Goal: Task Accomplishment & Management: Use online tool/utility

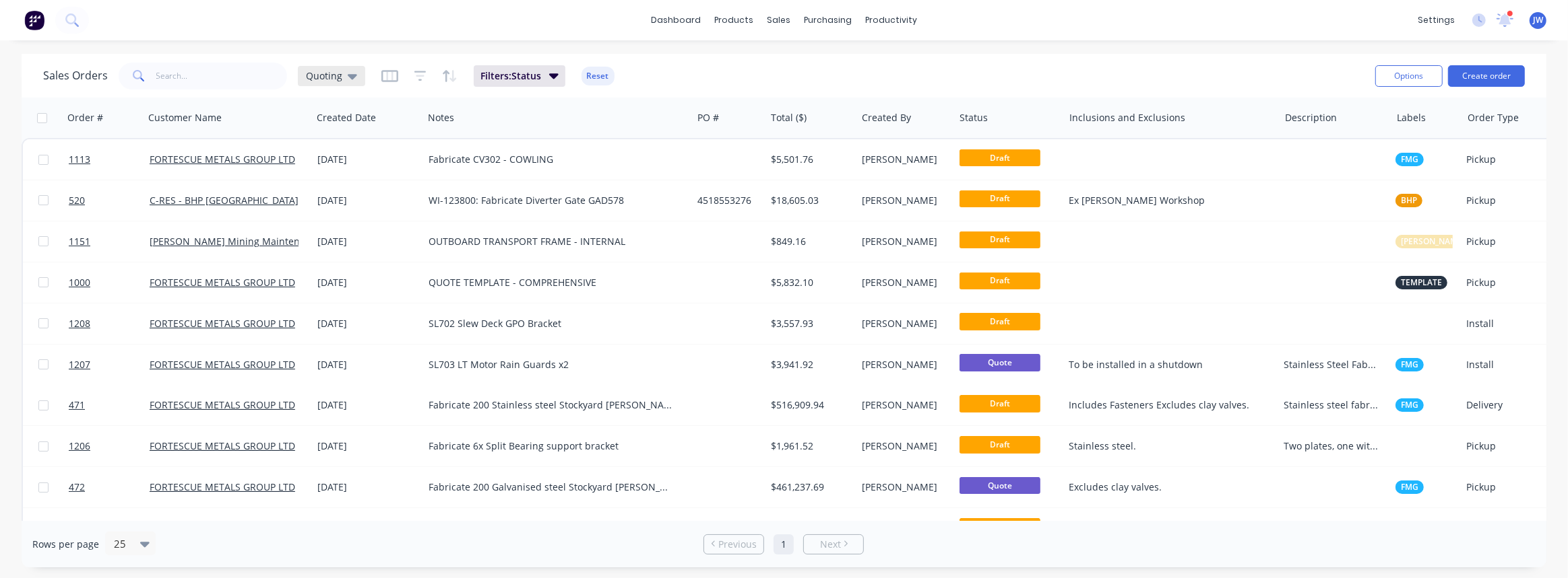
click at [320, 73] on span "Quoting" at bounding box center [323, 75] width 36 height 14
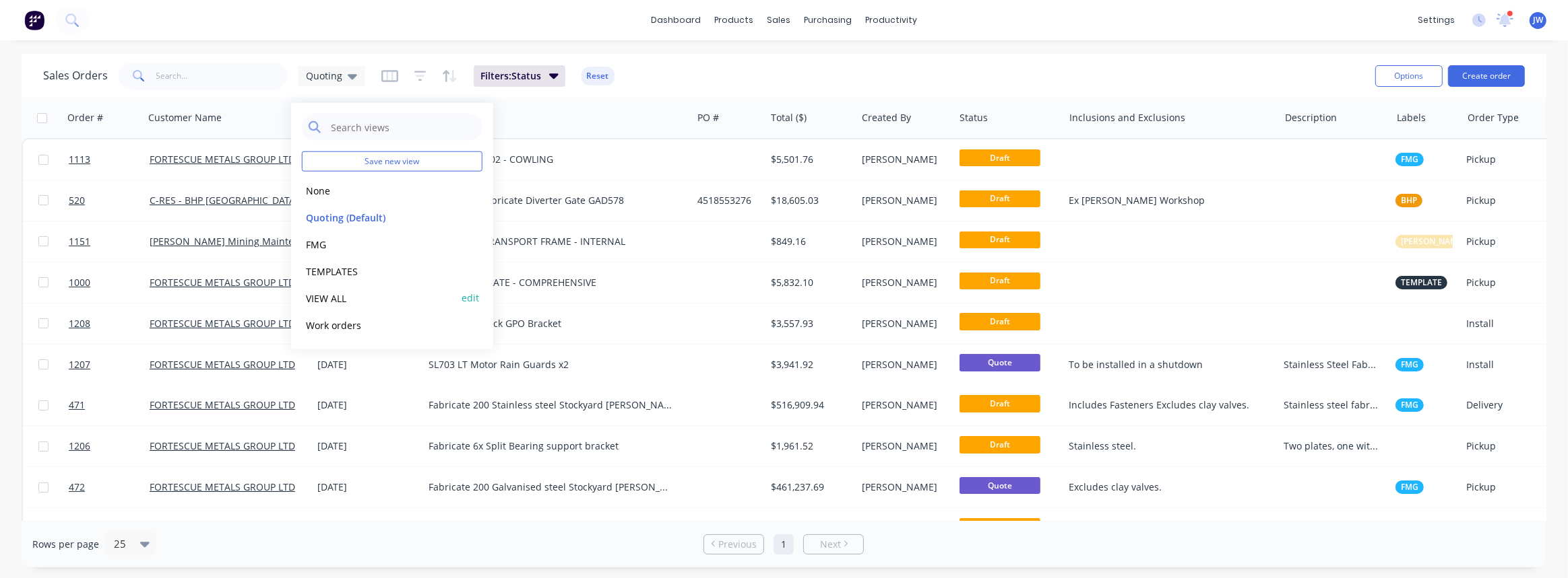
click at [322, 300] on button "VIEW ALL" at bounding box center [379, 297] width 153 height 16
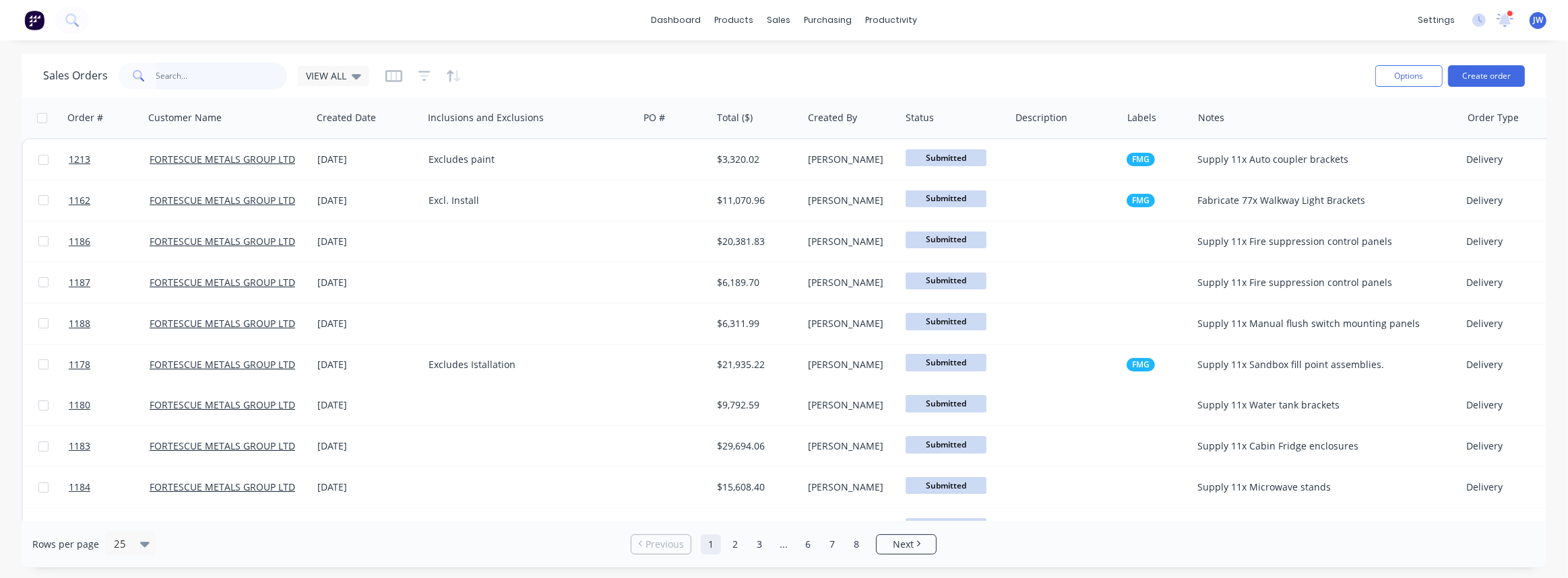
click at [195, 71] on input "text" at bounding box center [222, 76] width 131 height 27
type input "cannon"
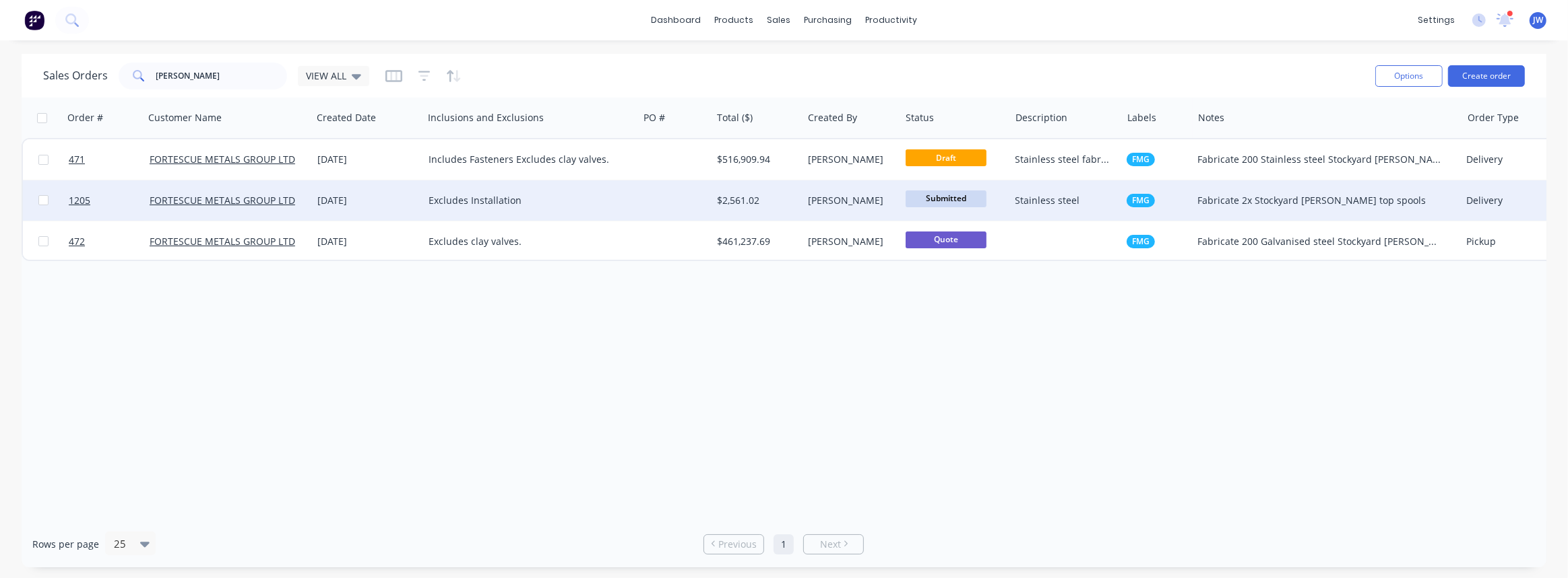
click at [726, 207] on div "$2,561.02" at bounding box center [755, 200] width 76 height 14
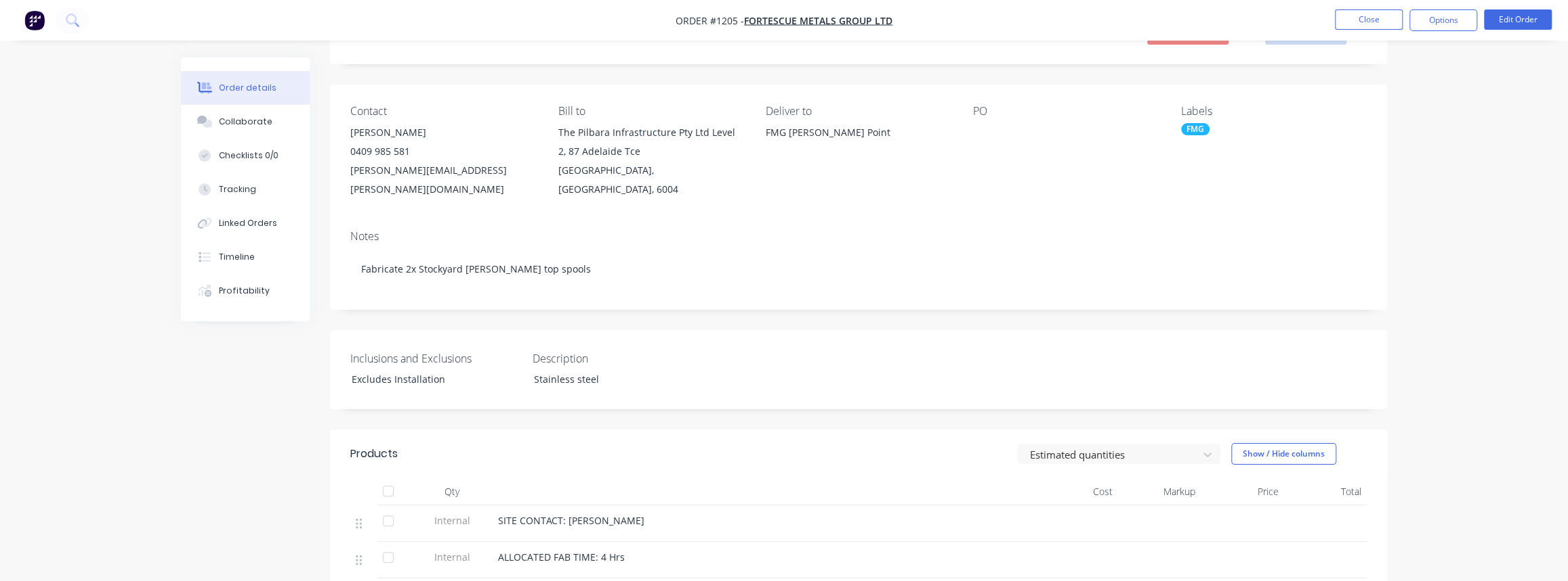
scroll to position [61, 0]
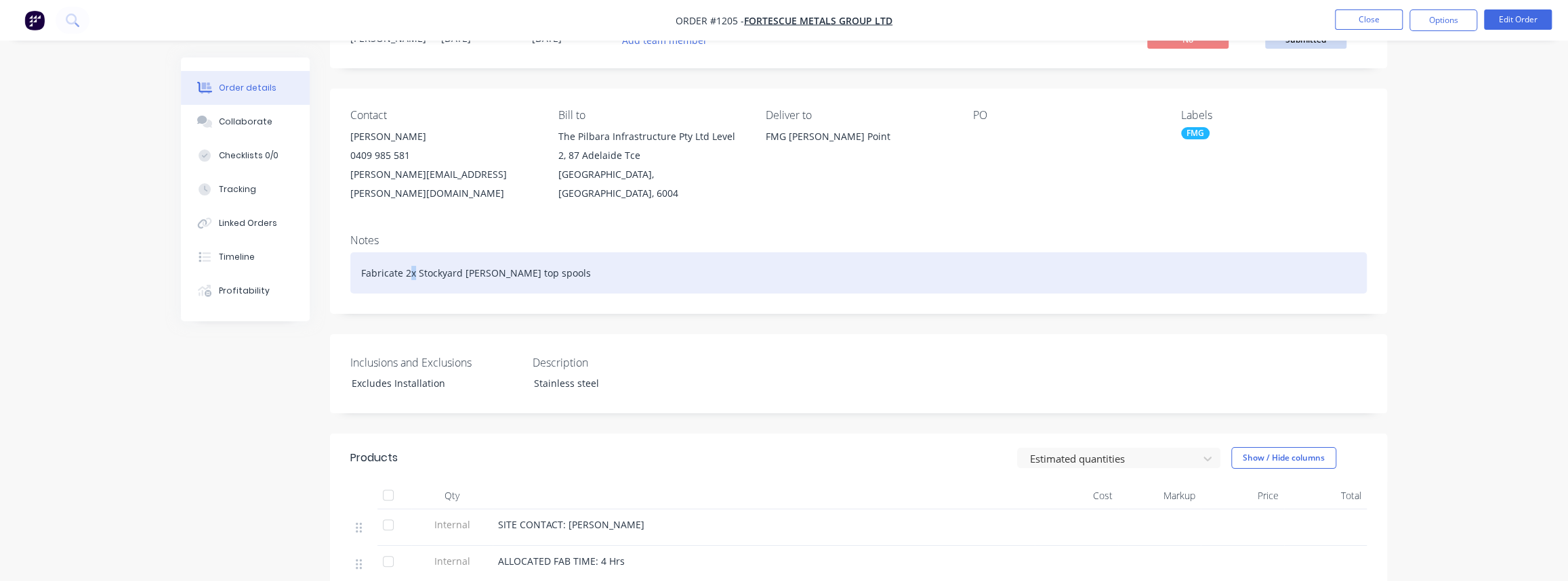
click at [413, 256] on div "Fabricate 2x Stockyard cannon top spools" at bounding box center [858, 273] width 1016 height 41
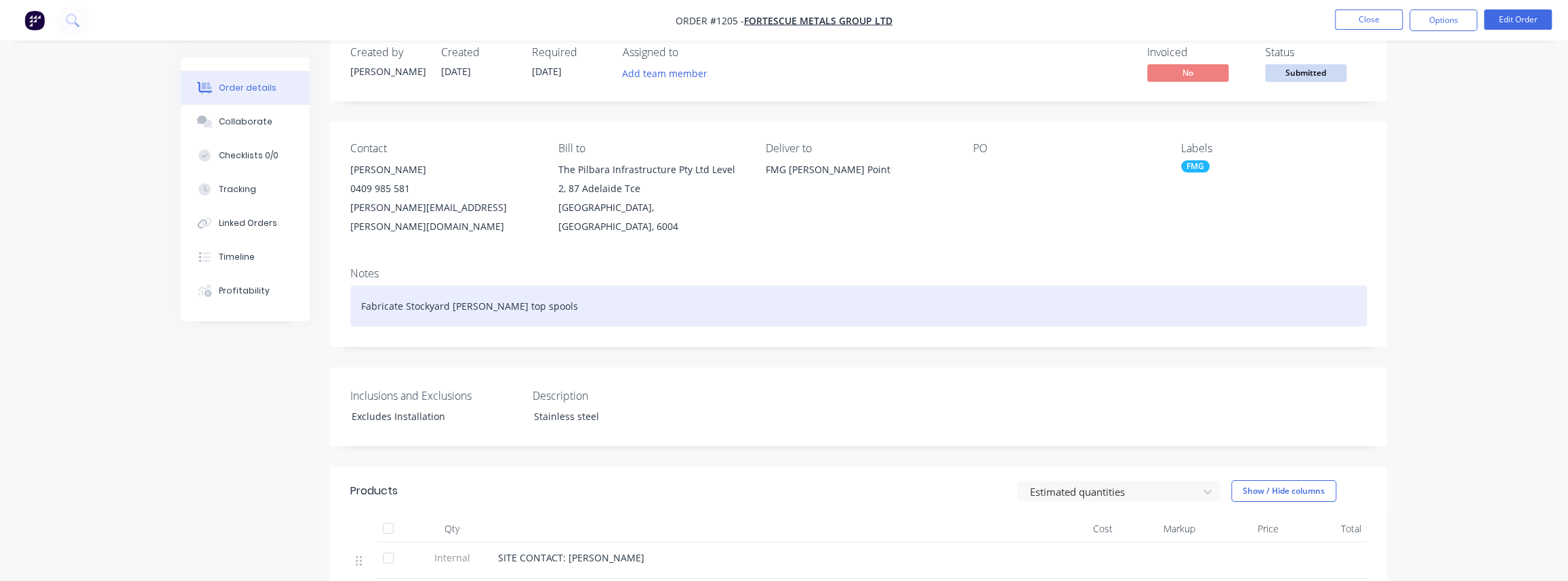
scroll to position [0, 0]
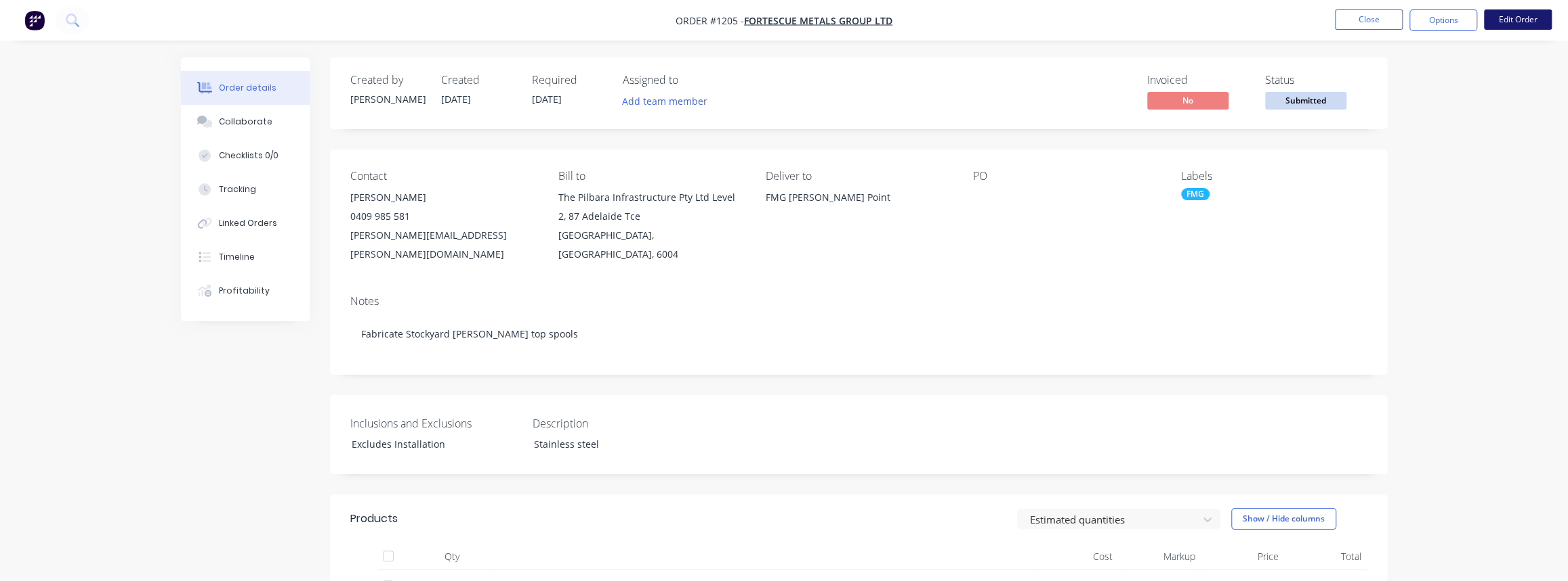
click at [1495, 24] on button "Edit Order" at bounding box center [1517, 19] width 68 height 20
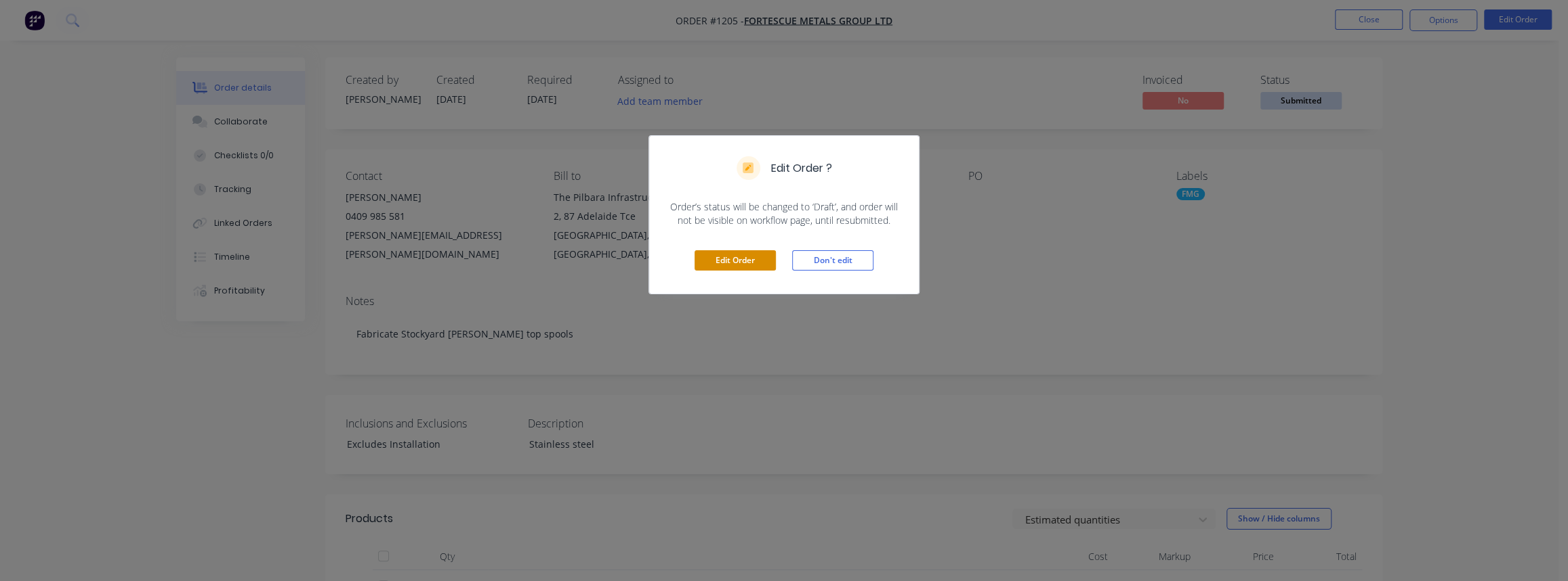
click at [714, 262] on button "Edit Order" at bounding box center [736, 261] width 82 height 20
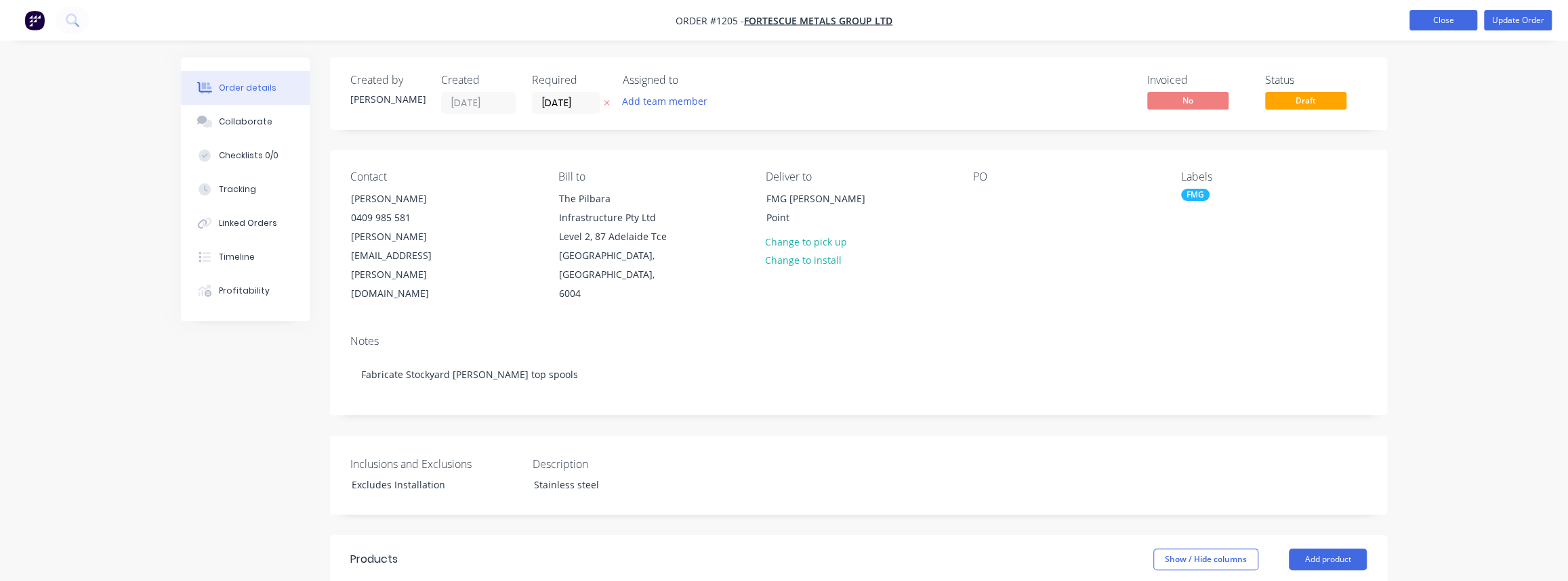
click at [1448, 25] on button "Close" at bounding box center [1443, 20] width 68 height 20
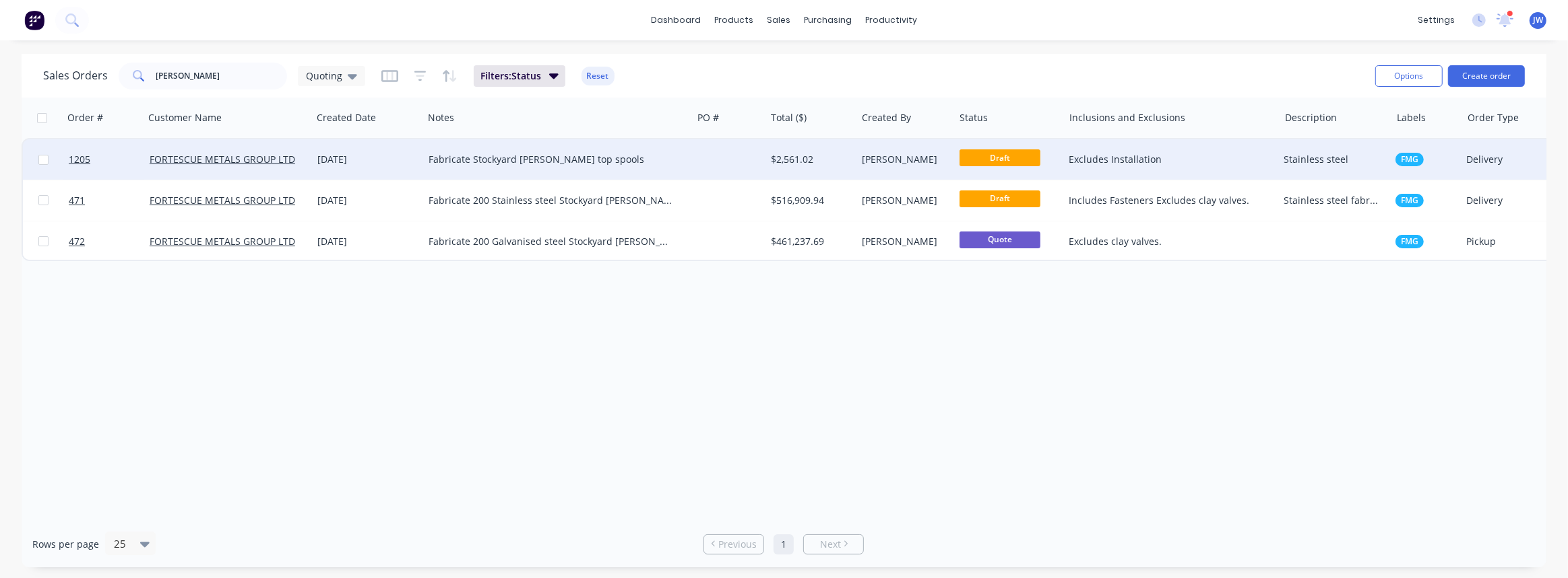
click at [626, 168] on div "Fabricate Stockyard cannon top spools" at bounding box center [557, 160] width 269 height 41
click at [776, 157] on div "$2,561.02" at bounding box center [808, 160] width 76 height 14
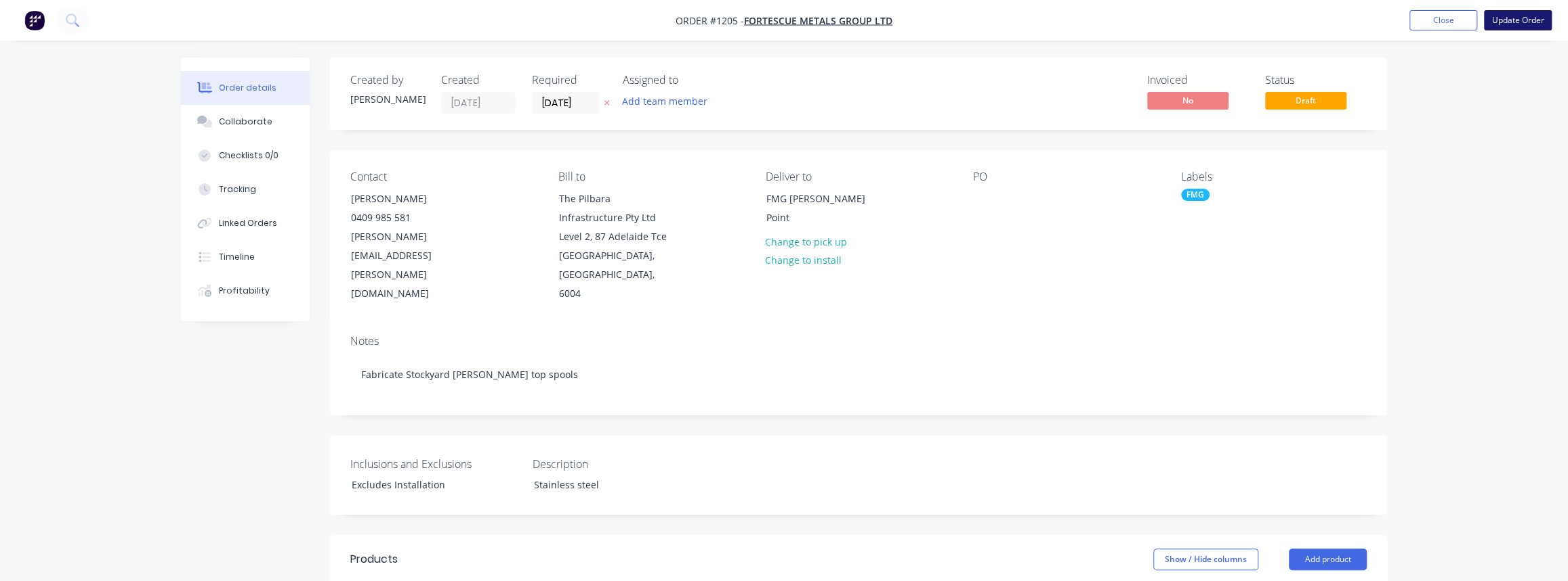
click at [1510, 17] on button "Update Order" at bounding box center [1517, 20] width 68 height 20
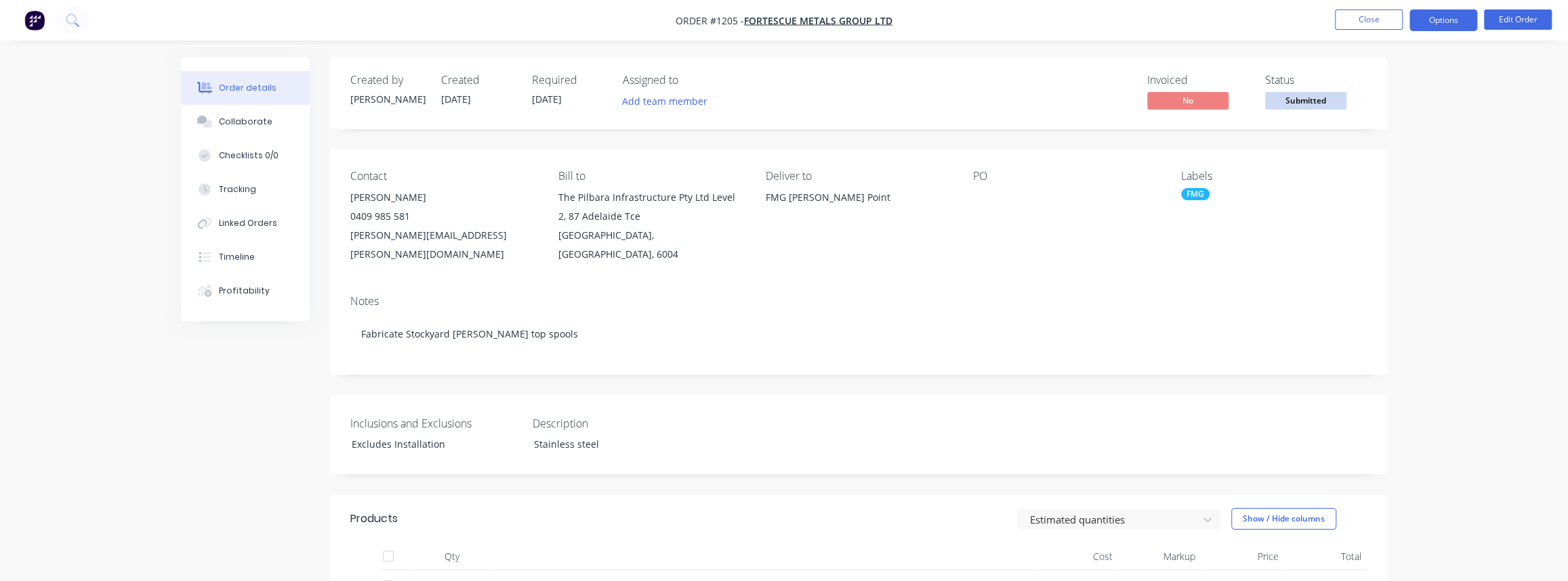
click at [1451, 20] on button "Options" at bounding box center [1443, 19] width 68 height 21
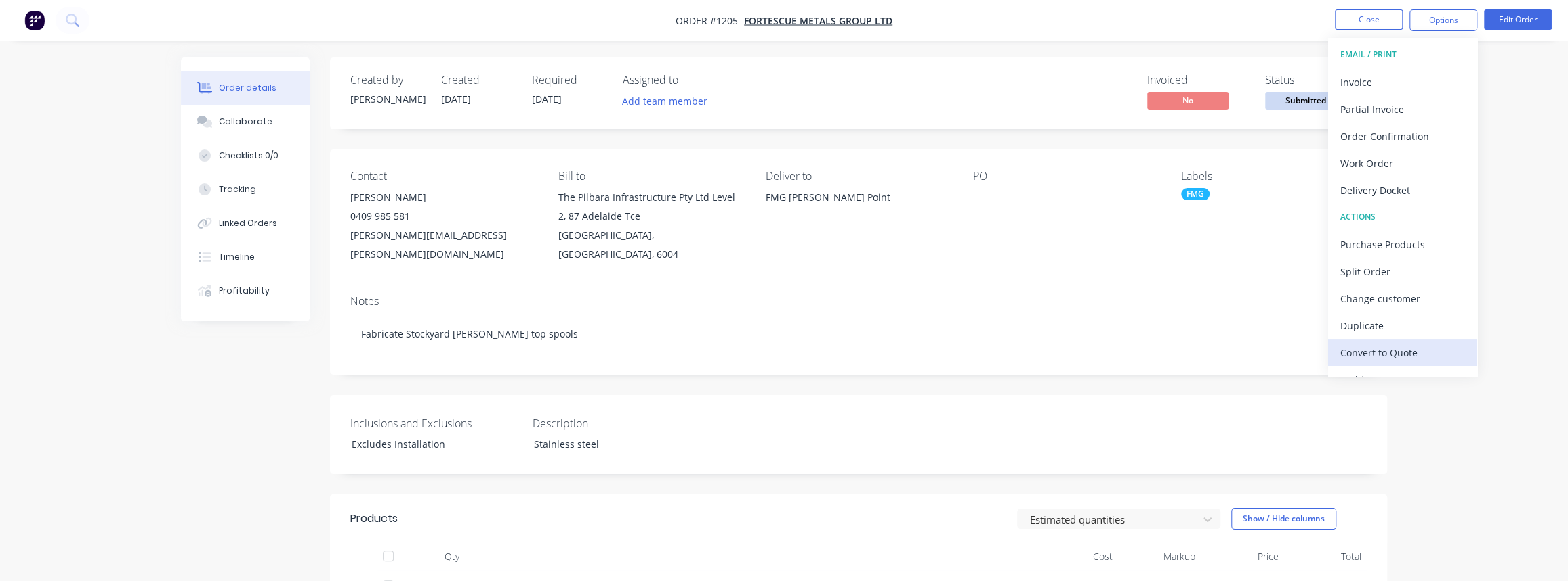
click at [1388, 357] on div "Convert to Quote" at bounding box center [1403, 353] width 124 height 19
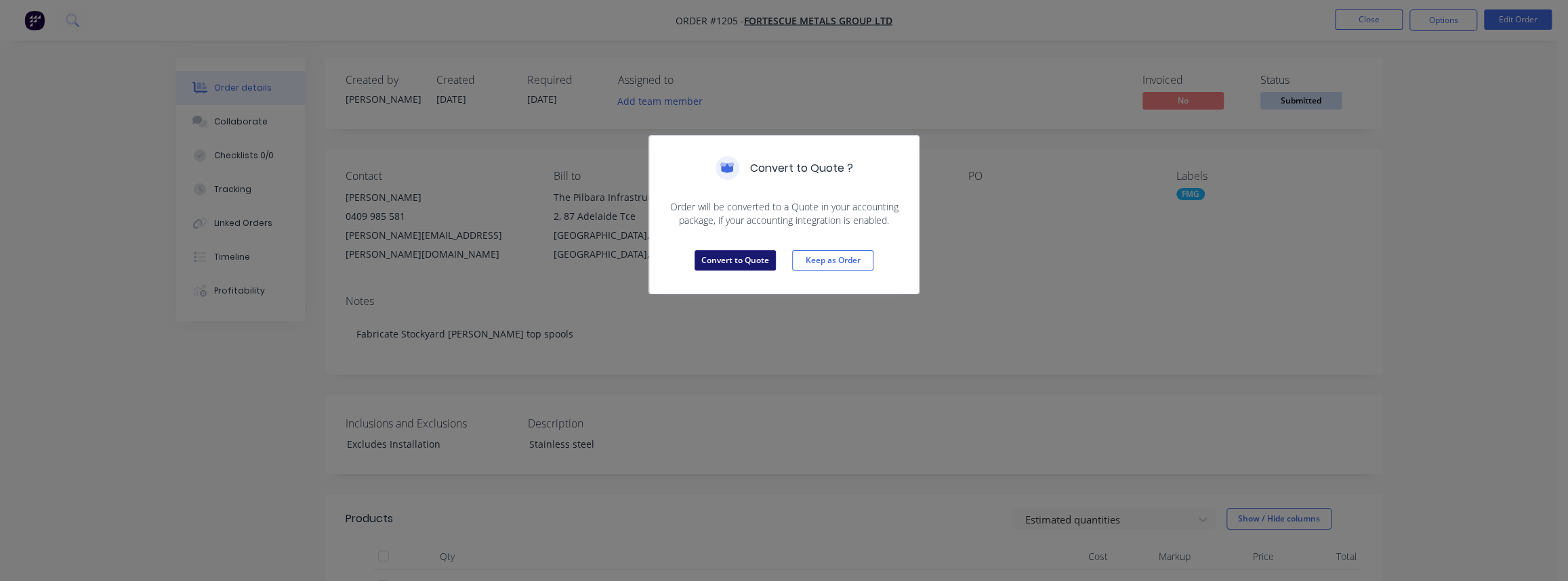
click at [755, 263] on button "Convert to Quote" at bounding box center [736, 261] width 82 height 20
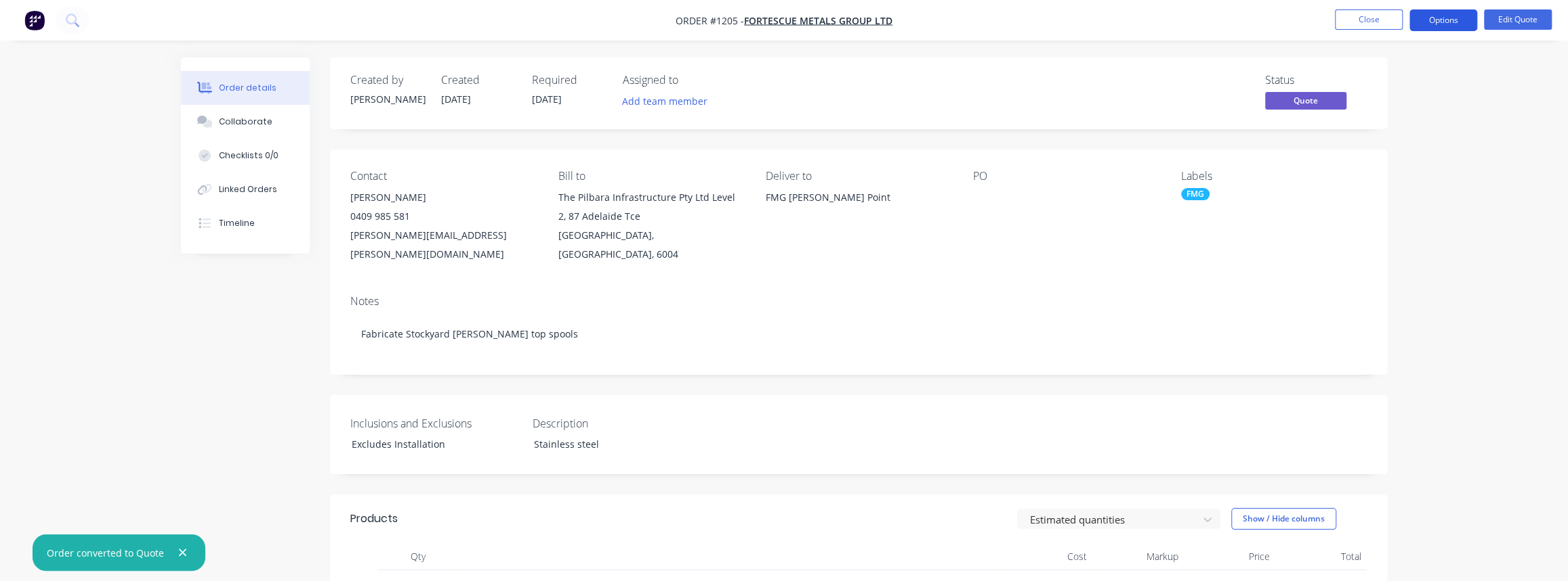
click at [1443, 23] on button "Options" at bounding box center [1443, 19] width 68 height 21
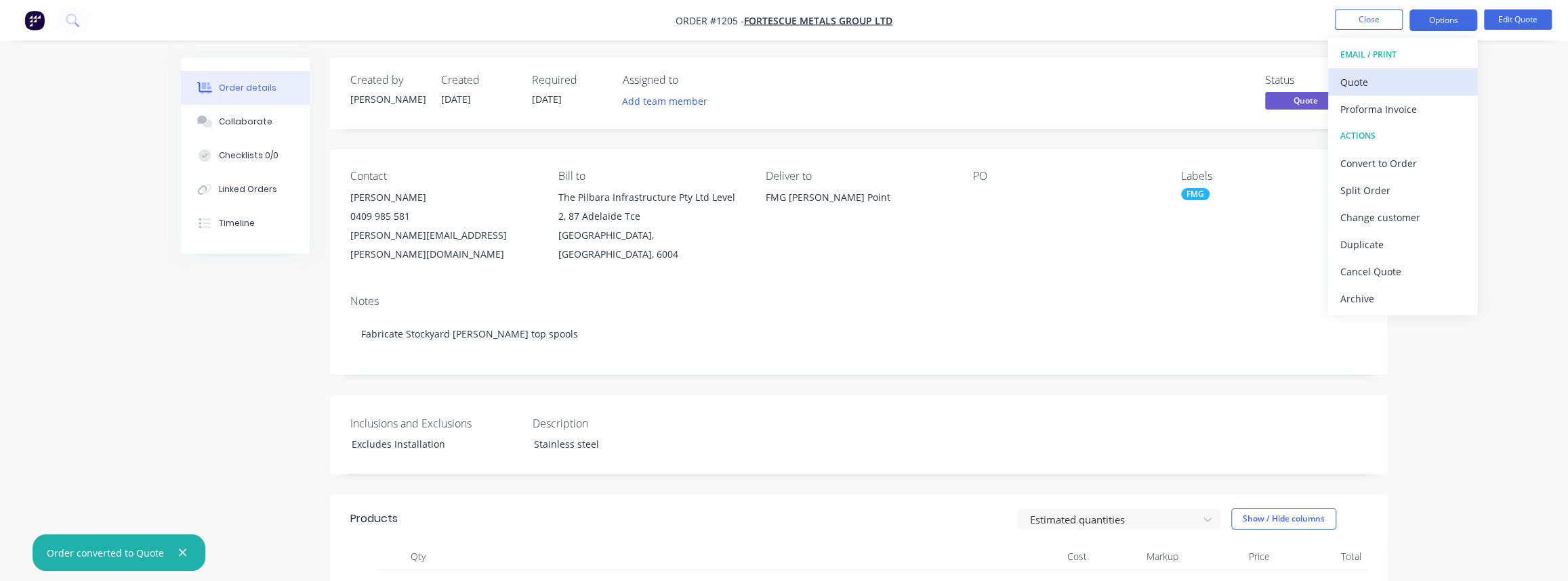
click at [1382, 93] on button "Quote" at bounding box center [1402, 82] width 149 height 27
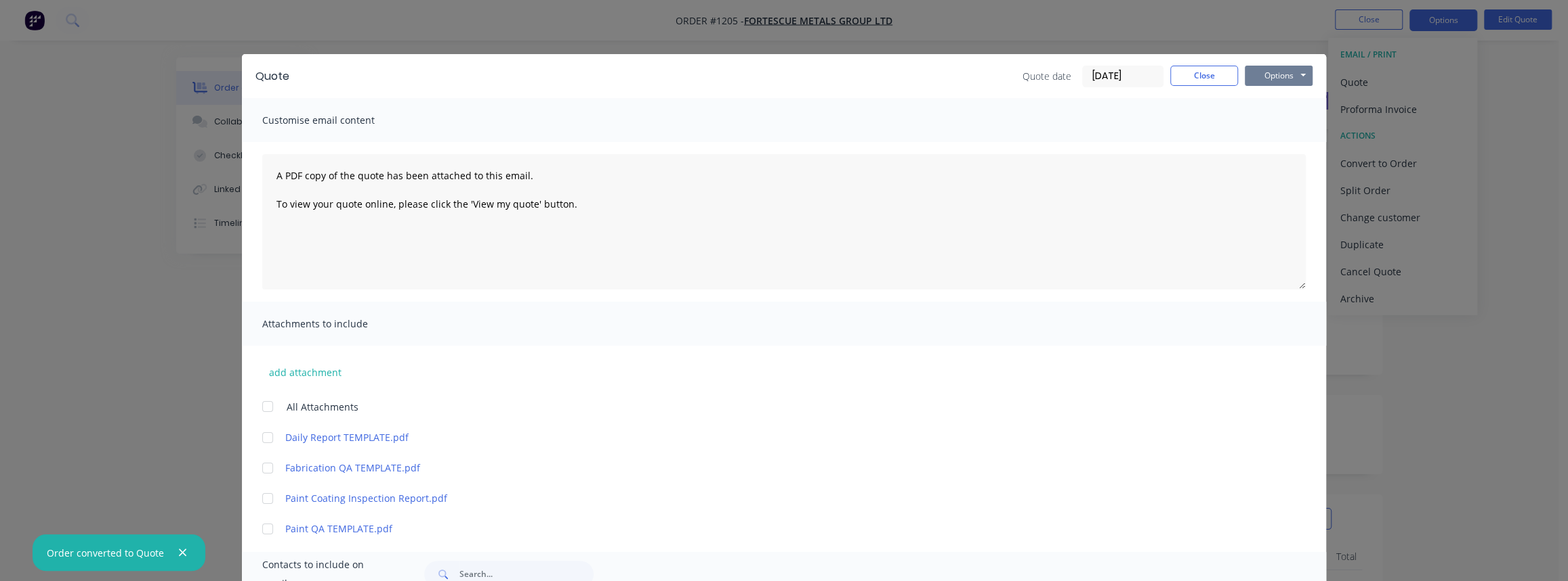
click at [1269, 70] on button "Options" at bounding box center [1278, 76] width 68 height 20
click at [1300, 118] on button "Print" at bounding box center [1287, 123] width 86 height 22
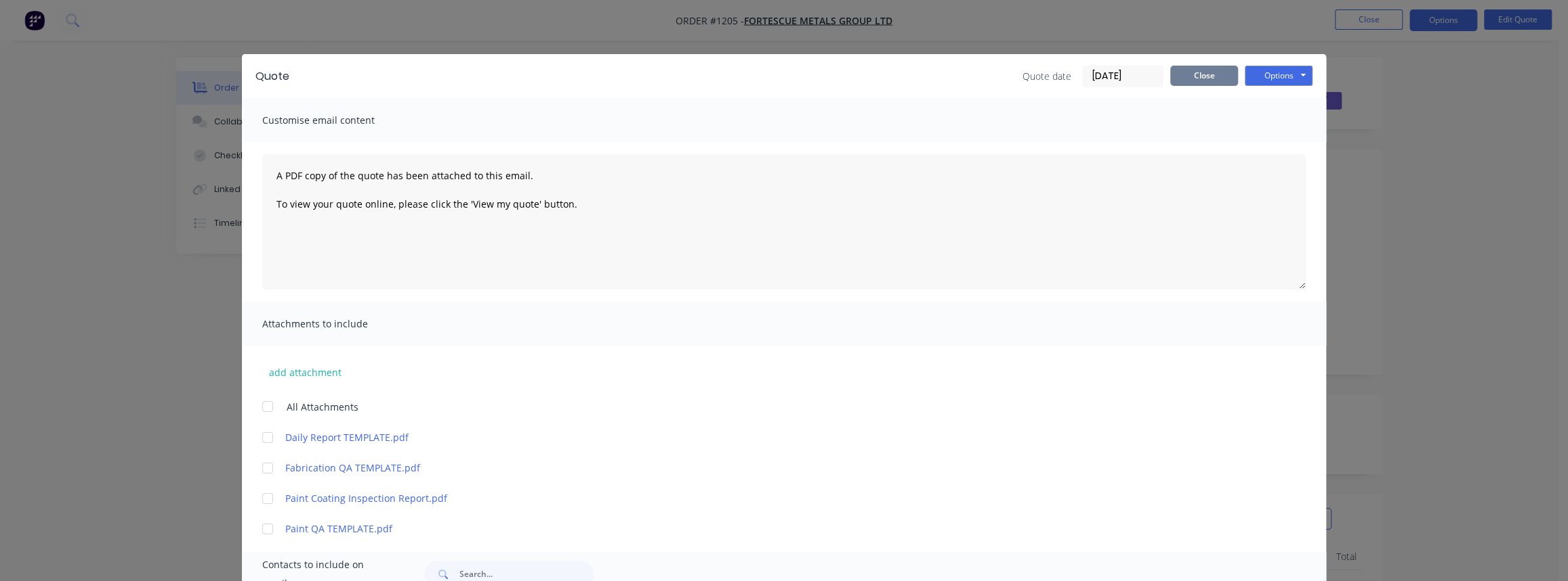
click at [1218, 71] on button "Close" at bounding box center [1204, 76] width 68 height 20
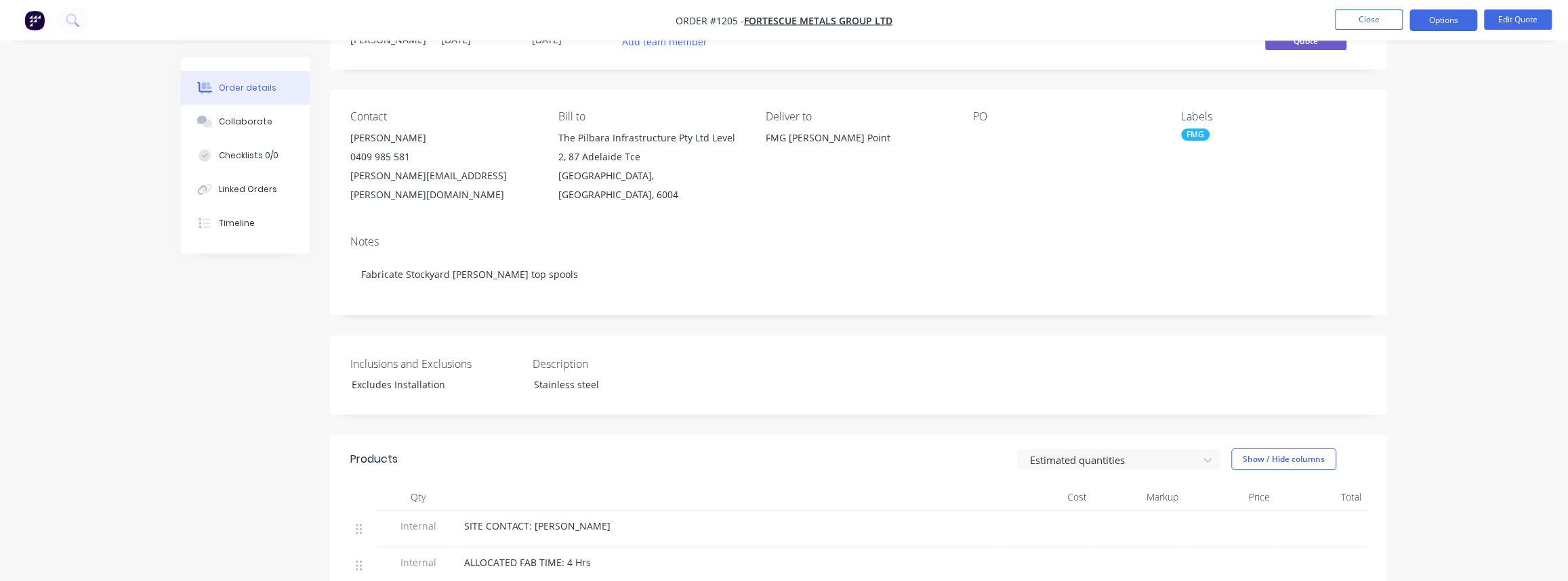
scroll to position [431, 0]
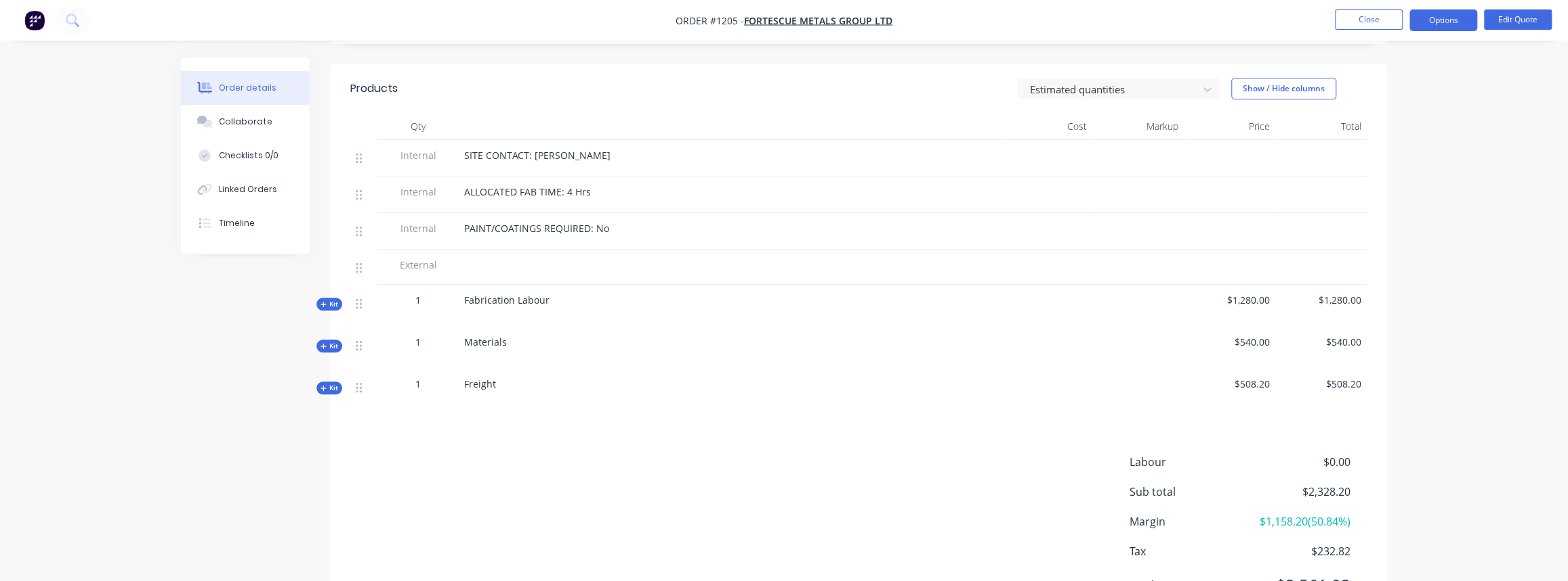
click at [318, 340] on button "Kit" at bounding box center [330, 346] width 26 height 13
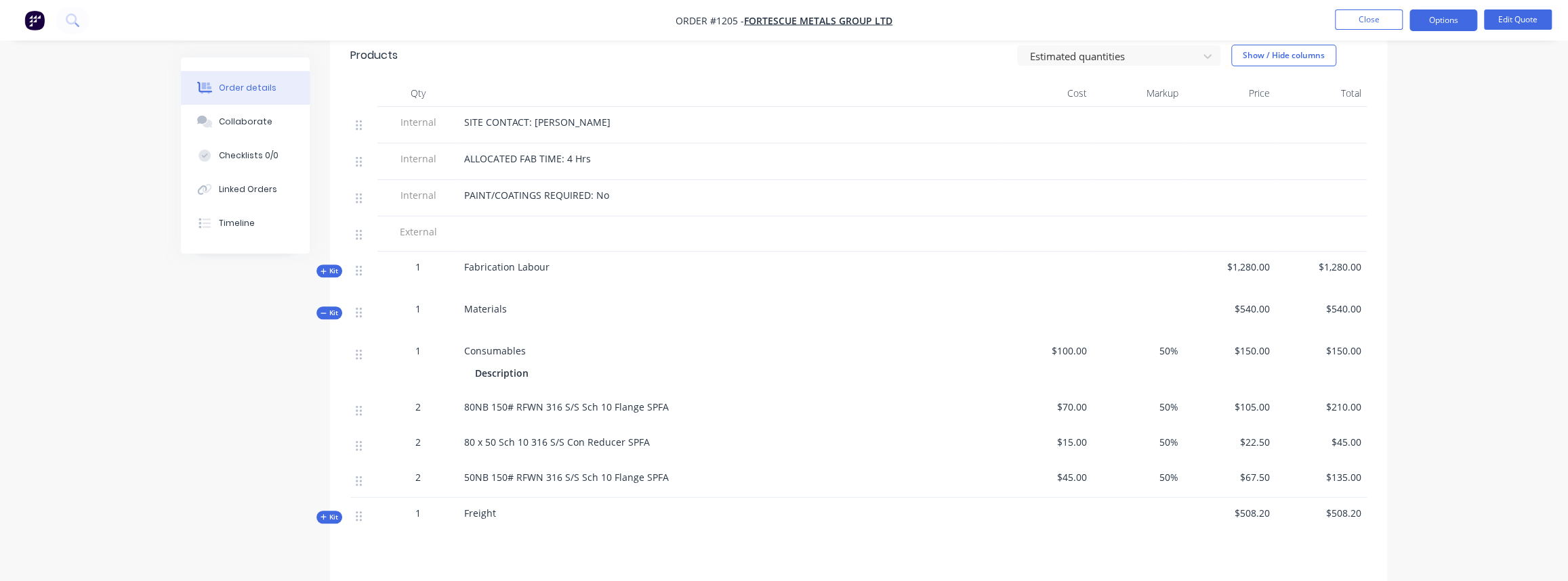
scroll to position [492, 0]
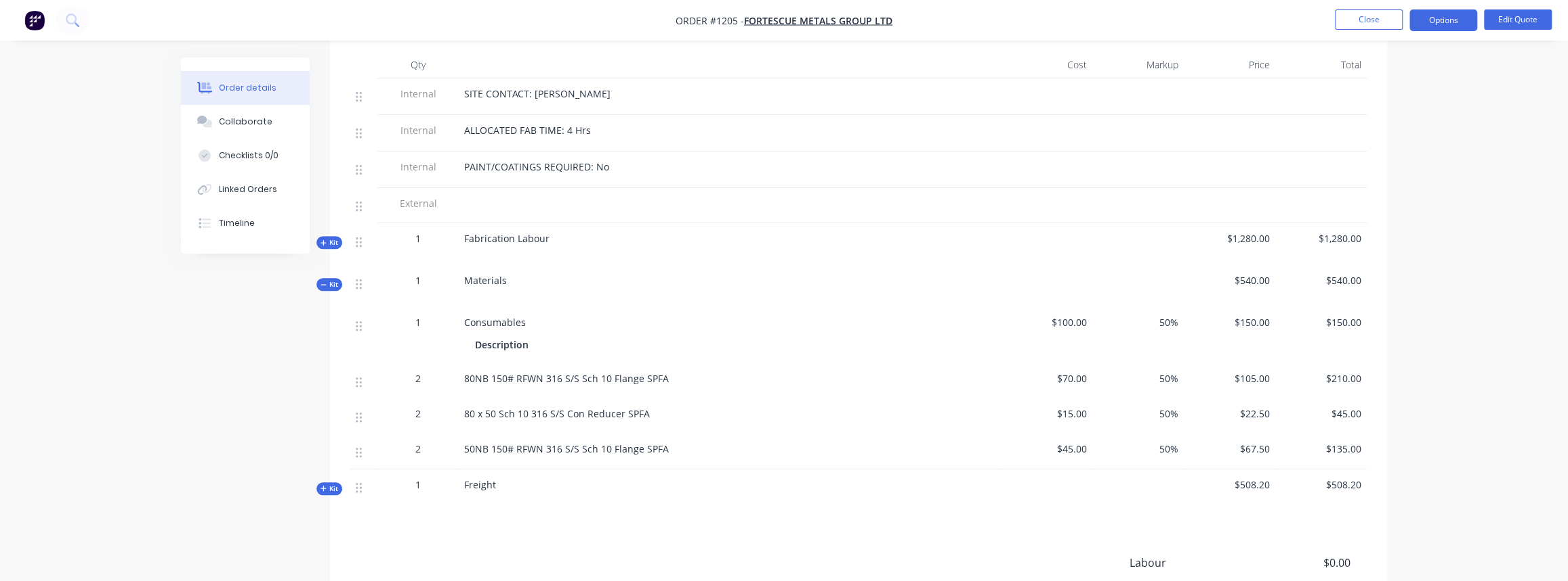
click at [352, 473] on div at bounding box center [363, 490] width 27 height 42
click at [331, 484] on span "Kit" at bounding box center [329, 488] width 18 height 10
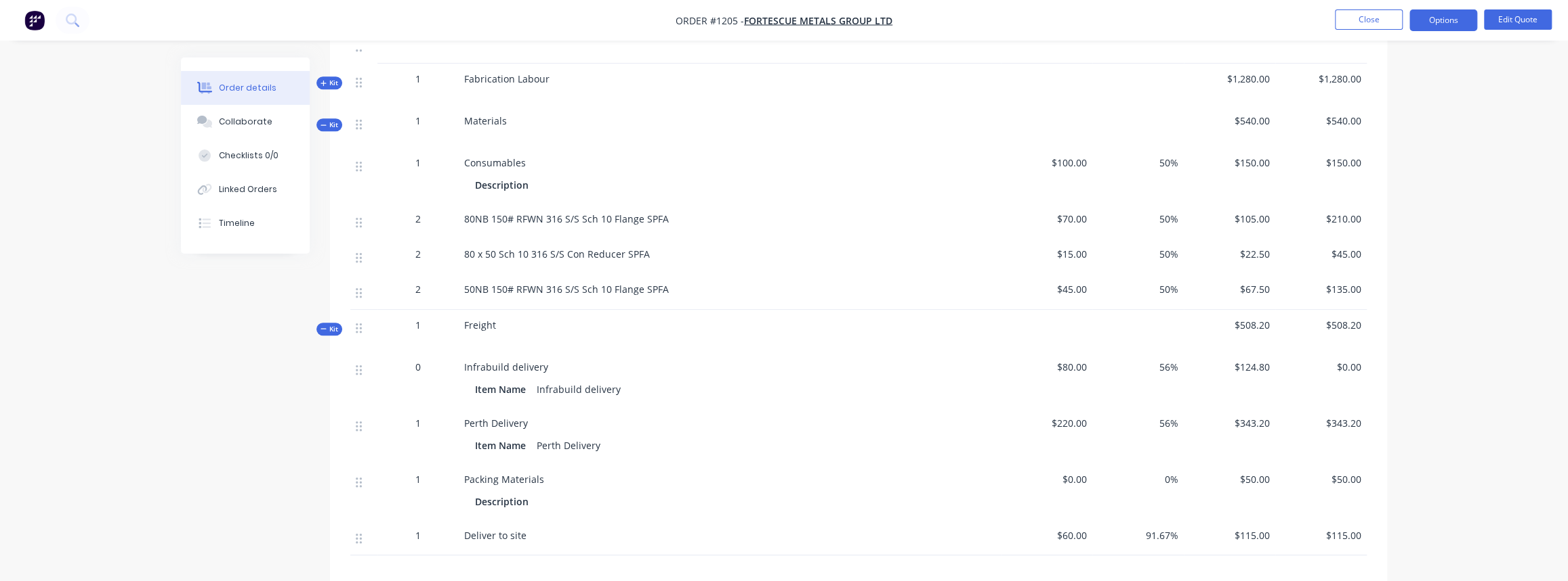
scroll to position [677, 0]
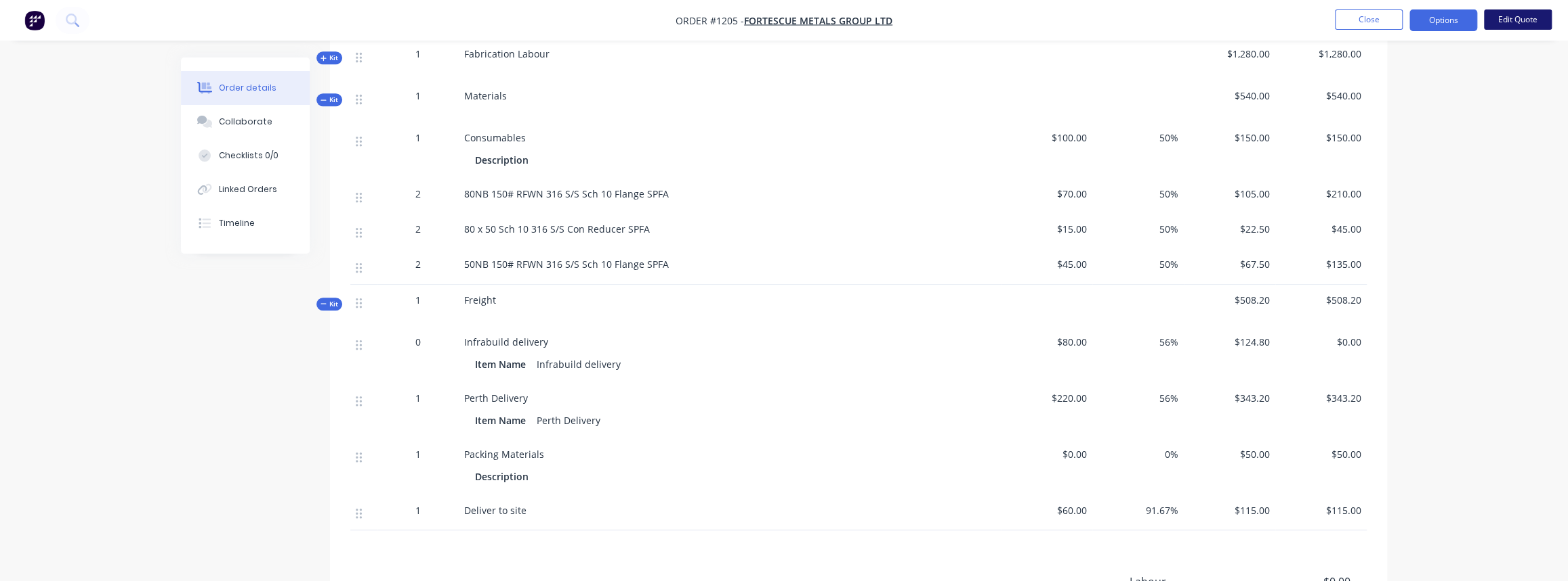
click at [1483, 21] on button "Edit Quote" at bounding box center [1517, 19] width 68 height 20
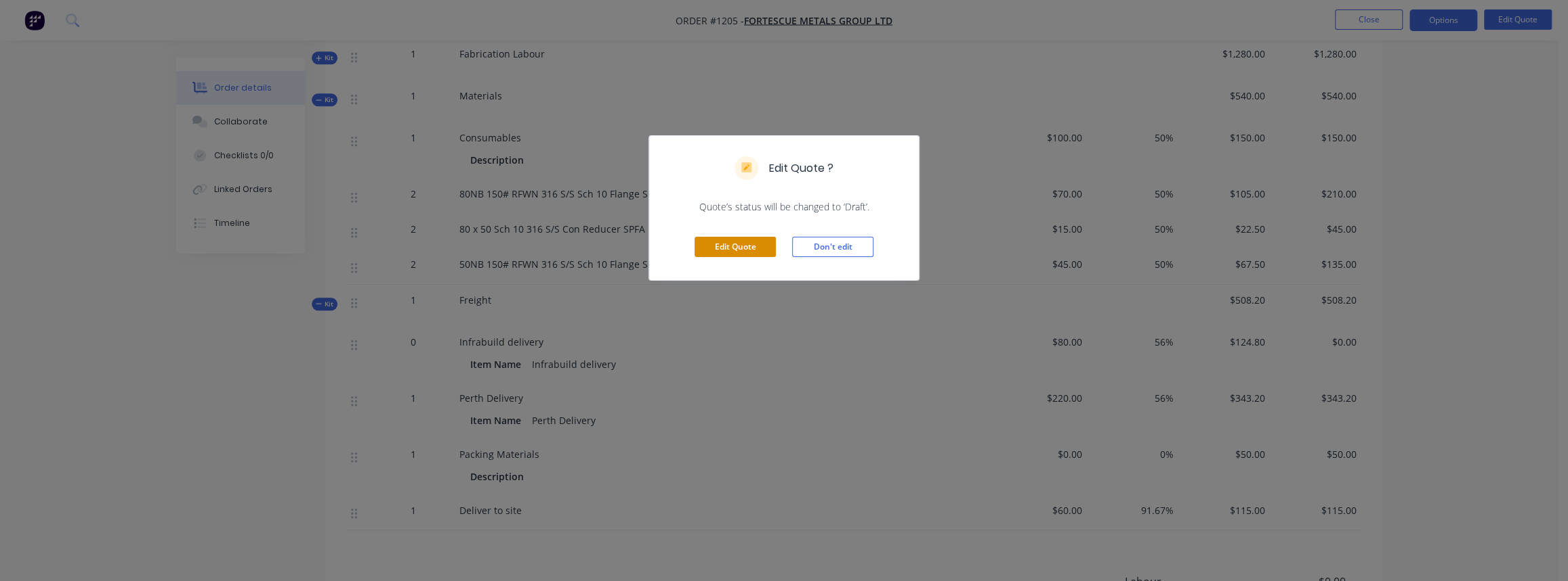
click at [713, 246] on button "Edit Quote" at bounding box center [736, 247] width 82 height 20
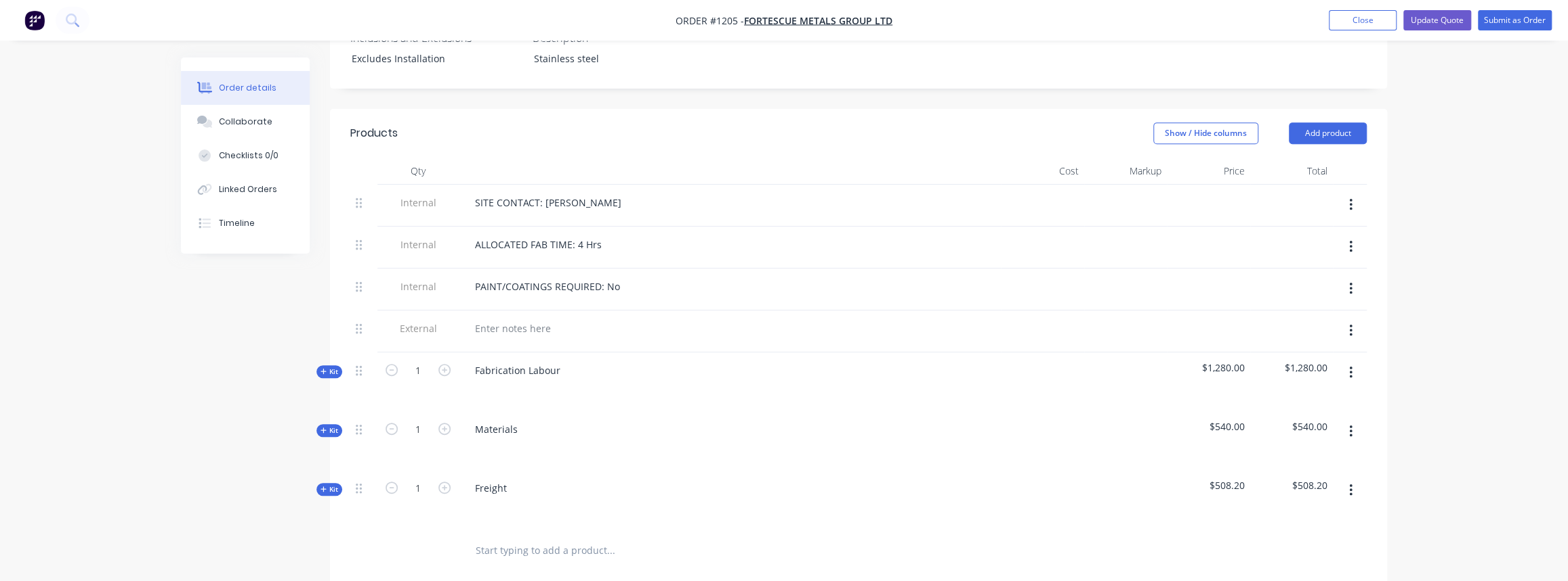
scroll to position [431, 0]
click at [332, 421] on span "Kit" at bounding box center [329, 426] width 18 height 10
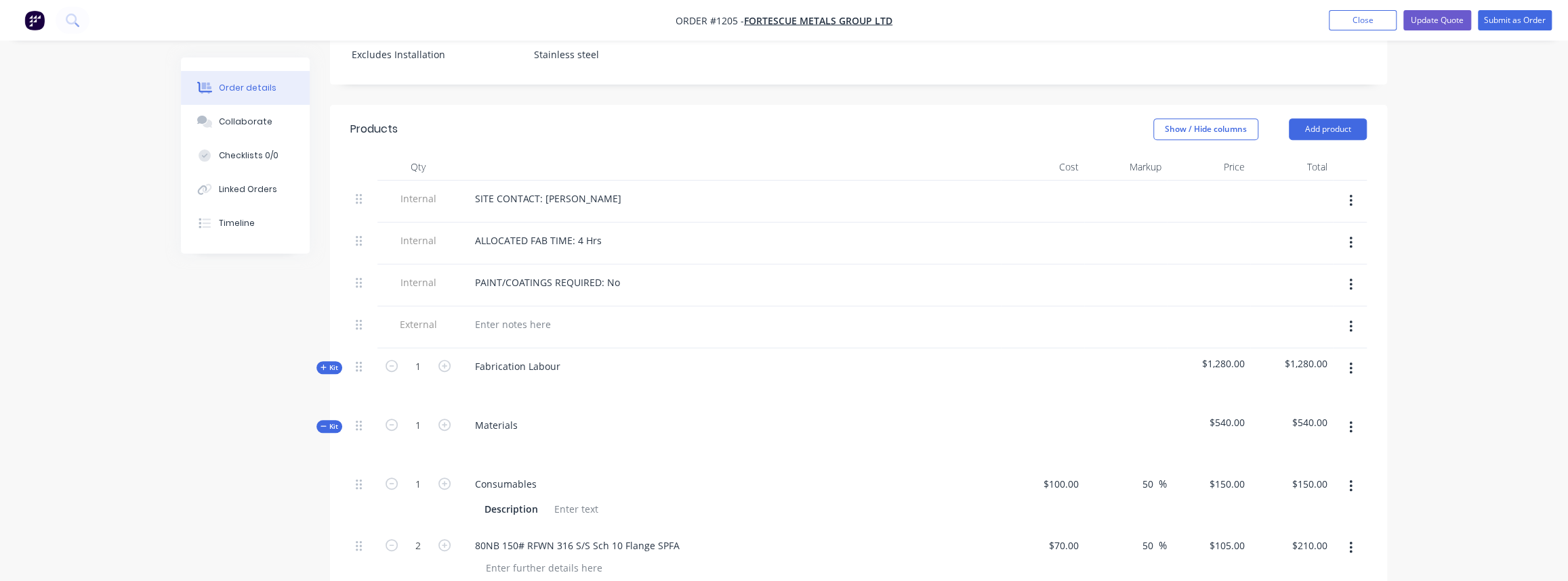
scroll to position [738, 0]
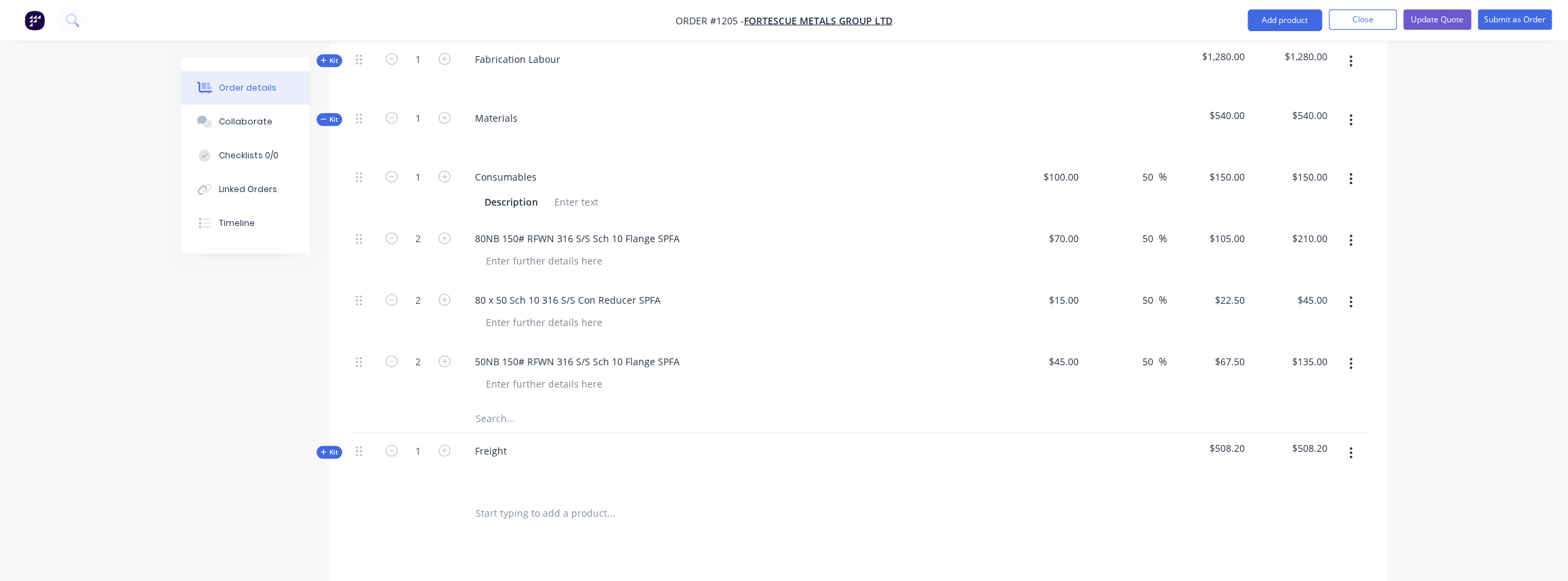
click at [330, 447] on span "Kit" at bounding box center [329, 452] width 18 height 10
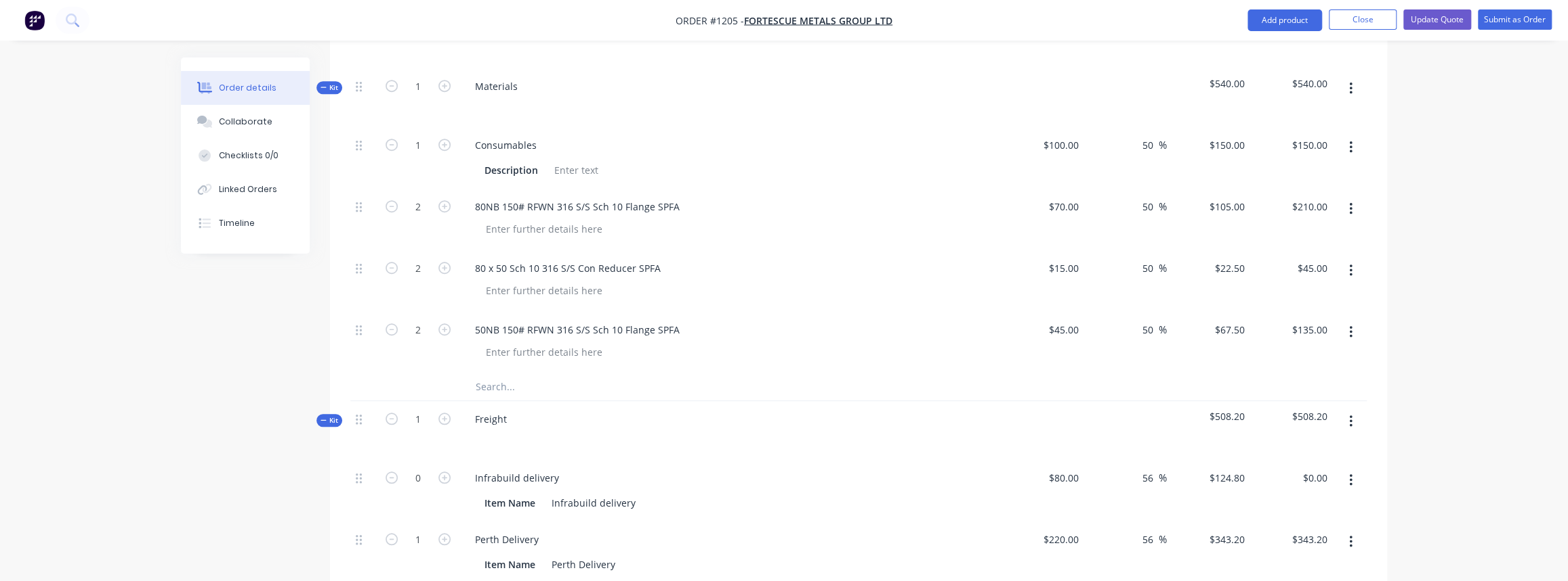
scroll to position [799, 0]
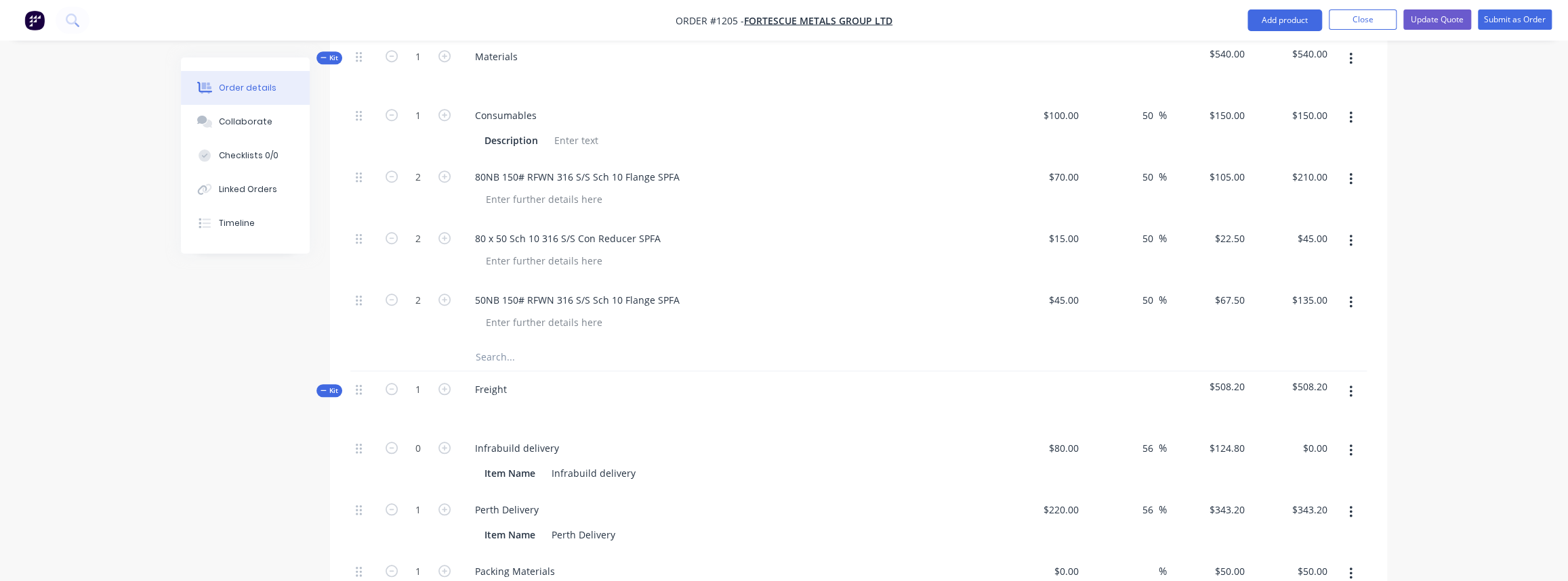
click at [513, 343] on input "text" at bounding box center [610, 356] width 271 height 27
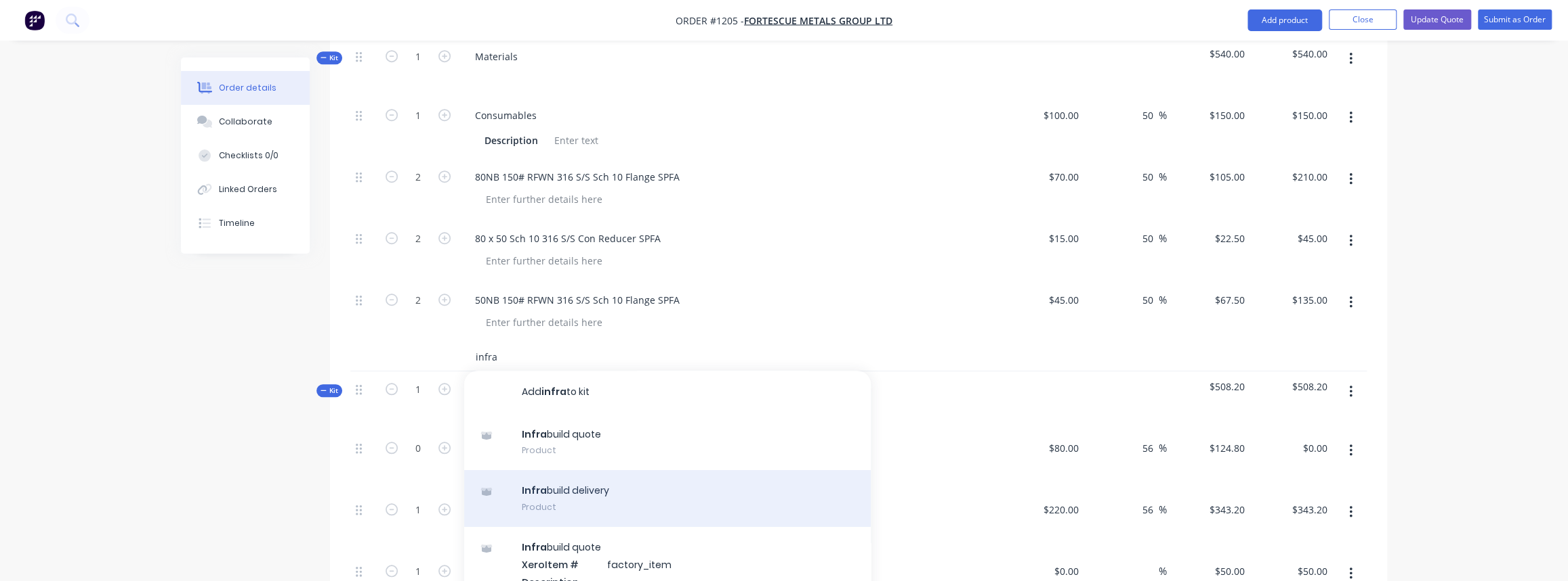
type input "infra"
click at [583, 471] on div "Infra build delivery Product" at bounding box center [668, 498] width 407 height 57
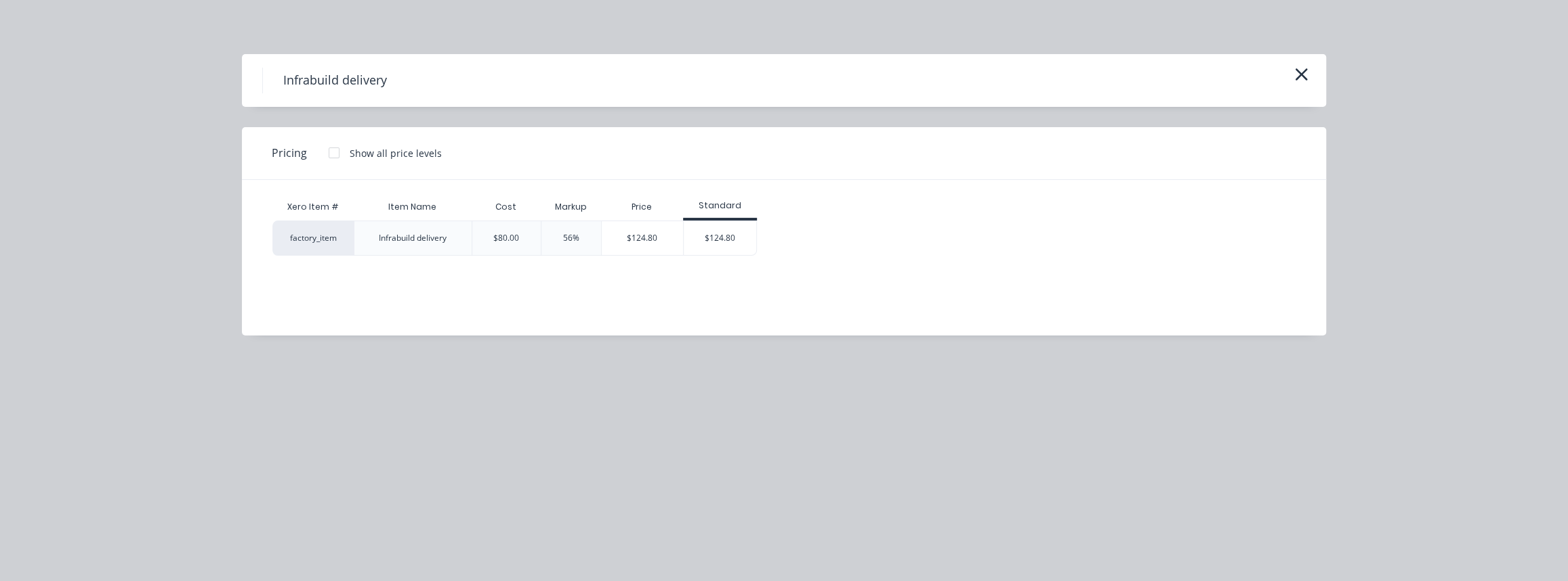
click at [732, 233] on div "$124.80" at bounding box center [720, 238] width 72 height 33
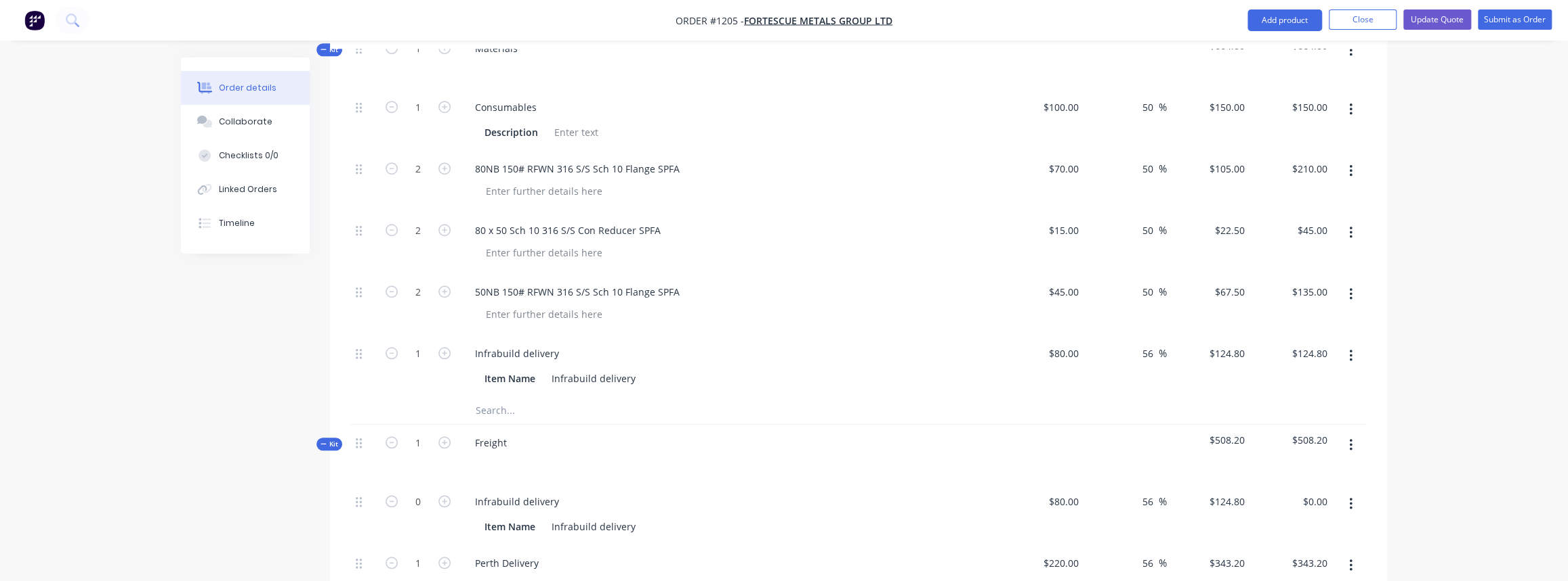
scroll to position [861, 0]
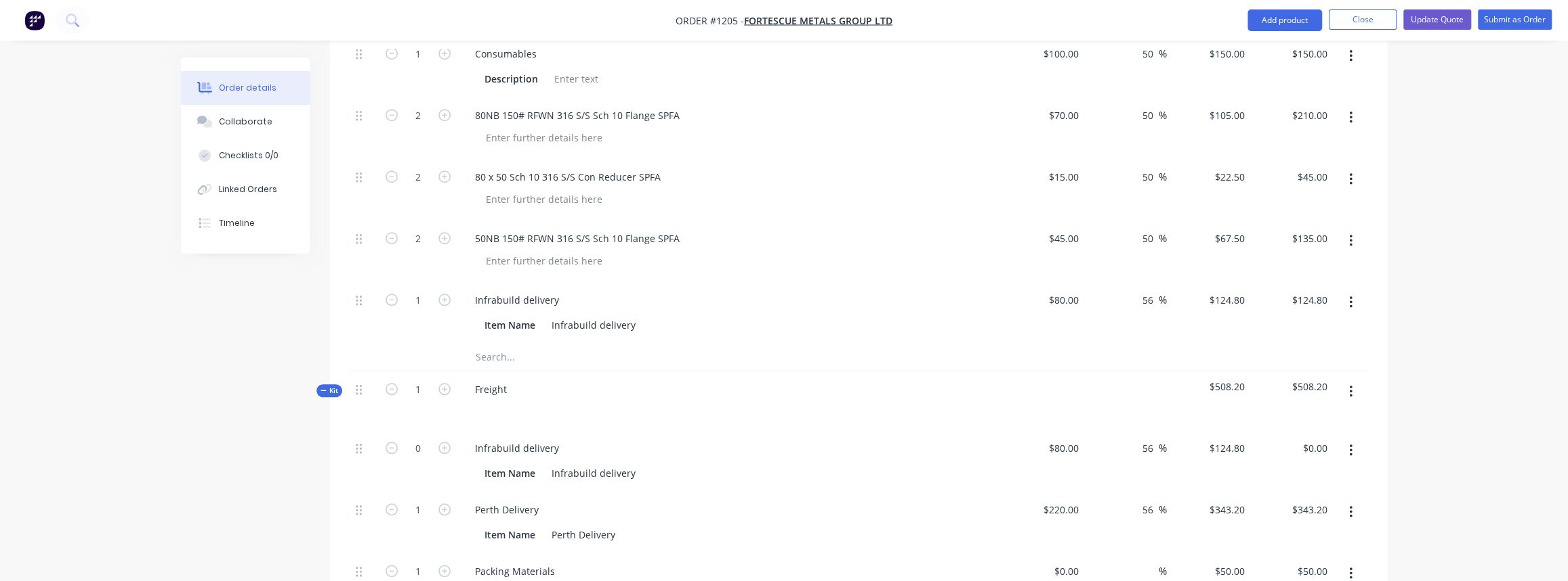
click at [1351, 445] on icon "button" at bounding box center [1350, 450] width 3 height 12
click at [1281, 531] on div "Delete" at bounding box center [1302, 540] width 104 height 19
click at [1351, 295] on icon "button" at bounding box center [1351, 303] width 4 height 15
click at [1290, 382] on div "Delete" at bounding box center [1302, 392] width 104 height 19
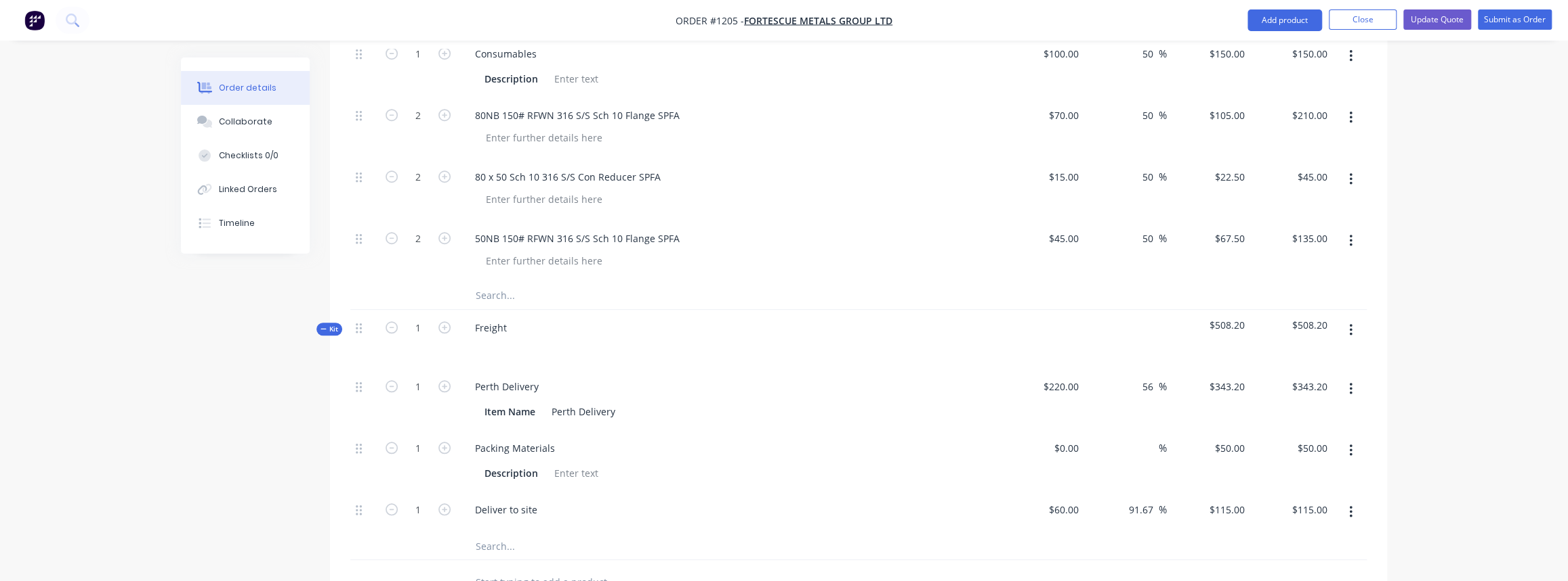
click at [494, 282] on input "text" at bounding box center [610, 295] width 271 height 27
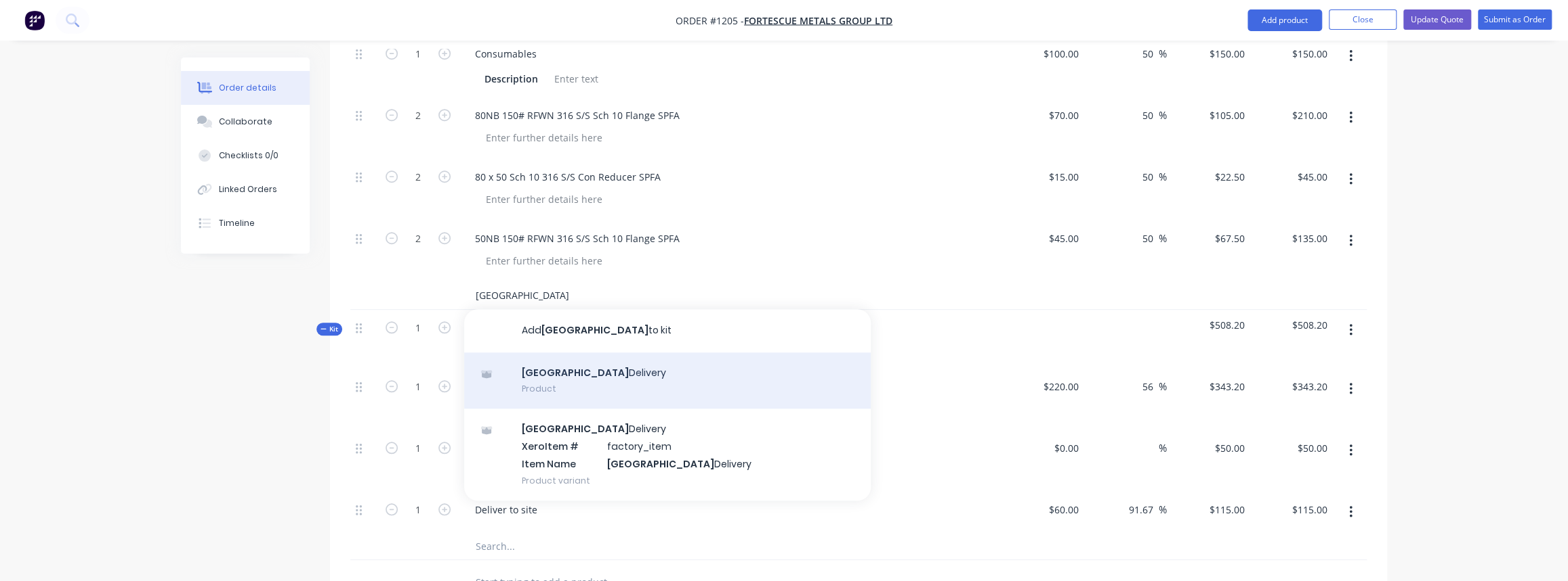
type input "perth"
click at [557, 376] on div "Perth Delivery Product" at bounding box center [668, 381] width 407 height 57
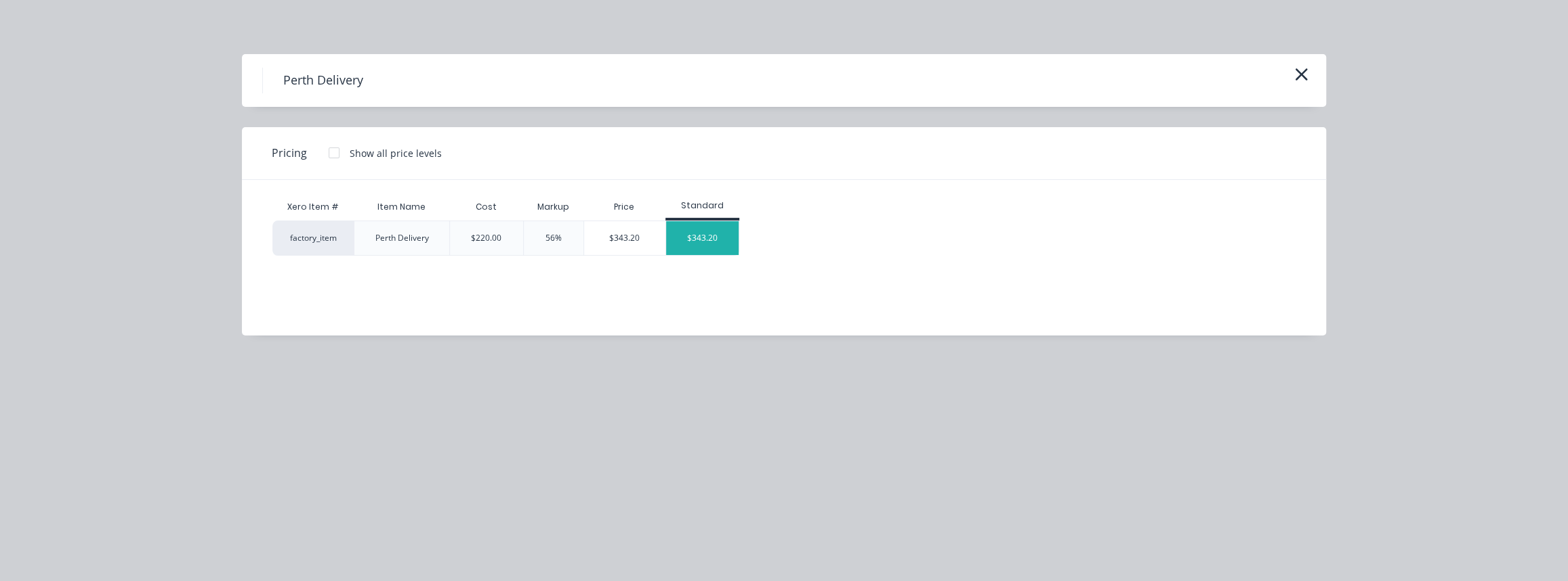
click at [718, 240] on div "$343.20" at bounding box center [702, 238] width 72 height 33
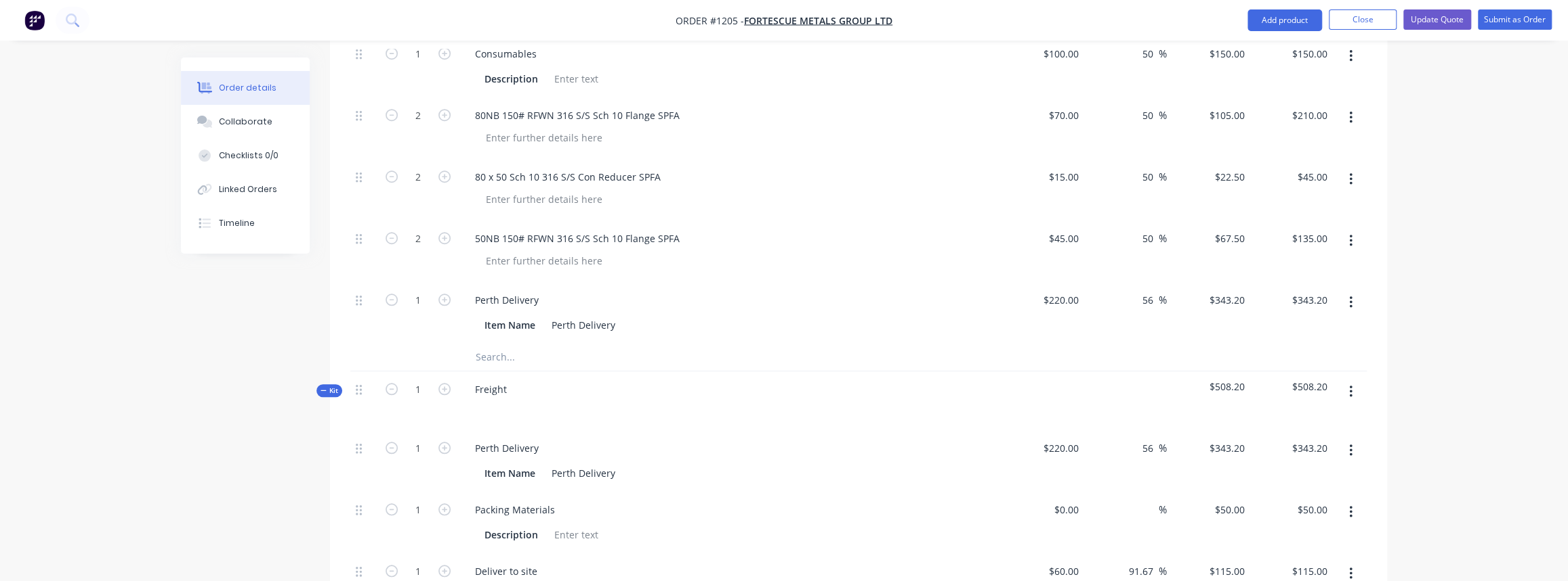
click at [1349, 444] on icon "button" at bounding box center [1351, 451] width 4 height 15
click at [1283, 531] on div "Delete" at bounding box center [1302, 540] width 104 height 19
click at [1351, 445] on icon "button" at bounding box center [1350, 450] width 3 height 12
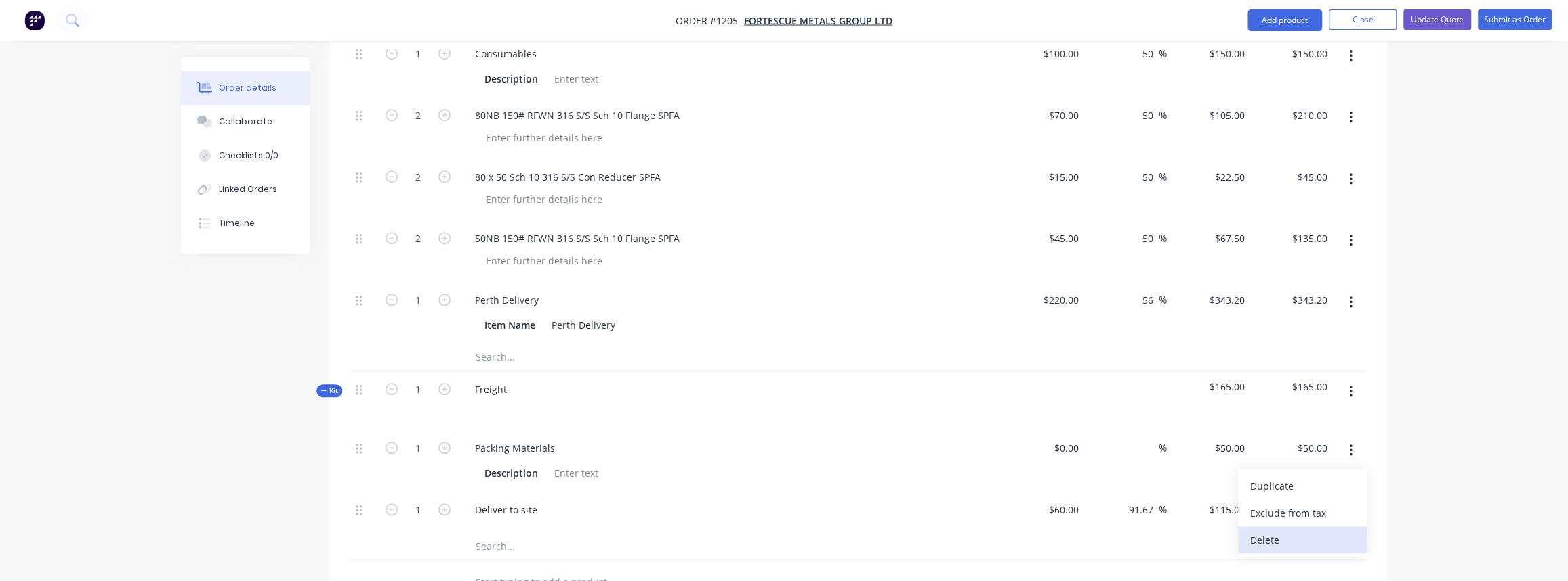
click at [1265, 531] on div "Delete" at bounding box center [1302, 540] width 104 height 19
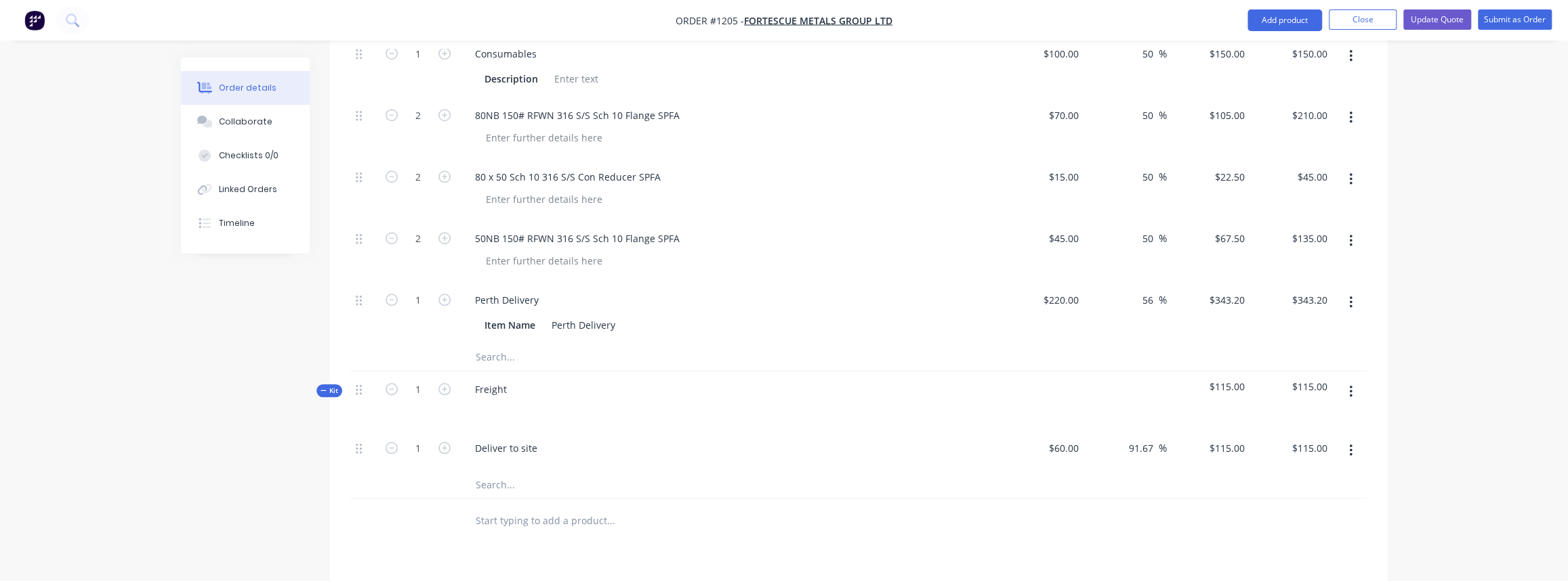
click at [520, 343] on input "text" at bounding box center [610, 356] width 271 height 27
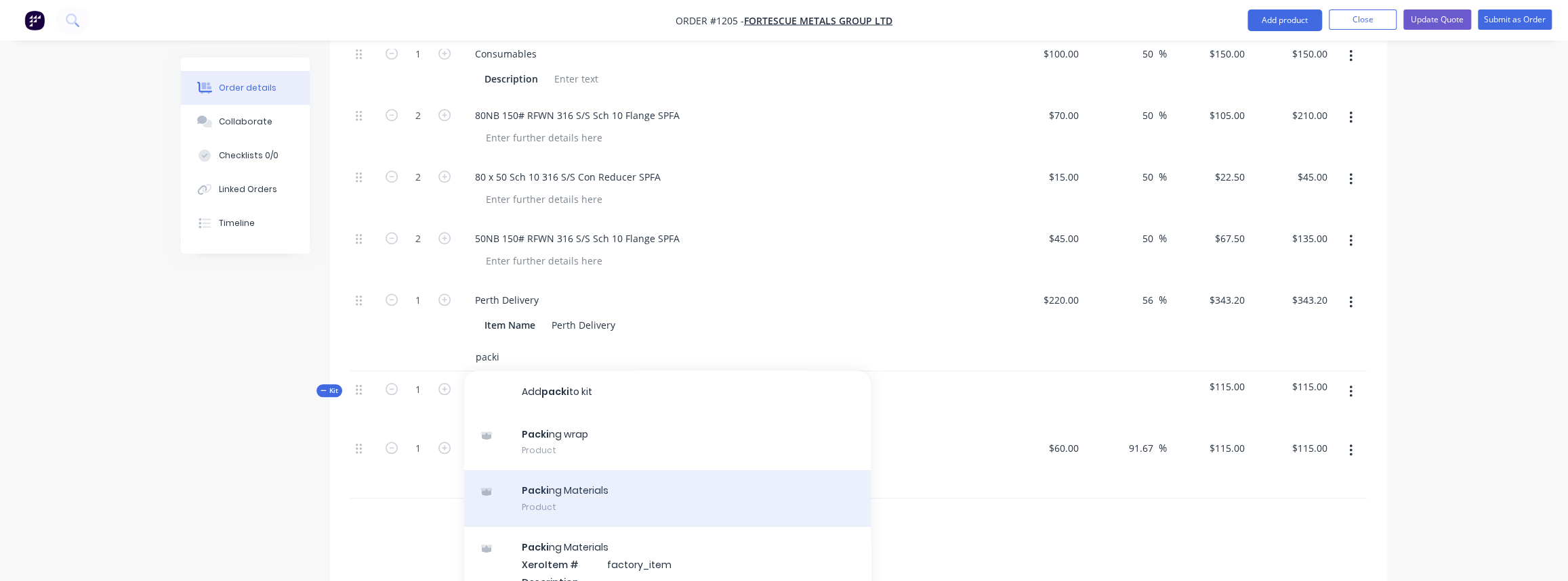
type input "packi"
click at [622, 474] on div "Packi ng Materials Product" at bounding box center [668, 498] width 407 height 57
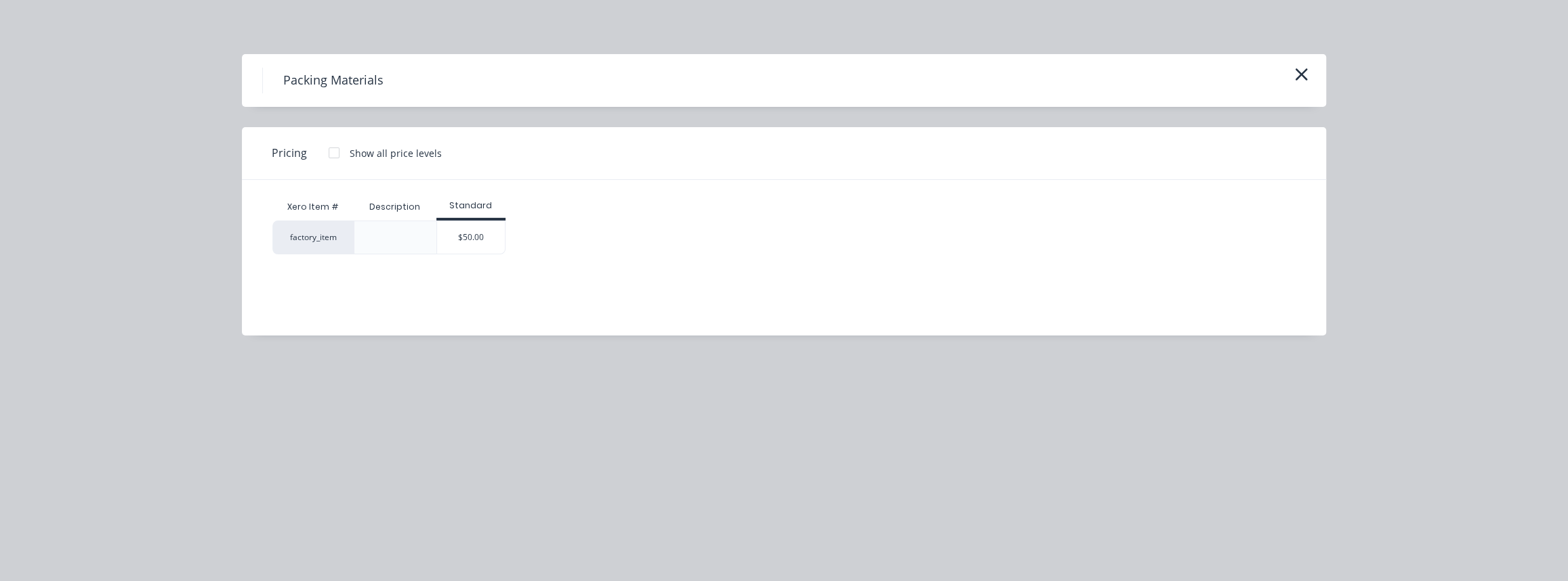
click at [490, 256] on div "Xero Item # Description Standard factory_item $50.00" at bounding box center [773, 248] width 1064 height 136
click at [482, 235] on div "$50.00" at bounding box center [470, 237] width 68 height 32
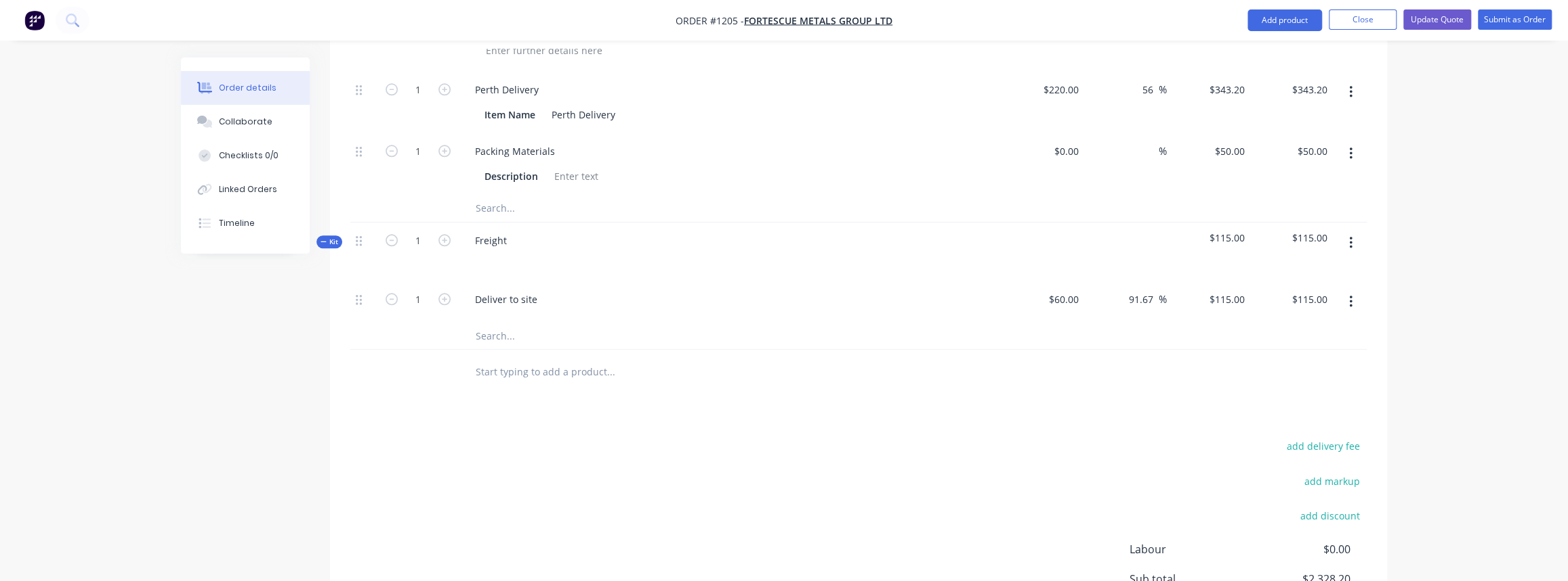
scroll to position [962, 0]
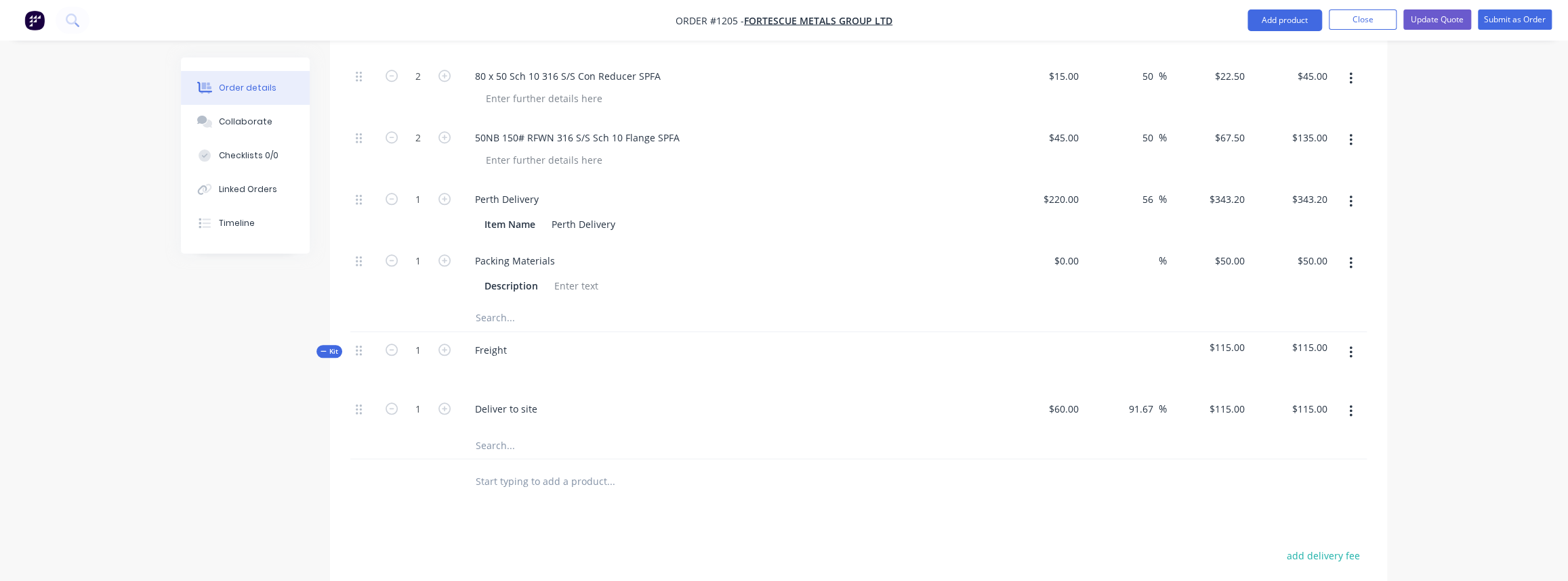
click at [323, 348] on icon "button" at bounding box center [323, 351] width 7 height 6
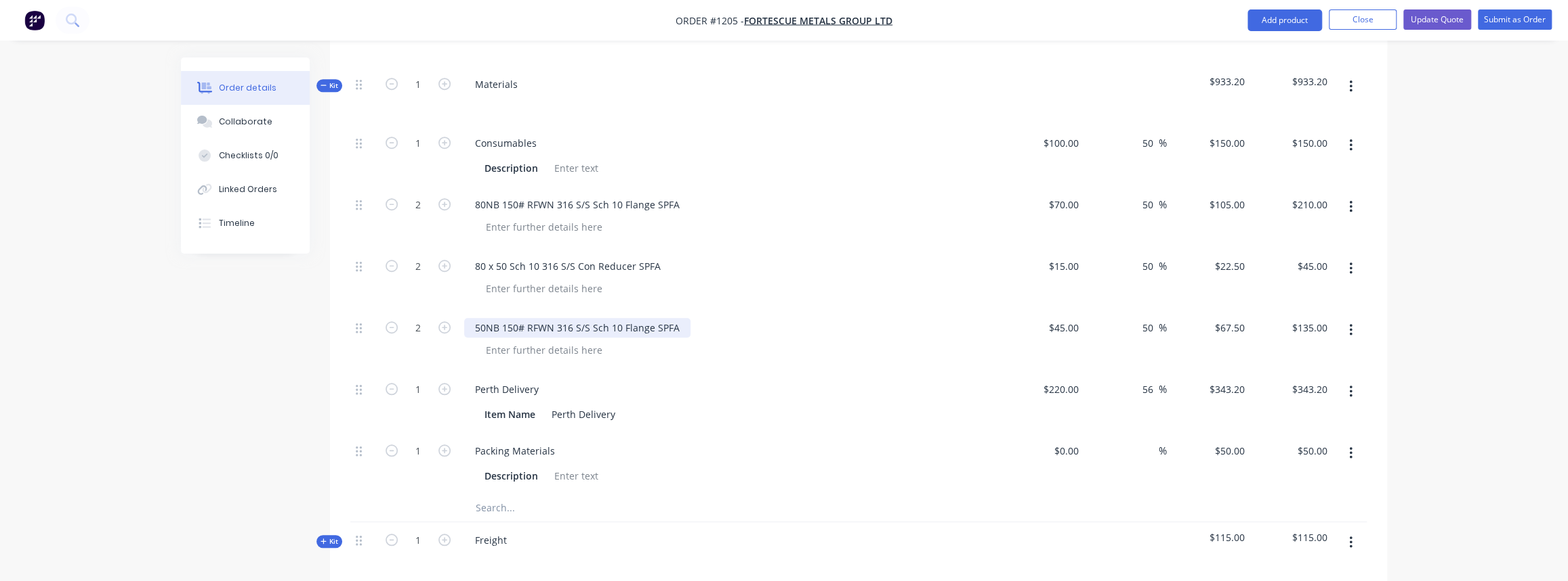
scroll to position [778, 0]
click at [324, 76] on icon "button" at bounding box center [323, 79] width 7 height 6
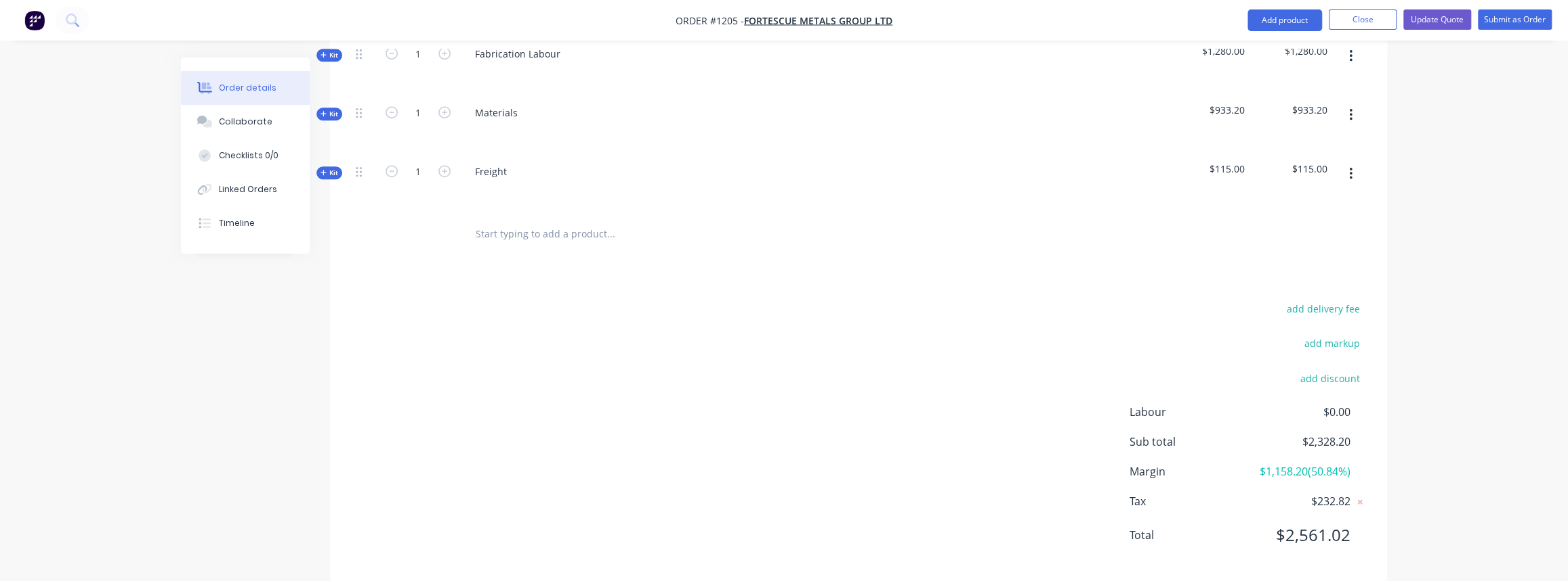
scroll to position [559, 0]
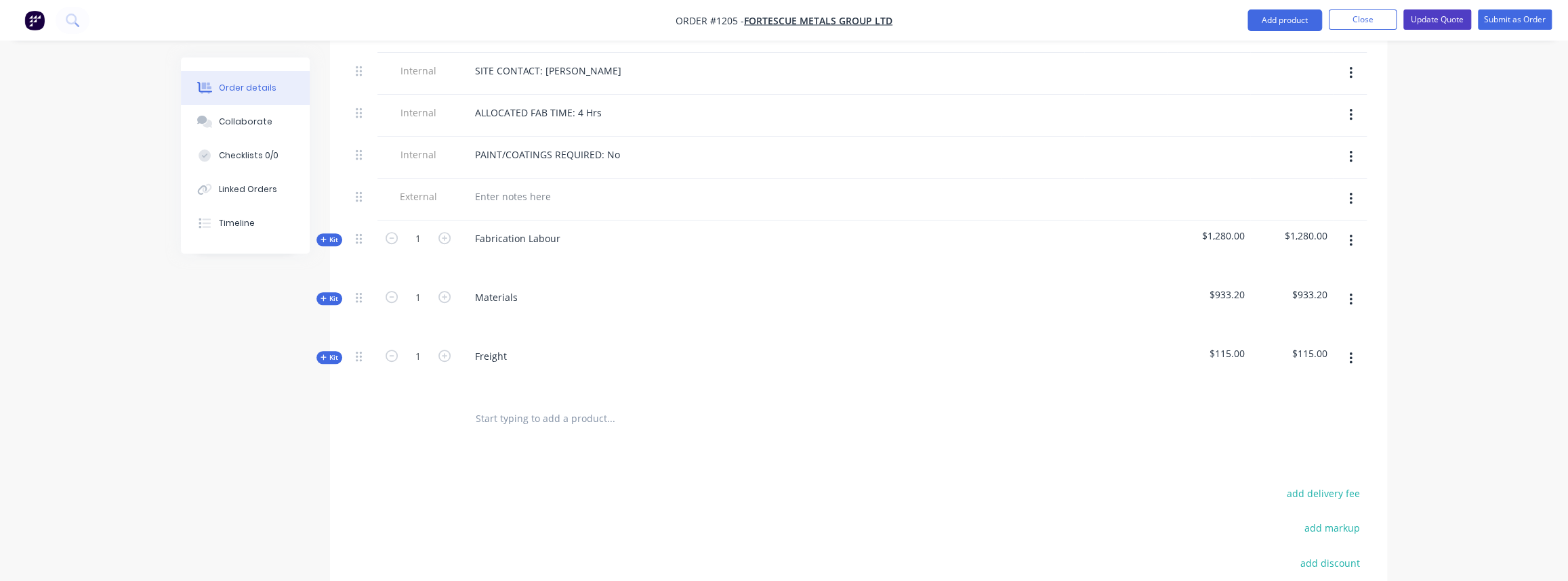
click at [1438, 19] on button "Update Quote" at bounding box center [1436, 19] width 68 height 20
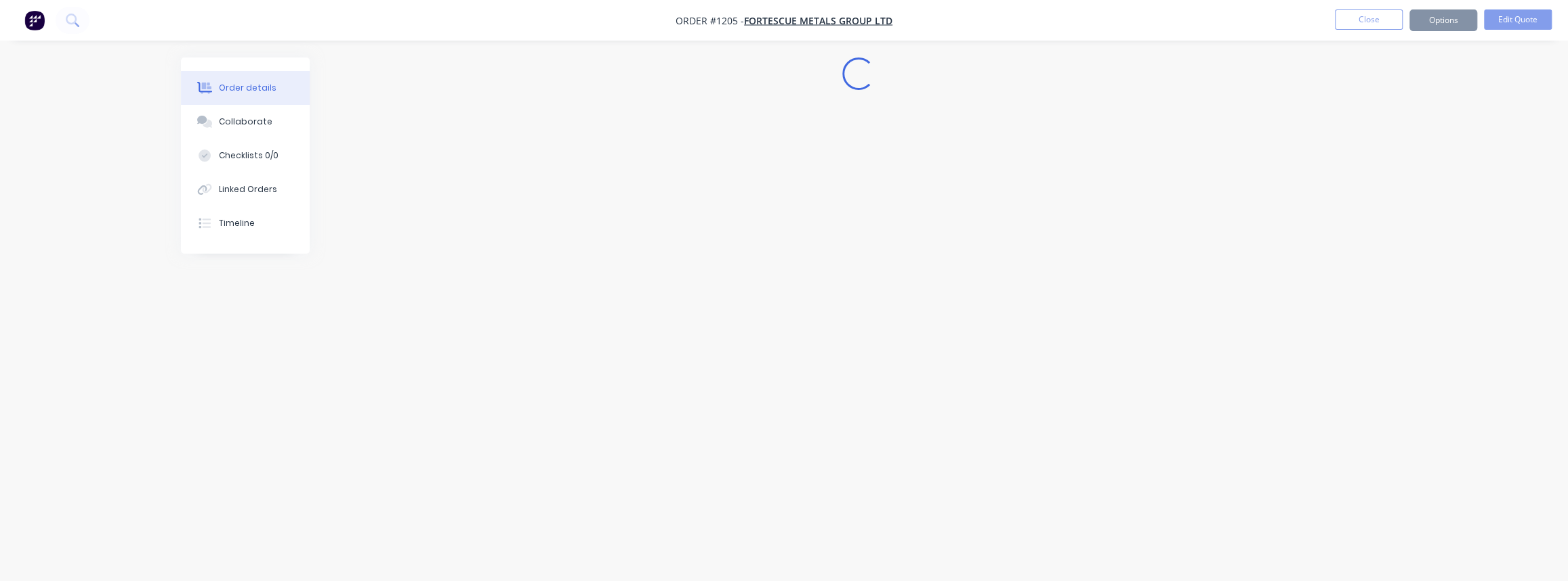
scroll to position [0, 0]
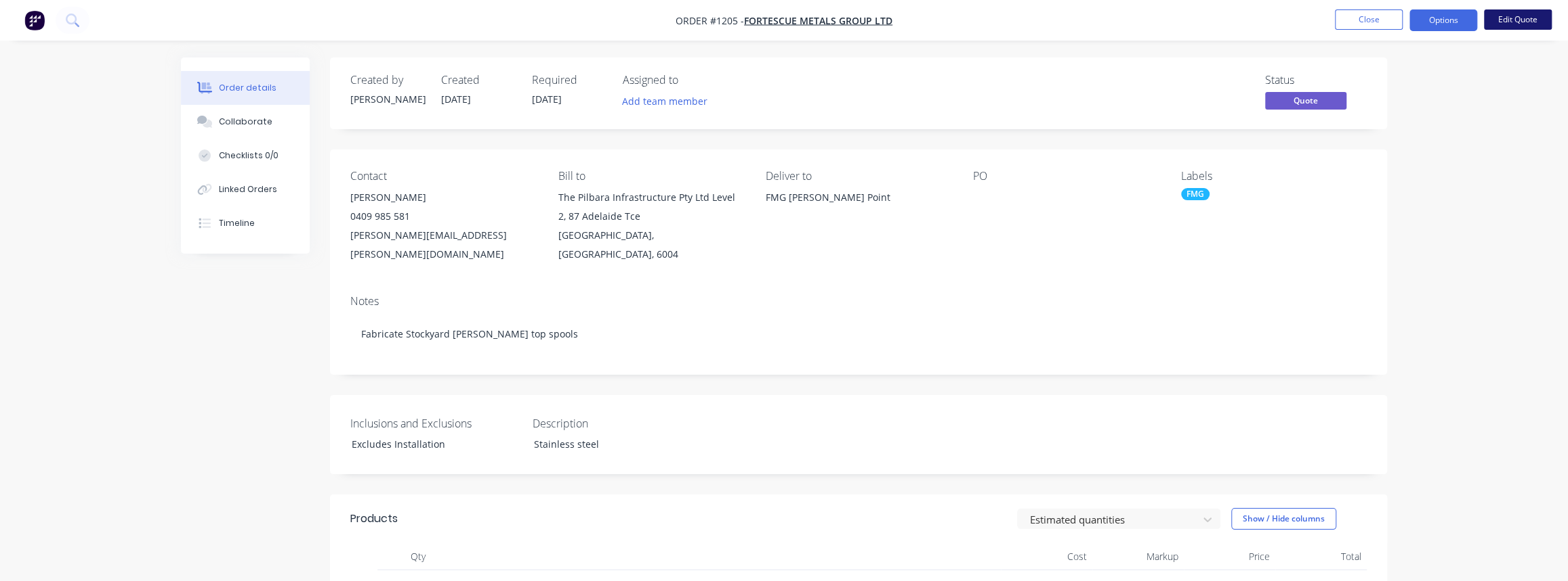
click at [1507, 24] on button "Edit Quote" at bounding box center [1517, 19] width 68 height 20
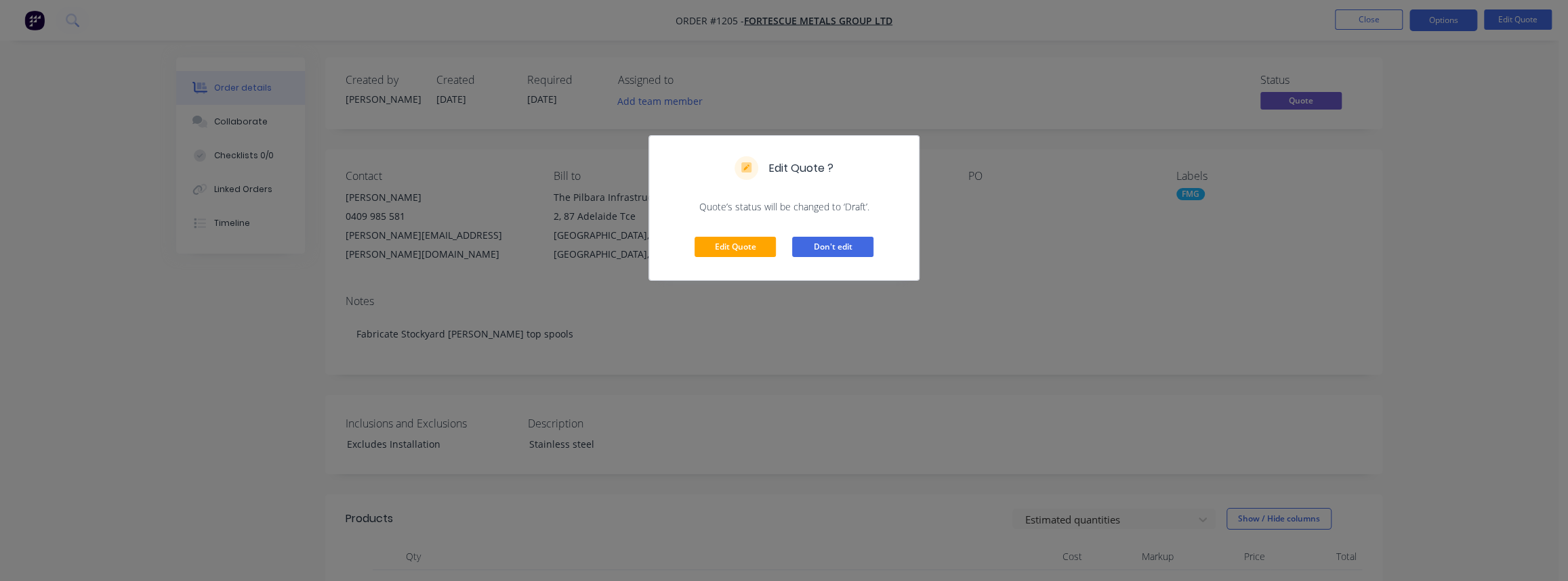
click at [846, 253] on button "Don't edit" at bounding box center [833, 247] width 82 height 20
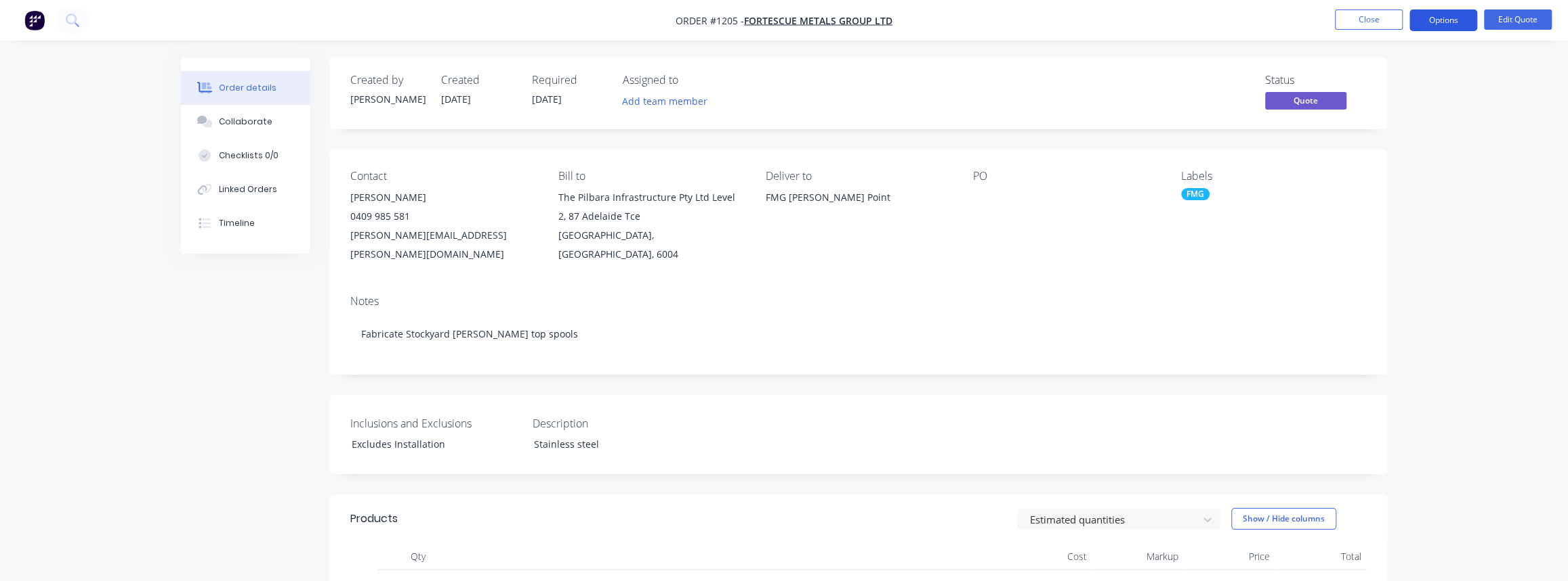
click at [1451, 21] on button "Options" at bounding box center [1443, 19] width 68 height 21
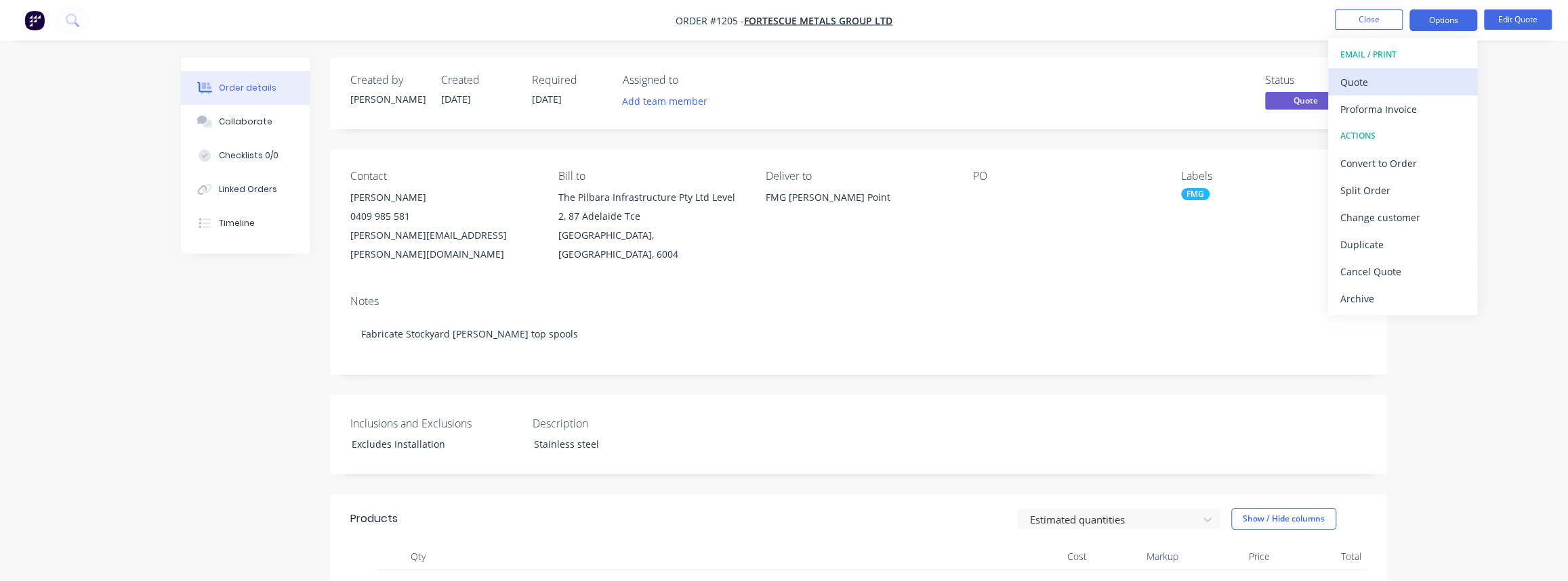
click at [1382, 82] on div "Quote" at bounding box center [1403, 82] width 124 height 19
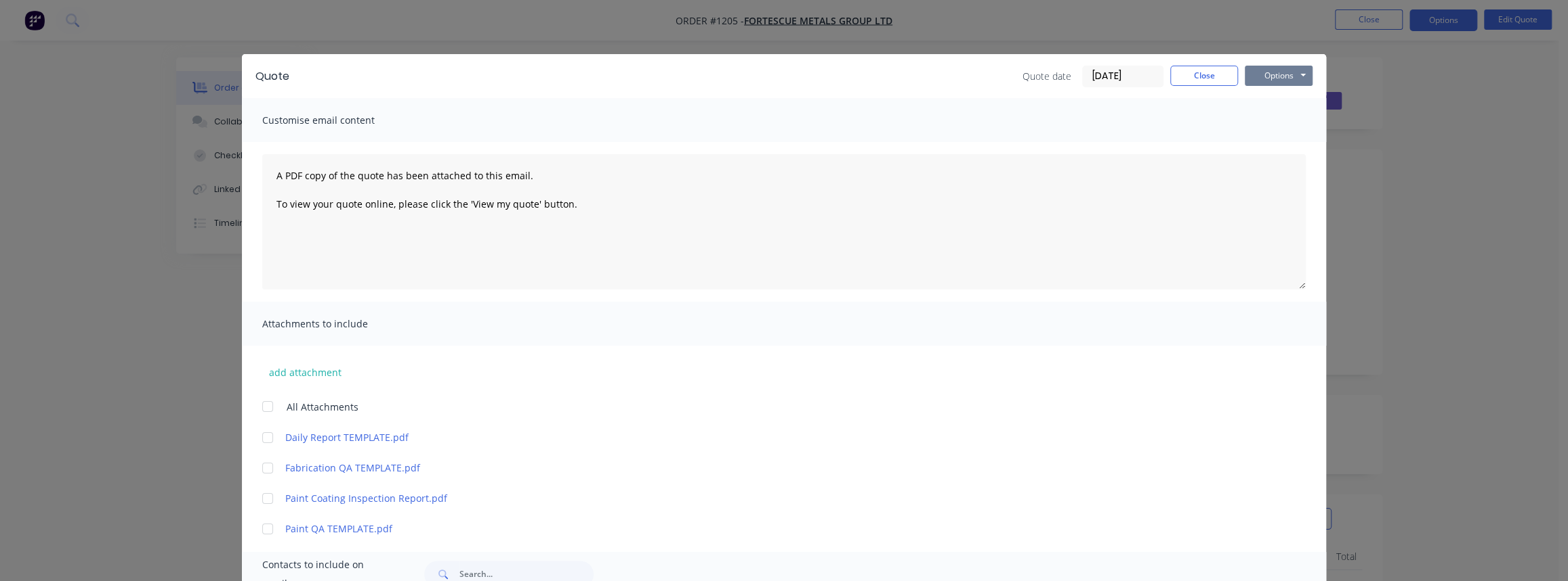
click at [1282, 78] on button "Options" at bounding box center [1278, 76] width 68 height 20
click at [1256, 121] on button "Print" at bounding box center [1287, 123] width 86 height 22
click at [1216, 74] on button "Close" at bounding box center [1204, 76] width 68 height 20
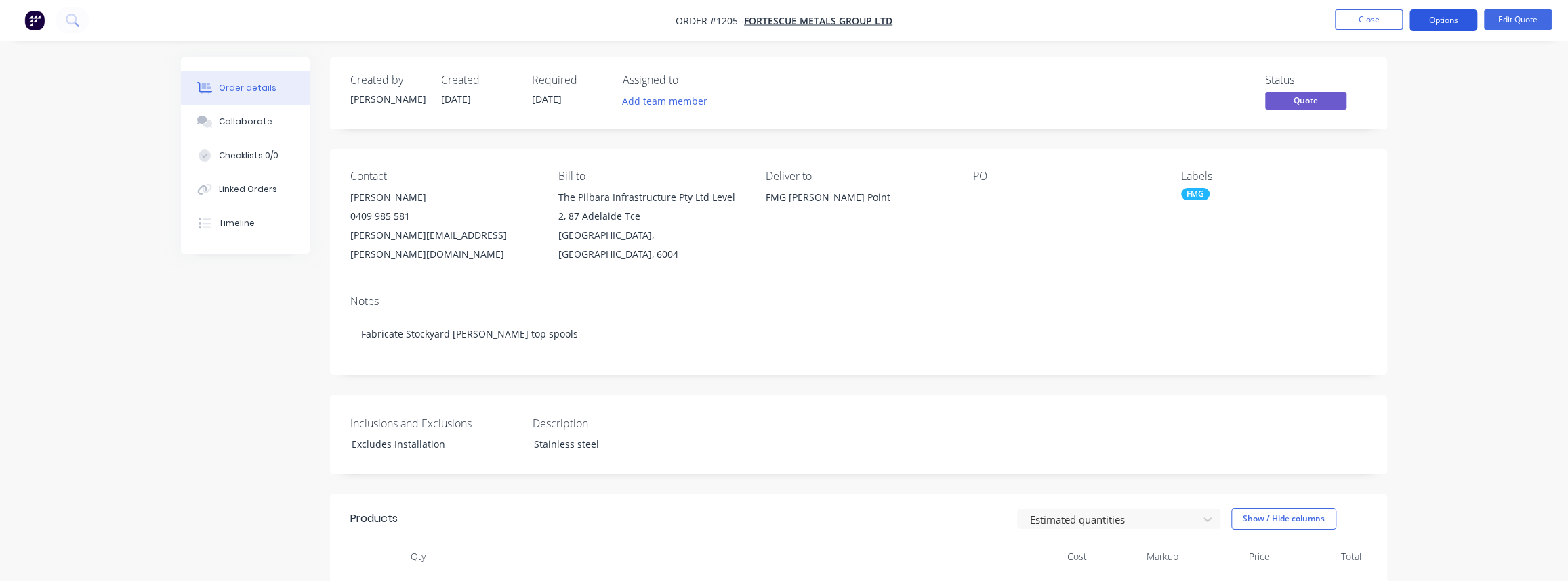
click at [1460, 21] on button "Options" at bounding box center [1443, 19] width 68 height 21
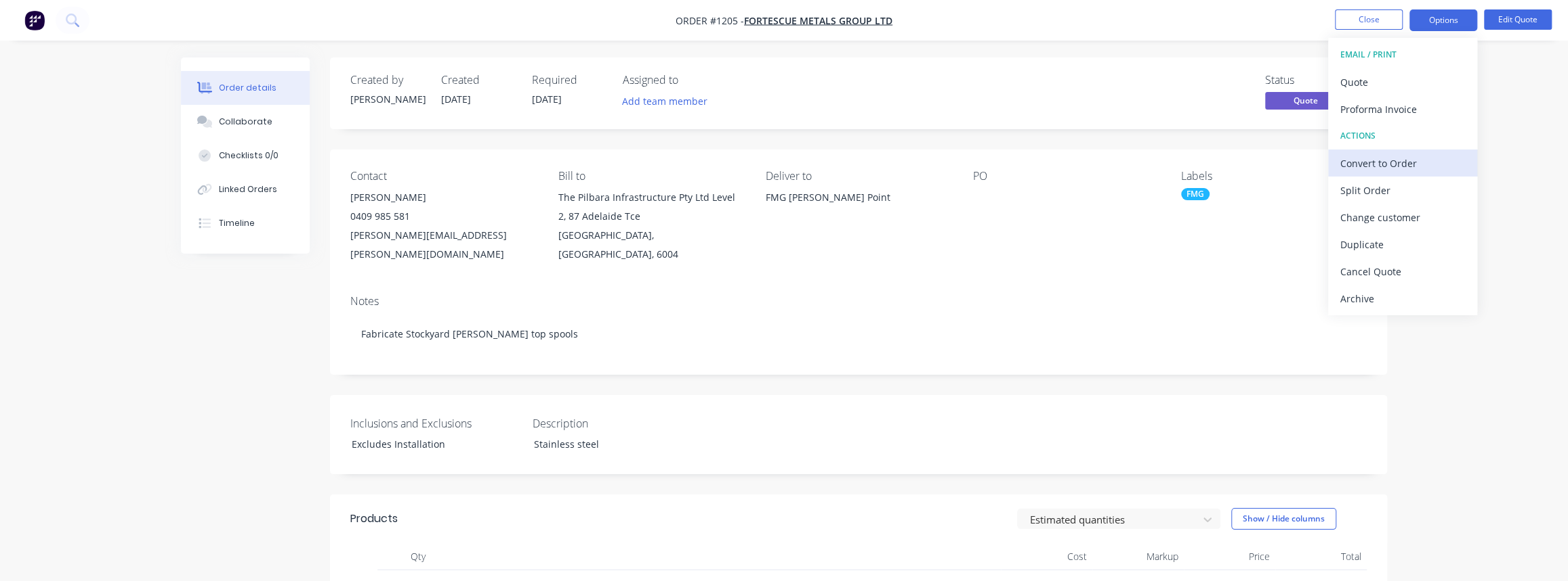
click at [1398, 168] on div "Convert to Order" at bounding box center [1403, 163] width 124 height 19
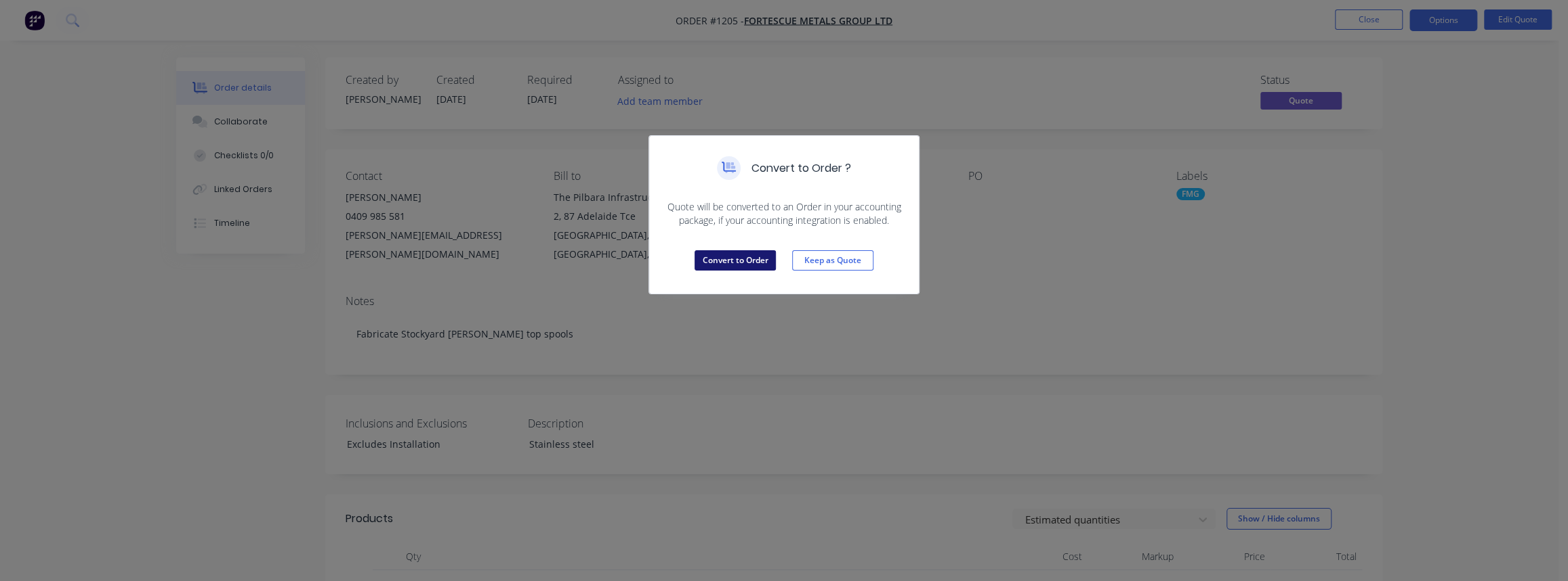
click at [714, 263] on button "Convert to Order" at bounding box center [736, 261] width 82 height 20
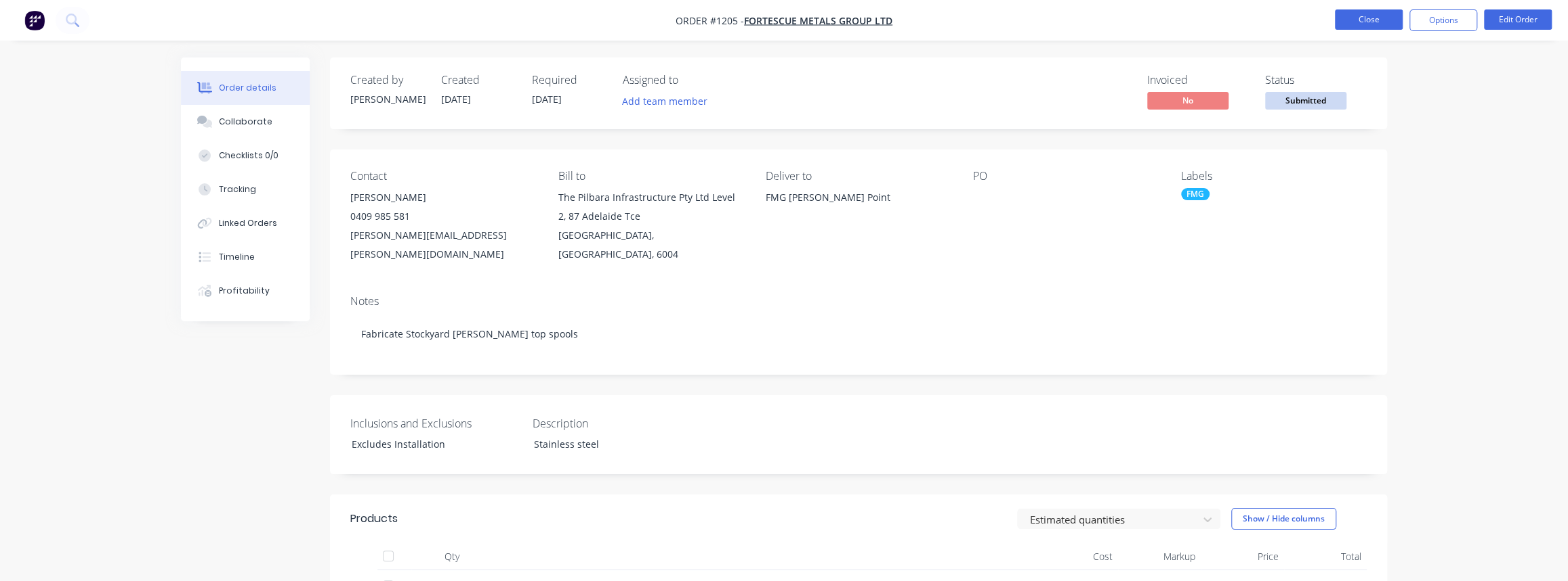
click at [1367, 21] on button "Close" at bounding box center [1368, 19] width 68 height 20
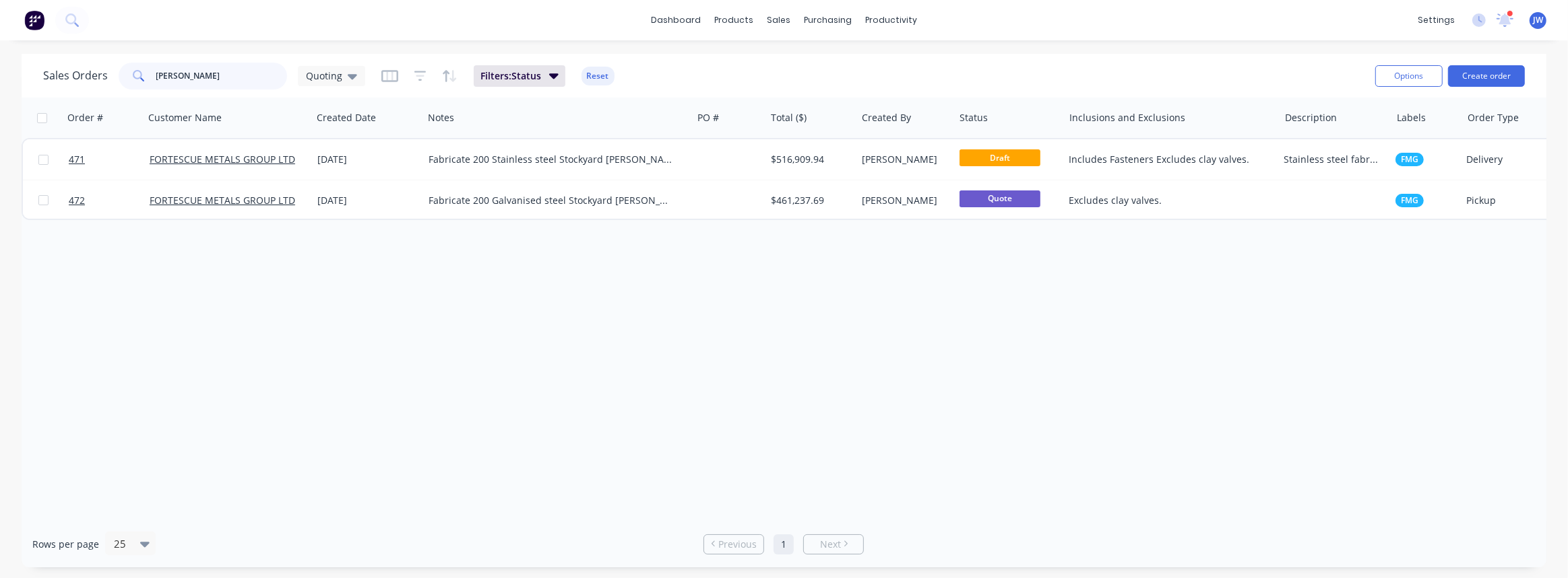
drag, startPoint x: 209, startPoint y: 80, endPoint x: 101, endPoint y: 77, distance: 108.0
click at [101, 77] on div "Sales Orders cannon Quoting" at bounding box center [204, 76] width 322 height 27
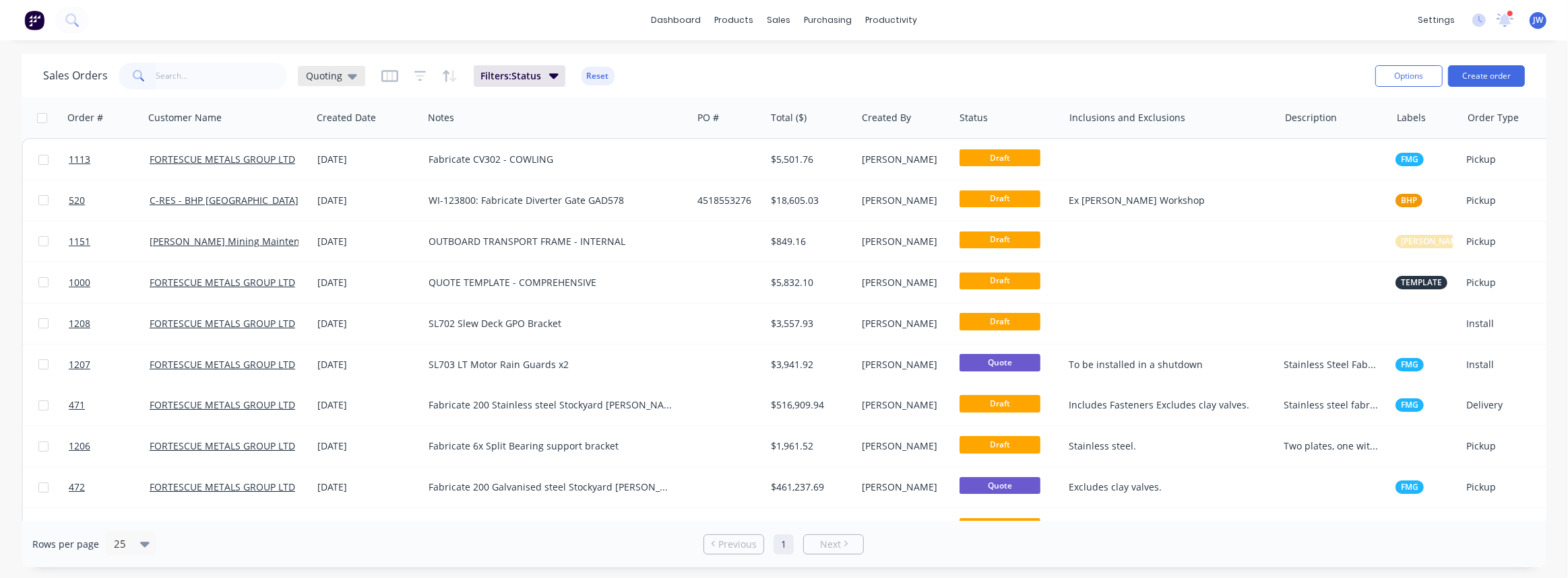
click at [322, 73] on span "Quoting" at bounding box center [323, 75] width 36 height 14
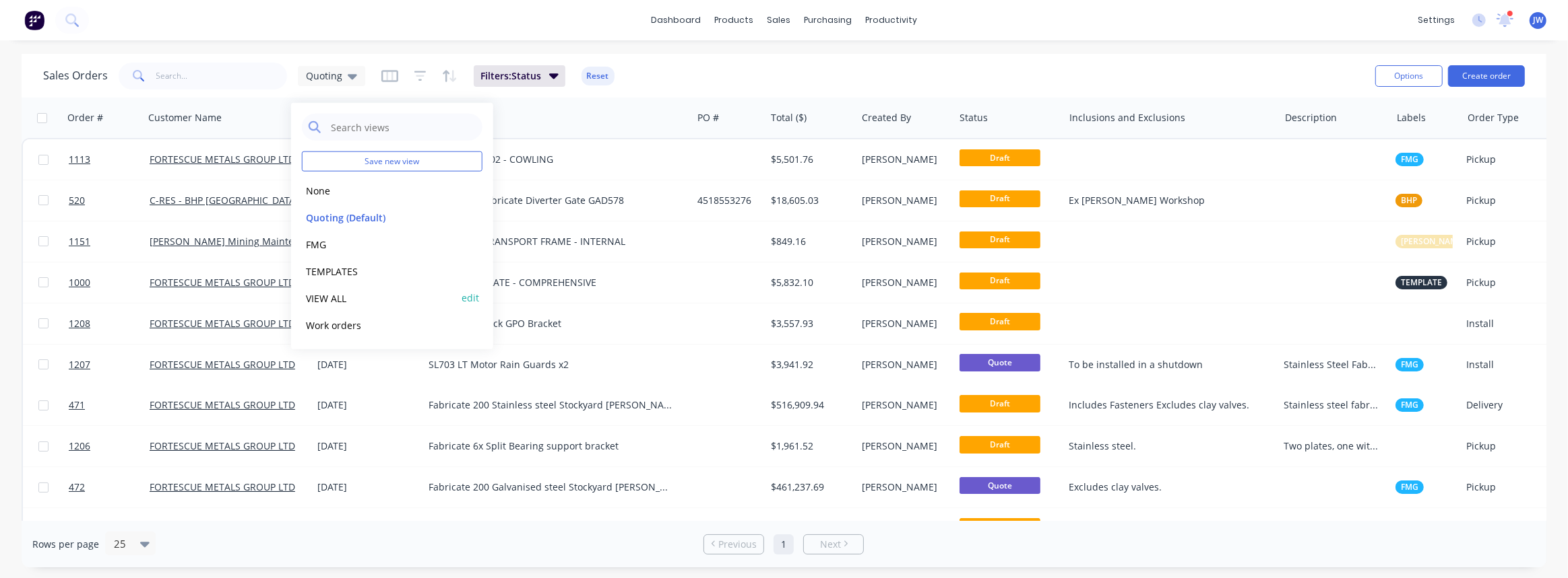
click at [337, 294] on button "VIEW ALL" at bounding box center [379, 297] width 153 height 16
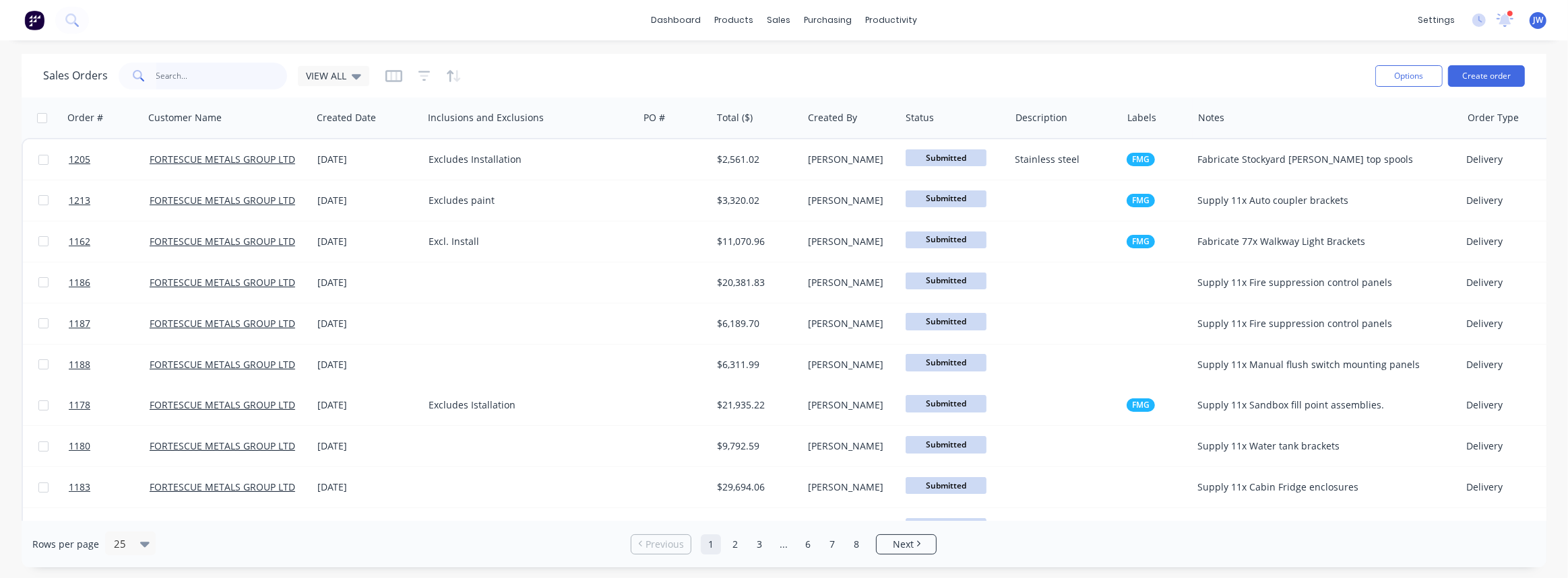
click at [262, 81] on input "text" at bounding box center [222, 76] width 131 height 27
type input "1120"
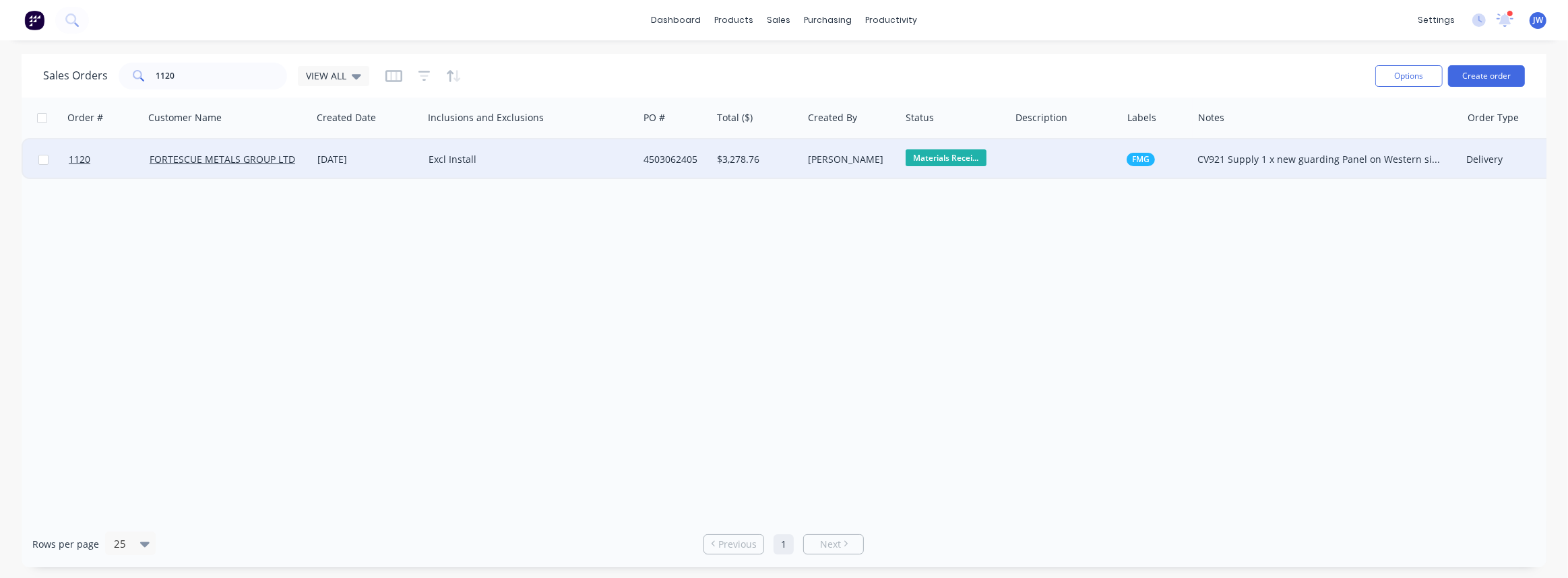
click at [860, 165] on div "Leigh Parker" at bounding box center [849, 160] width 83 height 14
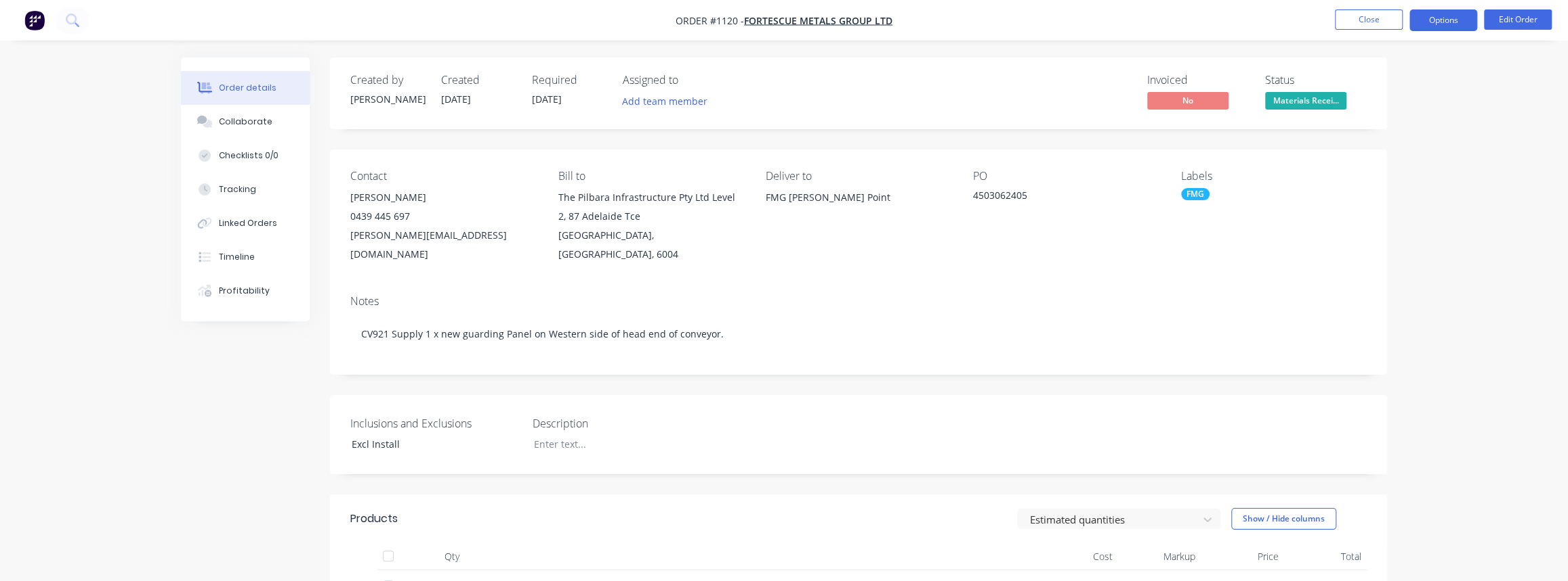
click at [1425, 26] on button "Options" at bounding box center [1443, 19] width 68 height 21
click at [1438, 26] on button "Options" at bounding box center [1443, 19] width 68 height 21
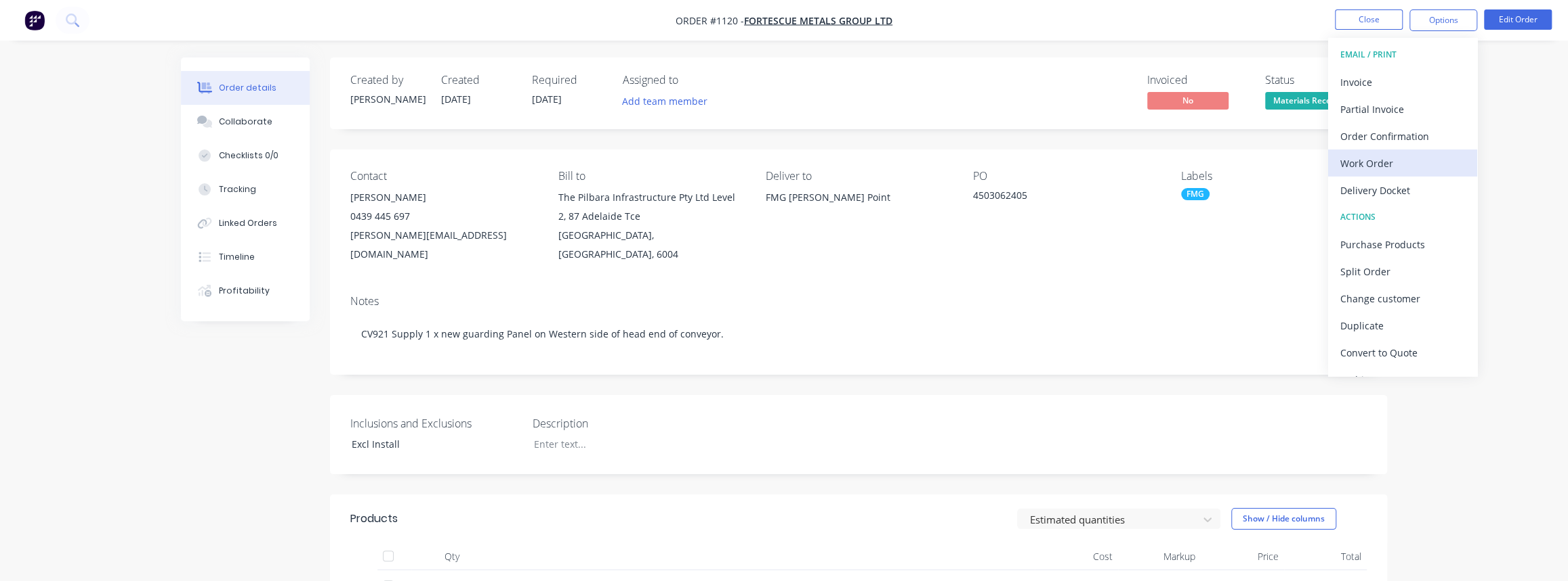
click at [1380, 169] on div "Work Order" at bounding box center [1403, 163] width 124 height 19
click at [1372, 162] on div "Custom" at bounding box center [1403, 163] width 124 height 19
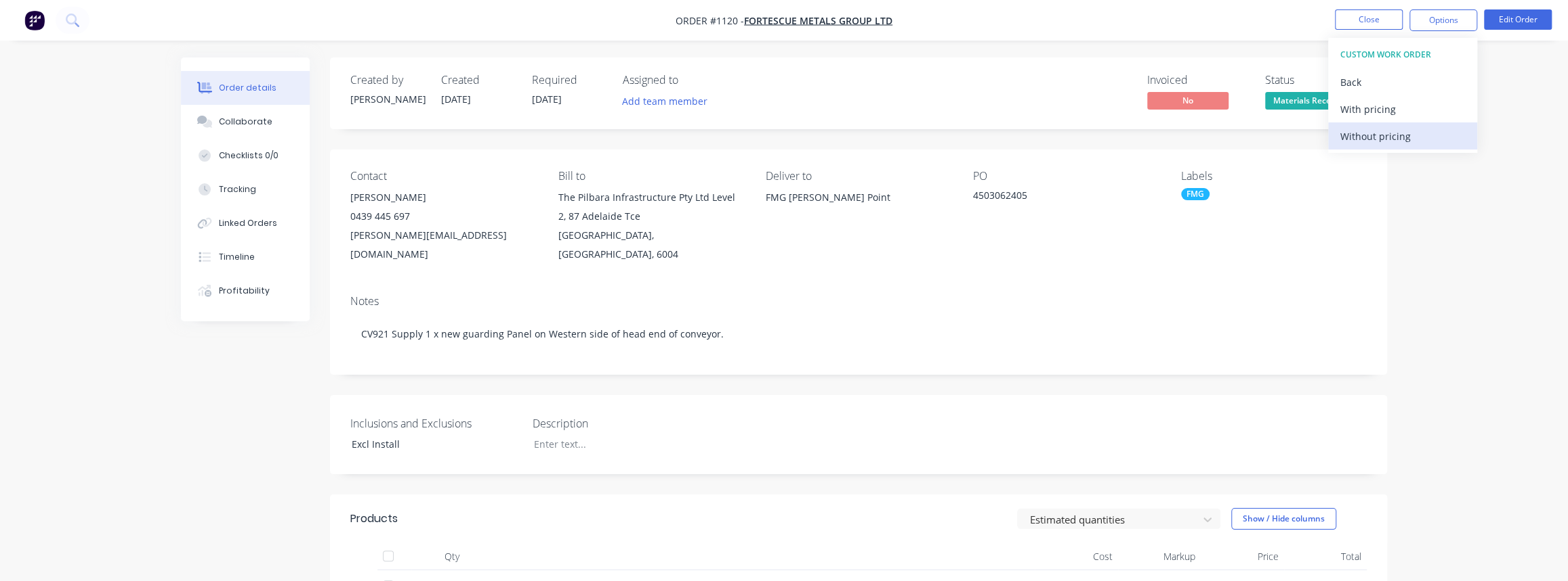
click at [1413, 139] on div "Without pricing" at bounding box center [1403, 136] width 124 height 19
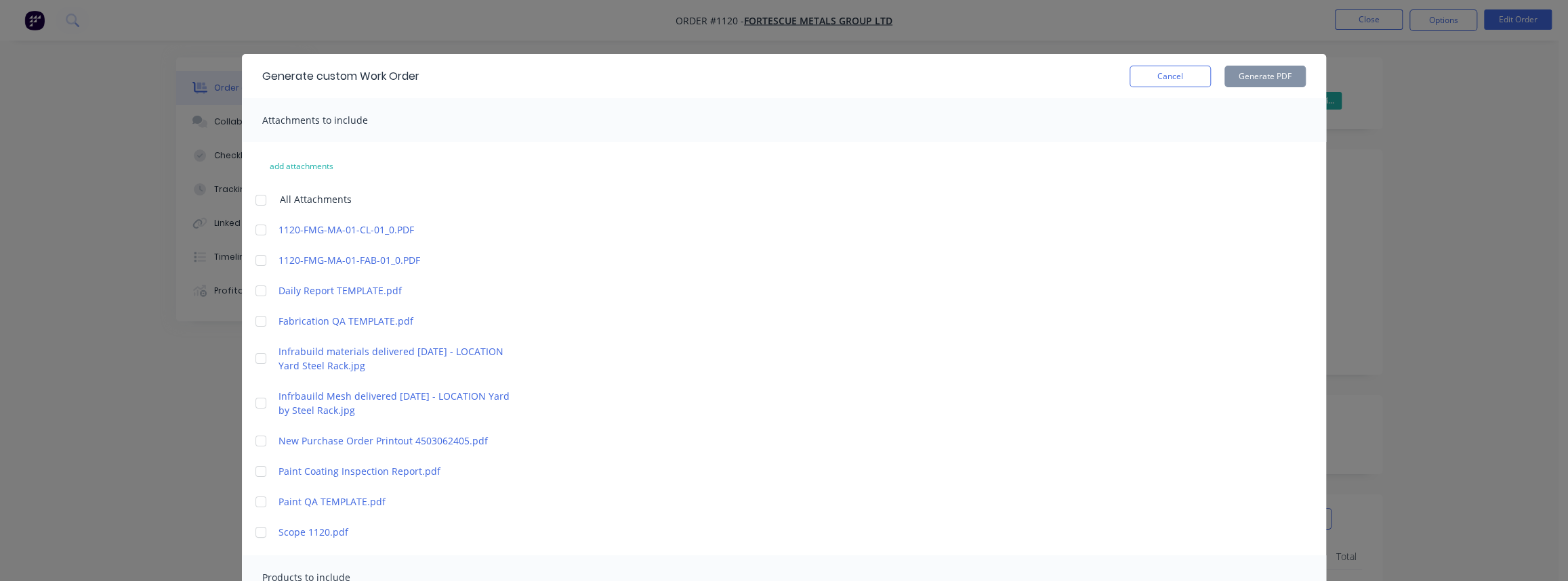
click at [254, 319] on div at bounding box center [260, 321] width 27 height 27
click at [252, 399] on div at bounding box center [260, 403] width 27 height 27
click at [250, 357] on div at bounding box center [260, 358] width 27 height 27
click at [261, 473] on div at bounding box center [260, 471] width 27 height 27
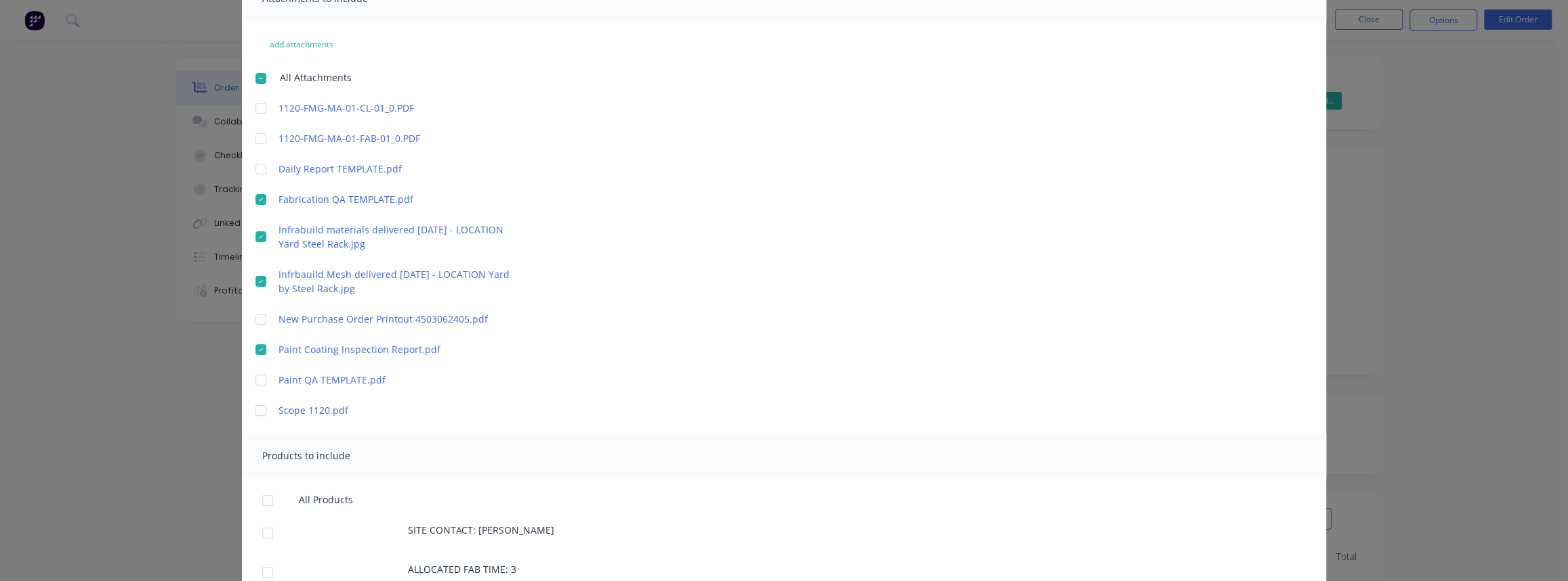
scroll to position [123, 0]
click at [256, 342] on div at bounding box center [260, 349] width 27 height 27
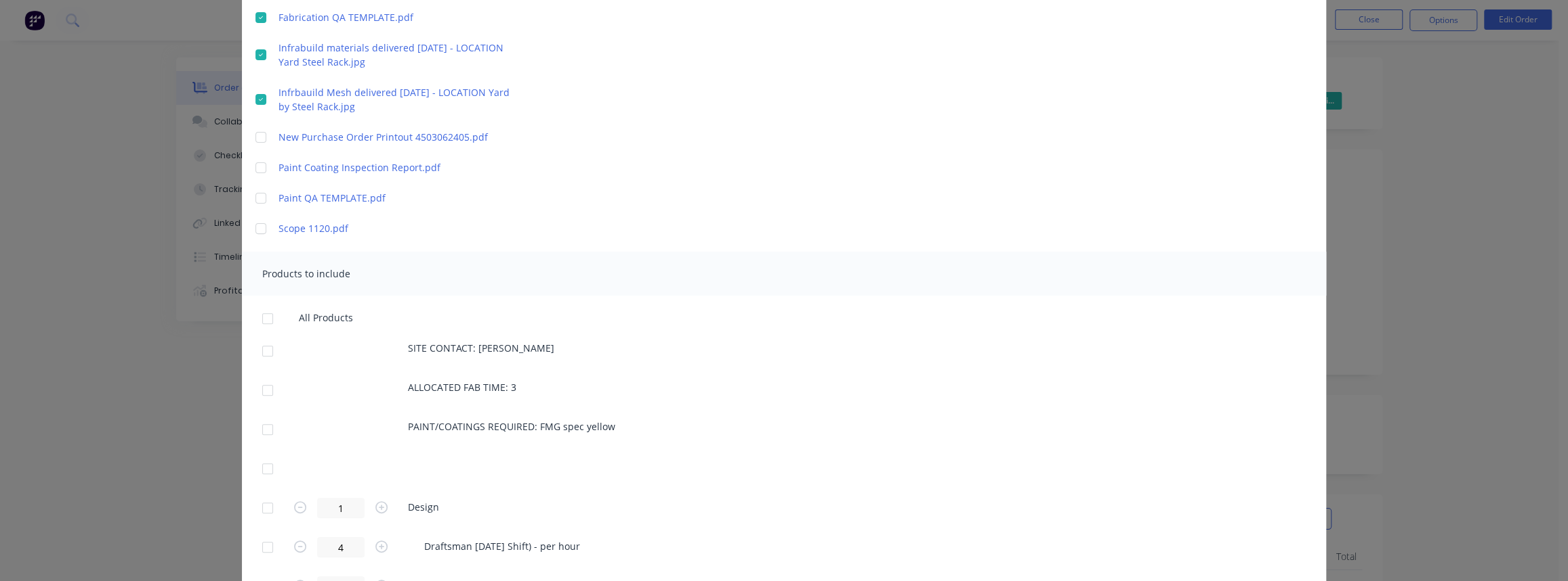
scroll to position [307, 0]
click at [264, 346] on div at bounding box center [267, 347] width 27 height 27
click at [262, 381] on div at bounding box center [267, 387] width 27 height 27
click at [265, 428] on div at bounding box center [267, 426] width 27 height 27
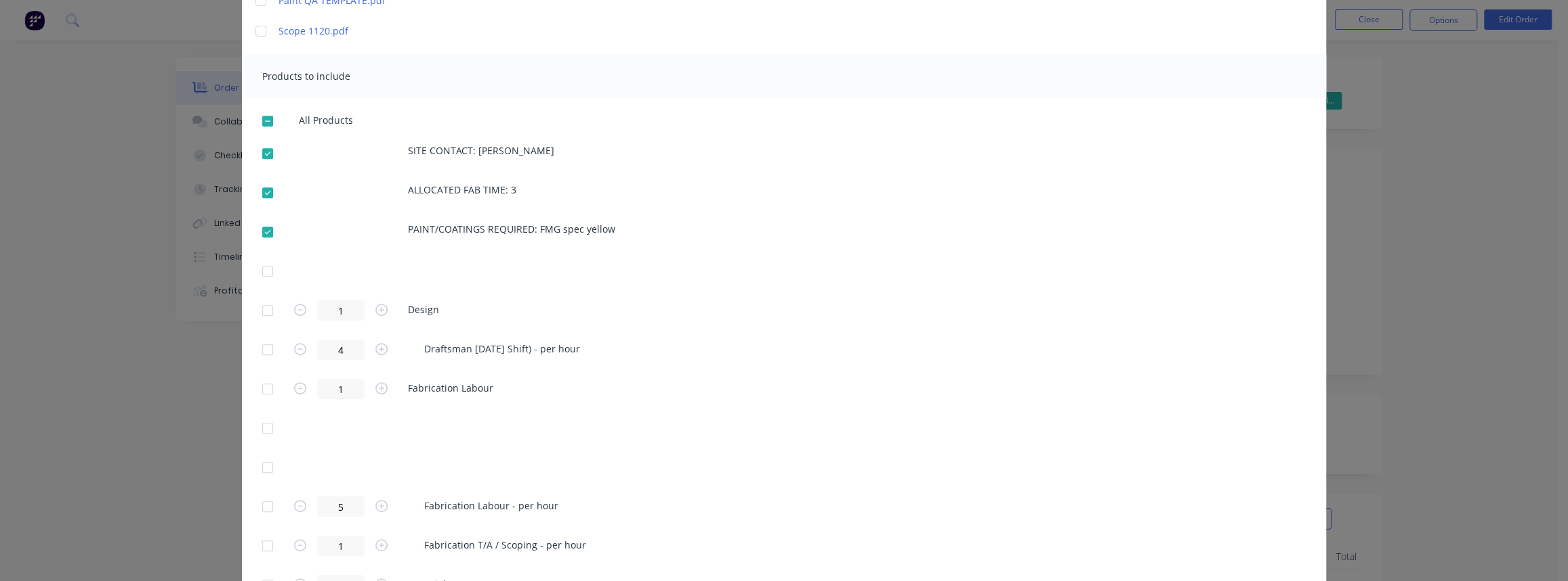
scroll to position [554, 0]
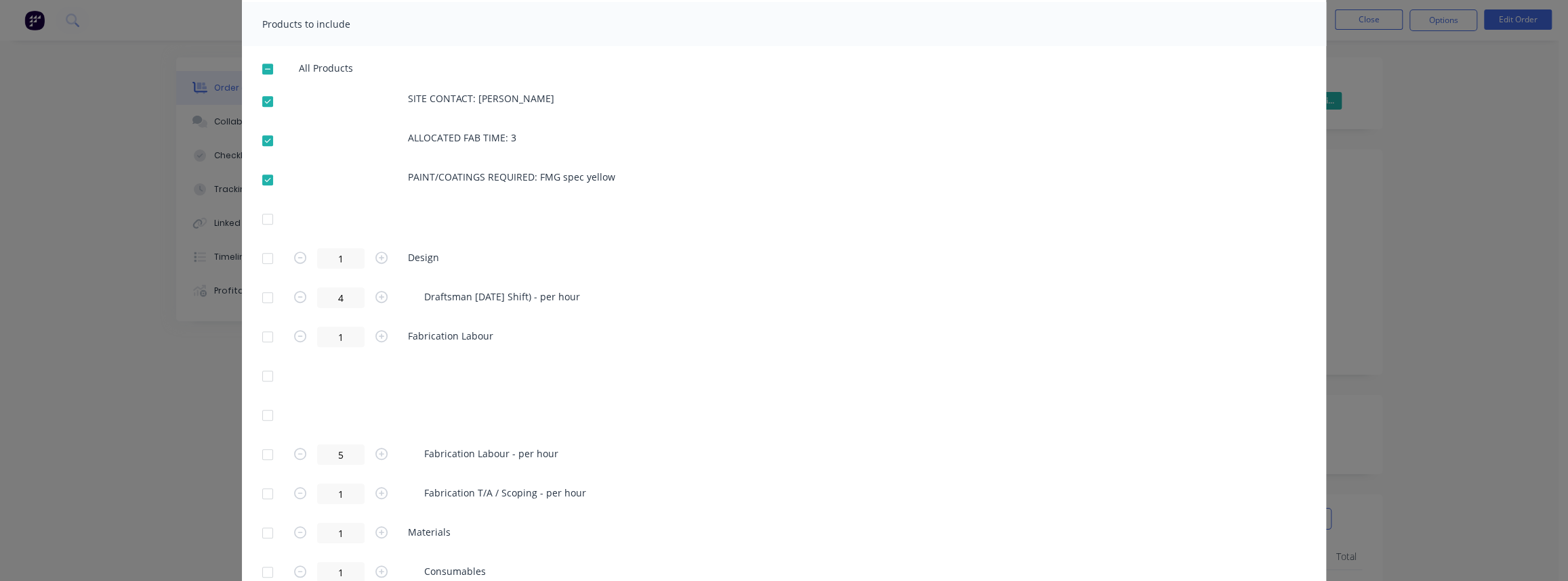
click at [261, 337] on div at bounding box center [267, 337] width 27 height 27
click at [260, 492] on div at bounding box center [267, 494] width 27 height 27
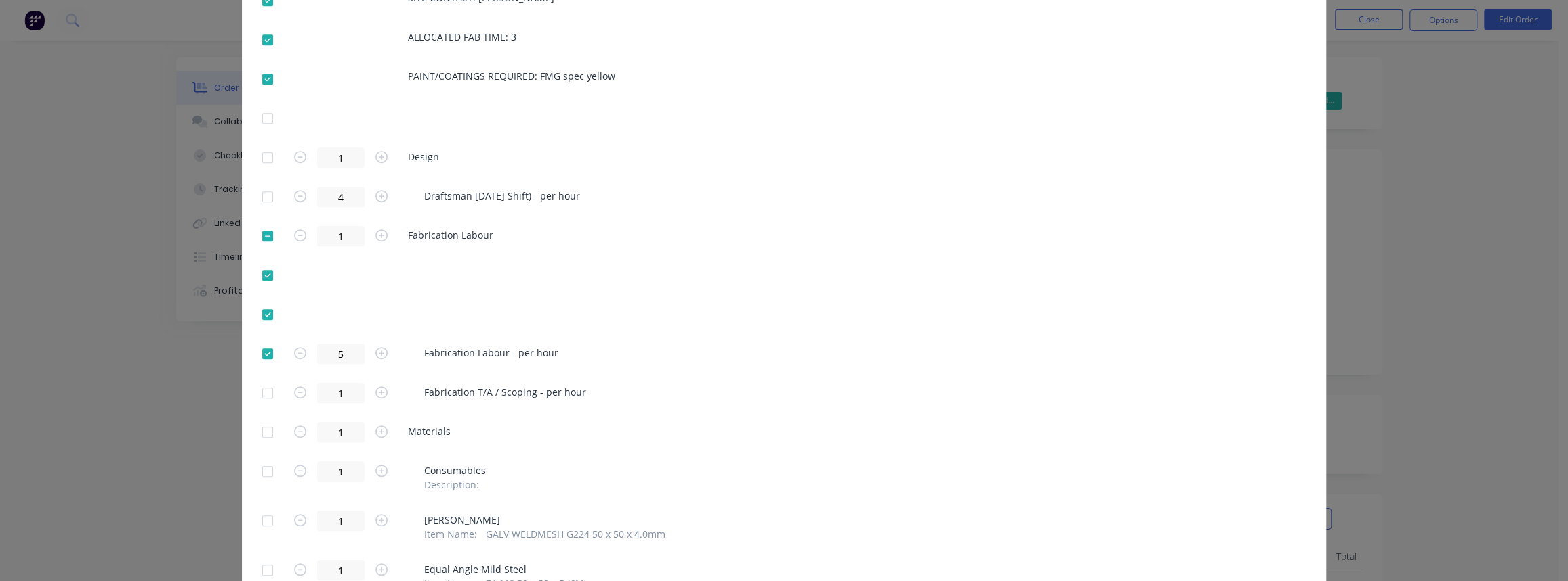
scroll to position [677, 0]
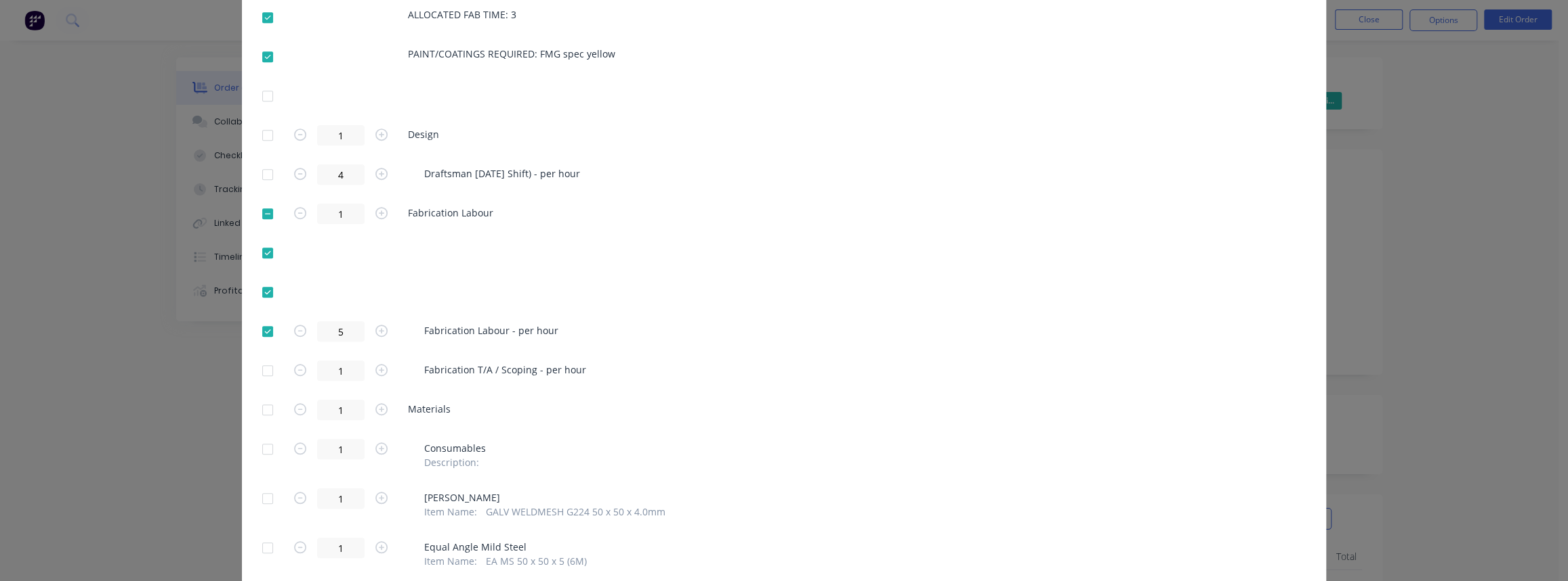
click at [264, 408] on div at bounding box center [267, 409] width 27 height 27
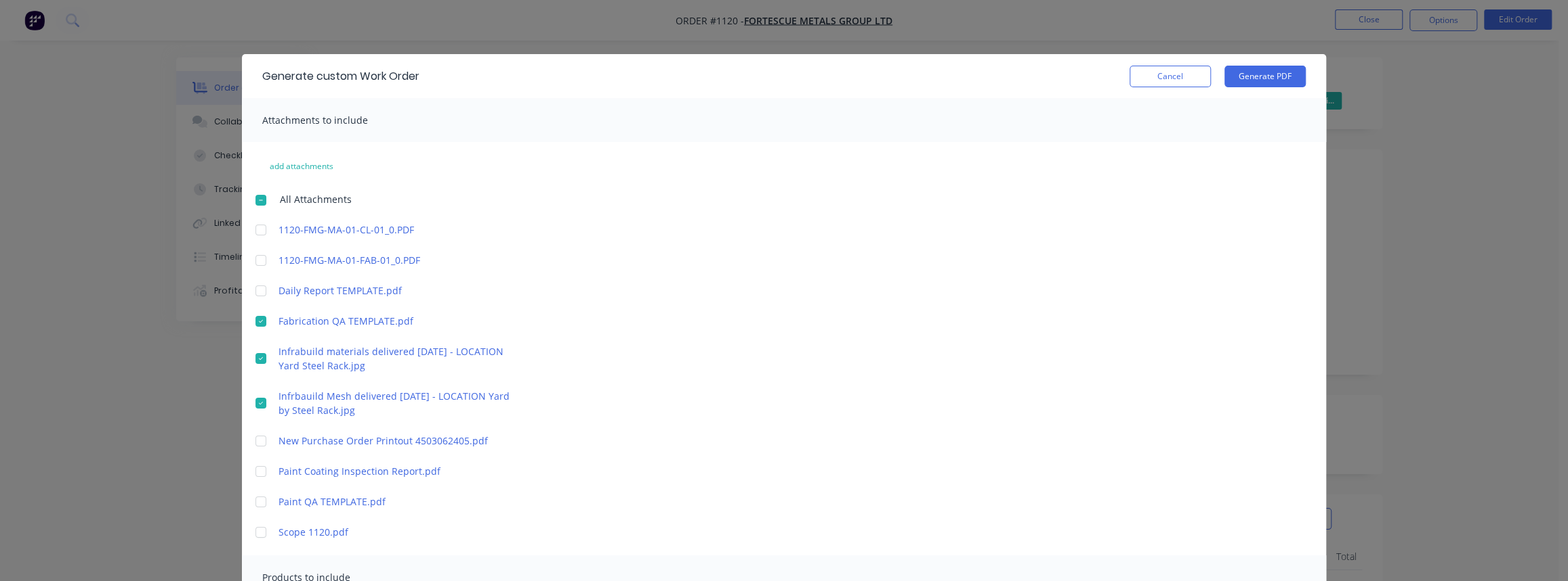
scroll to position [0, 0]
click at [1251, 79] on button "Generate PDF" at bounding box center [1265, 76] width 82 height 21
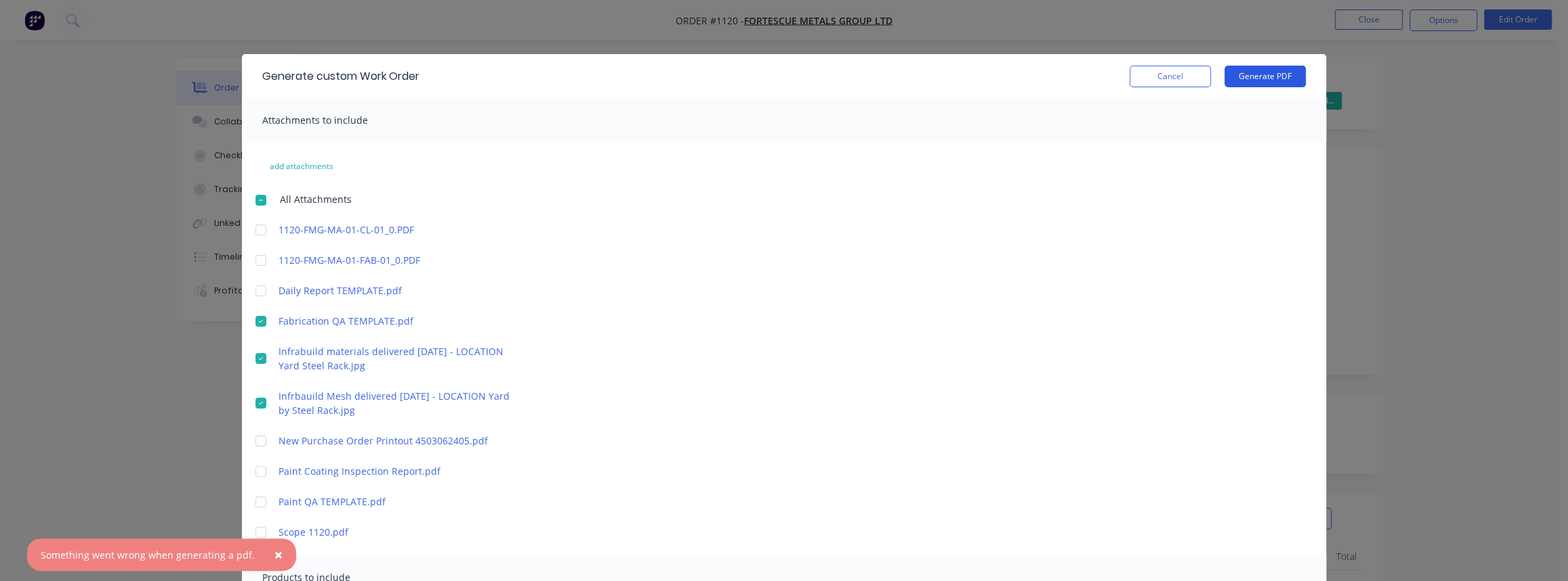
click at [1240, 79] on button "Generate PDF" at bounding box center [1265, 76] width 82 height 21
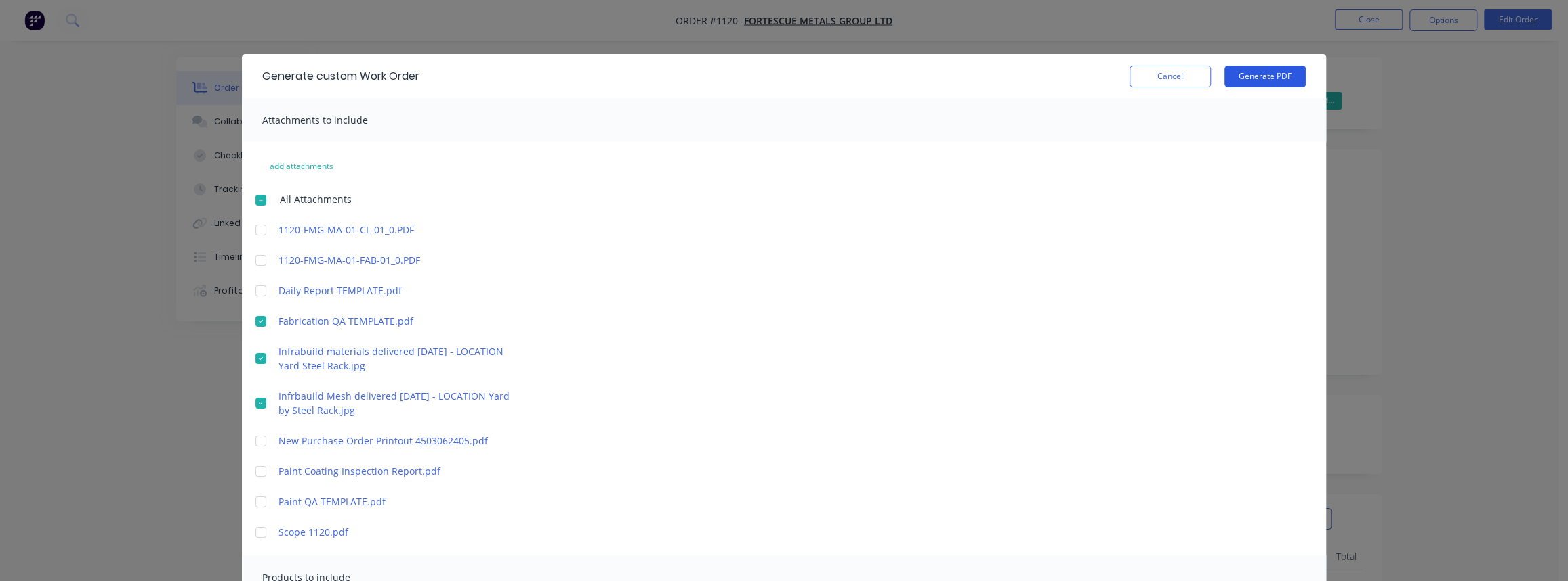
click at [1275, 84] on button "Generate PDF" at bounding box center [1265, 76] width 82 height 21
click at [462, 32] on div "Generate custom Work Order Cancel Generate PDF Attachments to include add attac…" at bounding box center [784, 290] width 1568 height 581
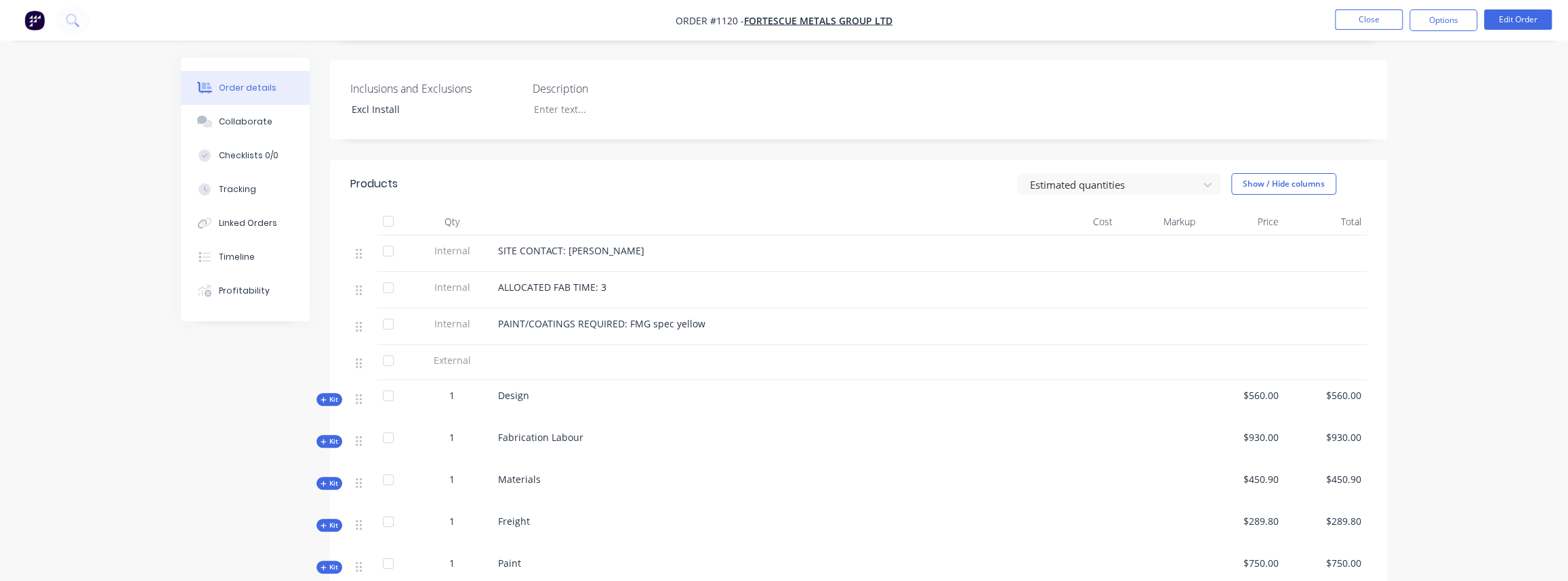
scroll to position [307, 0]
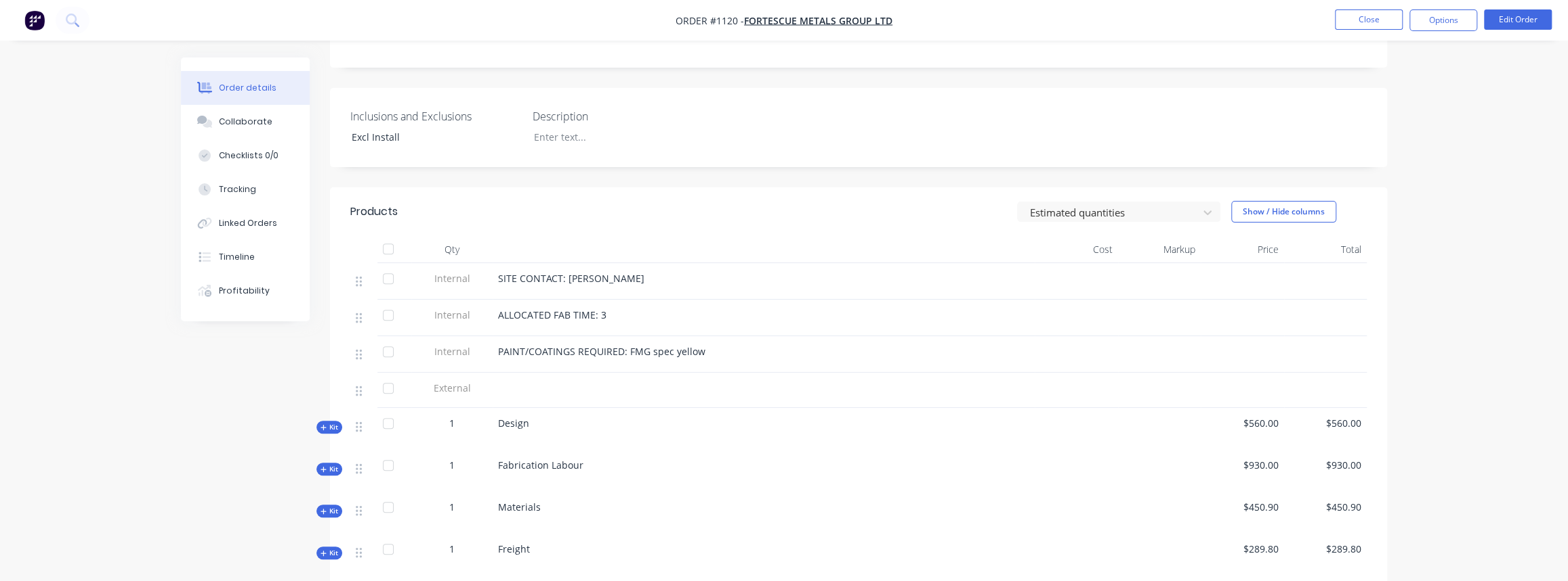
click at [327, 464] on span "Kit" at bounding box center [329, 469] width 18 height 10
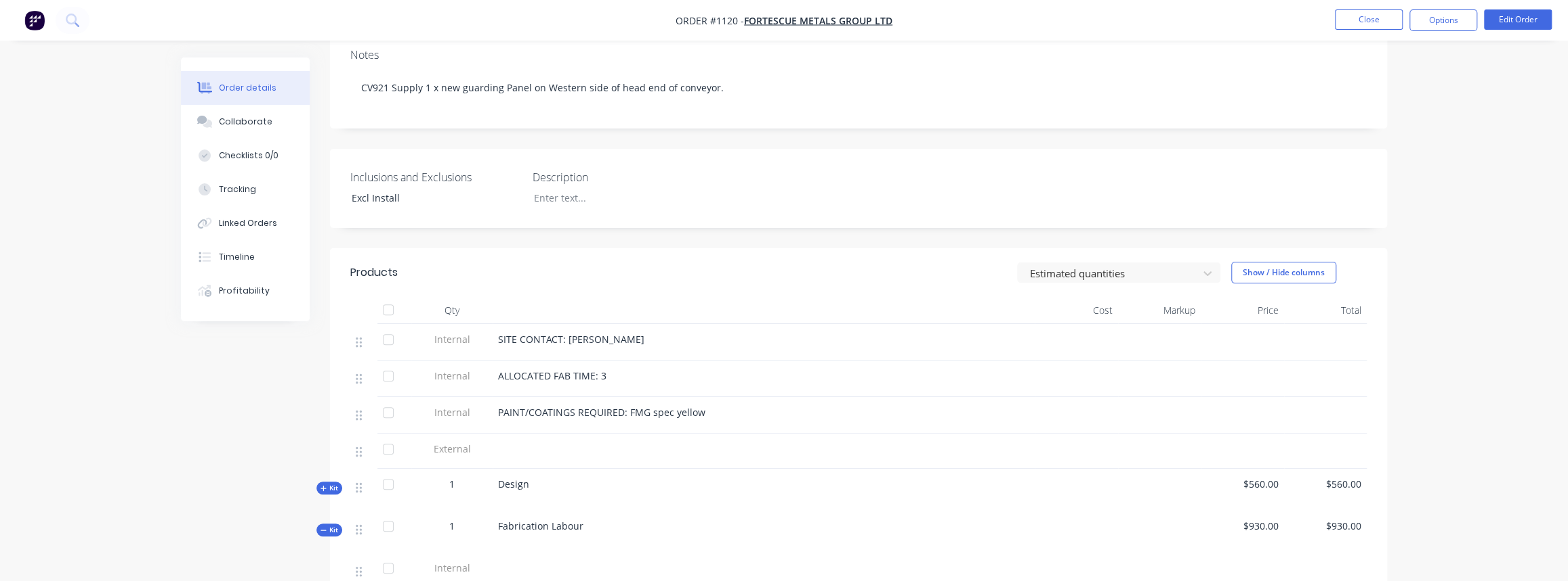
scroll to position [246, 0]
click at [332, 526] on span "Kit" at bounding box center [329, 531] width 18 height 10
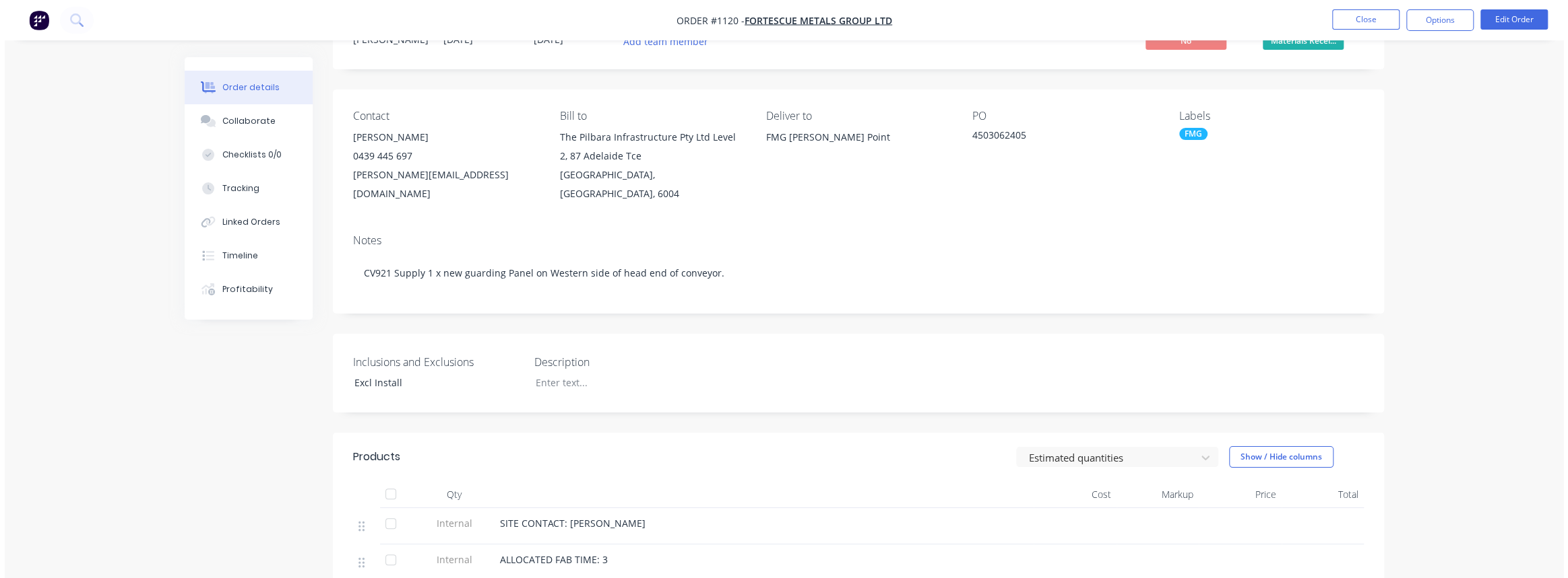
scroll to position [0, 0]
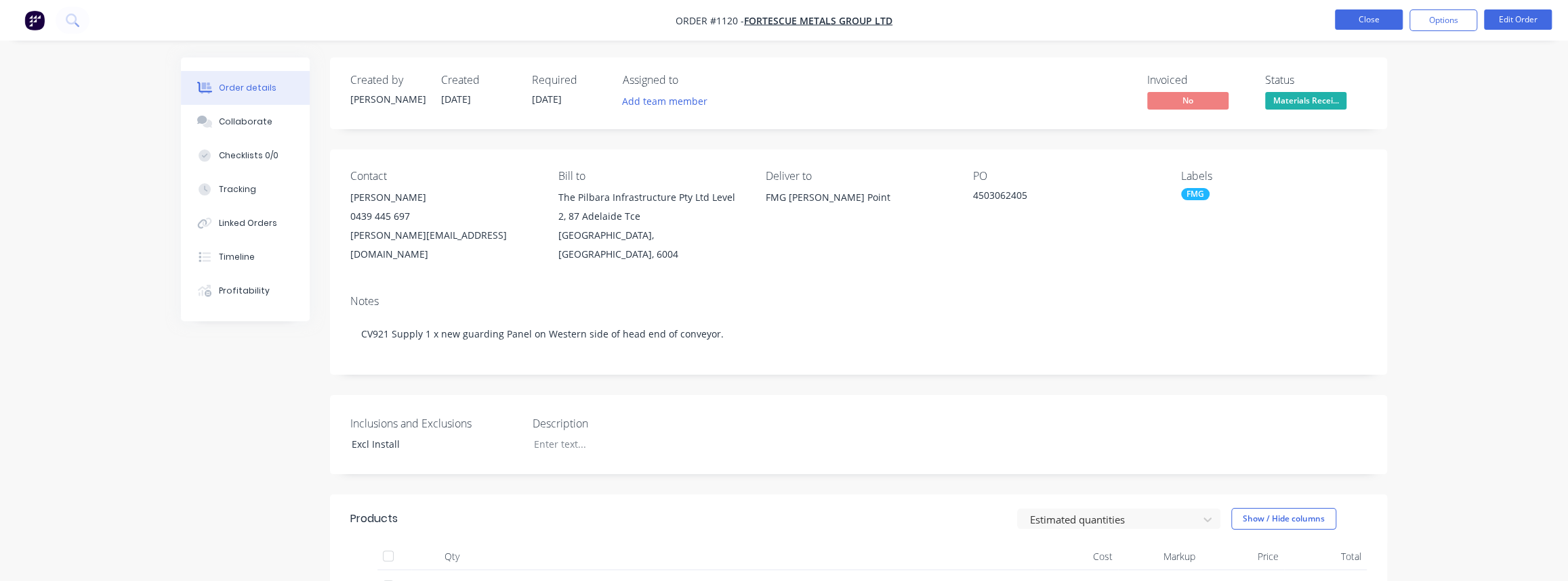
click at [1358, 27] on button "Close" at bounding box center [1368, 19] width 68 height 20
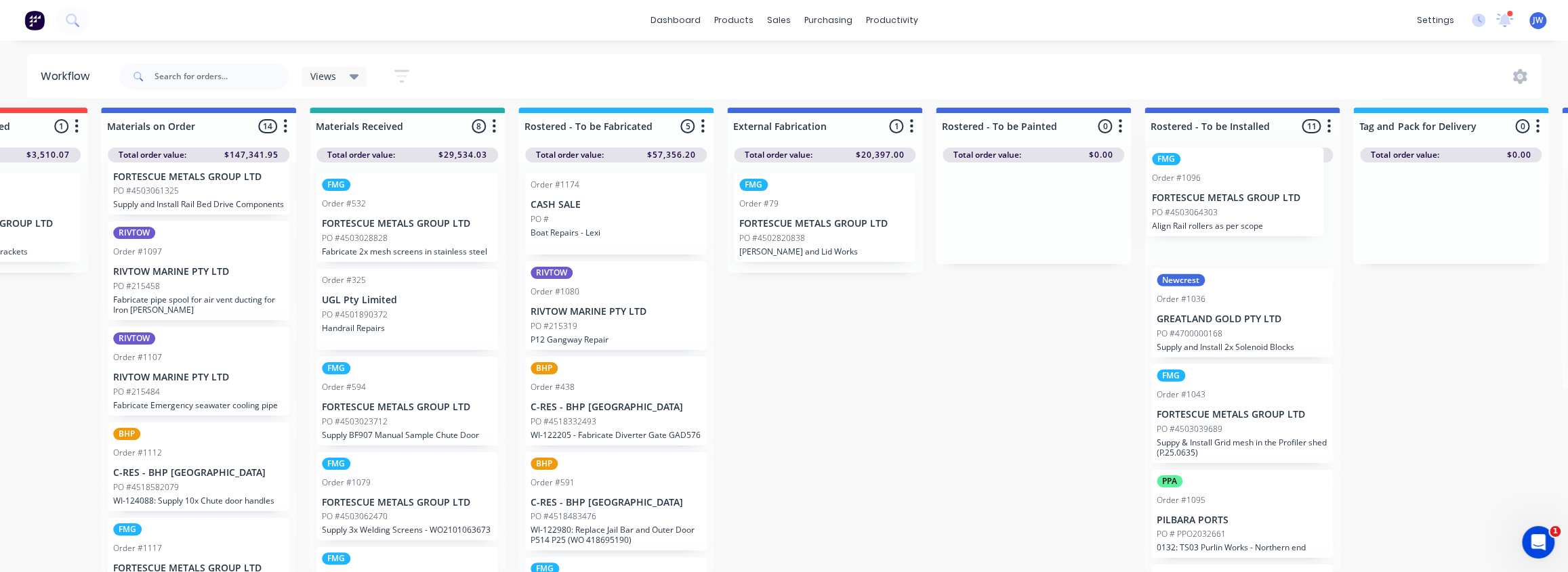
scroll to position [16, 766]
drag, startPoint x: 930, startPoint y: 381, endPoint x: 1209, endPoint y: 201, distance: 332.0
click at [1209, 201] on div "Submitted 79 Status colour #CDDAF4 hex #CDDAF4 Save Cancel Summaries Total orde…" at bounding box center [1040, 340] width 3635 height 464
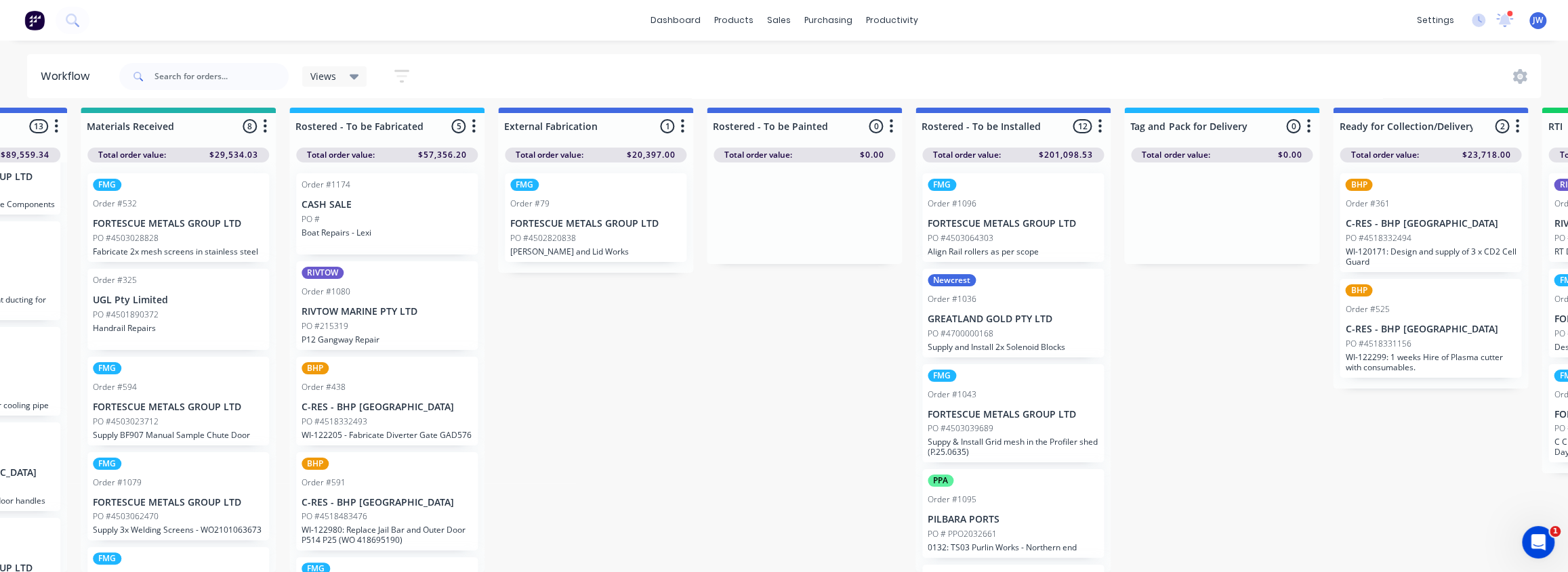
drag, startPoint x: 1249, startPoint y: 326, endPoint x: 1340, endPoint y: 324, distance: 91.0
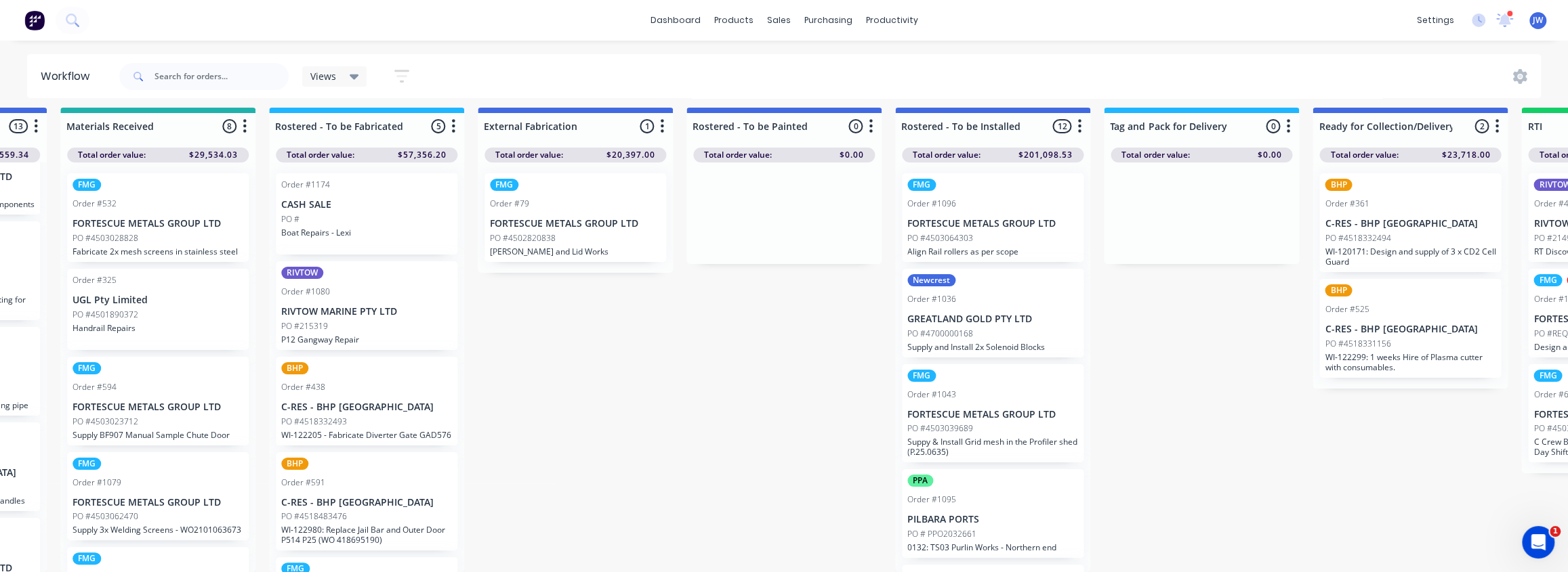
scroll to position [4, 1013]
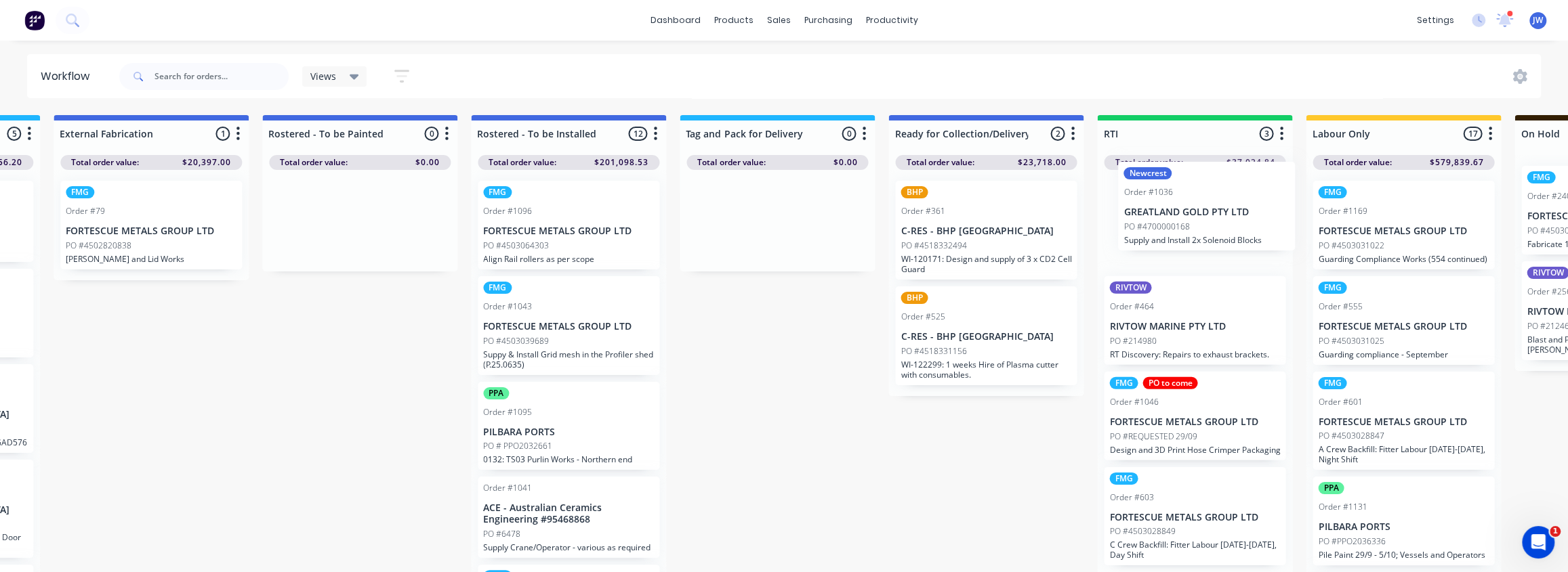
drag, startPoint x: 998, startPoint y: 338, endPoint x: 1219, endPoint y: 224, distance: 248.7
click at [1219, 224] on div "Submitted 79 Status colour #CDDAF4 hex #CDDAF4 Save Cancel Summaries Total orde…" at bounding box center [371, 347] width 3635 height 464
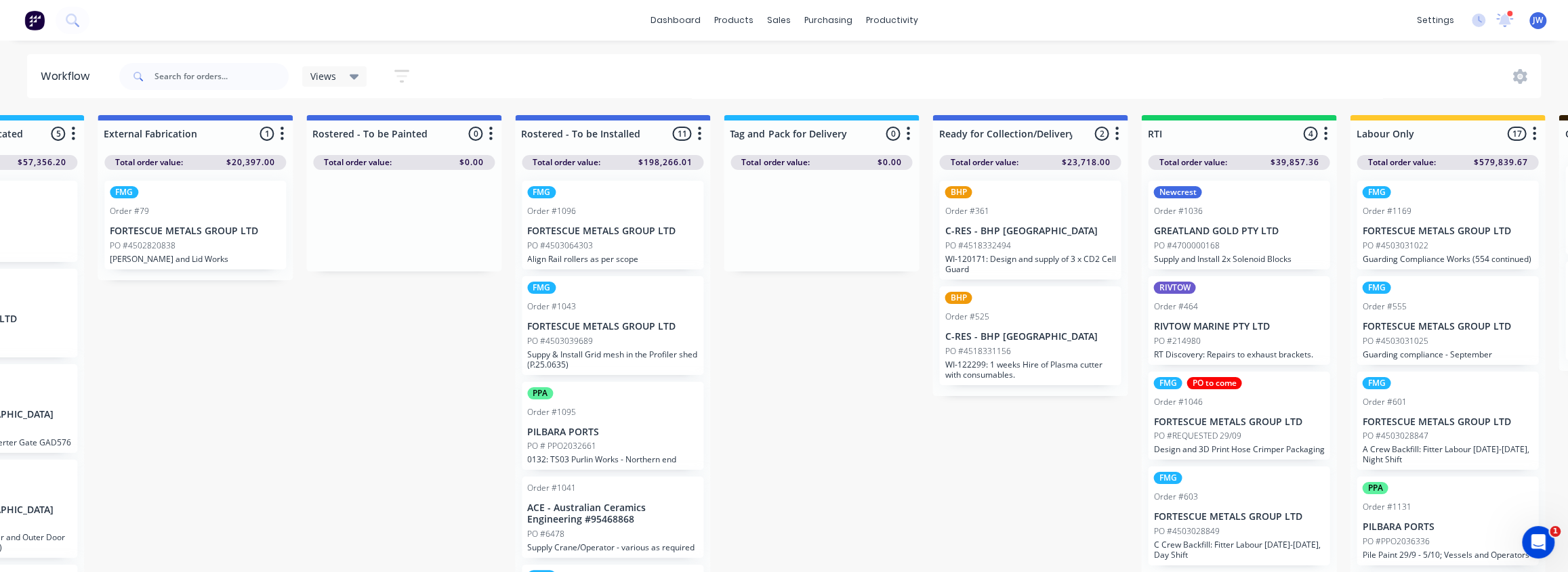
scroll to position [0, 1329]
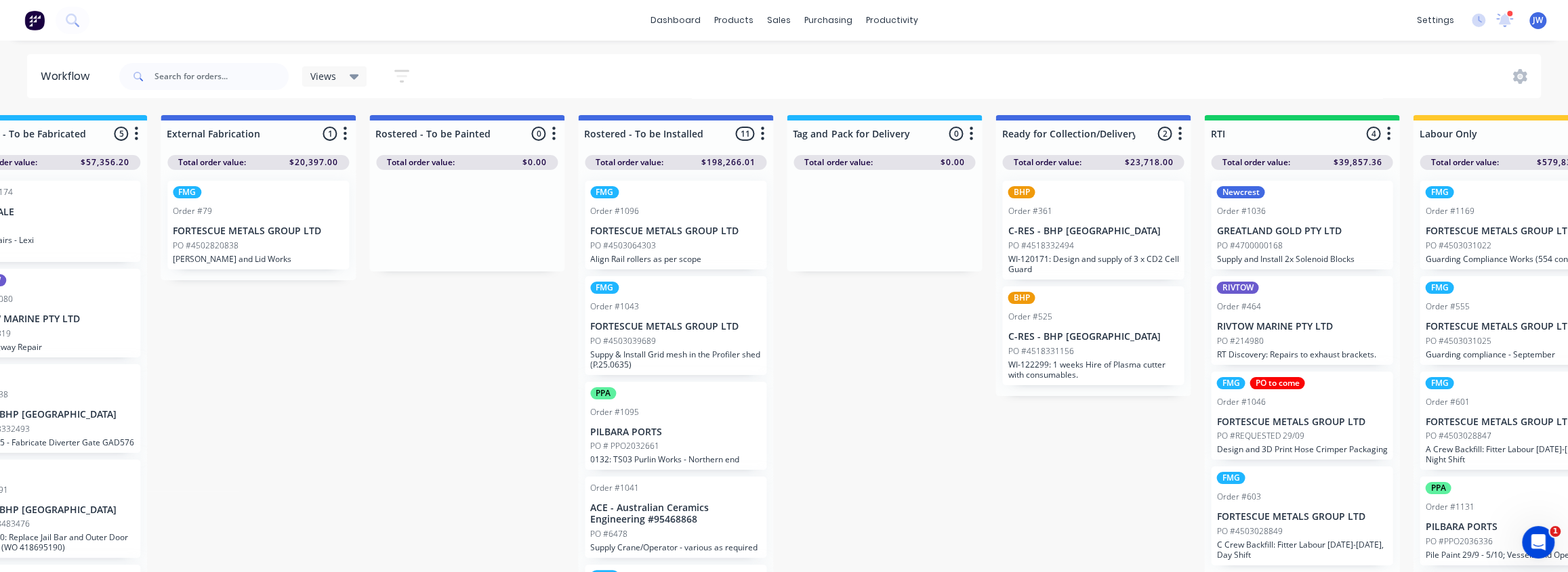
drag, startPoint x: 656, startPoint y: 410, endPoint x: 590, endPoint y: 420, distance: 66.8
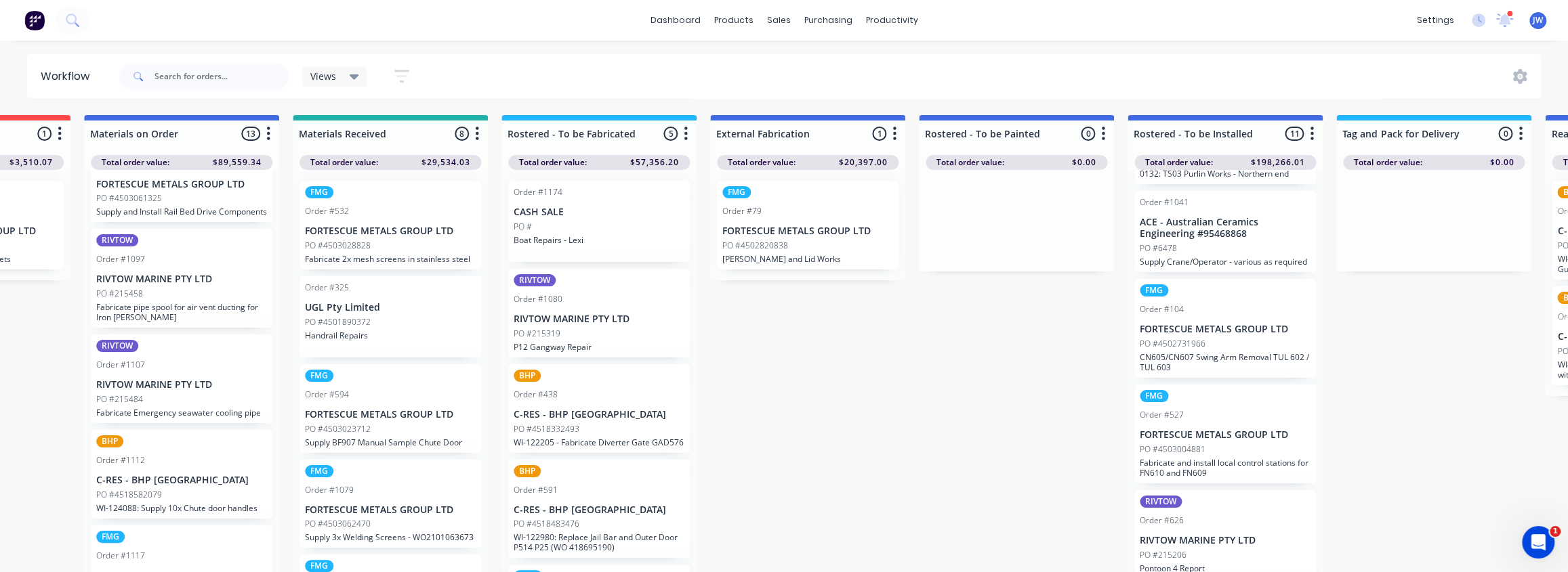
scroll to position [0, 714]
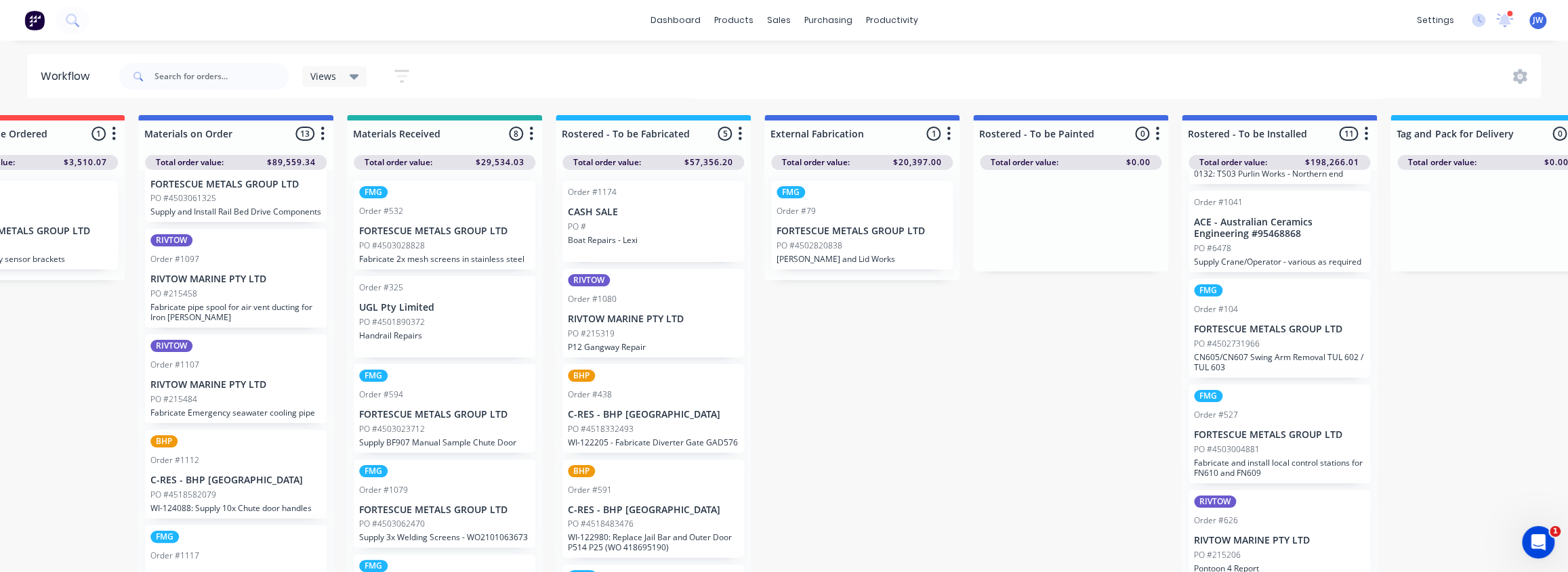
drag, startPoint x: 506, startPoint y: 361, endPoint x: 430, endPoint y: 370, distance: 76.5
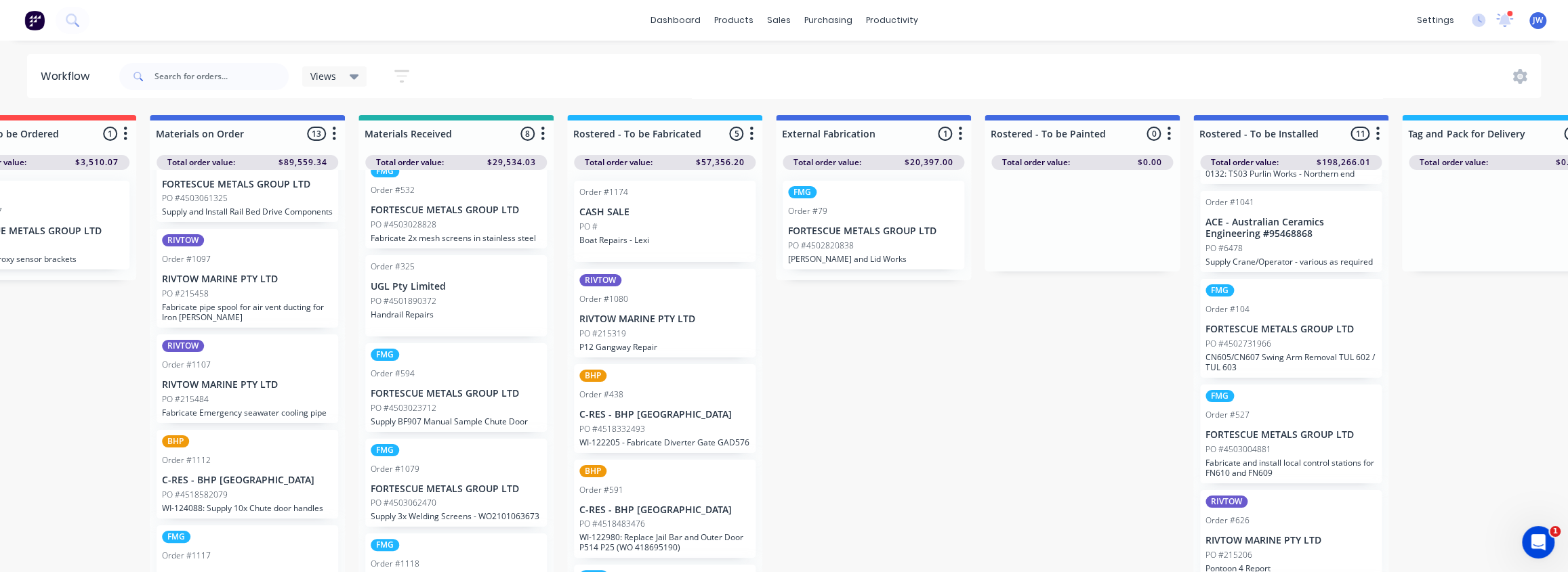
scroll to position [0, 0]
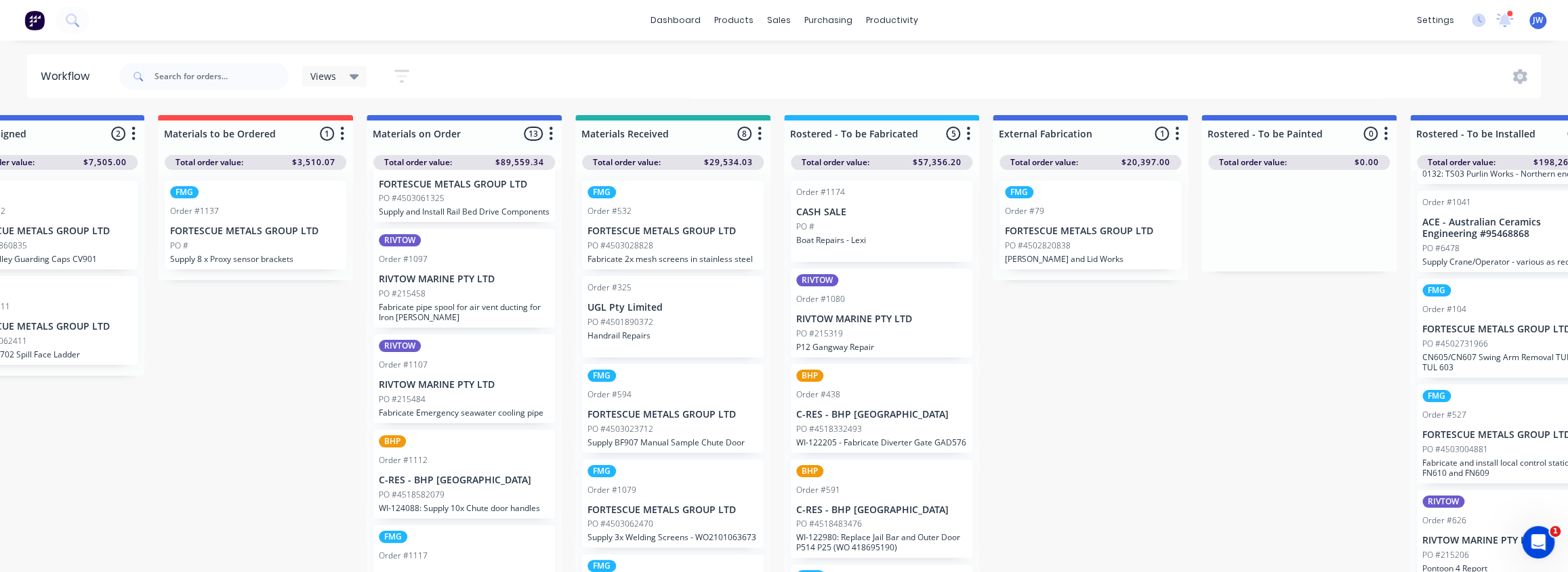
drag, startPoint x: 417, startPoint y: 372, endPoint x: 401, endPoint y: 373, distance: 16.0
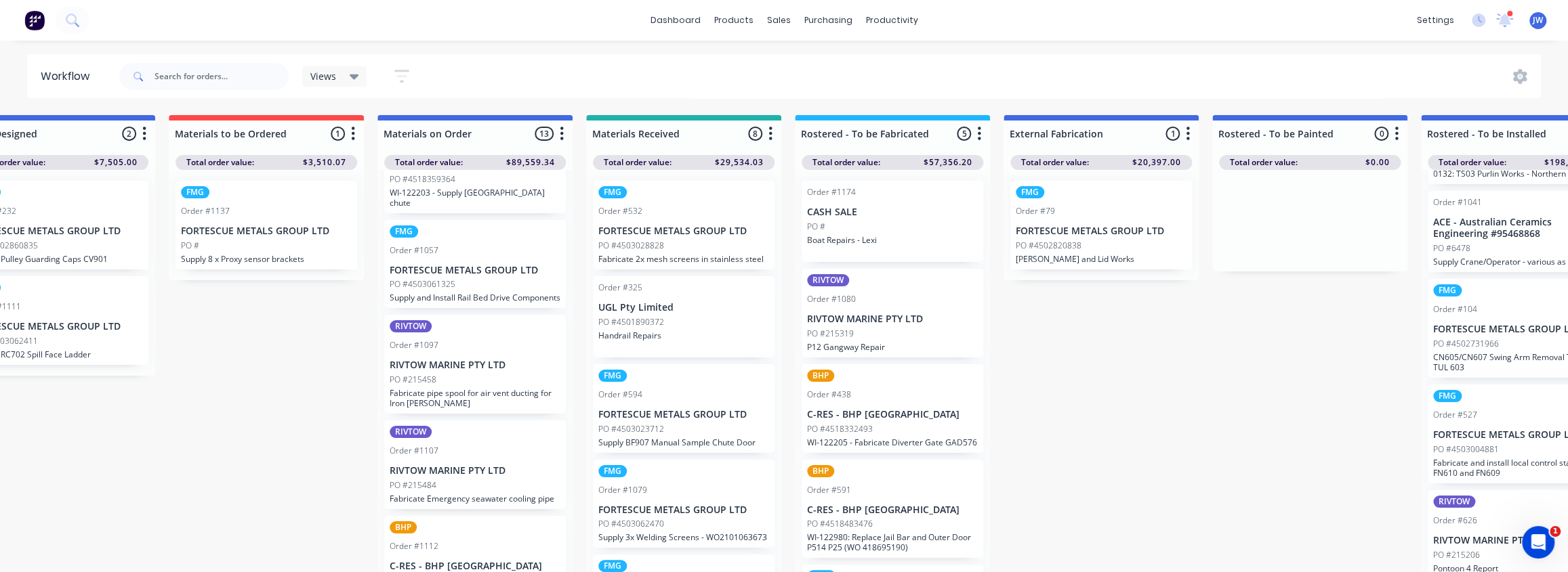
scroll to position [622, 0]
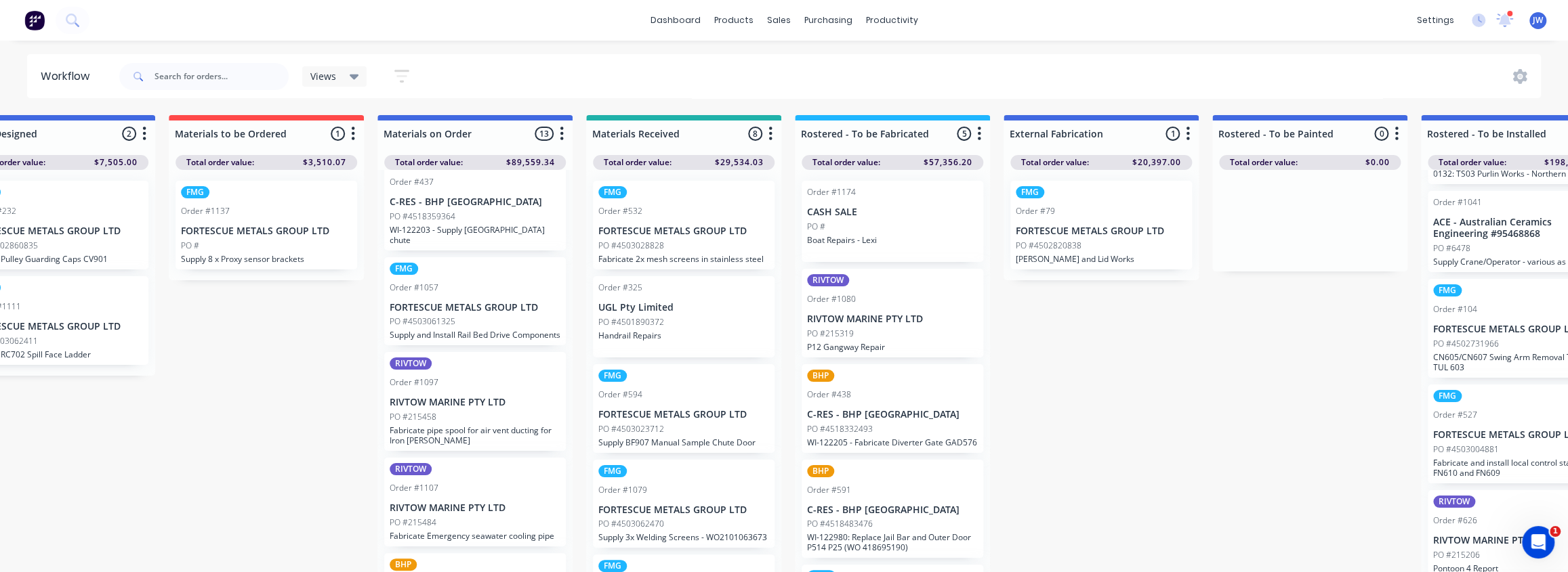
click at [473, 319] on div "PO #4503061325" at bounding box center [475, 321] width 171 height 12
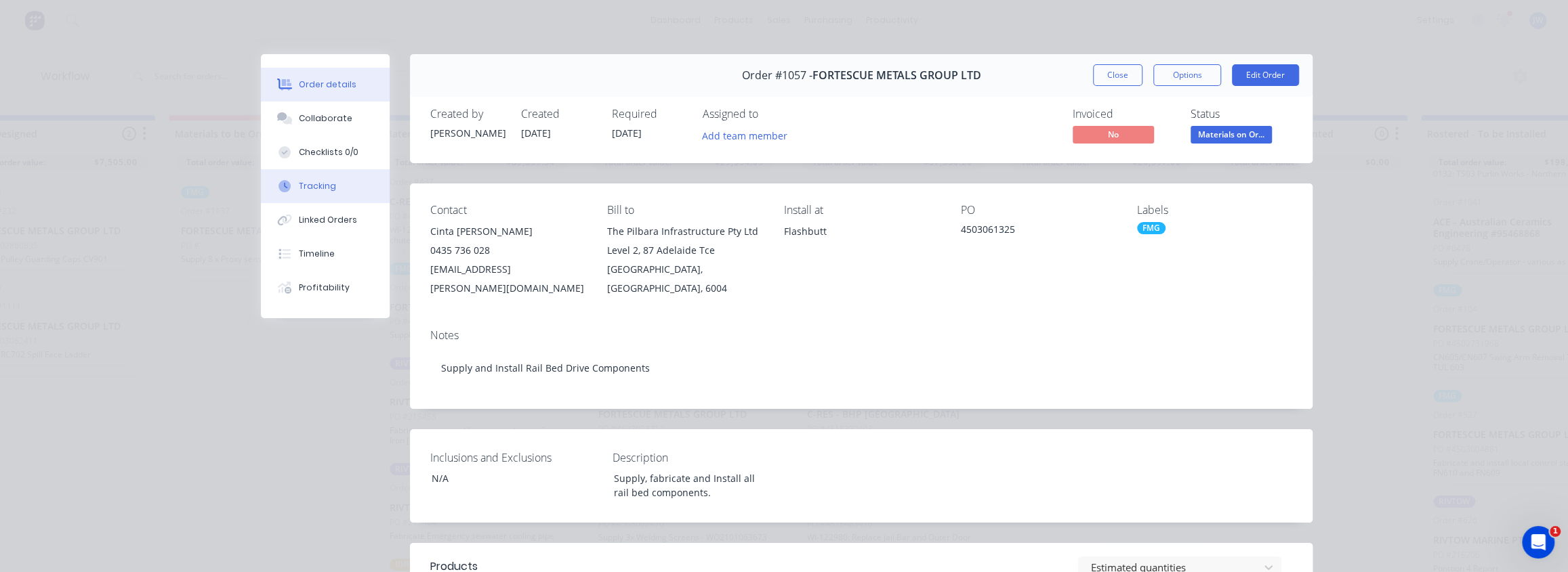
click at [326, 185] on div "Tracking" at bounding box center [318, 186] width 37 height 12
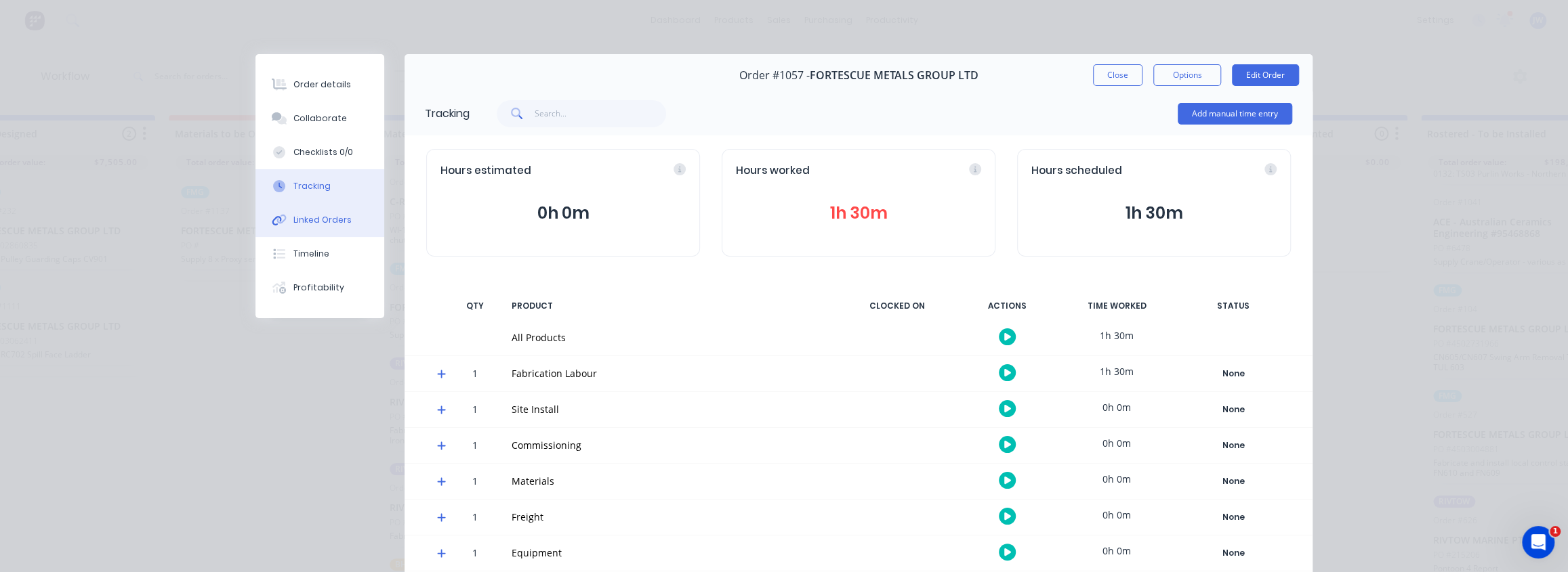
click at [325, 225] on div "Linked Orders" at bounding box center [322, 219] width 59 height 12
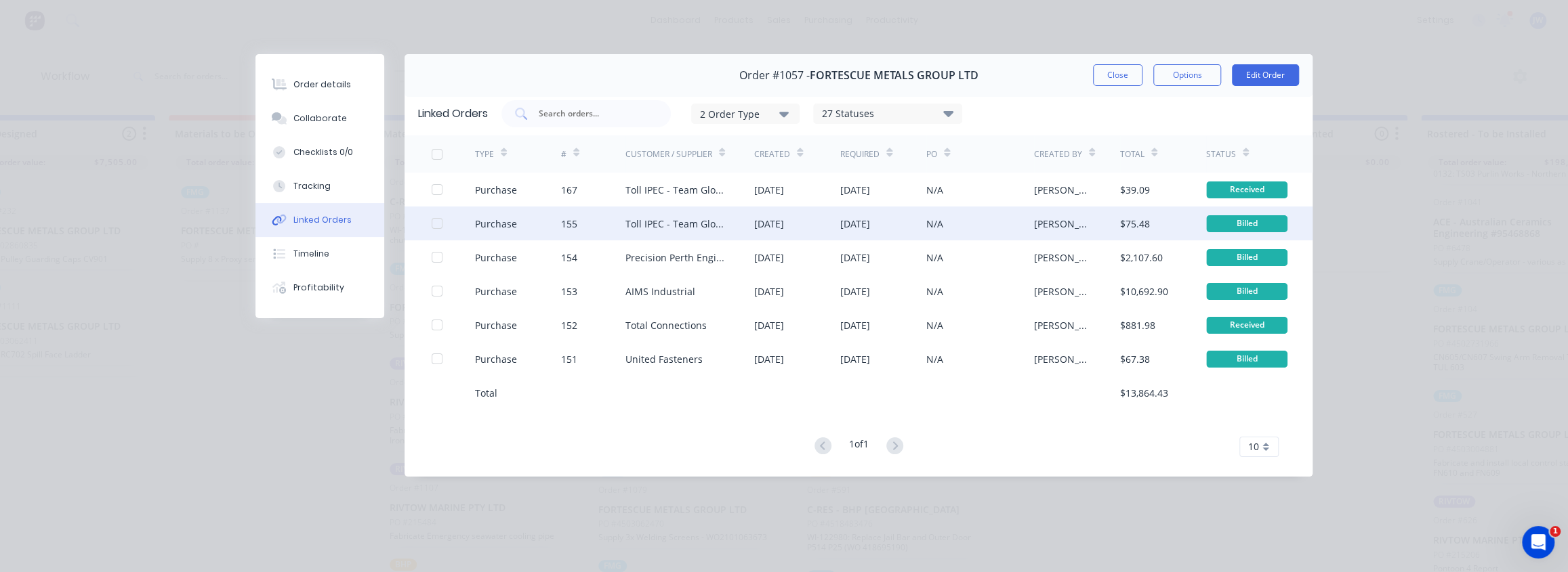
click at [677, 221] on div "Toll IPEC - Team Global Express" at bounding box center [676, 223] width 102 height 14
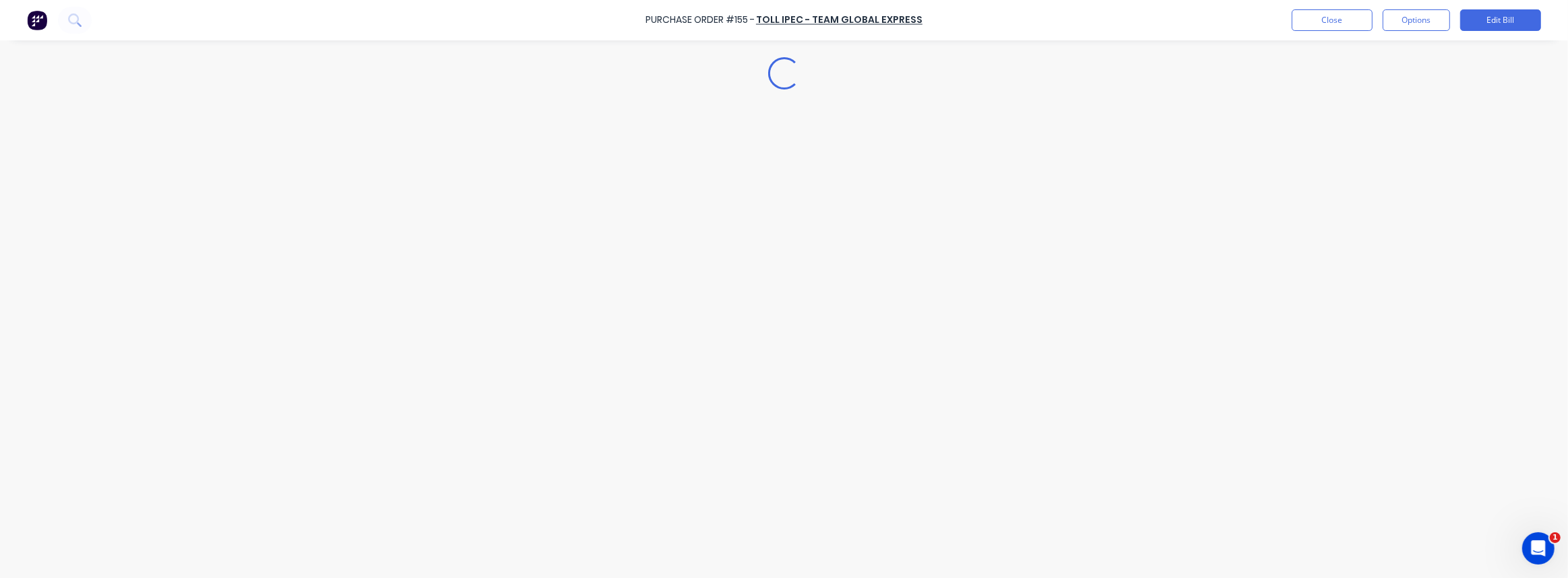
type textarea "x"
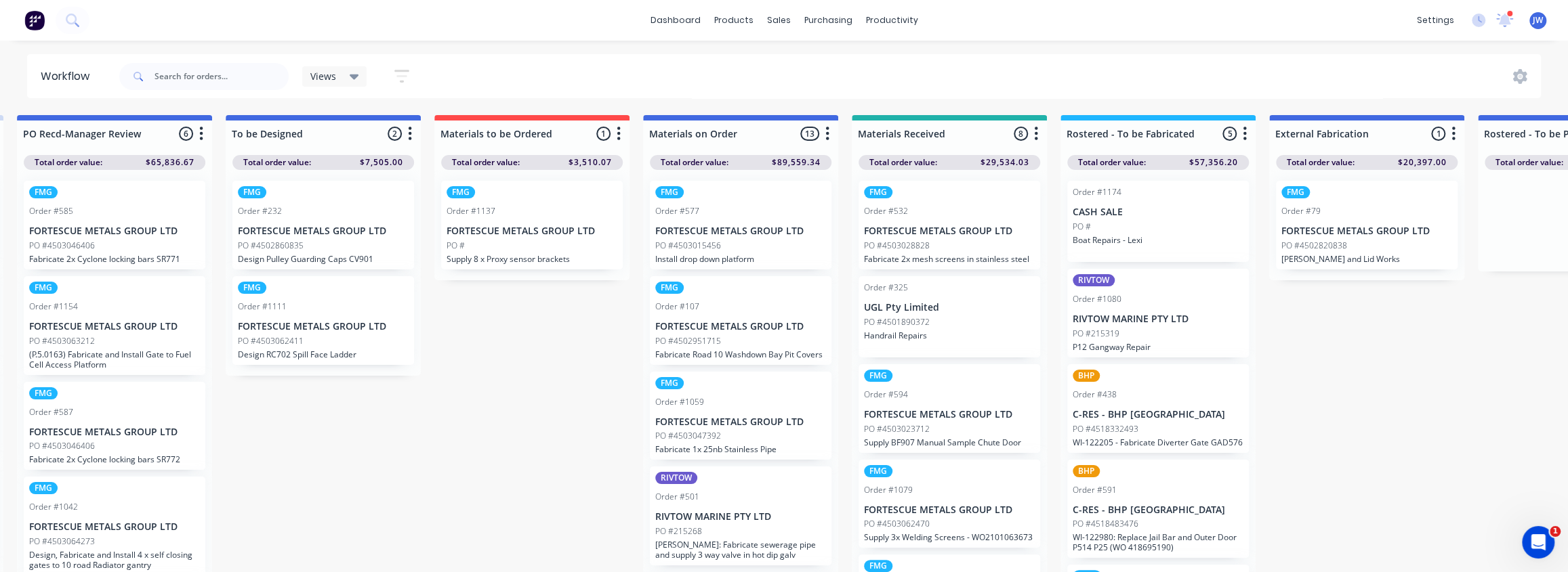
scroll to position [0, 245]
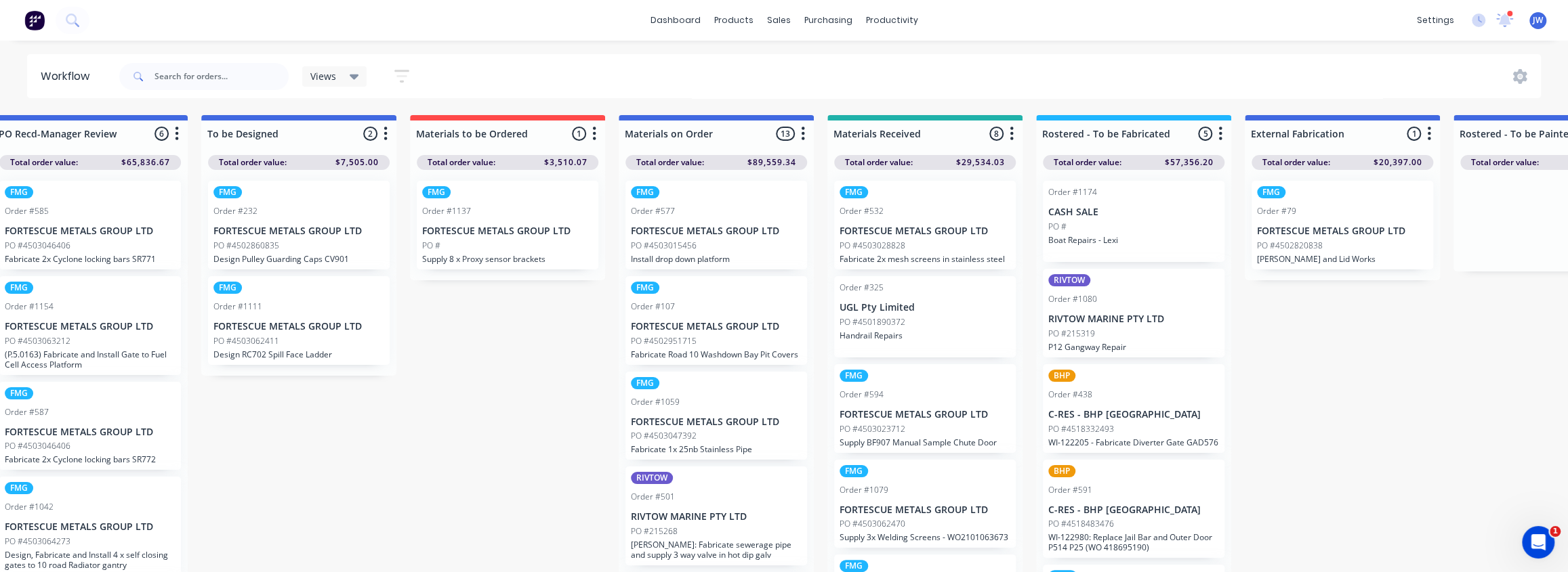
drag, startPoint x: 1005, startPoint y: 212, endPoint x: 1050, endPoint y: 216, distance: 45.2
click at [959, 211] on div "Order #532" at bounding box center [925, 211] width 171 height 12
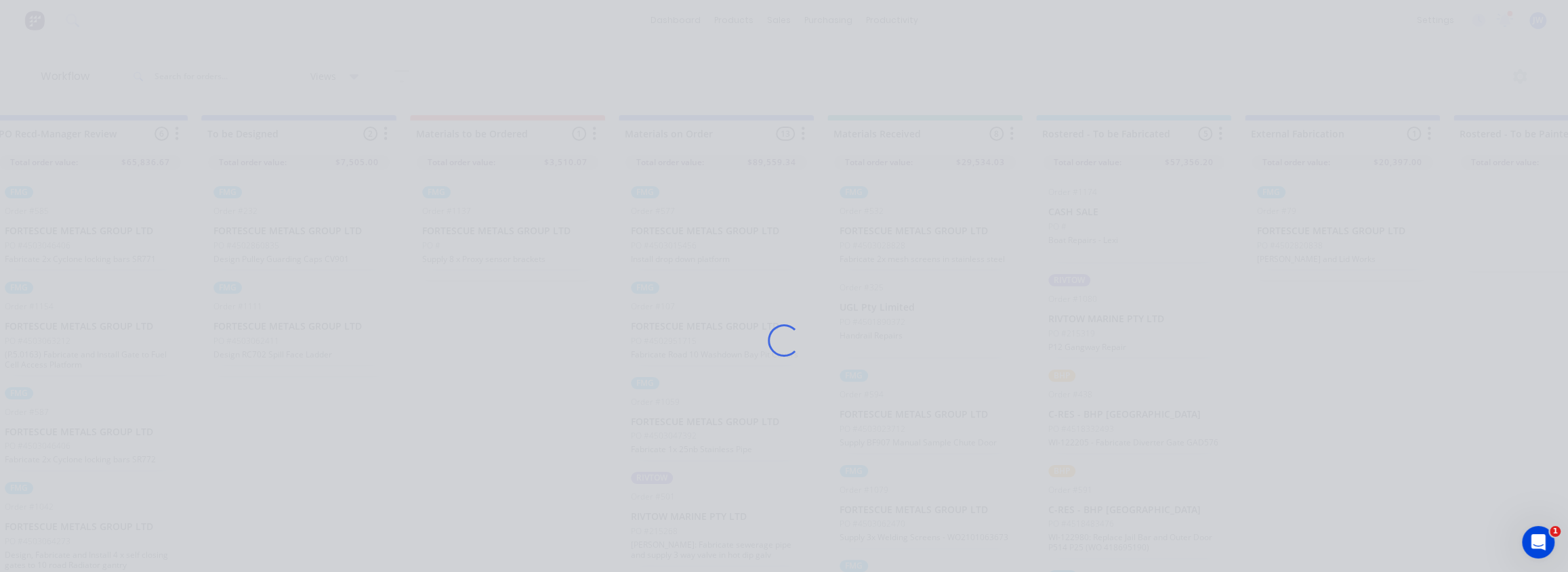
click at [1180, 72] on div "Loading..." at bounding box center [783, 340] width 1084 height 572
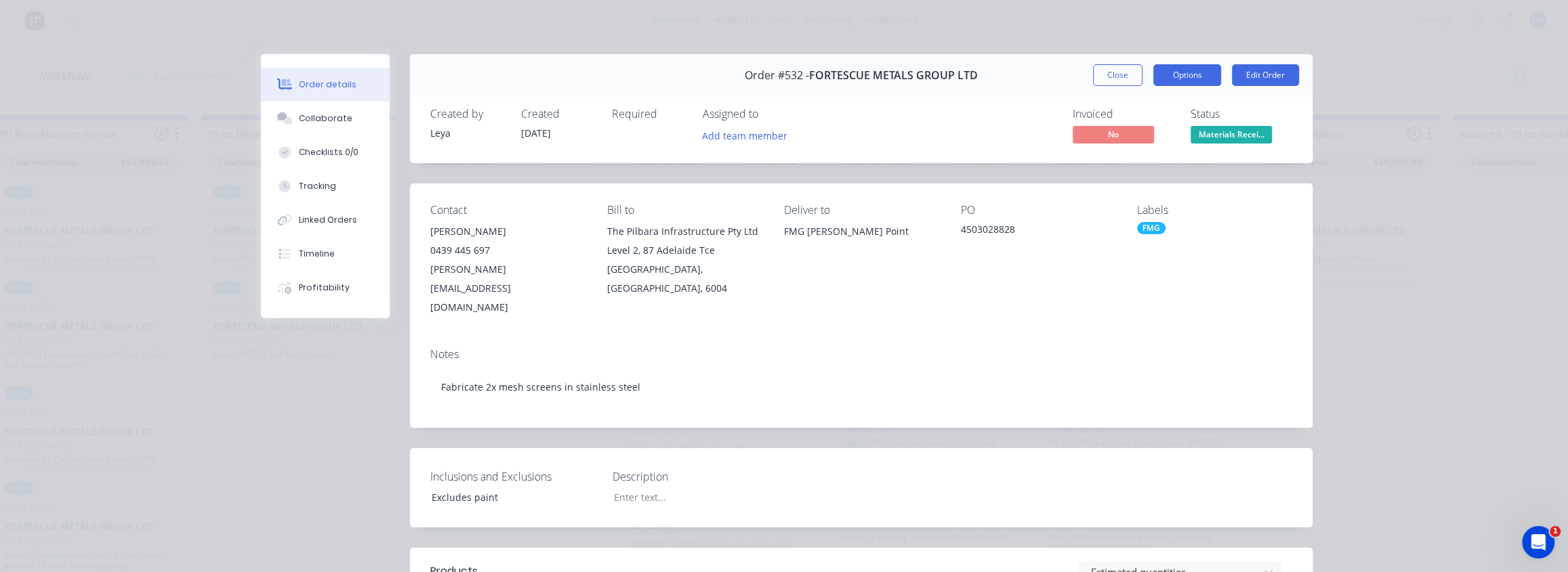
click at [1169, 81] on button "Options" at bounding box center [1186, 74] width 68 height 21
click at [1122, 135] on div "Work Order" at bounding box center [1149, 136] width 118 height 20
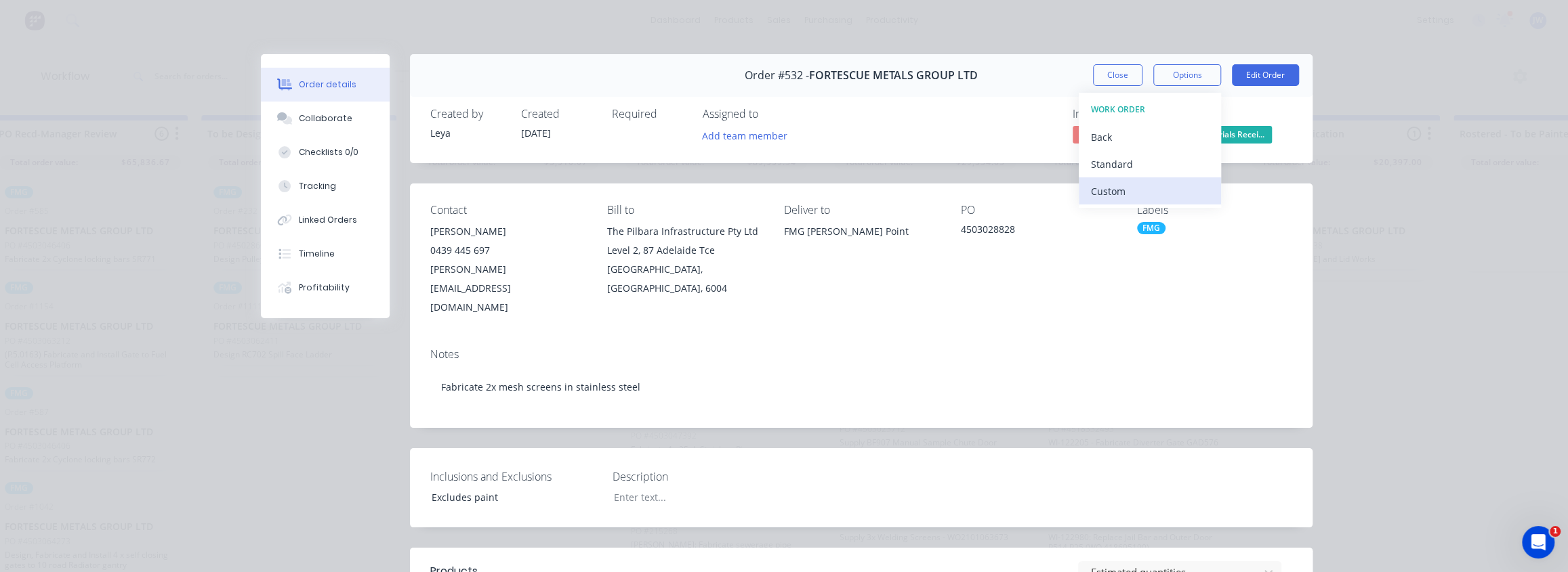
click at [1117, 202] on button "Custom" at bounding box center [1149, 190] width 142 height 27
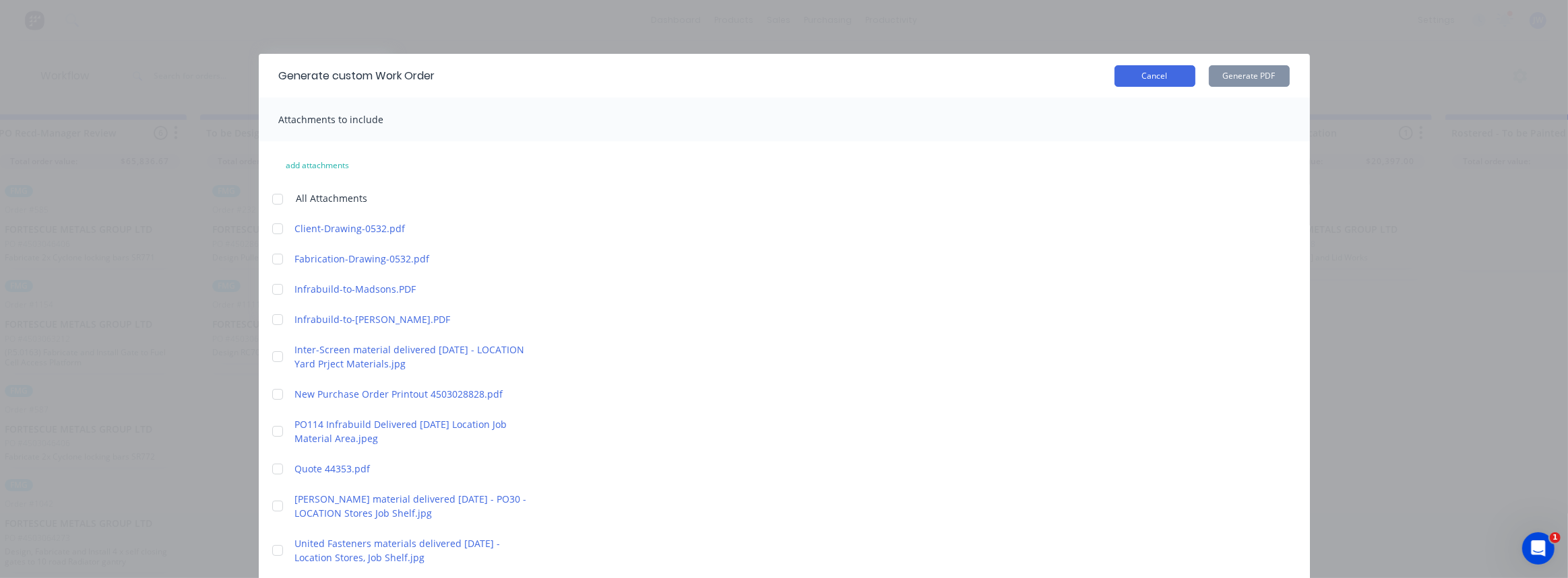
click at [1132, 80] on button "Cancel" at bounding box center [1155, 76] width 81 height 21
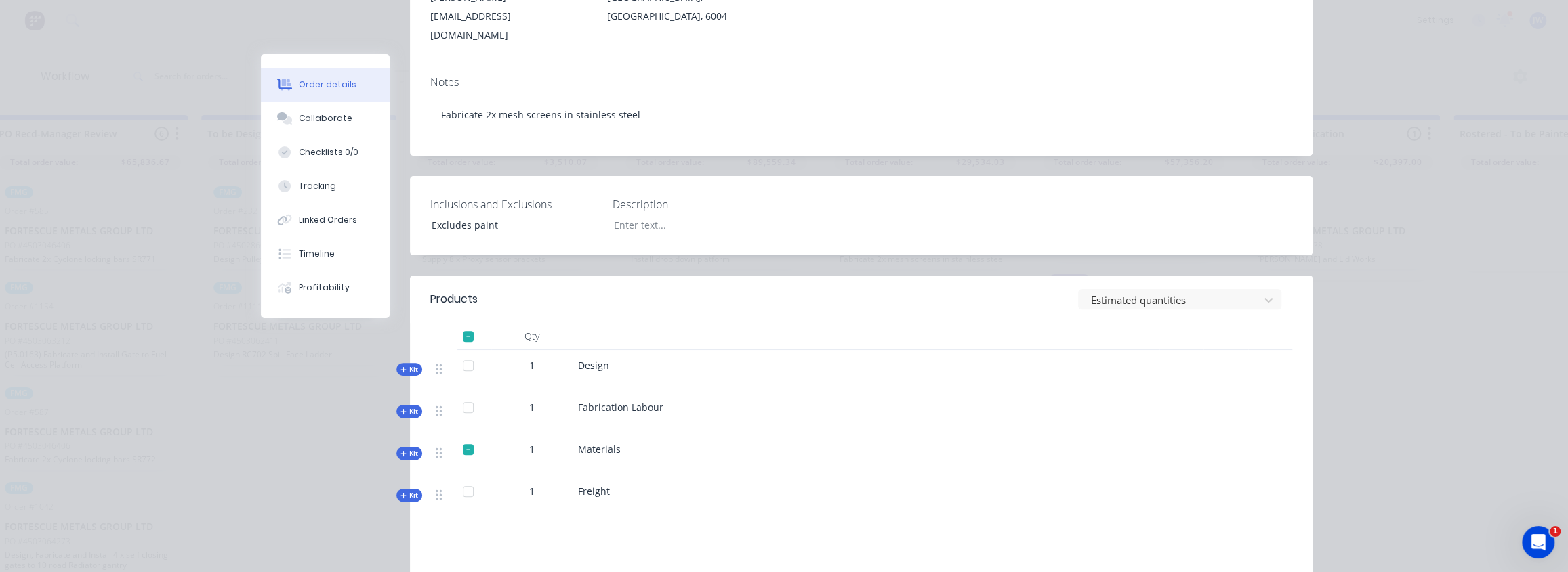
scroll to position [307, 0]
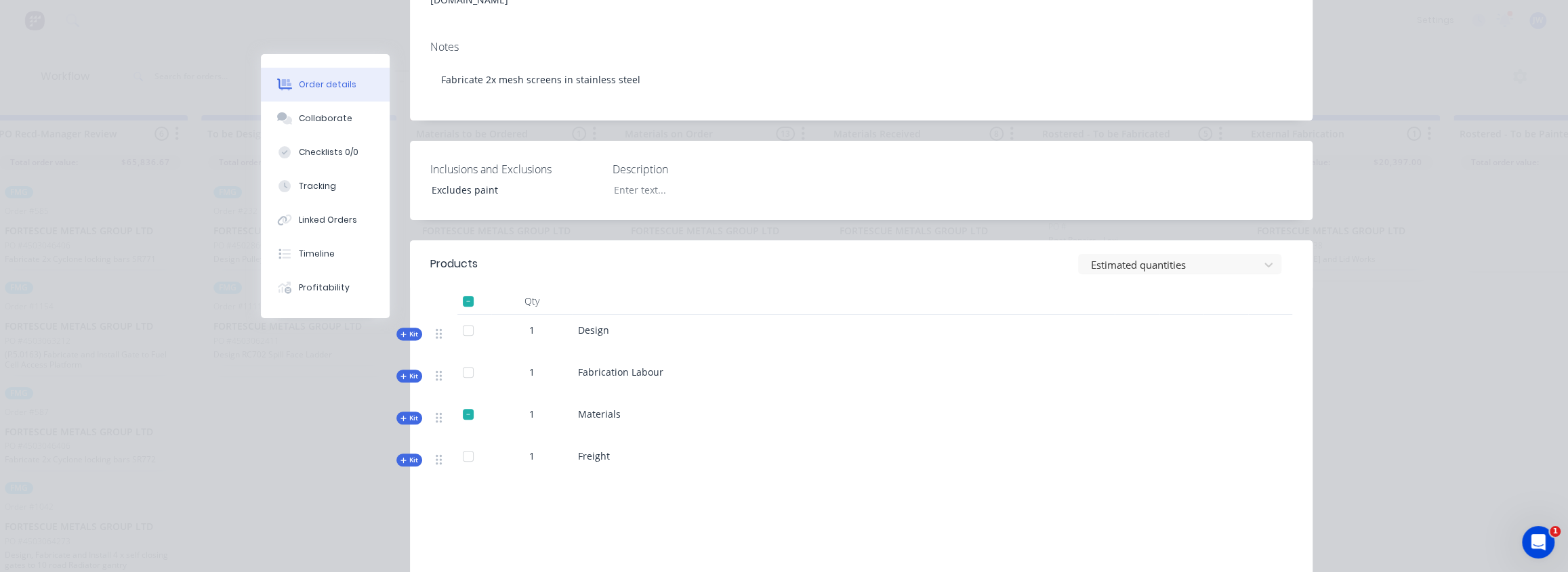
click at [410, 371] on span "Kit" at bounding box center [409, 376] width 18 height 10
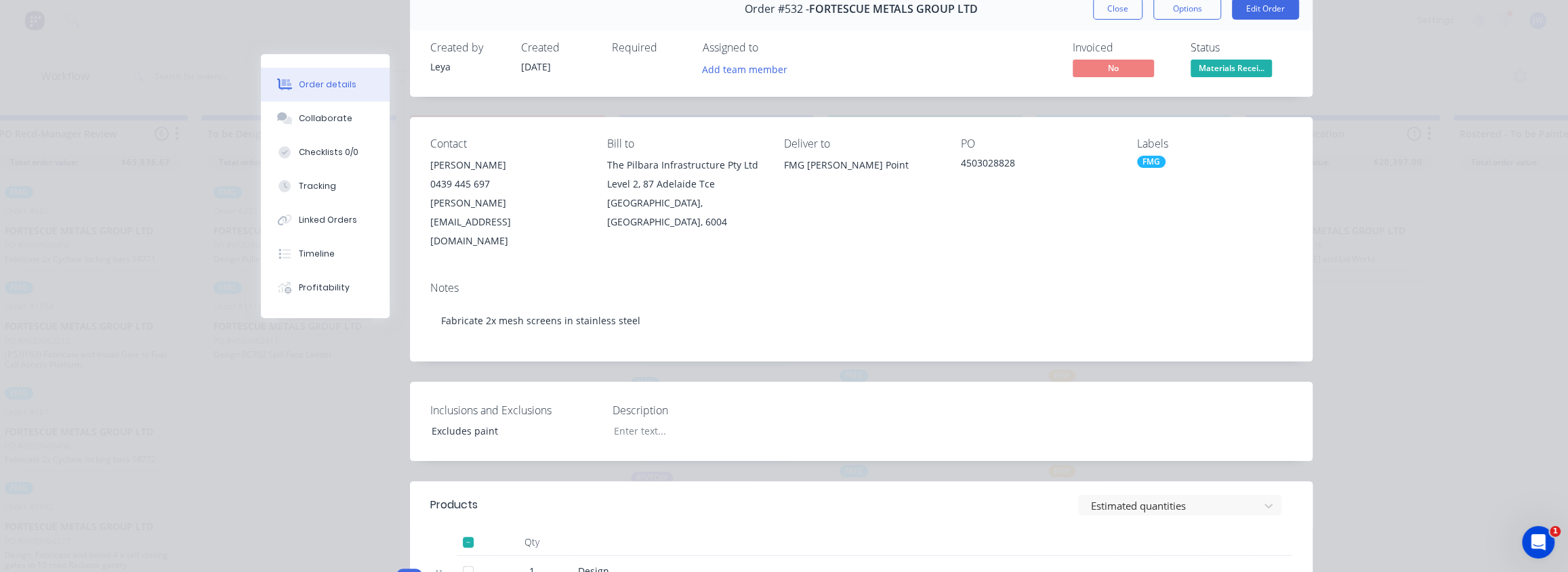
scroll to position [0, 0]
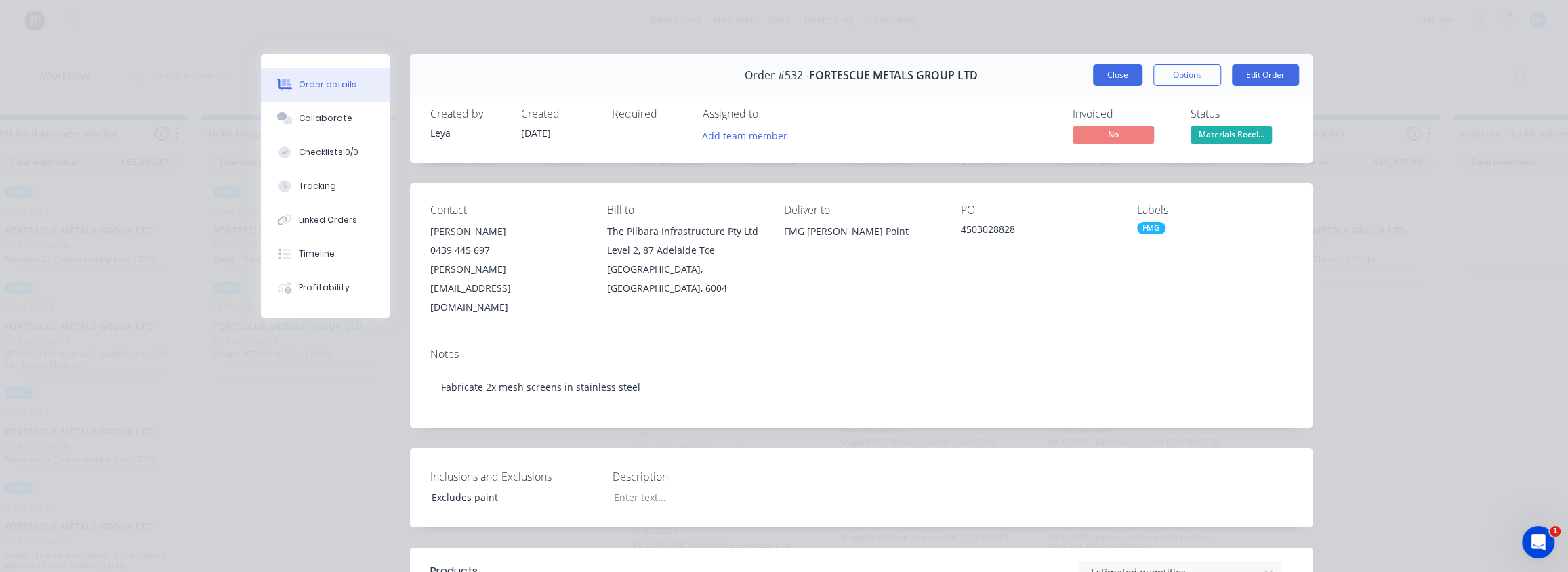
click at [1109, 82] on button "Close" at bounding box center [1117, 74] width 49 height 21
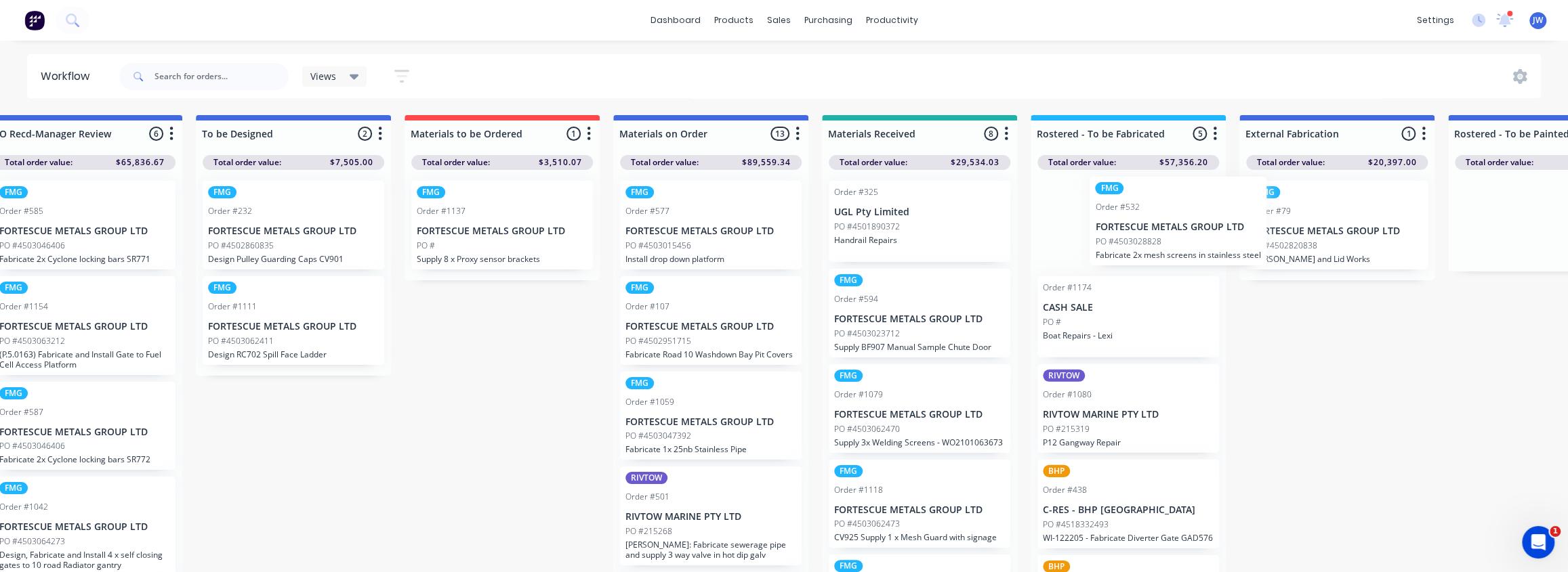
scroll to position [0, 253]
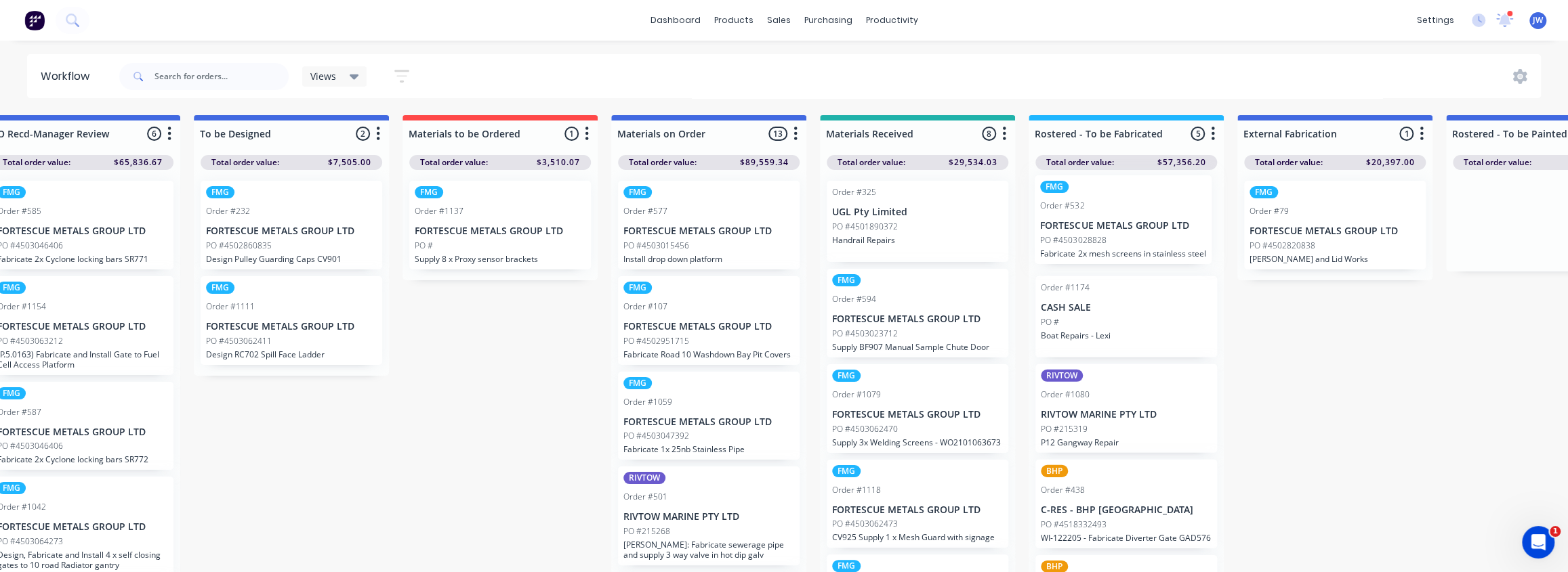
drag, startPoint x: 908, startPoint y: 249, endPoint x: 1113, endPoint y: 242, distance: 205.1
click at [1113, 242] on div "Submitted 92 Status colour #CDDAF4 hex #CDDAF4 Save Cancel Summaries Total orde…" at bounding box center [1554, 347] width 3635 height 464
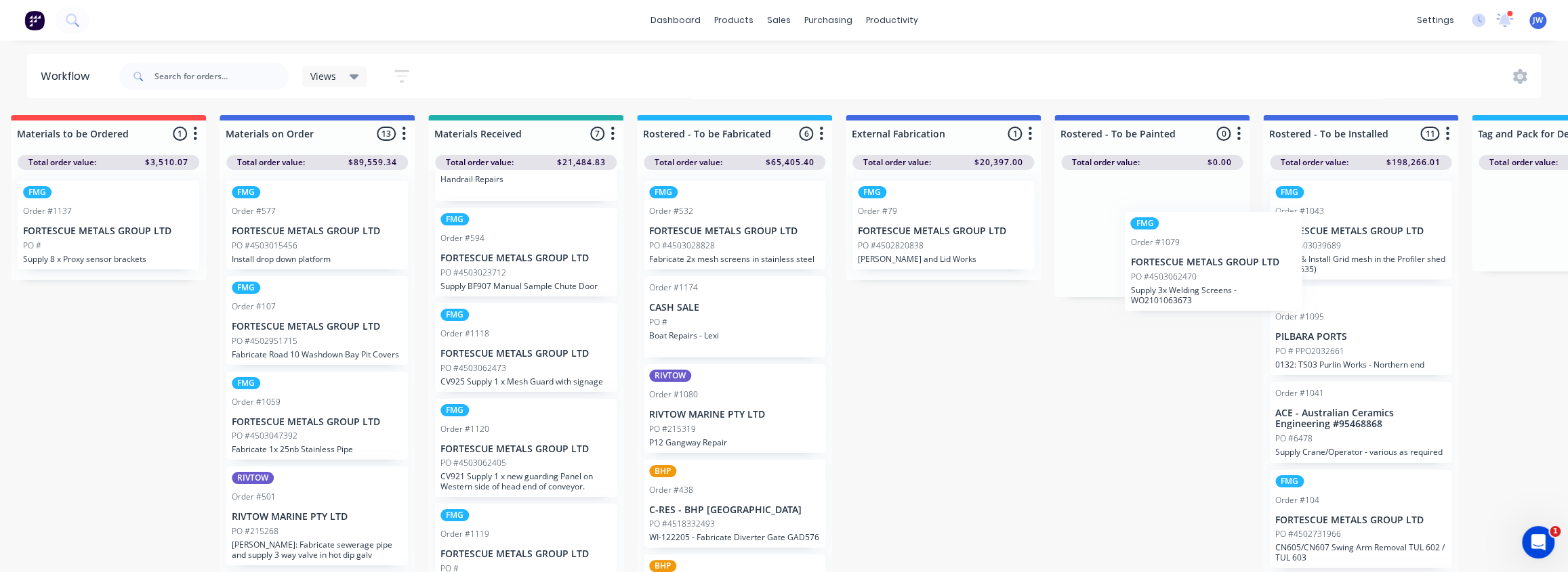
scroll to position [0, 658]
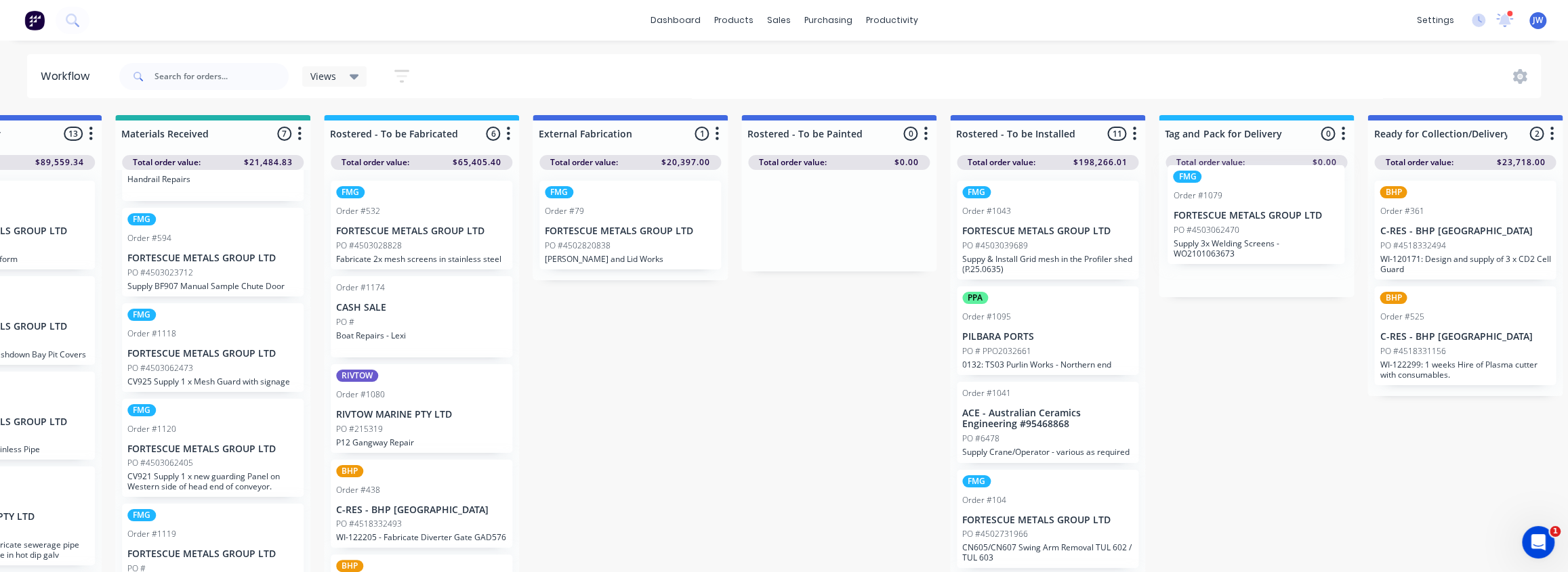
drag, startPoint x: 890, startPoint y: 384, endPoint x: 1239, endPoint y: 246, distance: 375.3
click at [1239, 246] on div "Submitted 92 Status colour #CDDAF4 hex #CDDAF4 Save Cancel Summaries Total orde…" at bounding box center [850, 347] width 3635 height 464
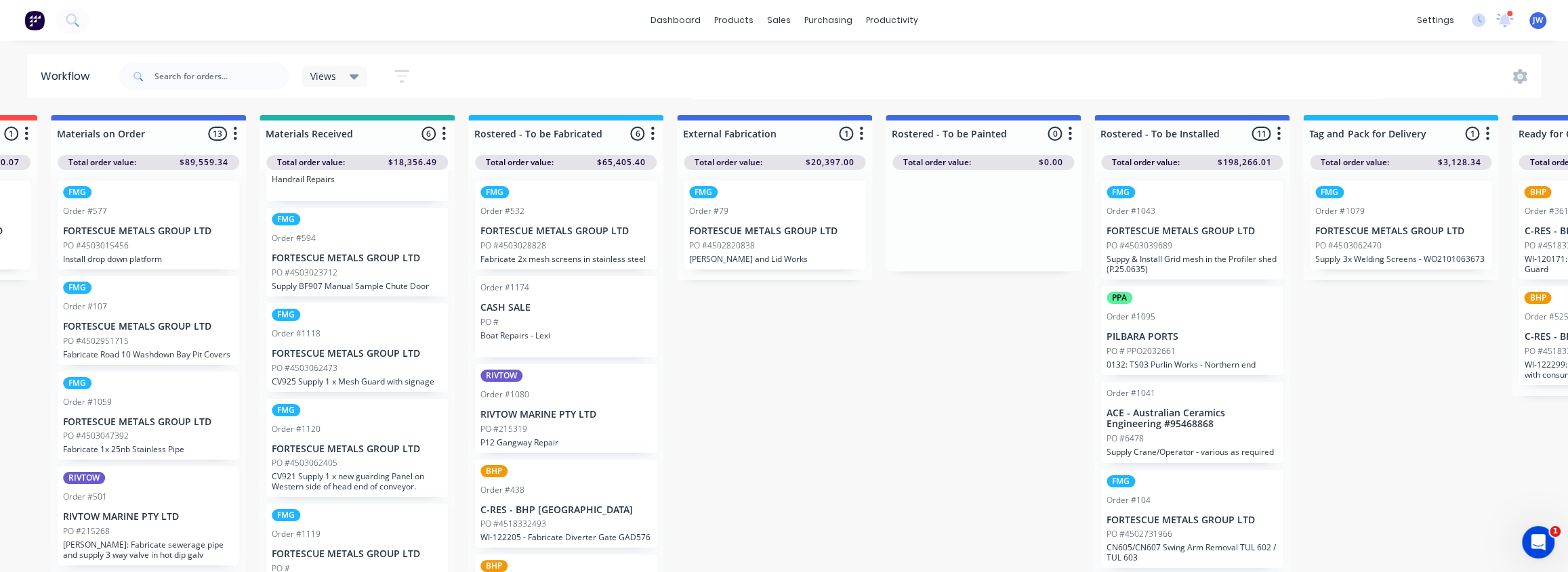
drag, startPoint x: 540, startPoint y: 357, endPoint x: 499, endPoint y: 359, distance: 41.0
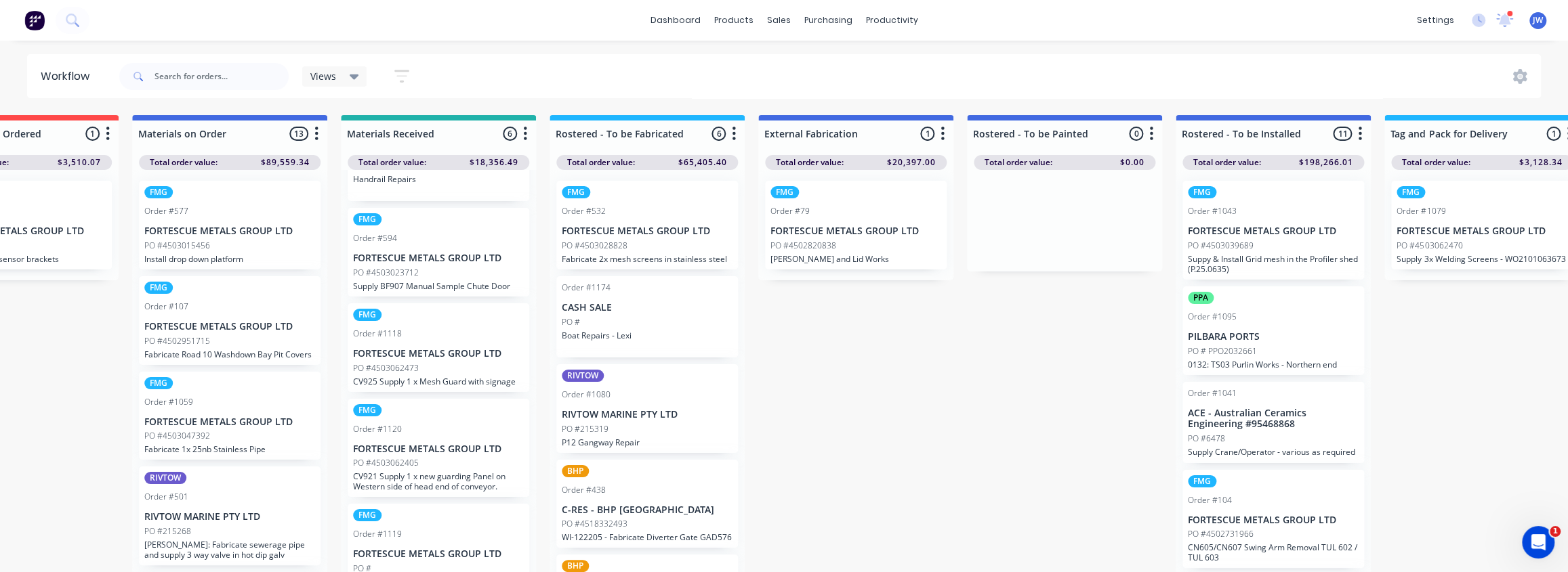
drag, startPoint x: 854, startPoint y: 346, endPoint x: 789, endPoint y: 354, distance: 65.5
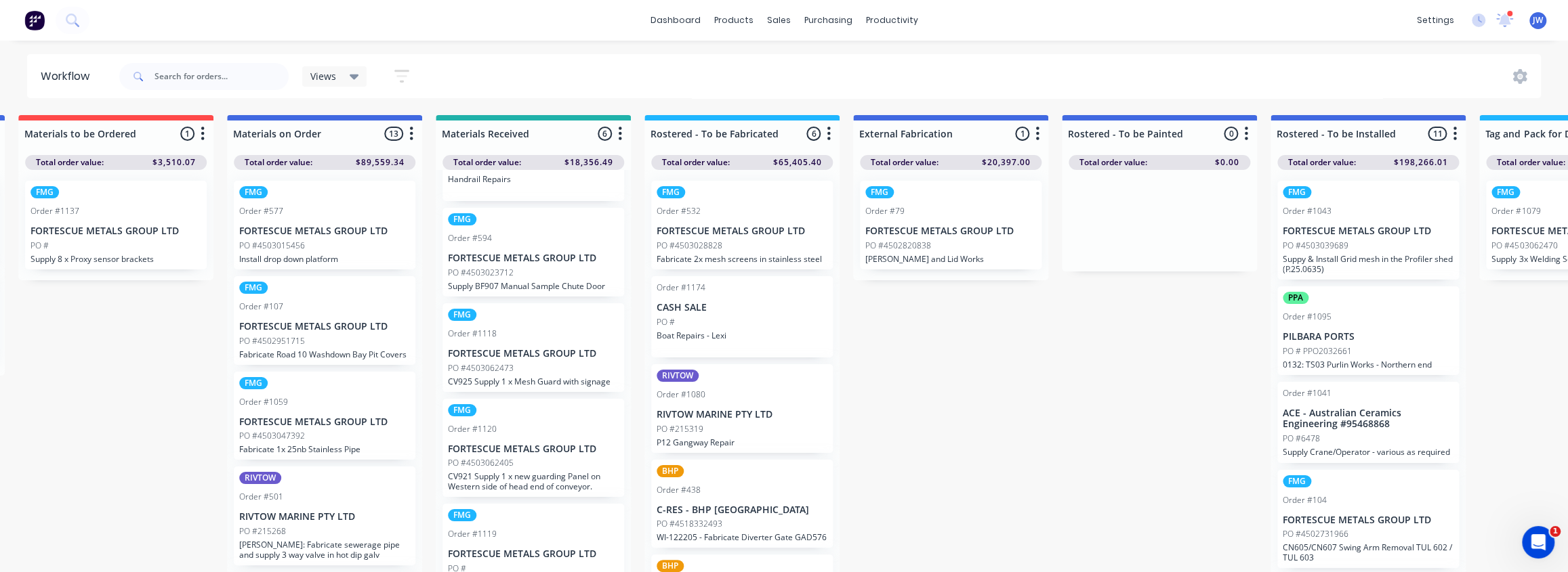
scroll to position [6, 508]
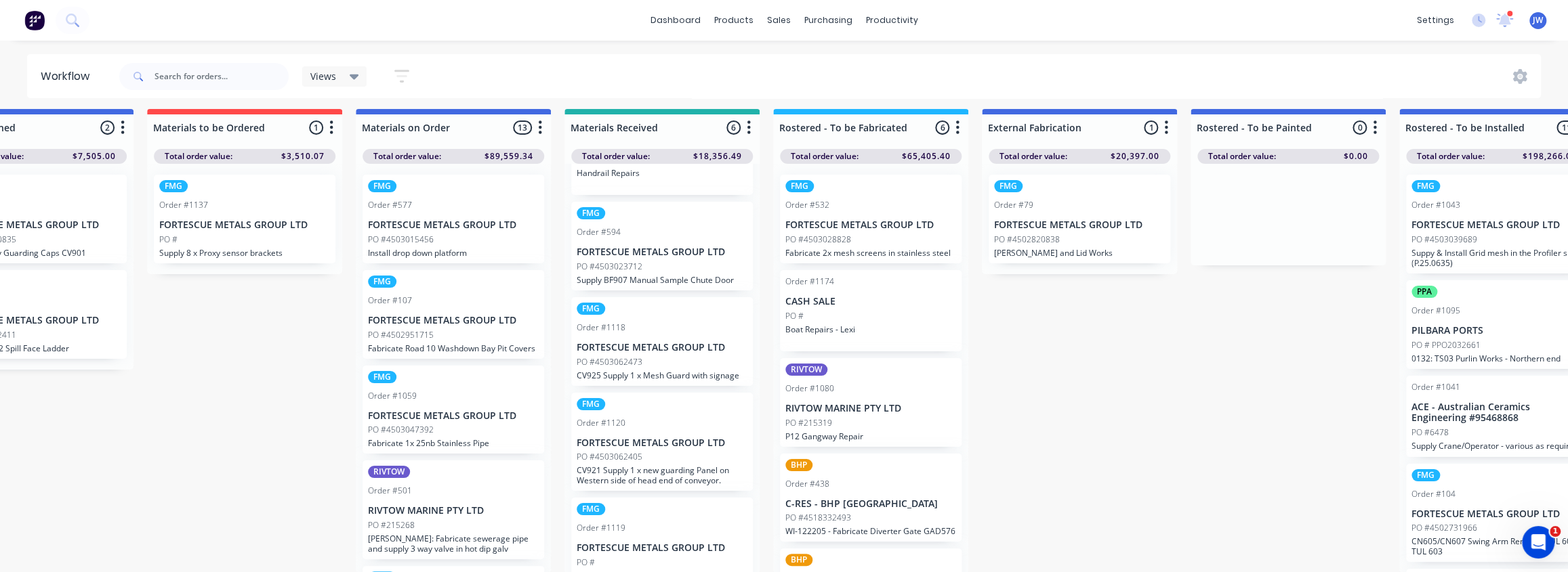
drag, startPoint x: 756, startPoint y: 361, endPoint x: 692, endPoint y: 374, distance: 65.3
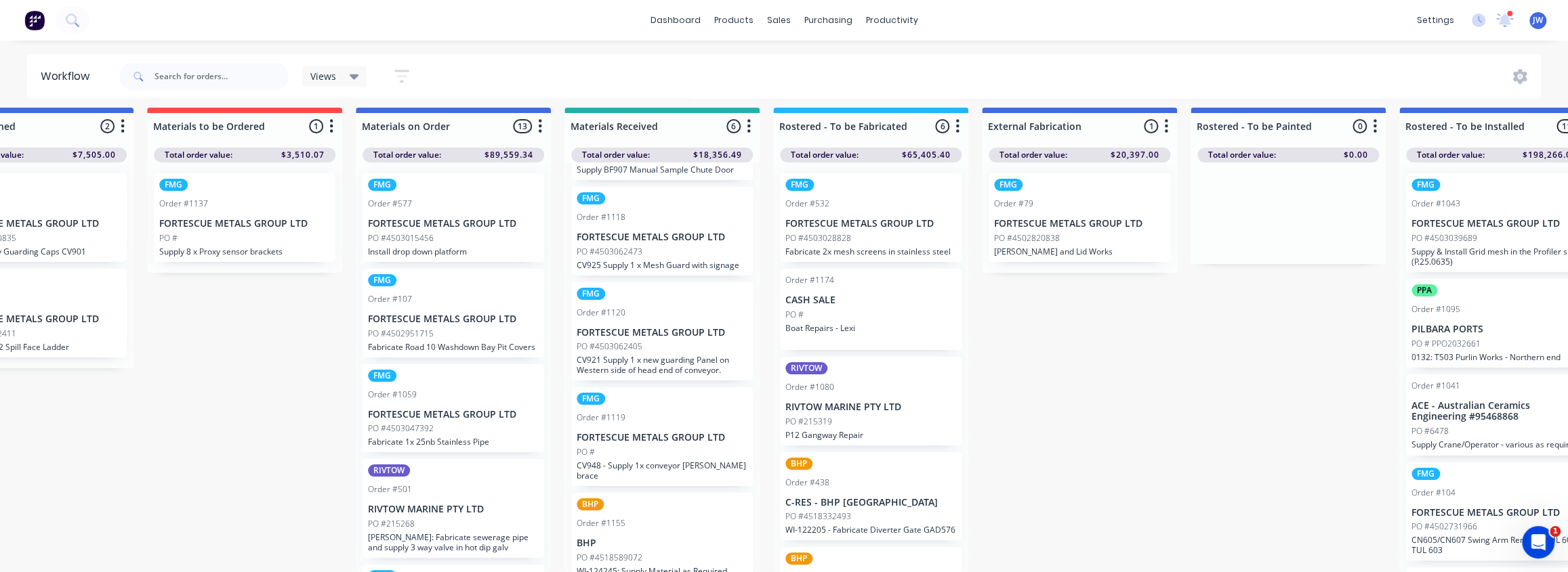
scroll to position [16, 508]
click at [636, 461] on p "CV948 - Supply 1x conveyor stringer brace" at bounding box center [662, 471] width 171 height 20
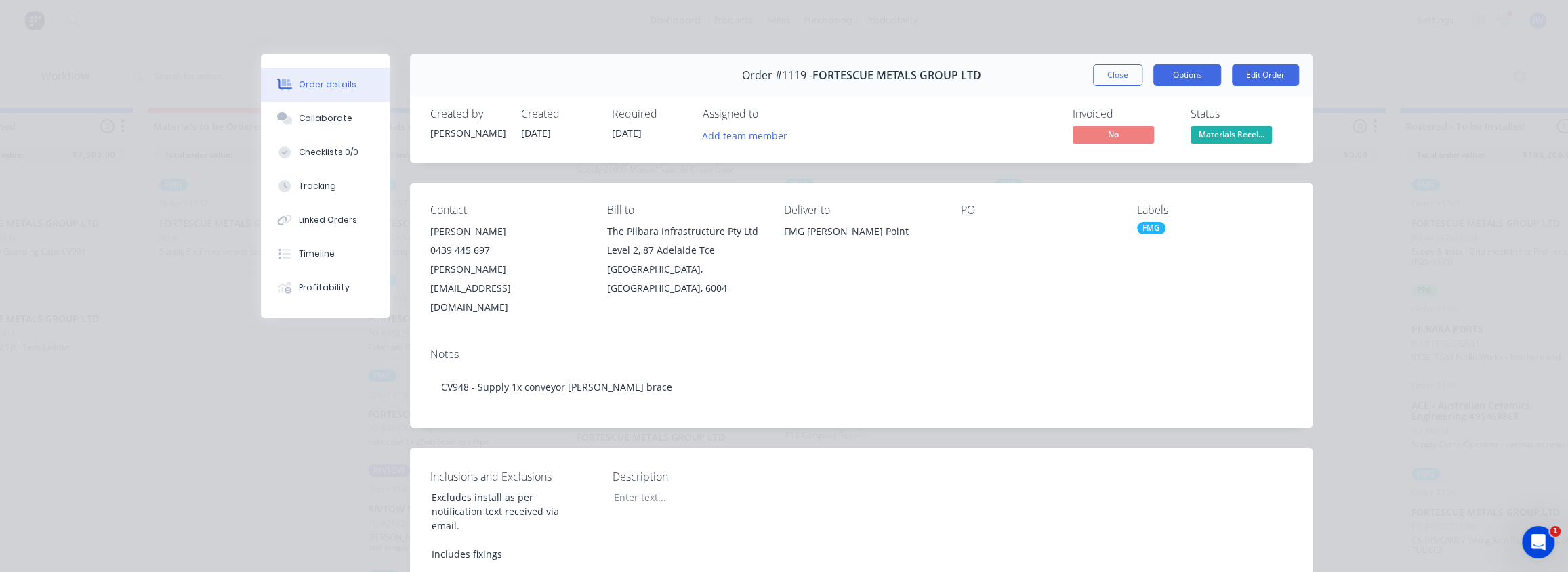
click at [1193, 82] on button "Options" at bounding box center [1186, 74] width 68 height 21
click at [1127, 141] on div "Work Order" at bounding box center [1149, 136] width 118 height 20
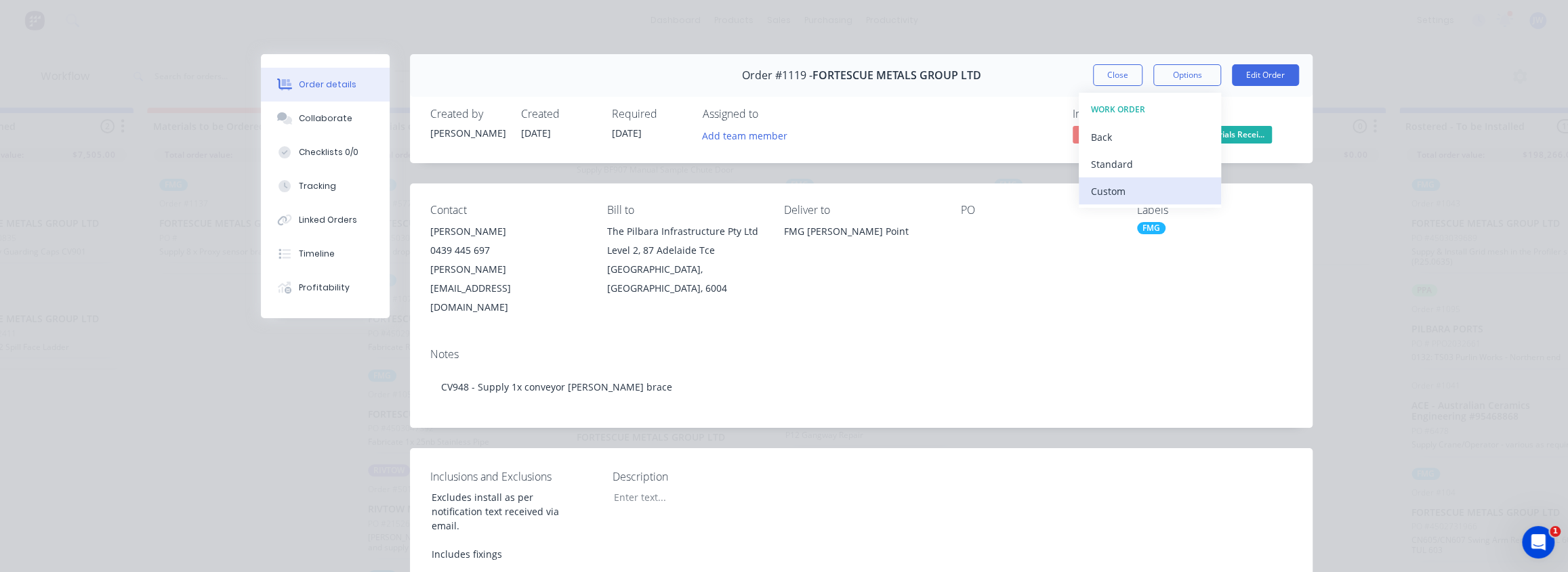
click at [1105, 183] on div "Custom" at bounding box center [1149, 190] width 118 height 20
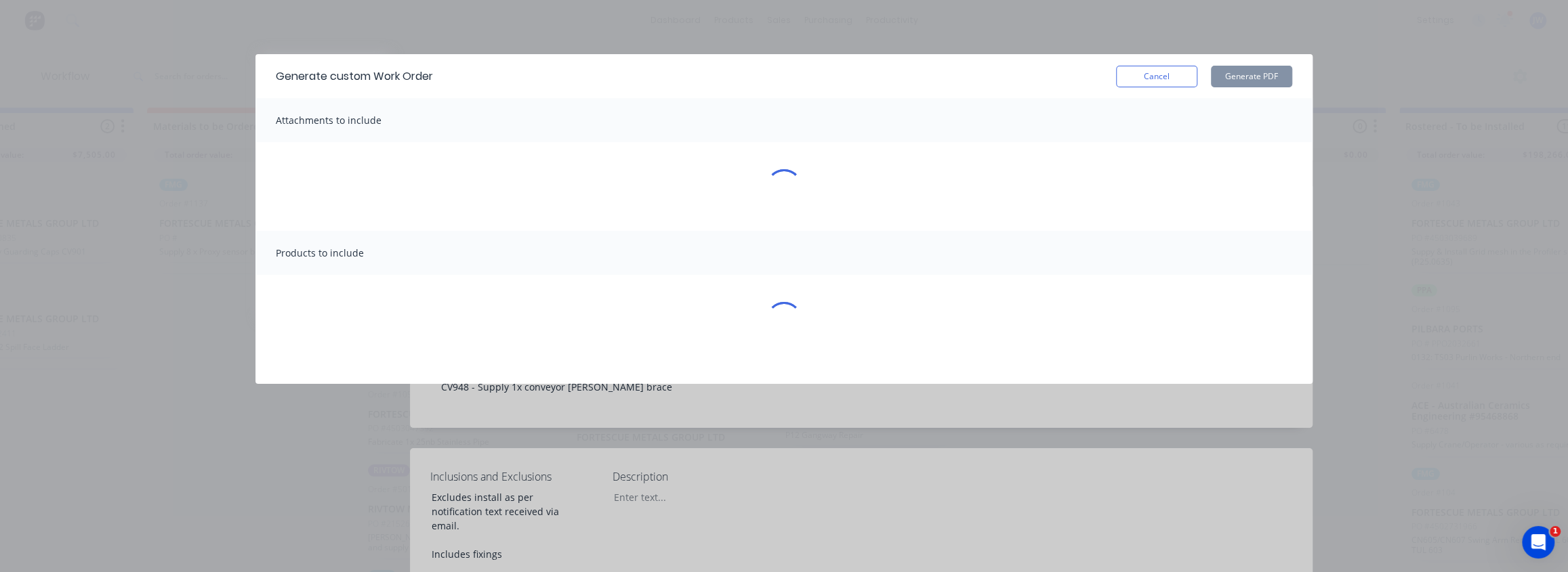
scroll to position [6, 508]
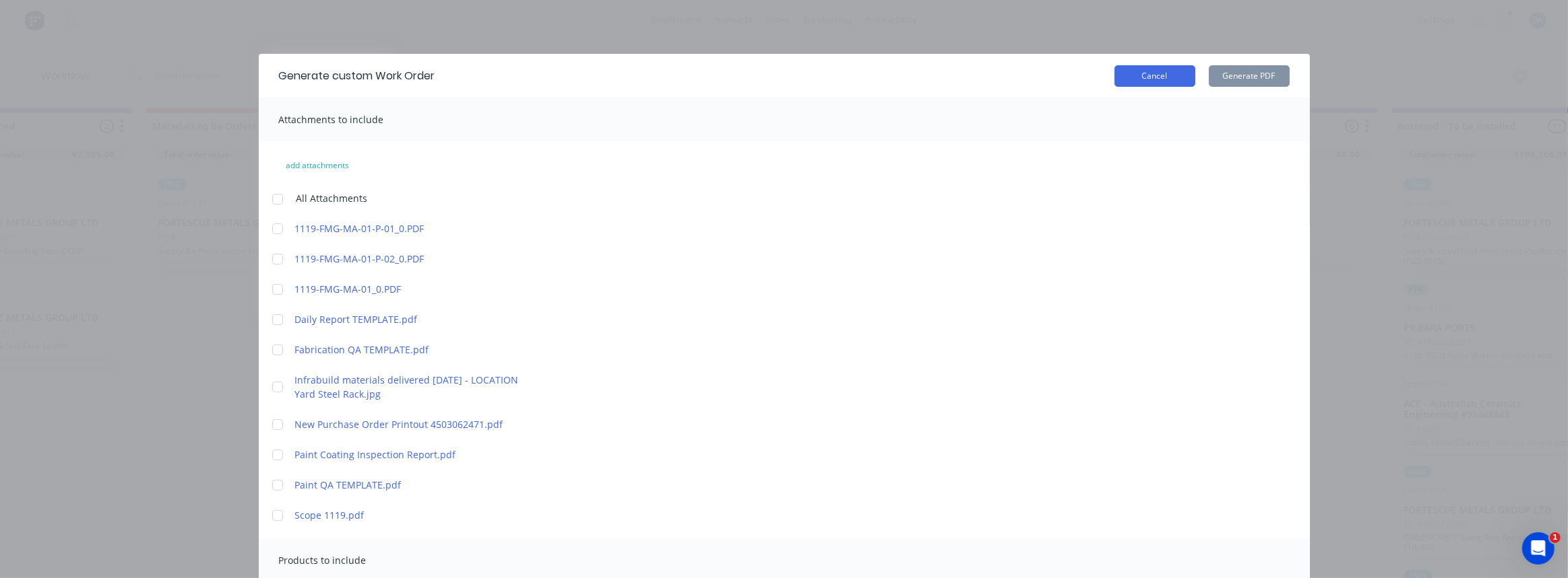
click at [1171, 72] on button "Cancel" at bounding box center [1155, 76] width 81 height 21
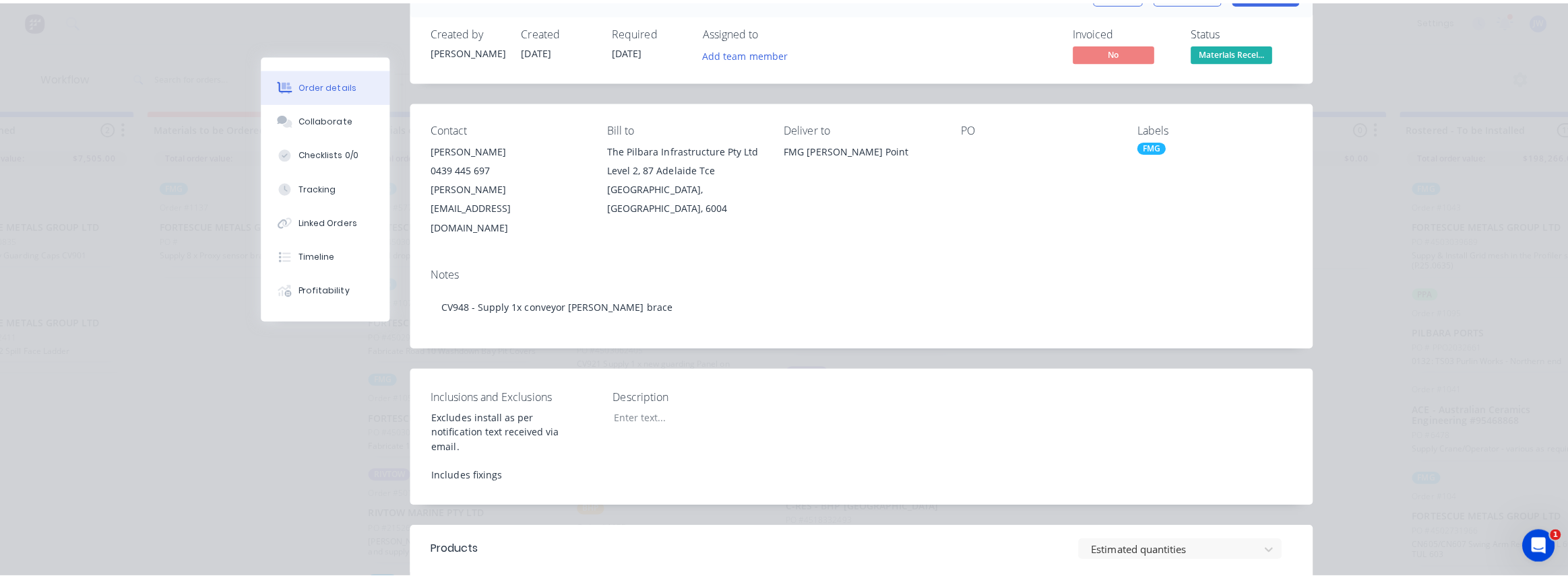
scroll to position [61, 0]
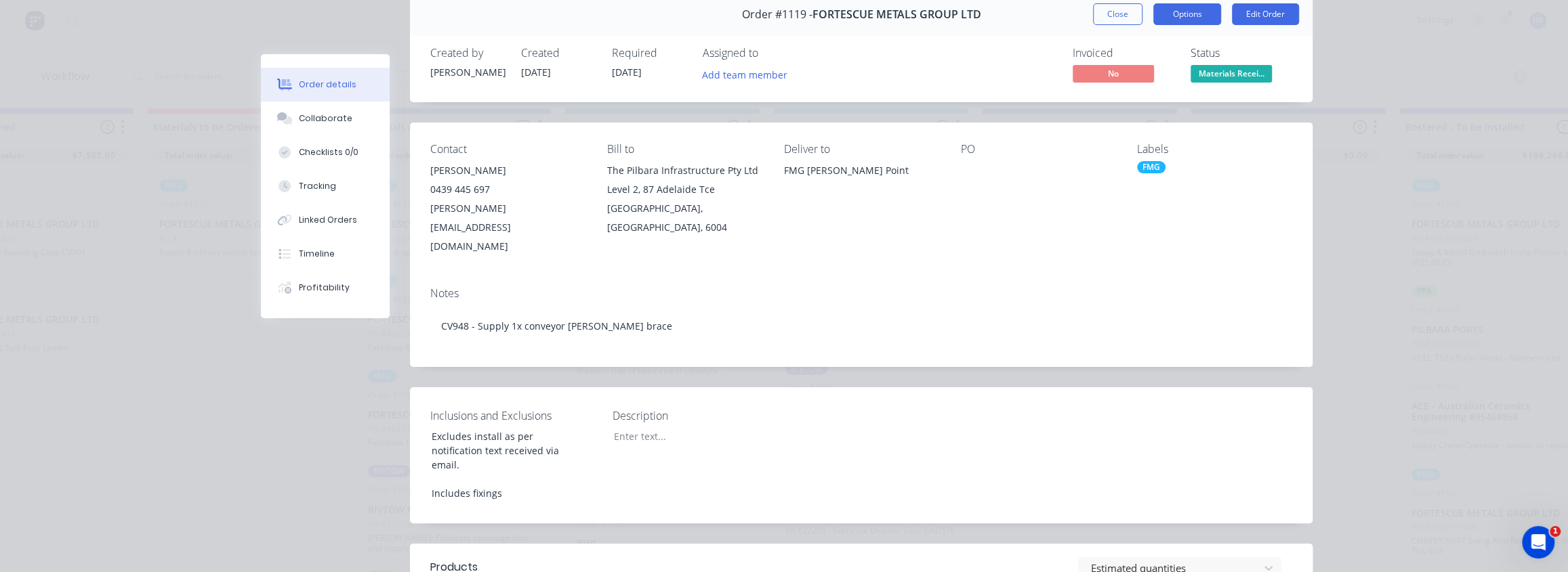
click at [1192, 11] on button "Options" at bounding box center [1186, 14] width 68 height 21
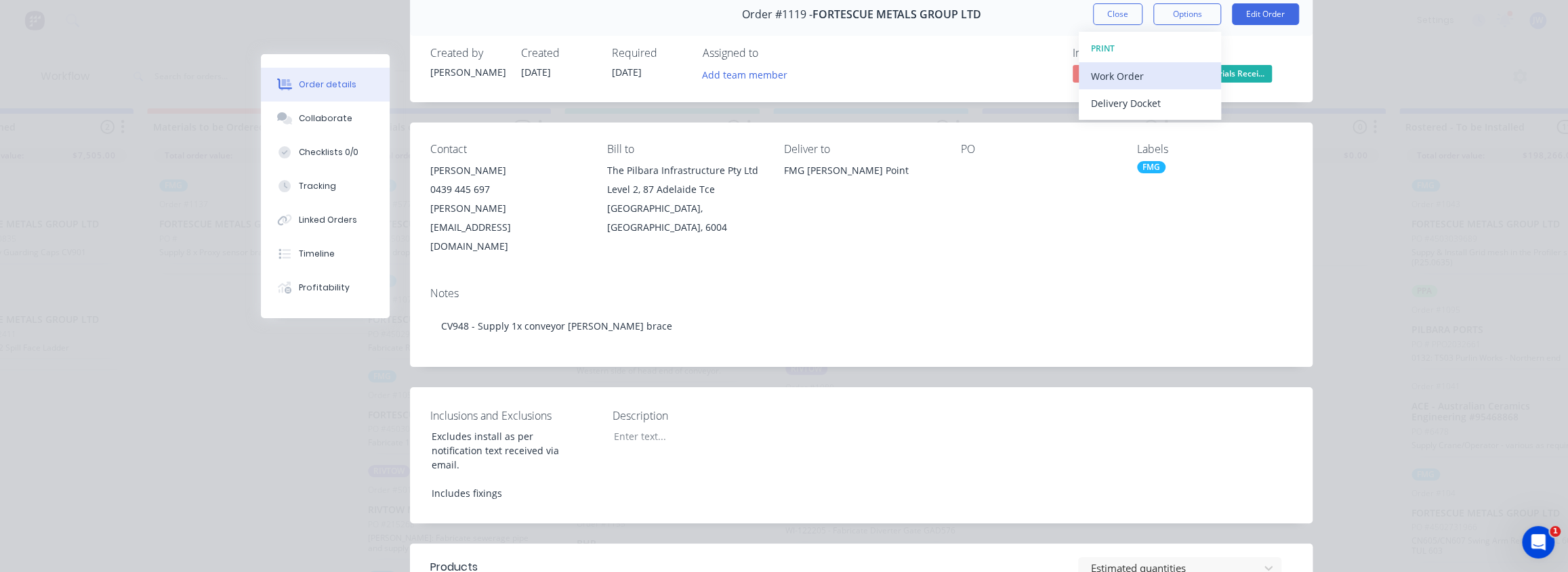
click at [1113, 72] on div "Work Order" at bounding box center [1149, 75] width 118 height 20
click at [1105, 125] on div "Custom" at bounding box center [1149, 130] width 118 height 20
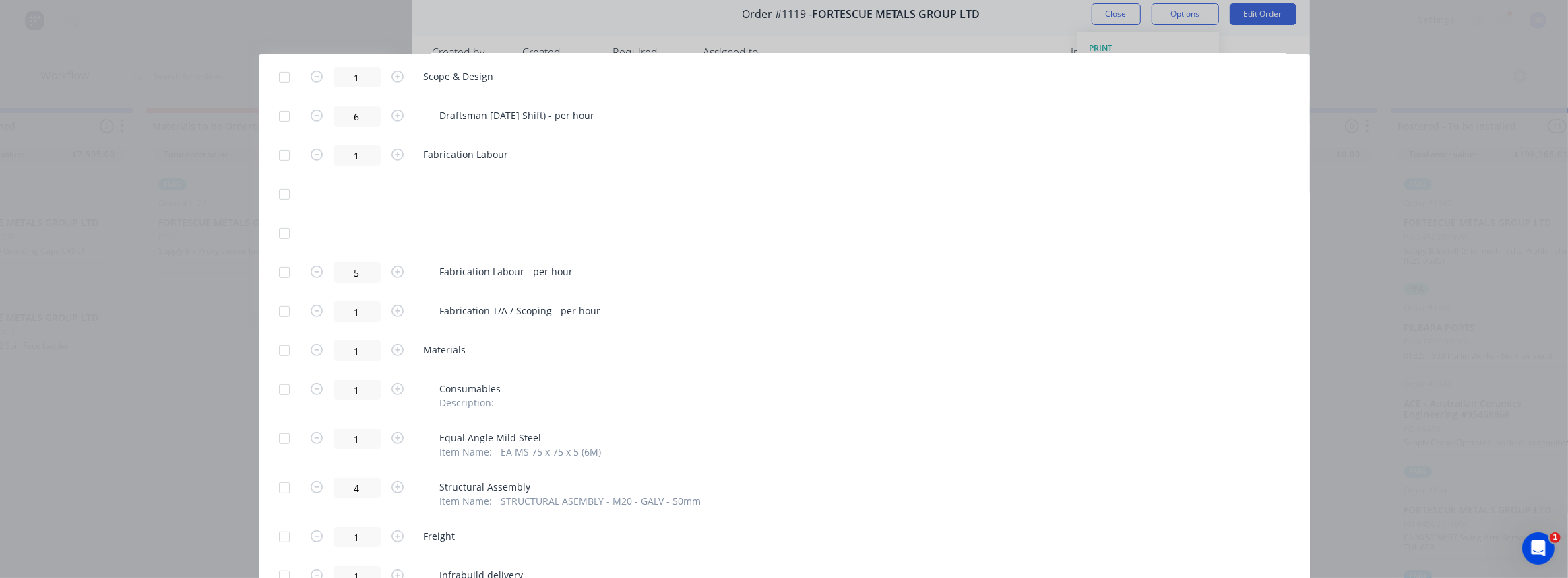
scroll to position [734, 0]
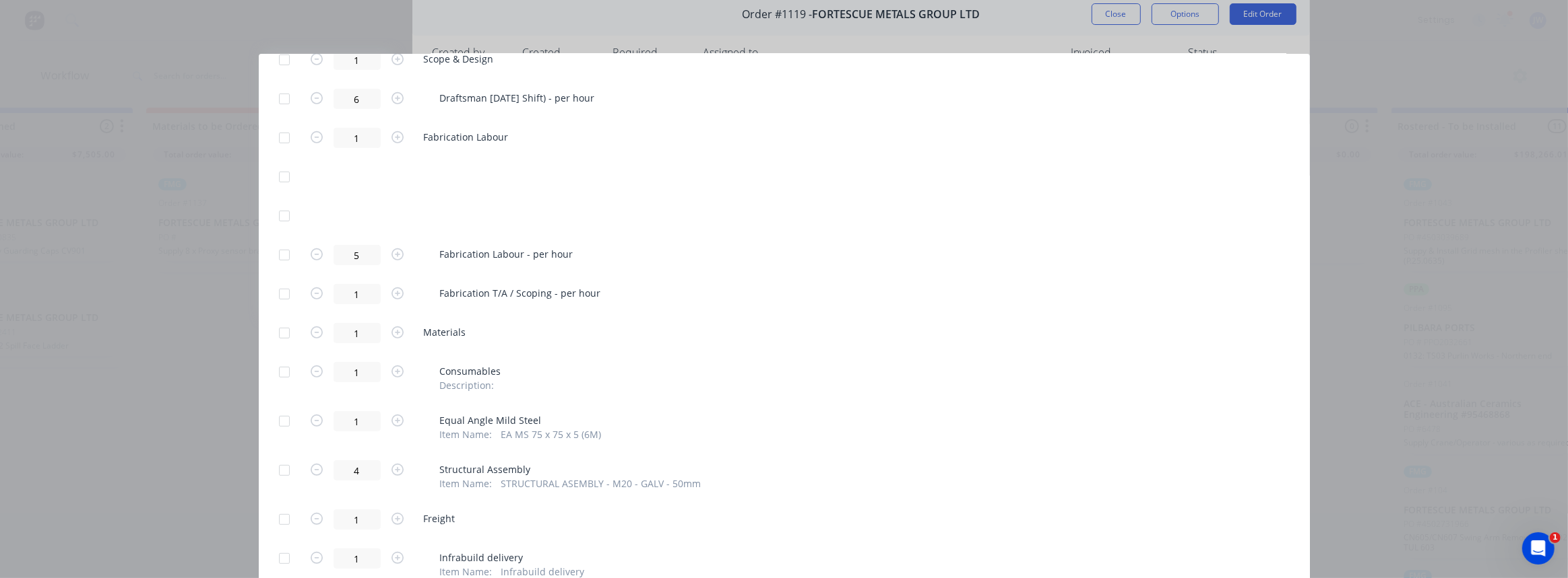
click at [283, 415] on div at bounding box center [284, 421] width 27 height 27
click at [279, 457] on div at bounding box center [284, 470] width 27 height 27
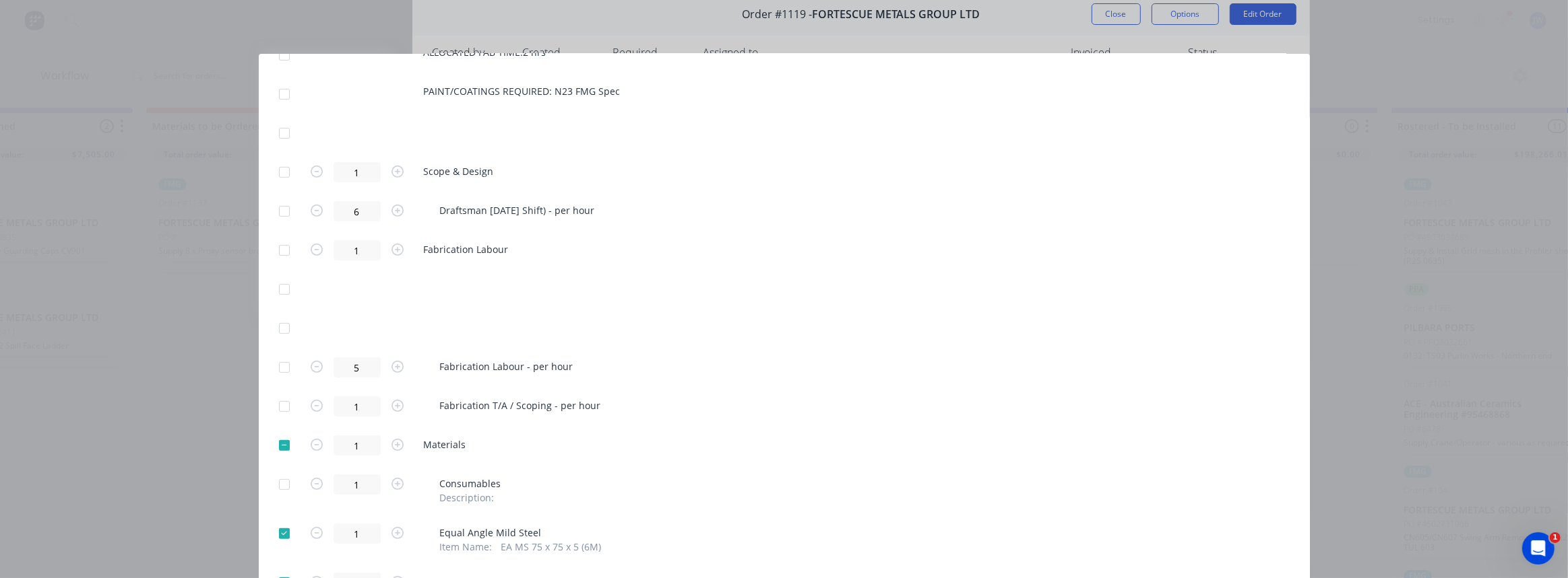
scroll to position [612, 0]
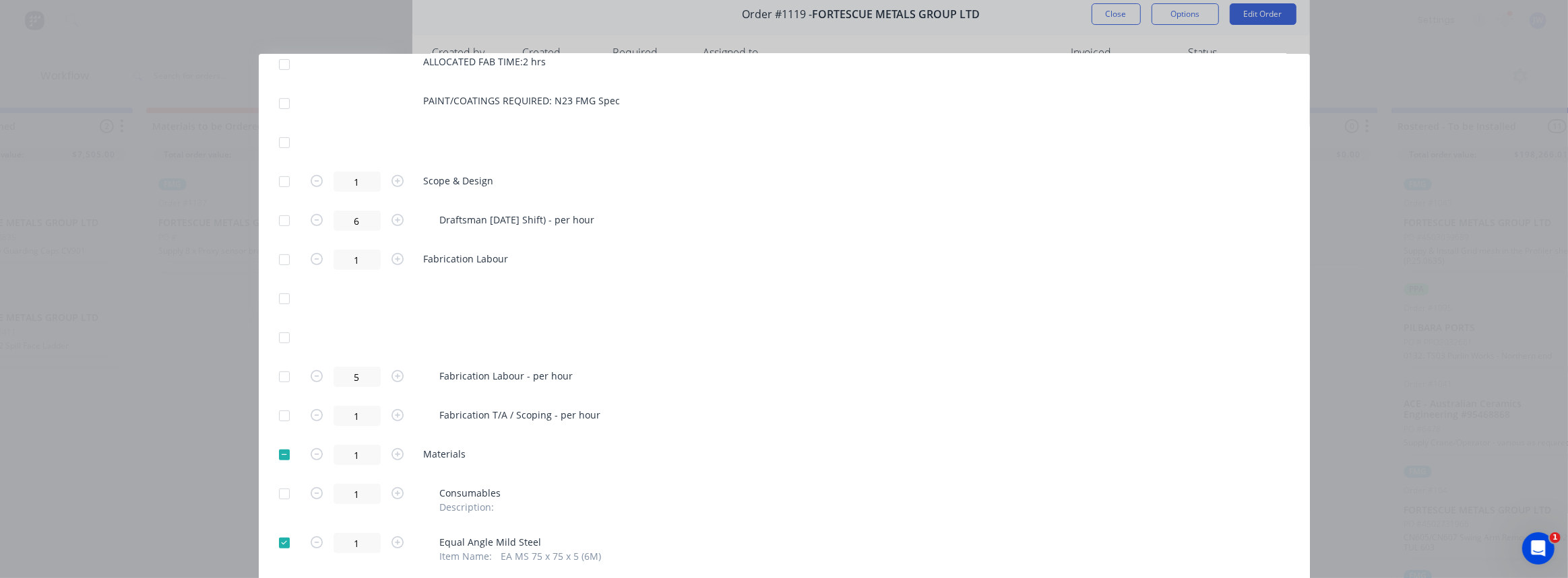
click at [283, 374] on div at bounding box center [284, 377] width 27 height 27
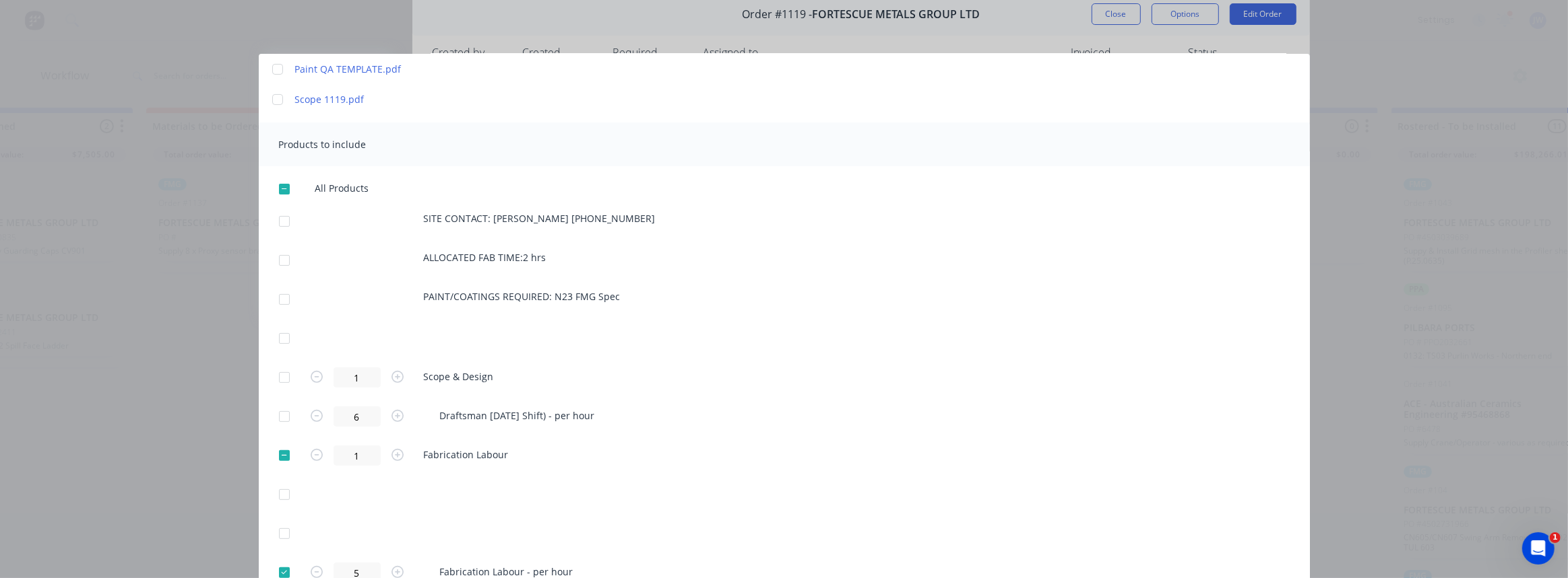
scroll to position [367, 0]
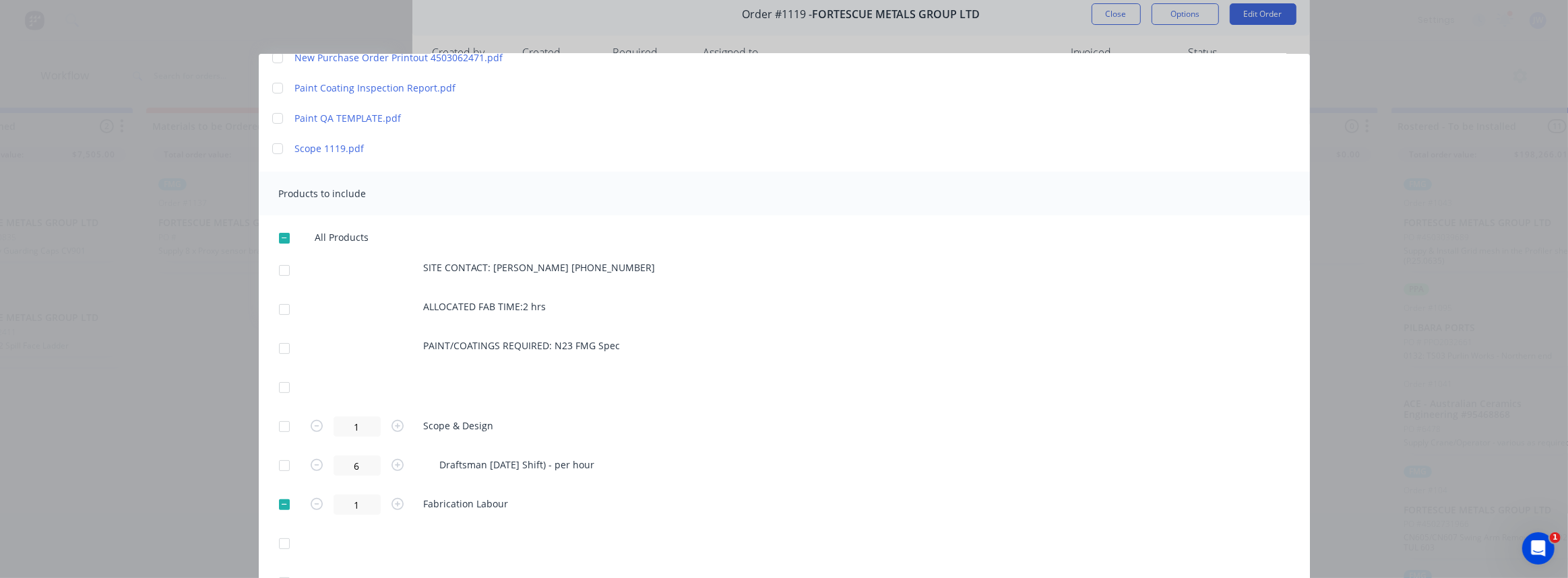
click at [283, 274] on div at bounding box center [284, 271] width 27 height 27
click at [280, 306] on div at bounding box center [284, 309] width 27 height 27
click at [283, 340] on div at bounding box center [284, 348] width 27 height 27
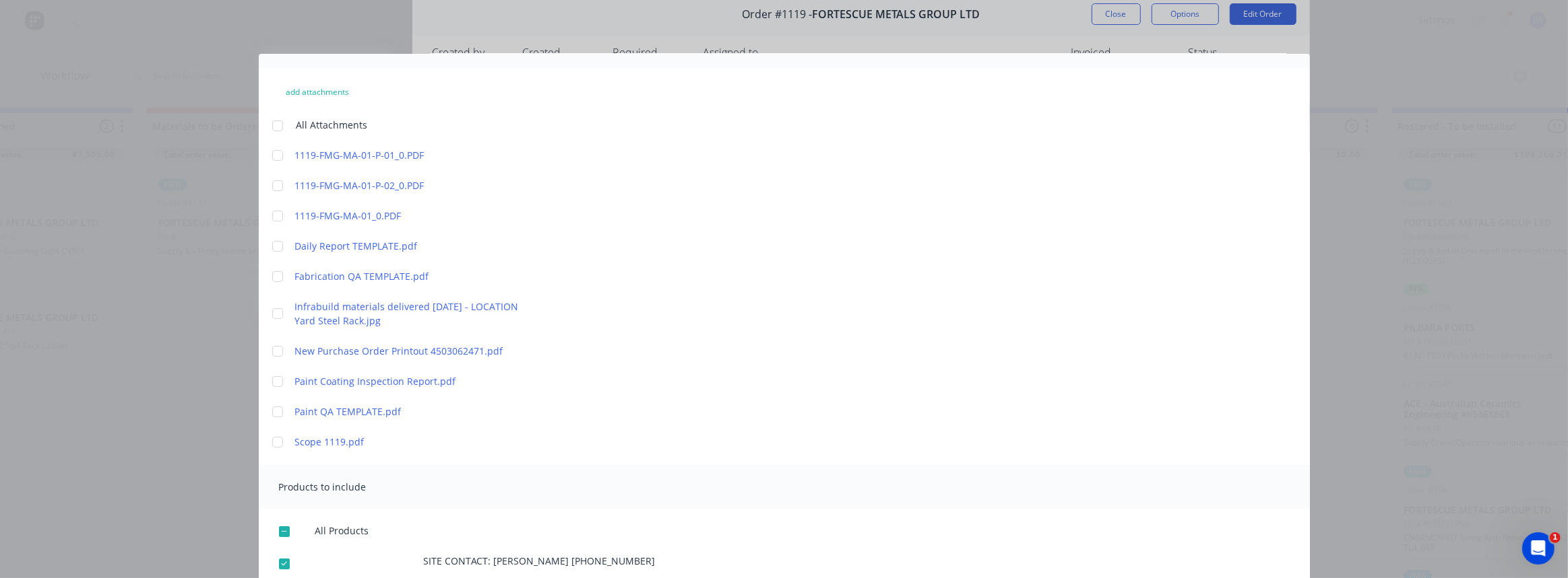
scroll to position [0, 0]
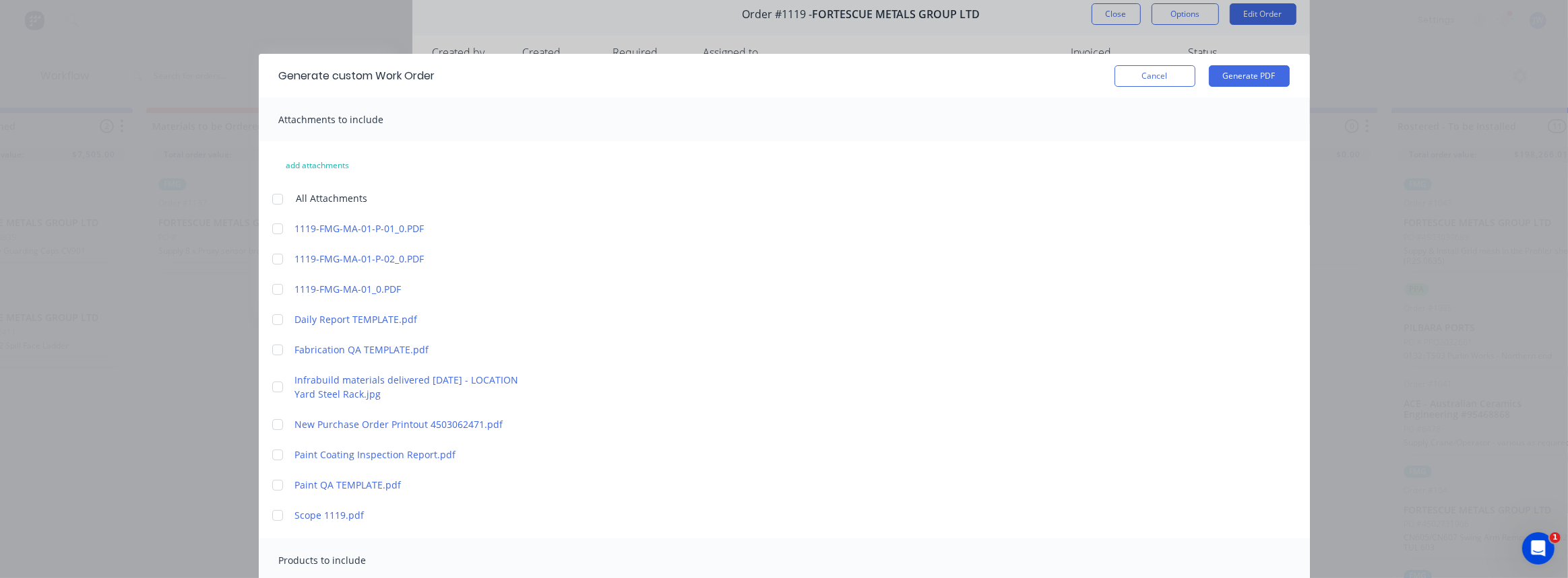
click at [278, 350] on div at bounding box center [277, 350] width 27 height 27
click at [280, 456] on div at bounding box center [277, 454] width 27 height 27
click at [277, 487] on div at bounding box center [277, 485] width 27 height 27
click at [272, 455] on div at bounding box center [277, 454] width 27 height 27
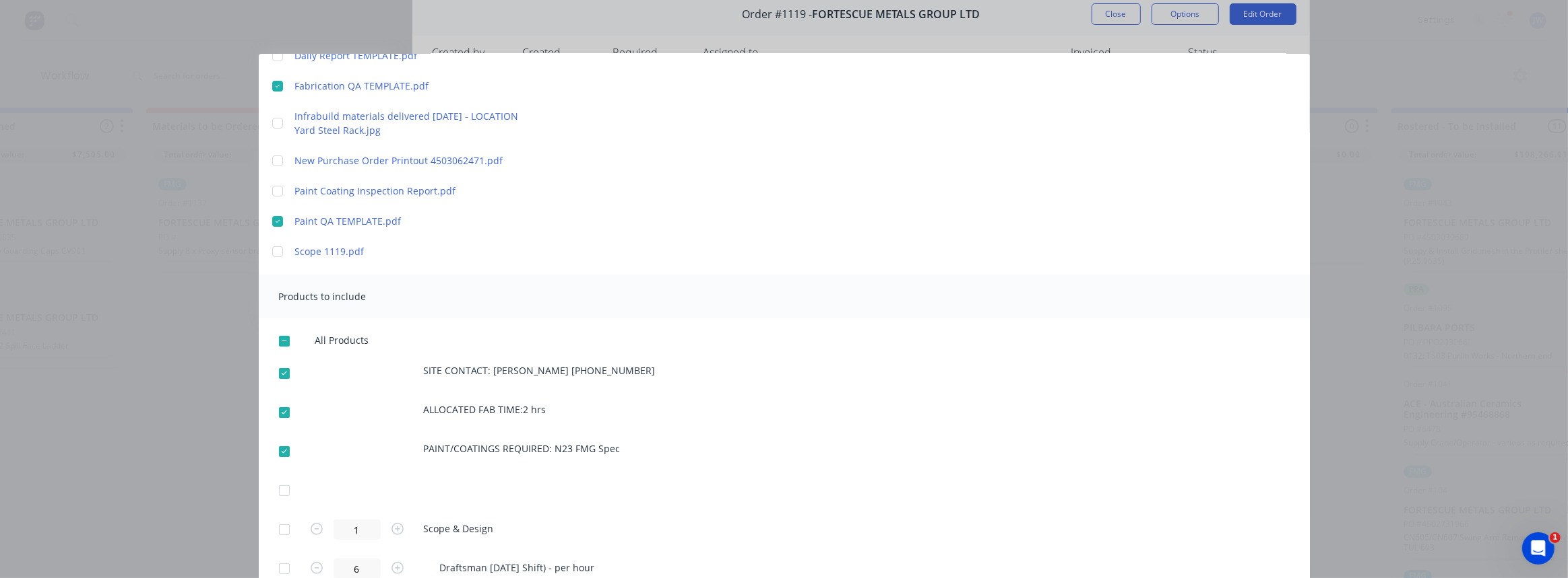
scroll to position [367, 0]
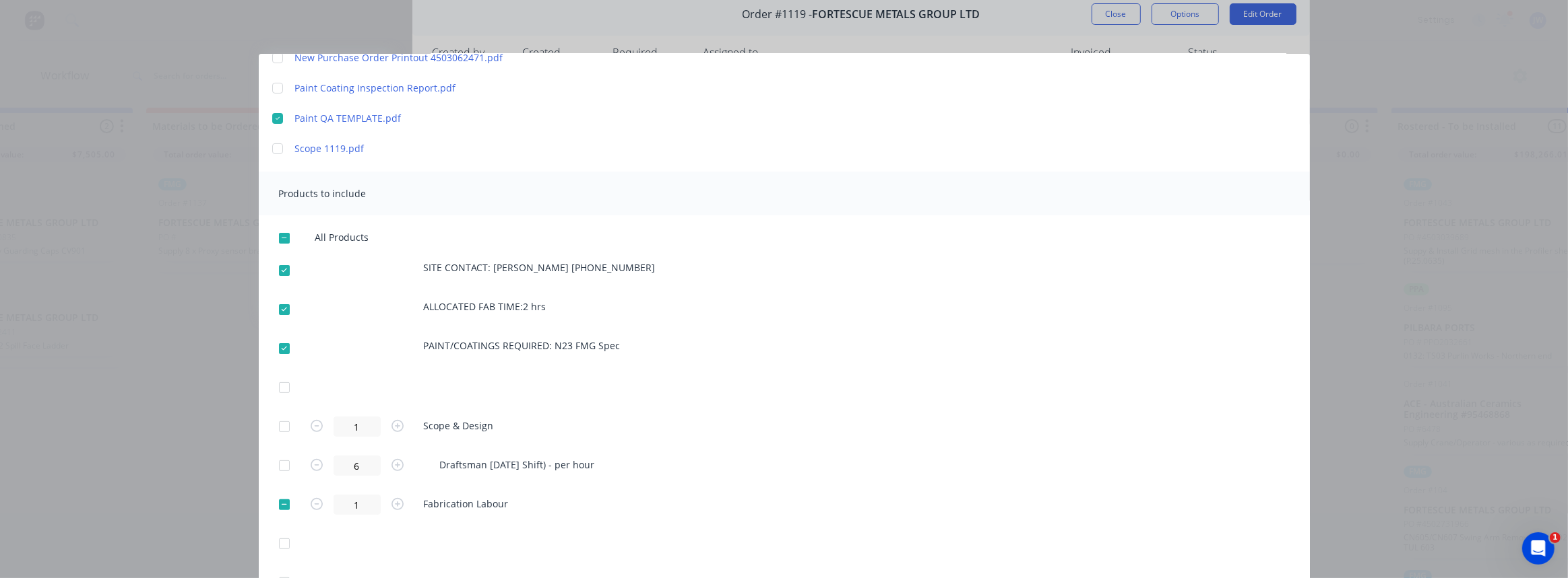
click at [276, 147] on div at bounding box center [277, 149] width 27 height 27
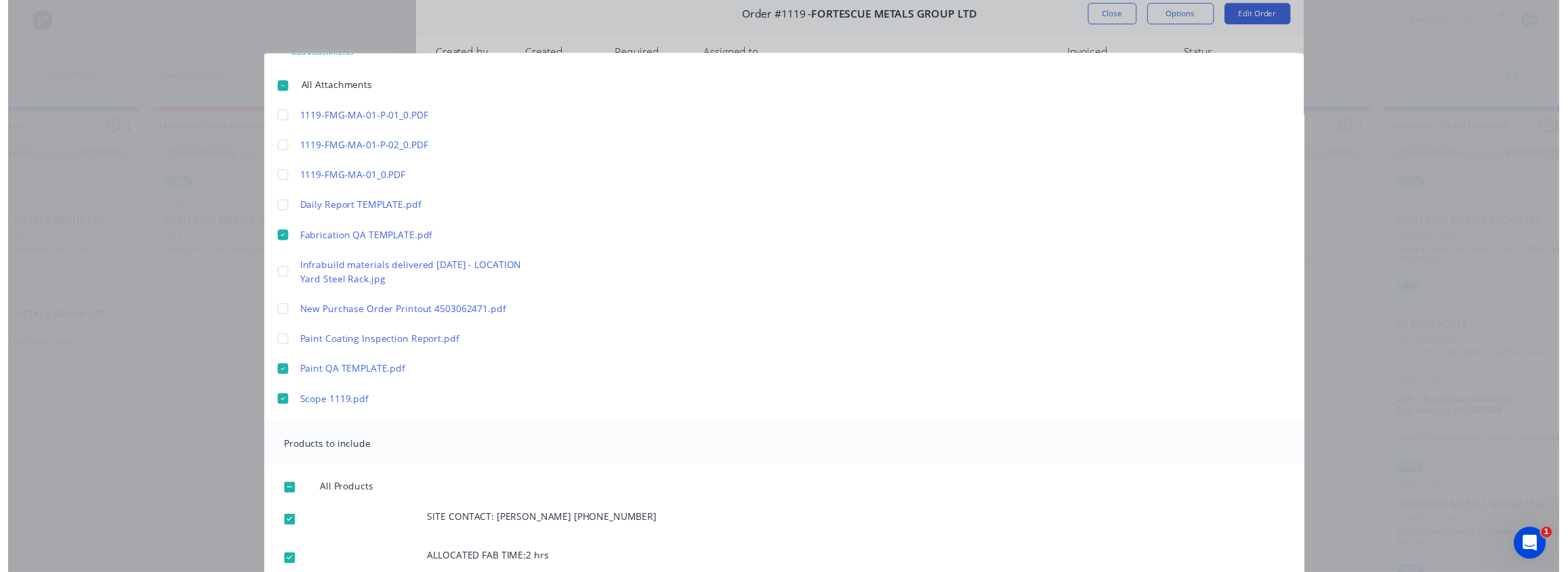
scroll to position [0, 0]
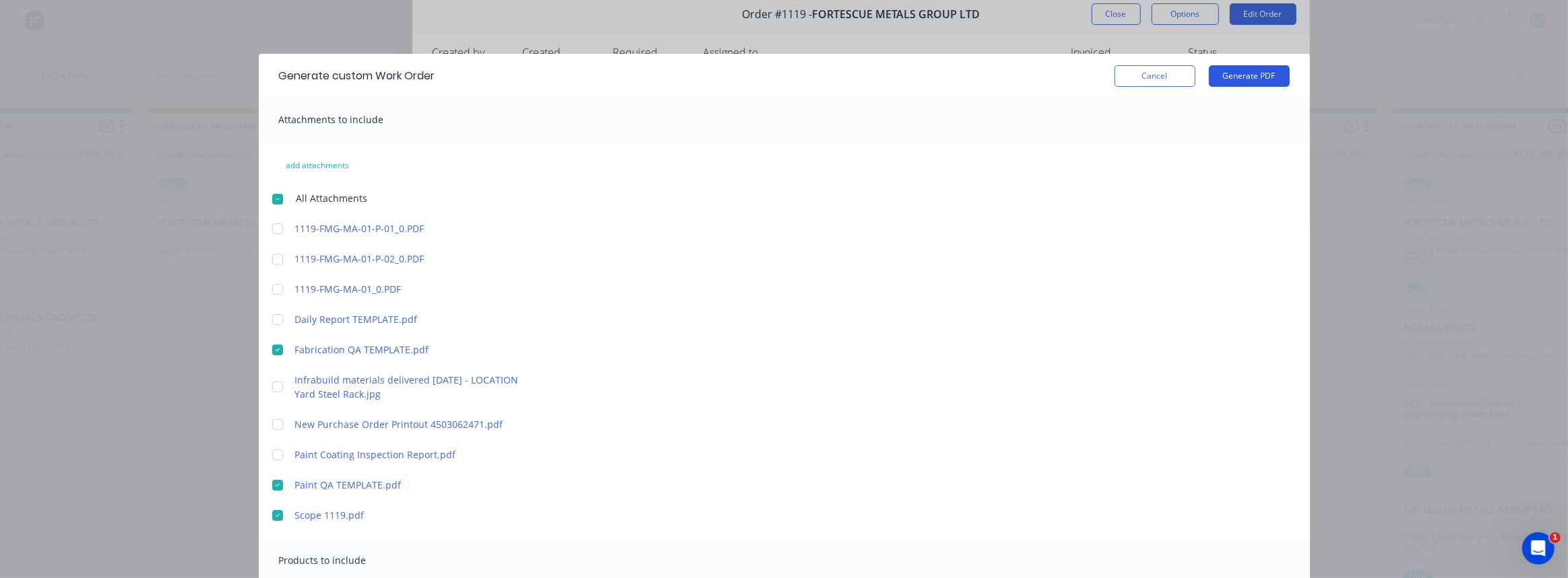
click at [1224, 72] on button "Generate PDF" at bounding box center [1249, 76] width 81 height 21
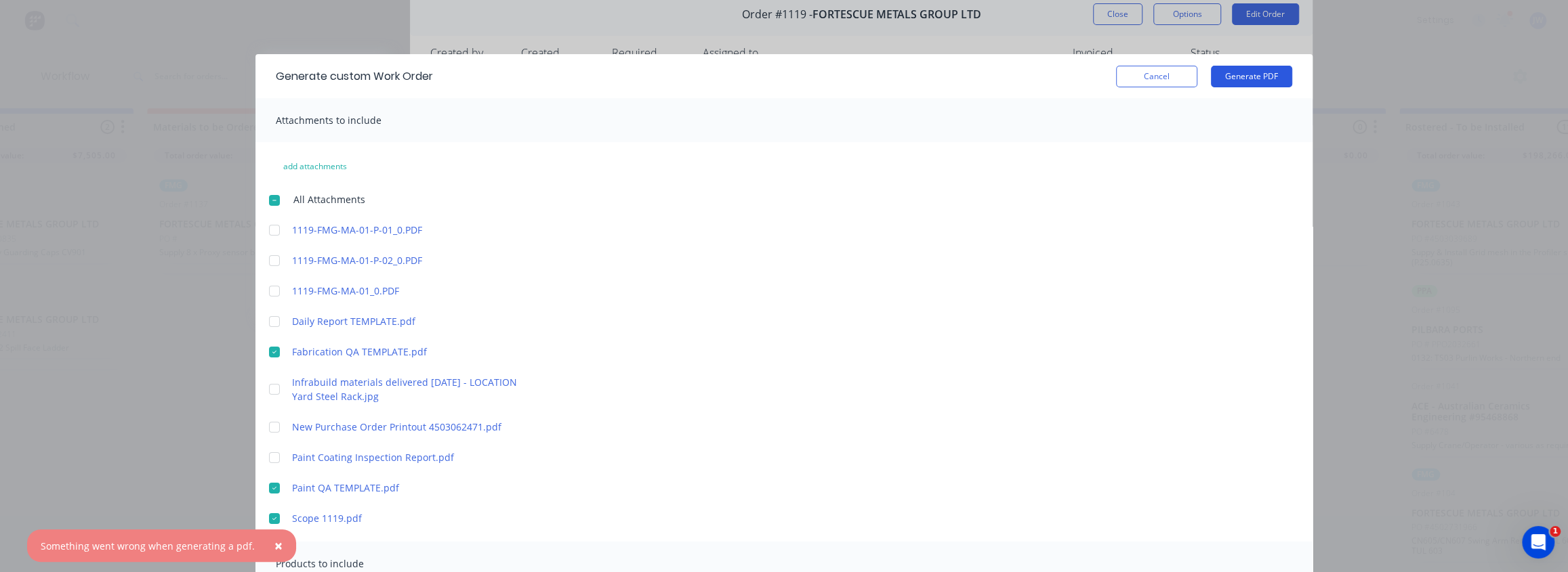
click at [1229, 84] on button "Generate PDF" at bounding box center [1251, 76] width 82 height 21
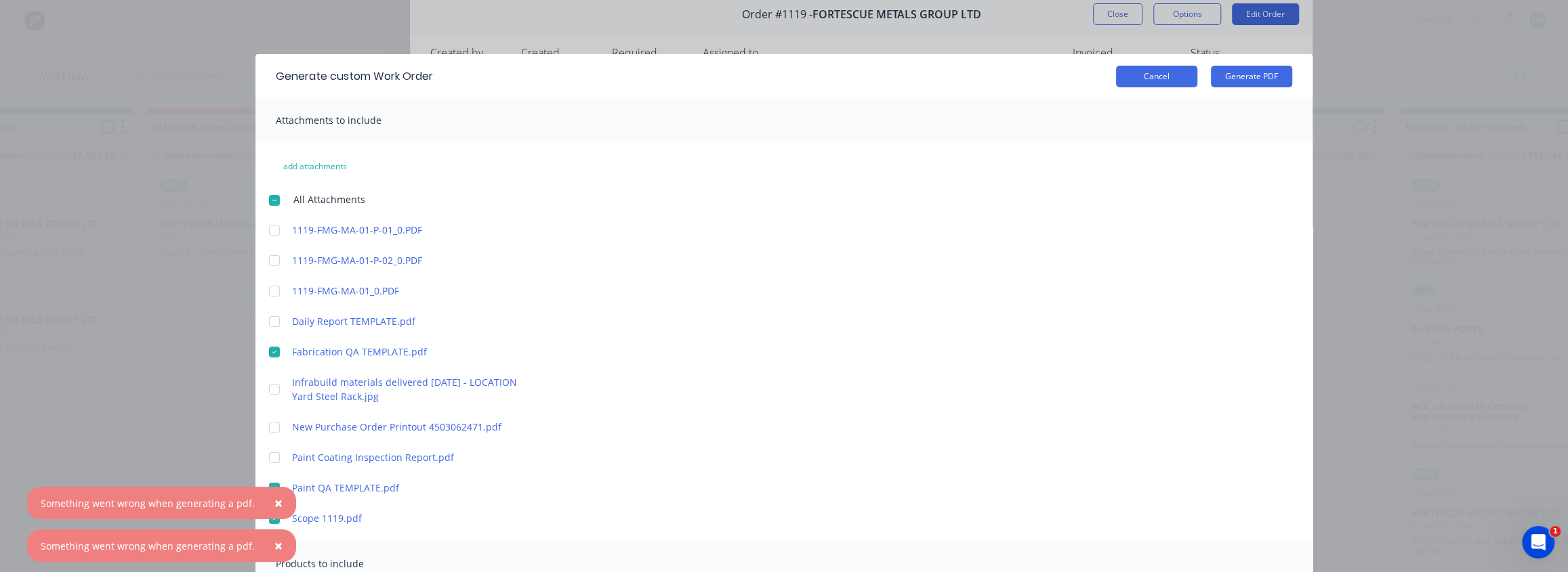
click at [1158, 82] on button "Cancel" at bounding box center [1156, 76] width 82 height 21
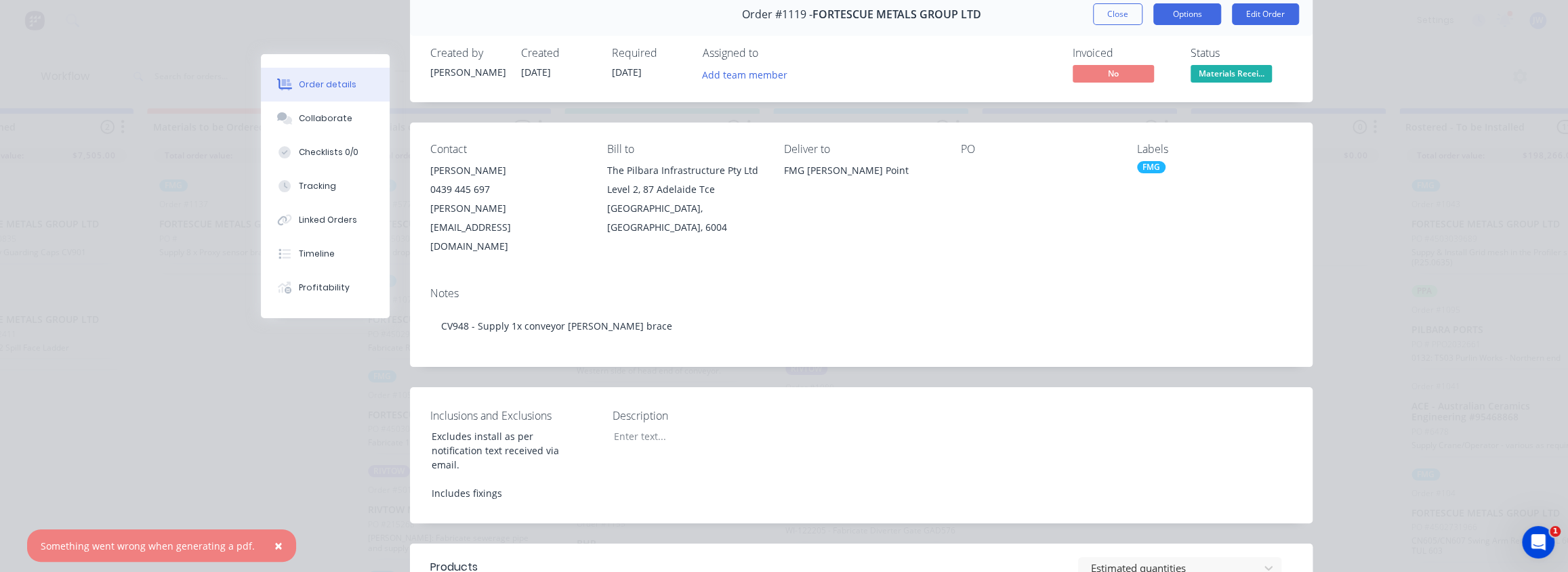
click at [1205, 11] on button "Options" at bounding box center [1186, 14] width 68 height 21
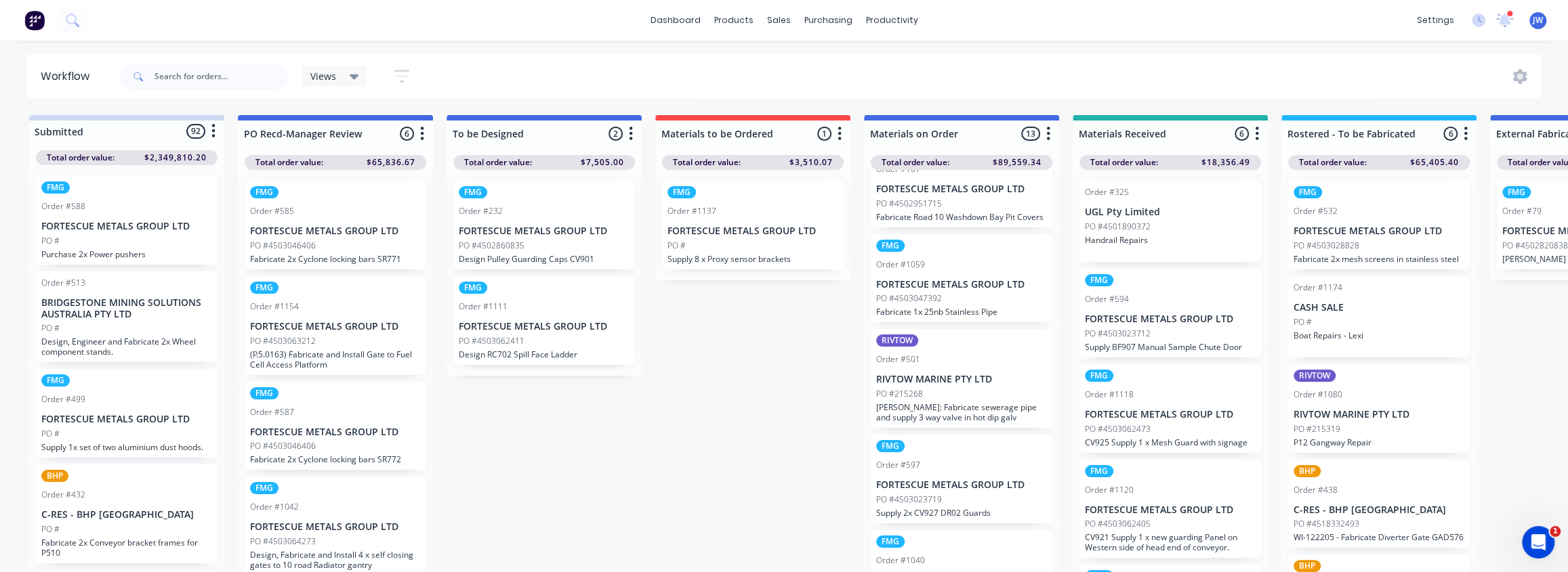
scroll to position [123, 0]
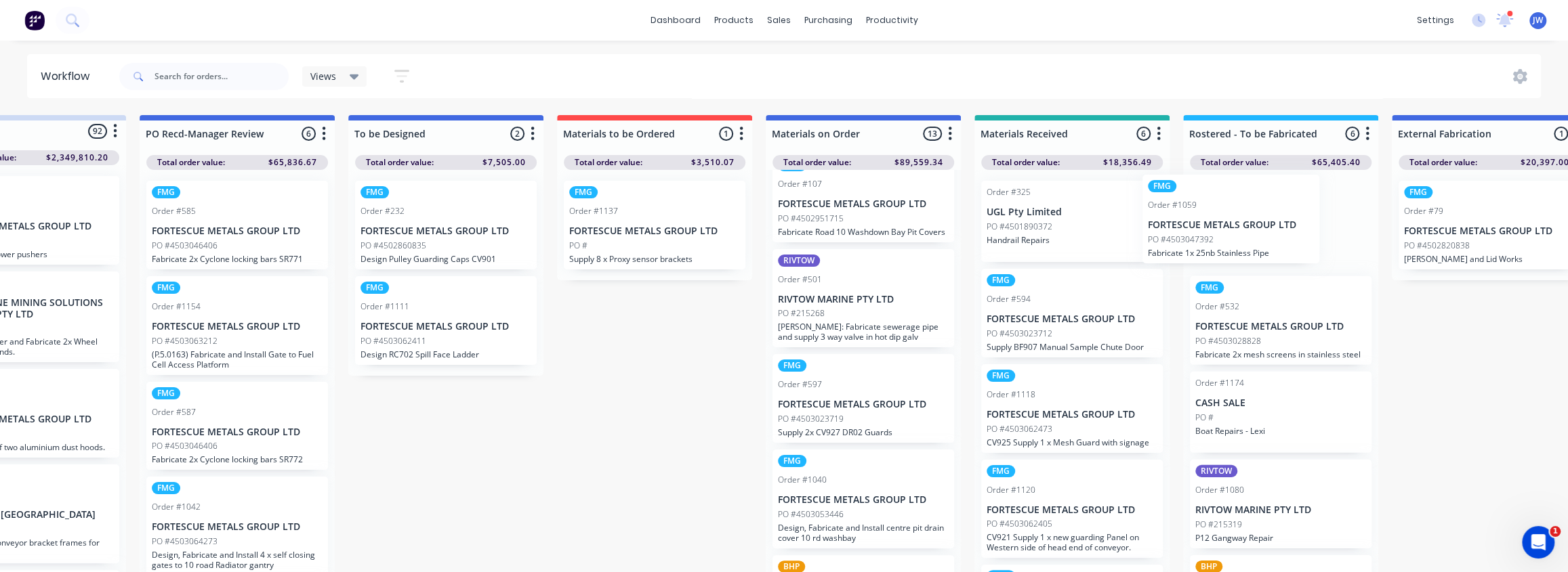
drag, startPoint x: 967, startPoint y: 321, endPoint x: 1262, endPoint y: 238, distance: 306.5
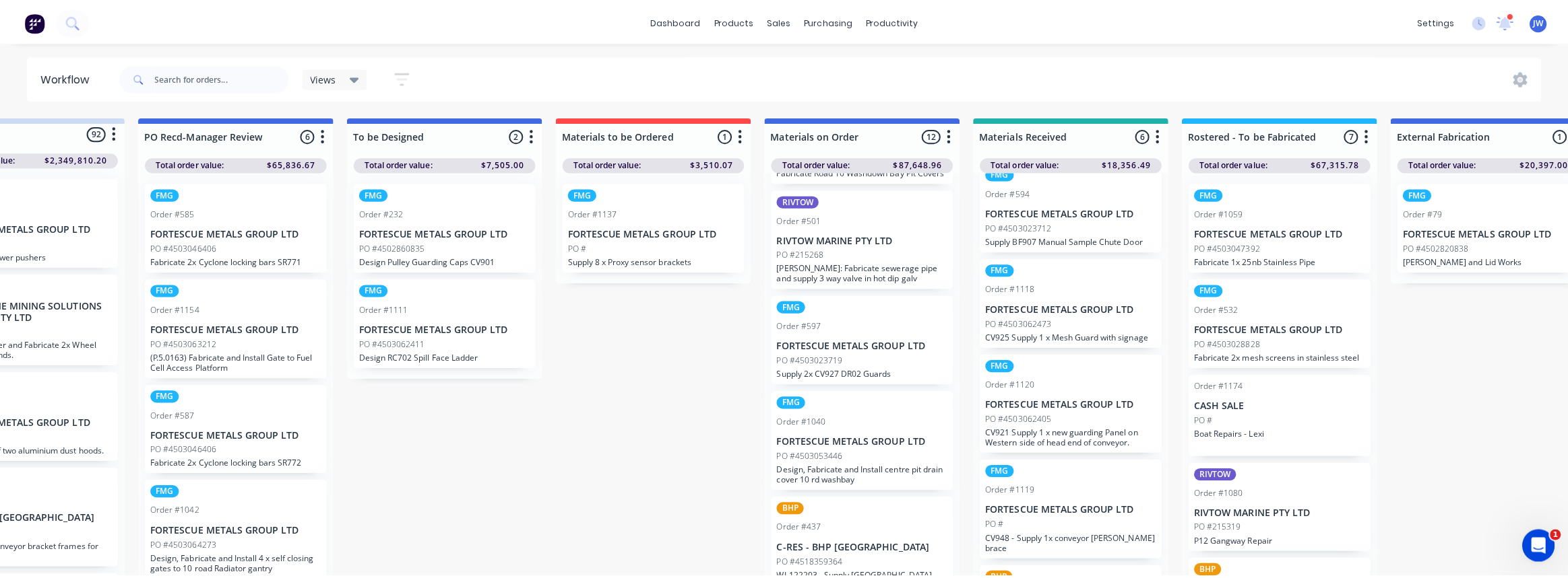
scroll to position [169, 0]
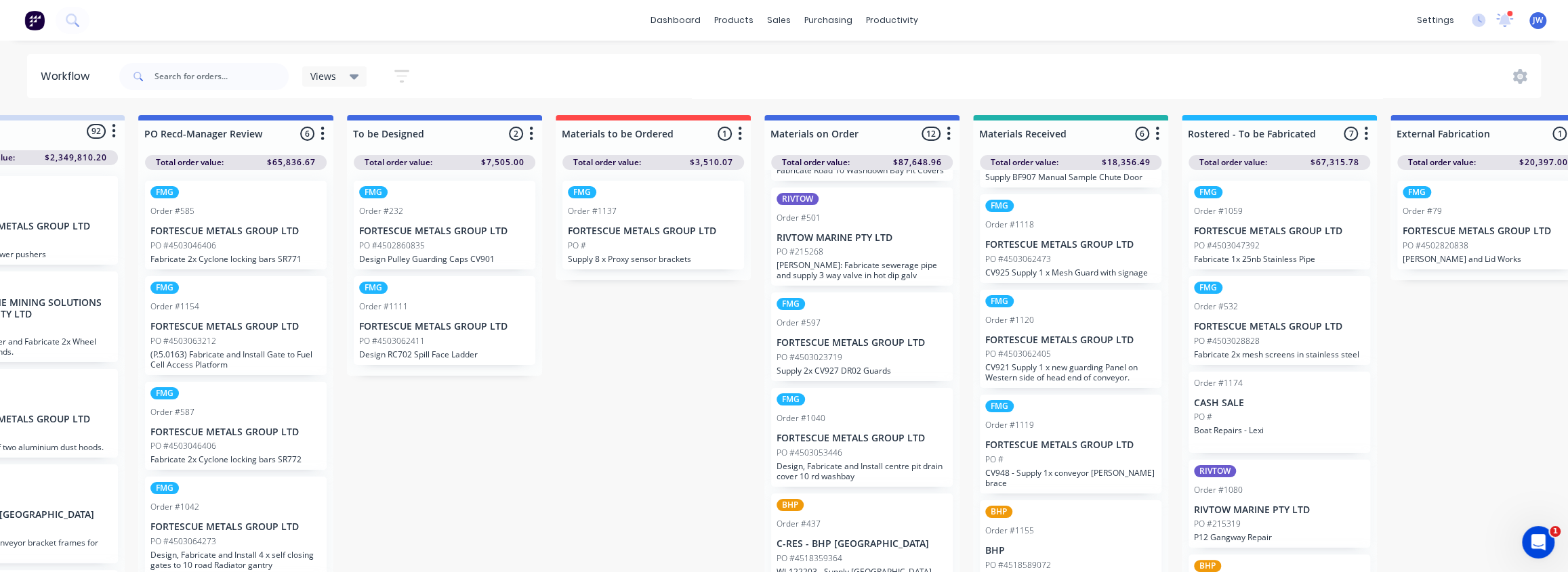
click at [1089, 459] on div "PO #" at bounding box center [1070, 460] width 171 height 12
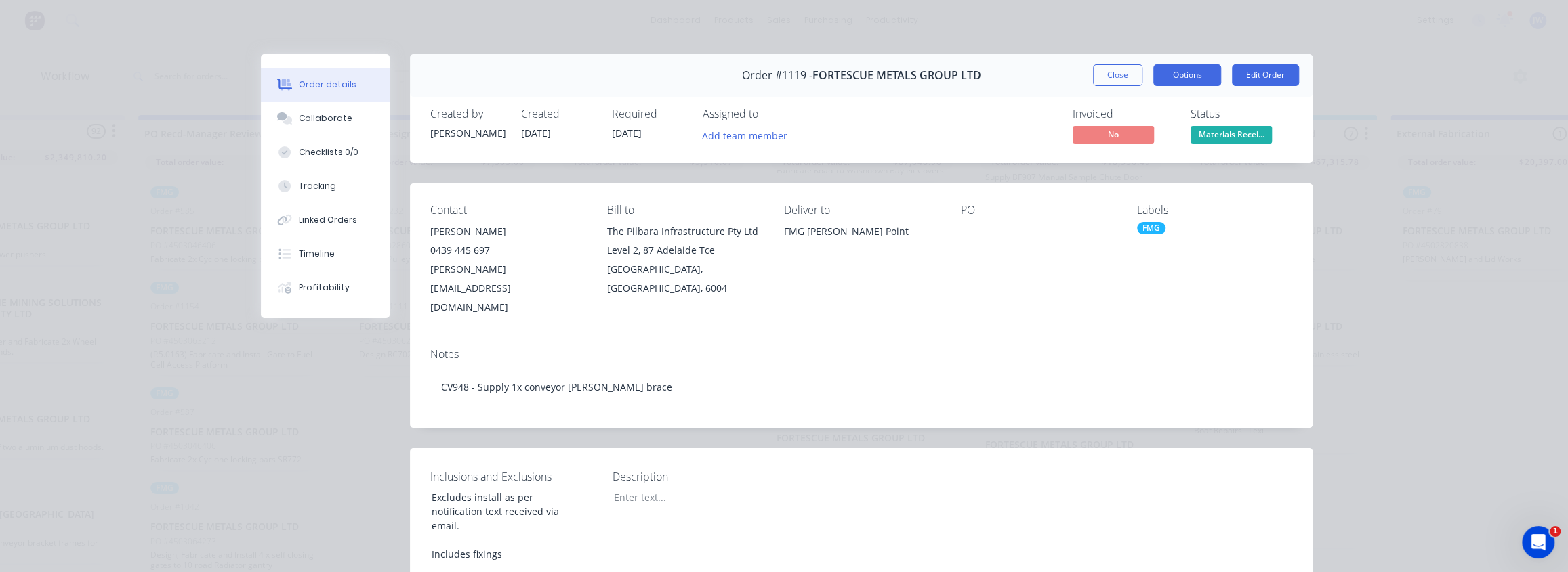
click at [1202, 74] on button "Options" at bounding box center [1186, 74] width 68 height 21
click at [1133, 143] on div "Work Order" at bounding box center [1149, 136] width 118 height 20
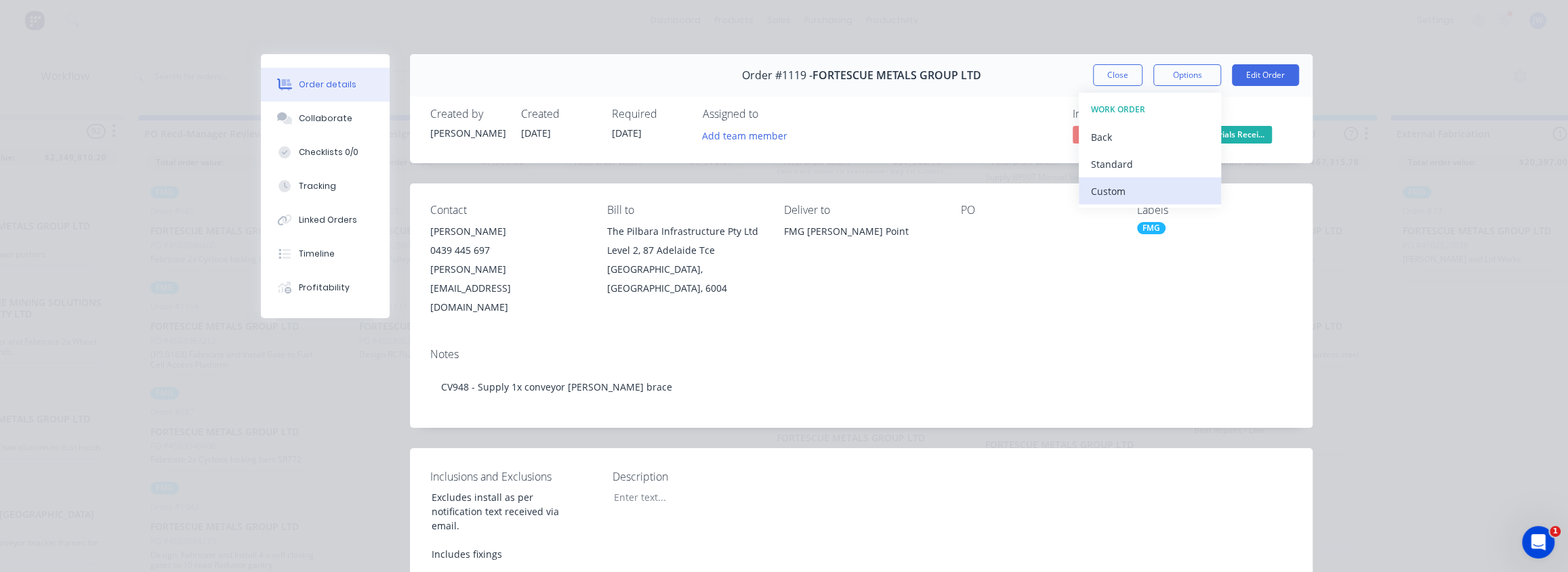
click at [1105, 197] on div "Custom" at bounding box center [1149, 190] width 118 height 20
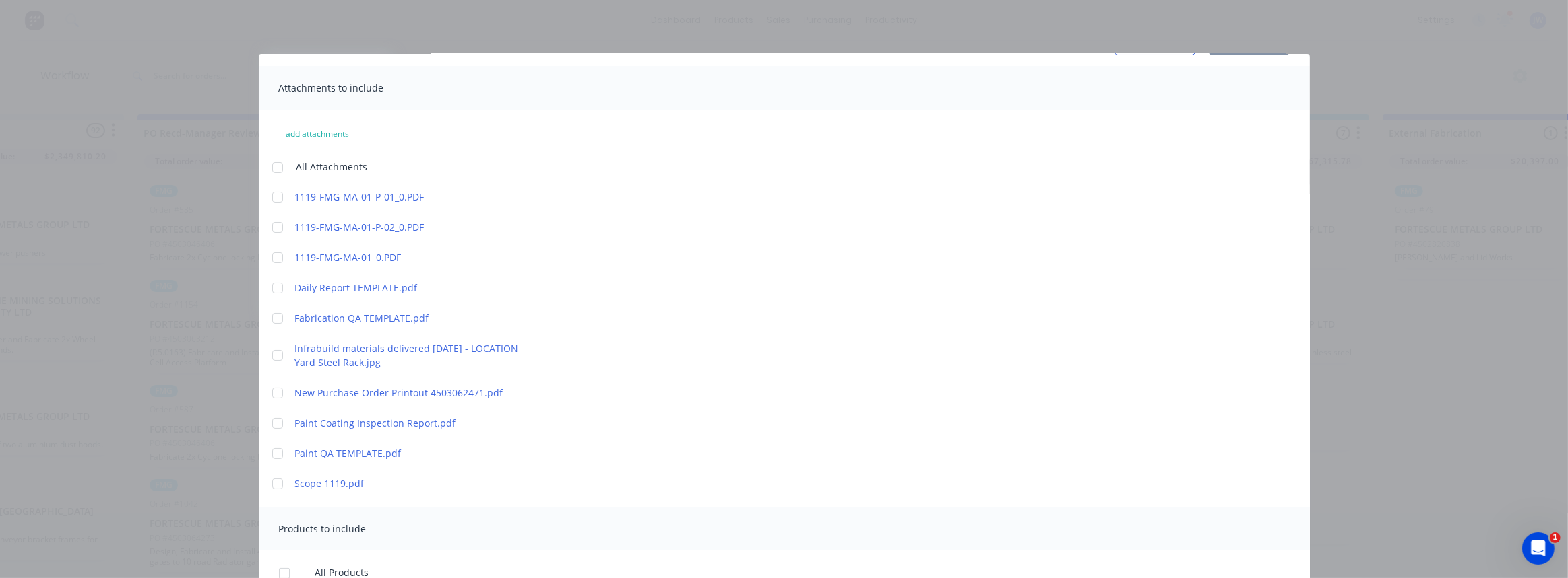
scroll to position [61, 0]
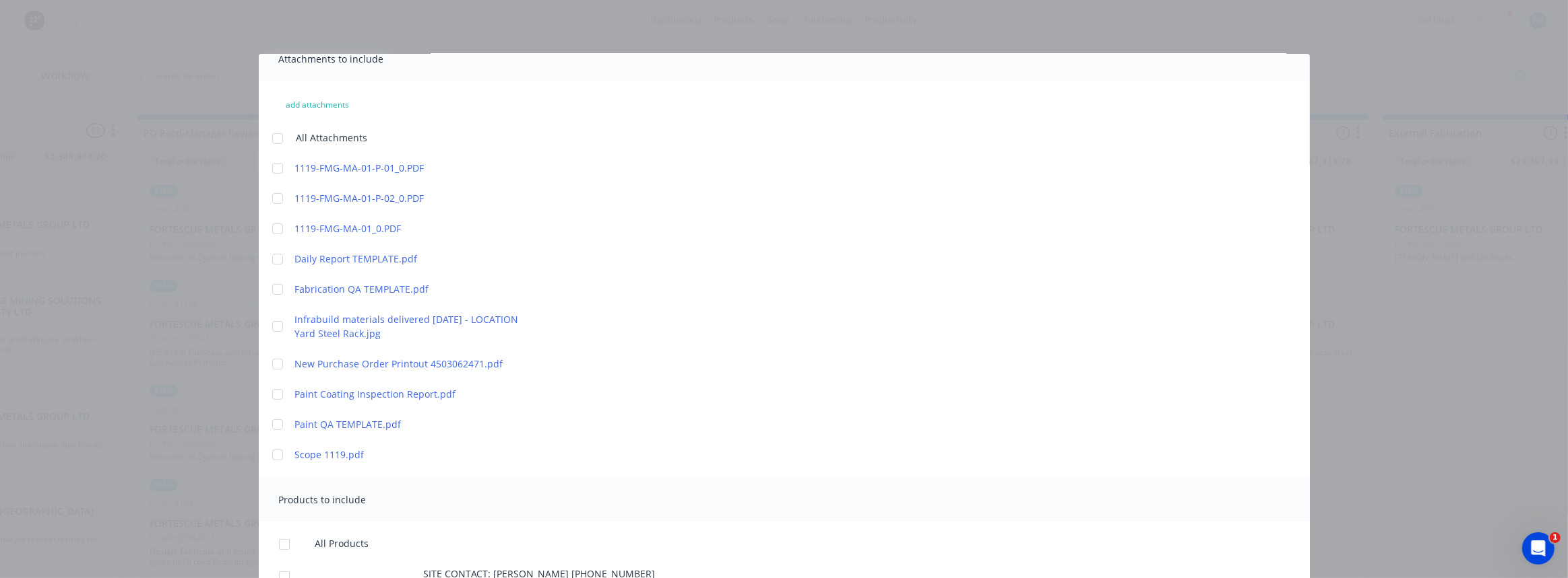
click at [279, 255] on div at bounding box center [277, 259] width 27 height 27
click at [276, 284] on div at bounding box center [277, 289] width 27 height 27
click at [275, 327] on div at bounding box center [277, 326] width 27 height 27
click at [279, 424] on div at bounding box center [277, 425] width 27 height 27
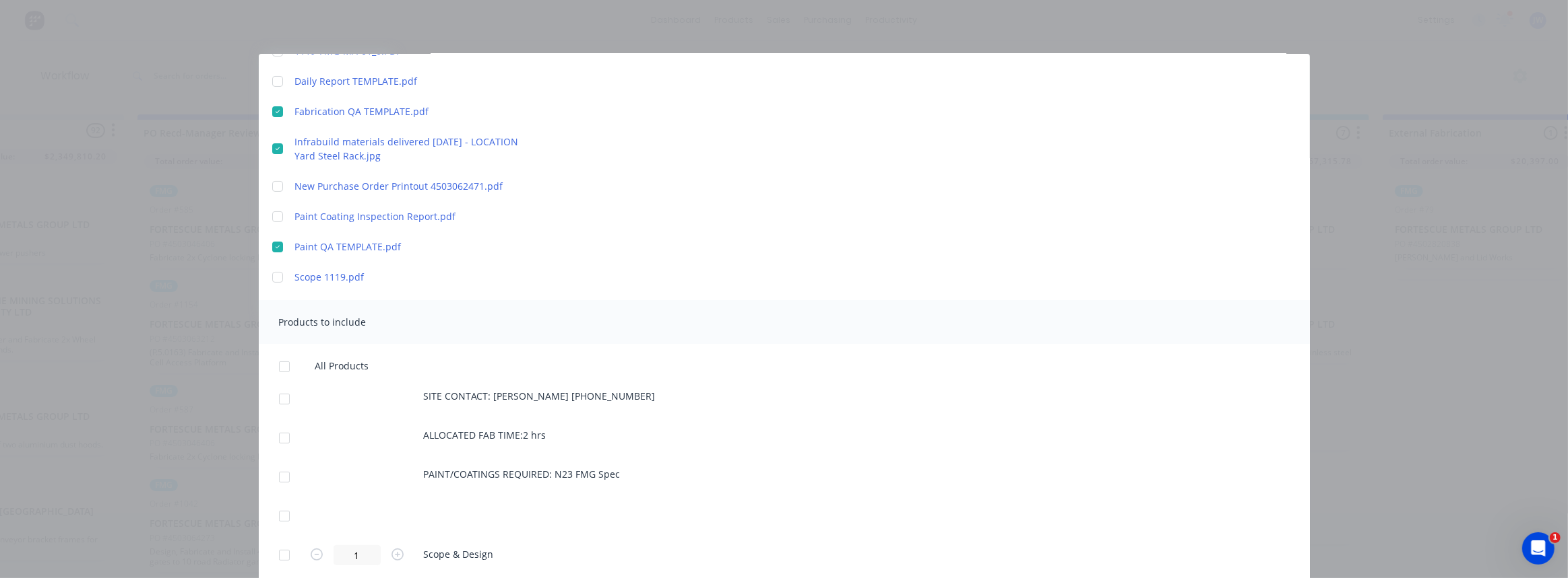
scroll to position [245, 0]
click at [275, 272] on div at bounding box center [277, 271] width 27 height 27
click at [286, 393] on div at bounding box center [284, 392] width 27 height 27
click at [285, 357] on div at bounding box center [284, 360] width 27 height 27
drag, startPoint x: 284, startPoint y: 393, endPoint x: 286, endPoint y: 422, distance: 29.1
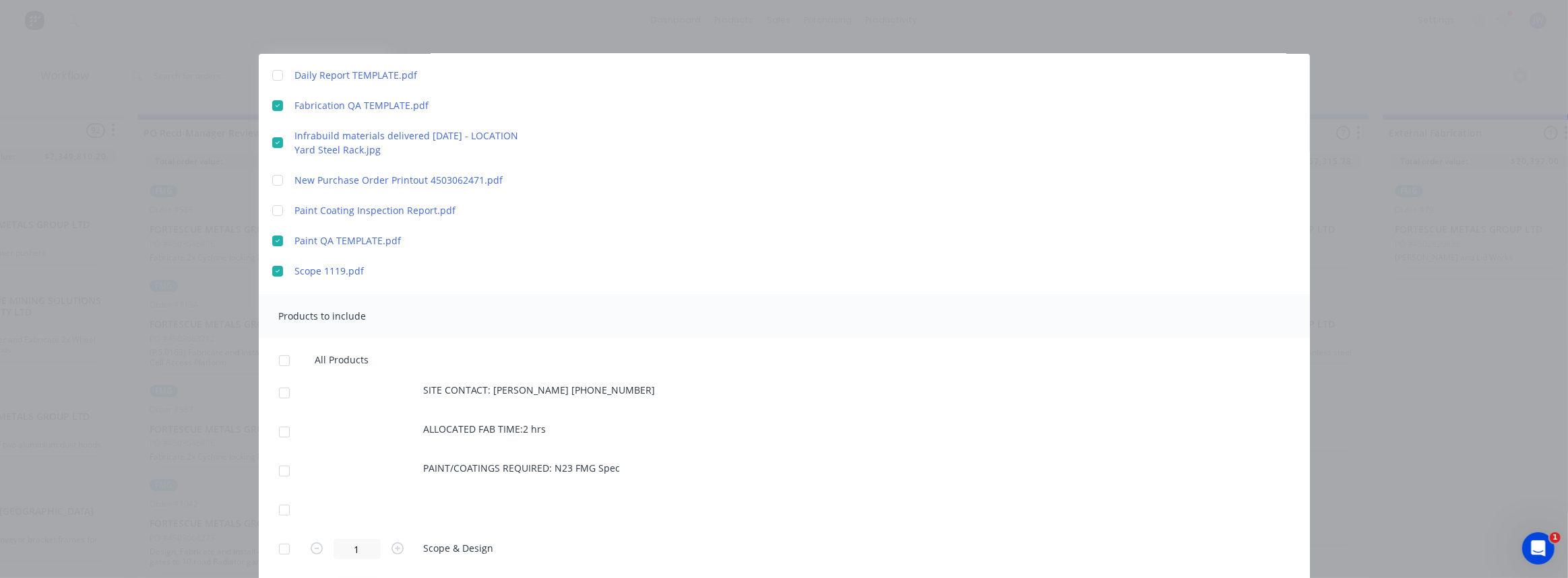
click at [283, 393] on div at bounding box center [284, 392] width 27 height 27
click at [283, 438] on div at bounding box center [284, 432] width 27 height 27
click at [285, 465] on div at bounding box center [284, 471] width 27 height 27
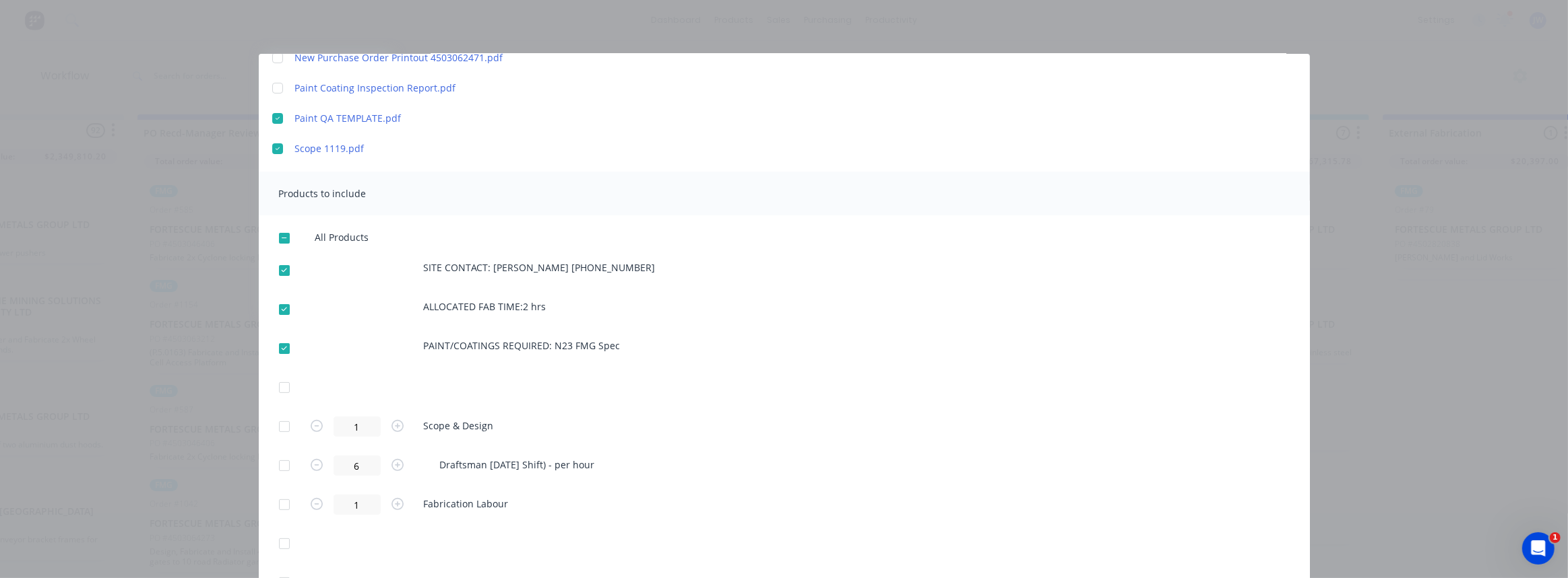
scroll to position [428, 0]
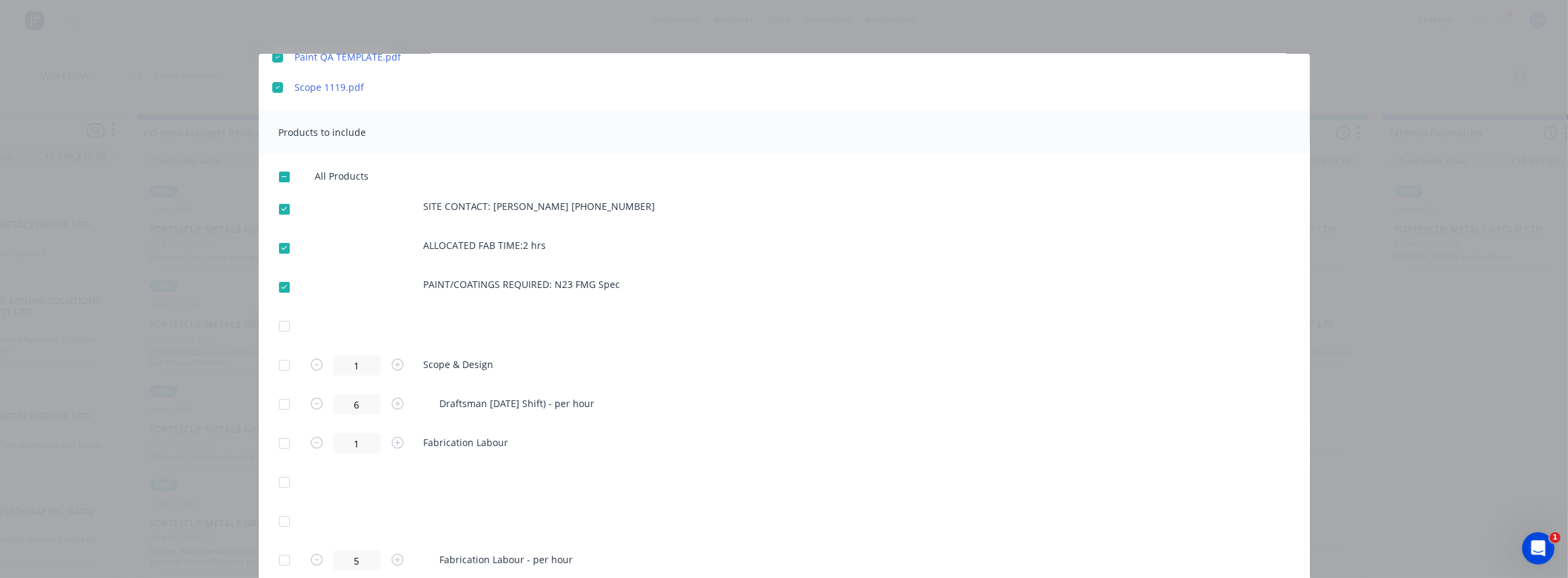
click at [281, 444] on div at bounding box center [284, 443] width 27 height 27
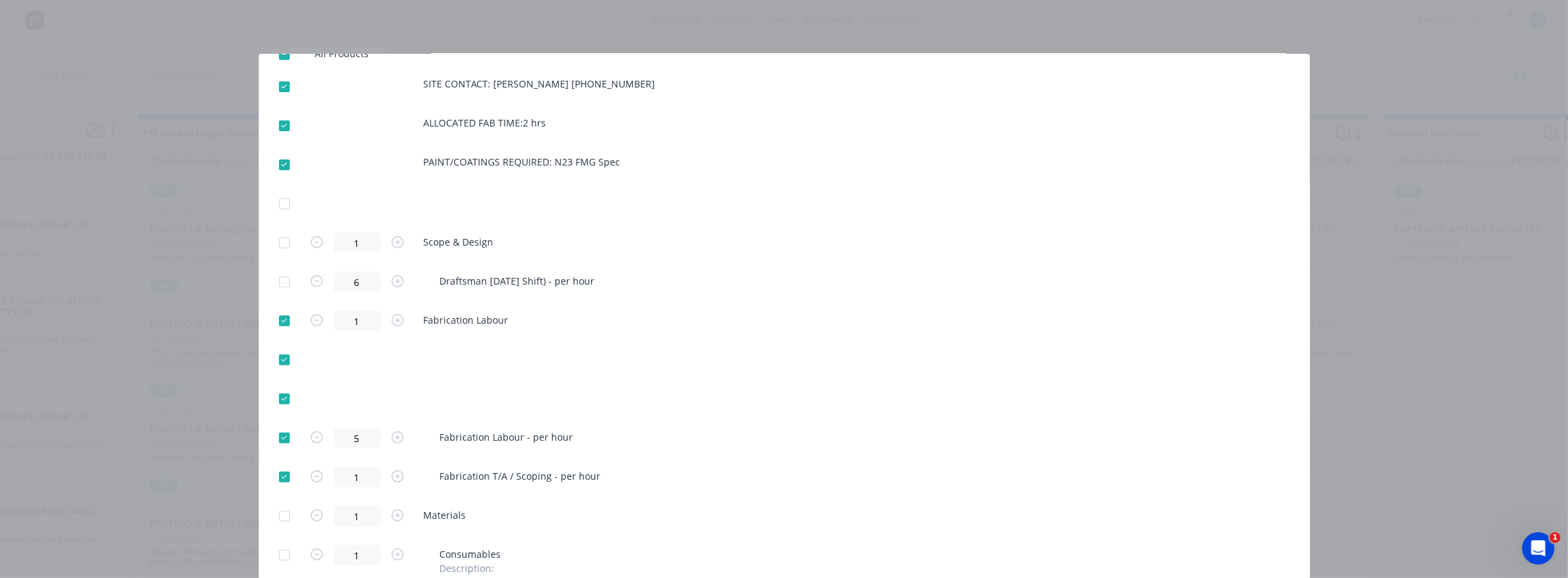
scroll to position [612, 0]
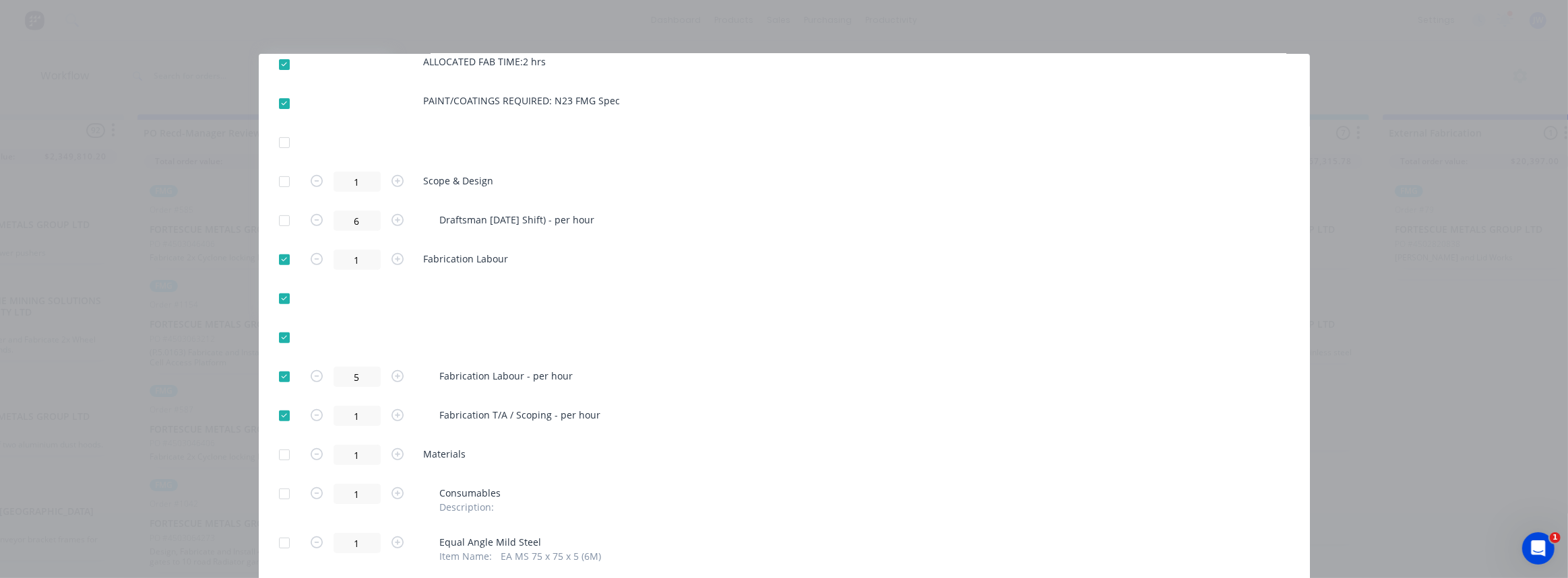
click at [280, 419] on div at bounding box center [284, 415] width 27 height 27
click at [284, 452] on div at bounding box center [284, 454] width 27 height 27
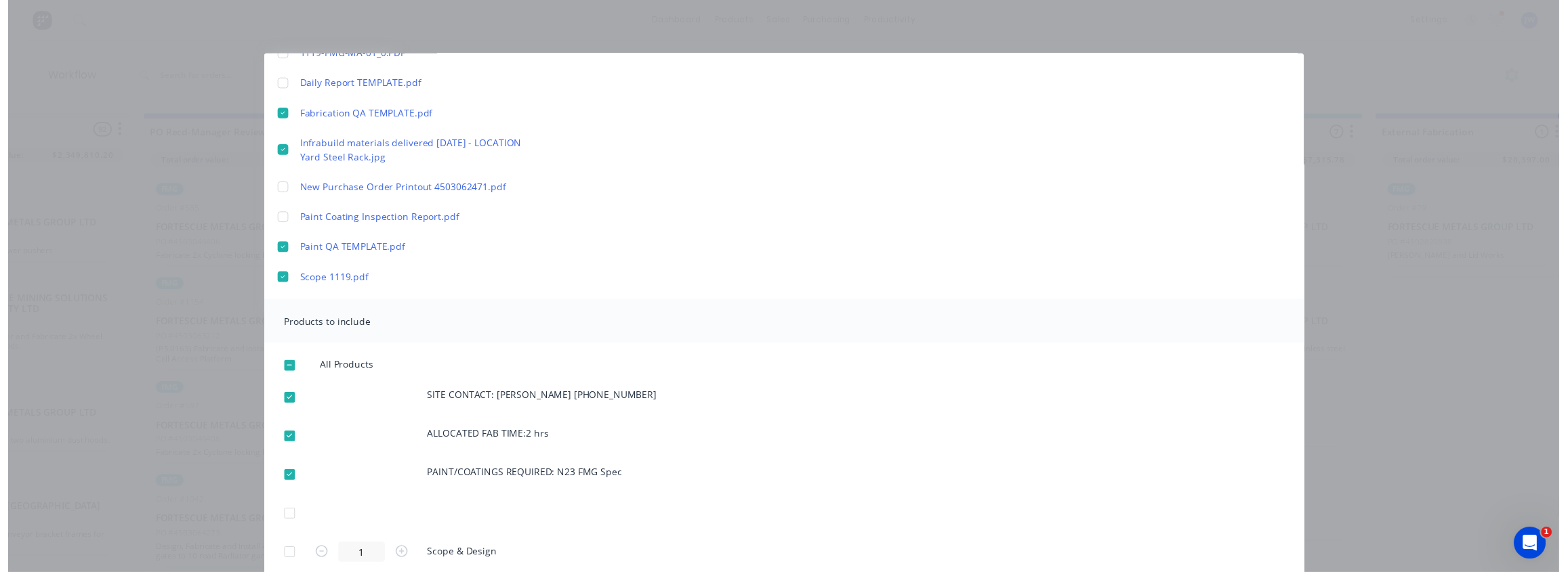
scroll to position [0, 0]
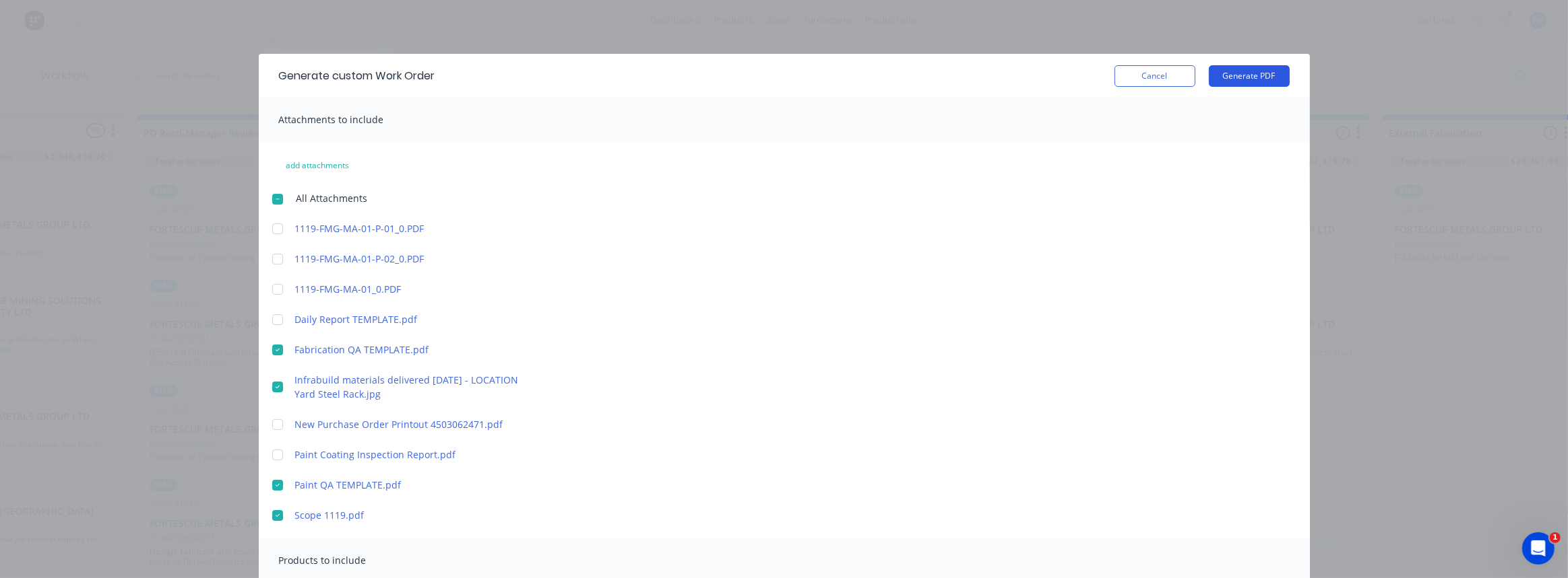
click at [1246, 76] on button "Generate PDF" at bounding box center [1249, 76] width 81 height 21
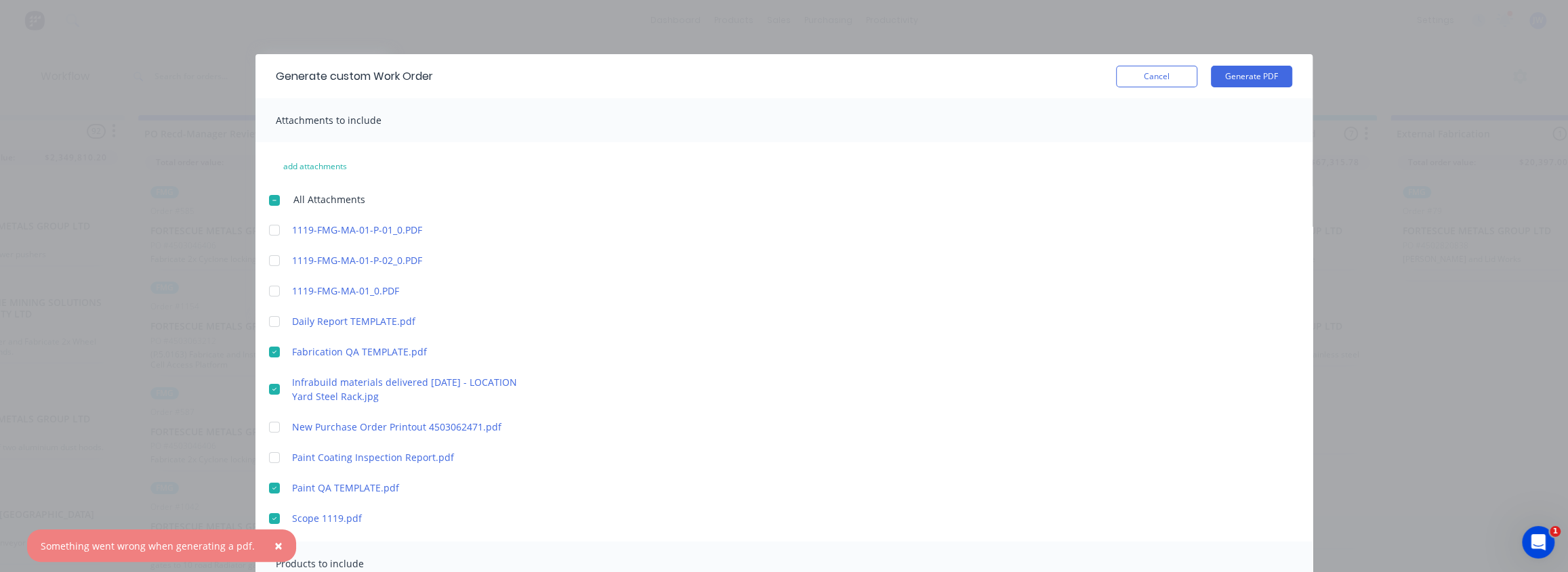
click at [237, 131] on div "Generate custom Work Order Cancel Generate PDF Attachments to include add attac…" at bounding box center [784, 286] width 1568 height 572
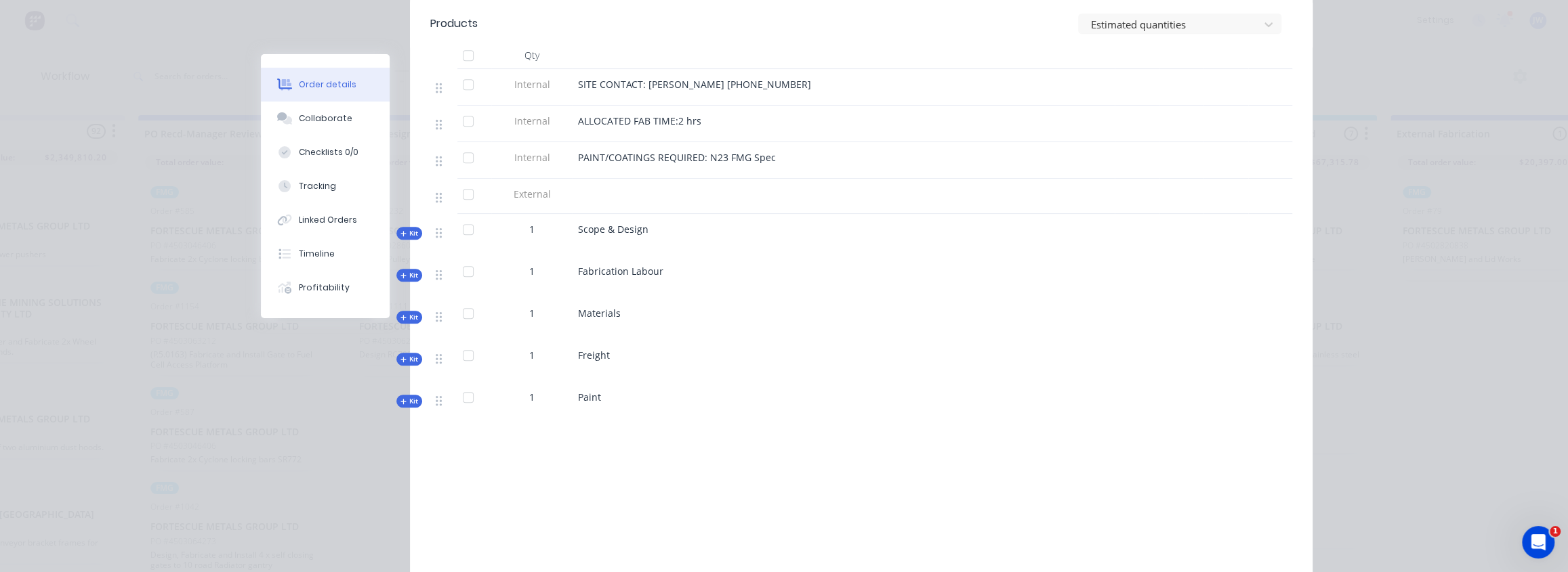
scroll to position [480, 0]
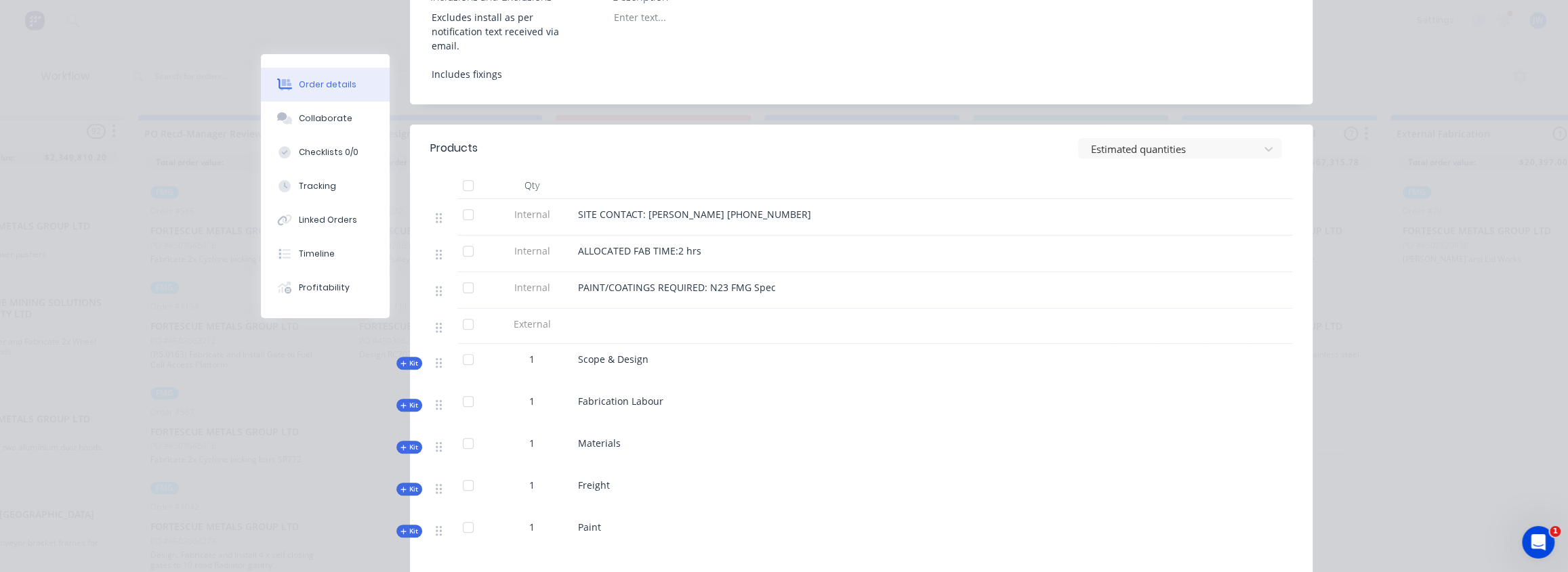
click at [406, 442] on span "Kit" at bounding box center [409, 447] width 18 height 10
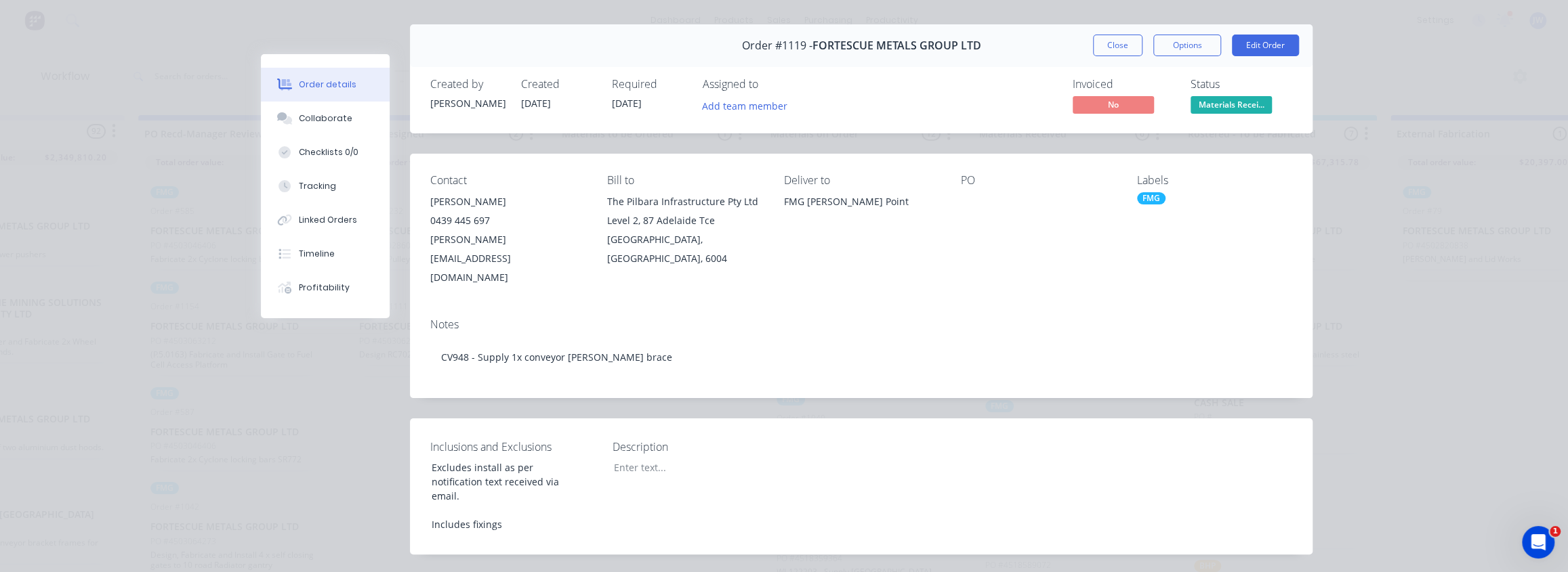
scroll to position [0, 0]
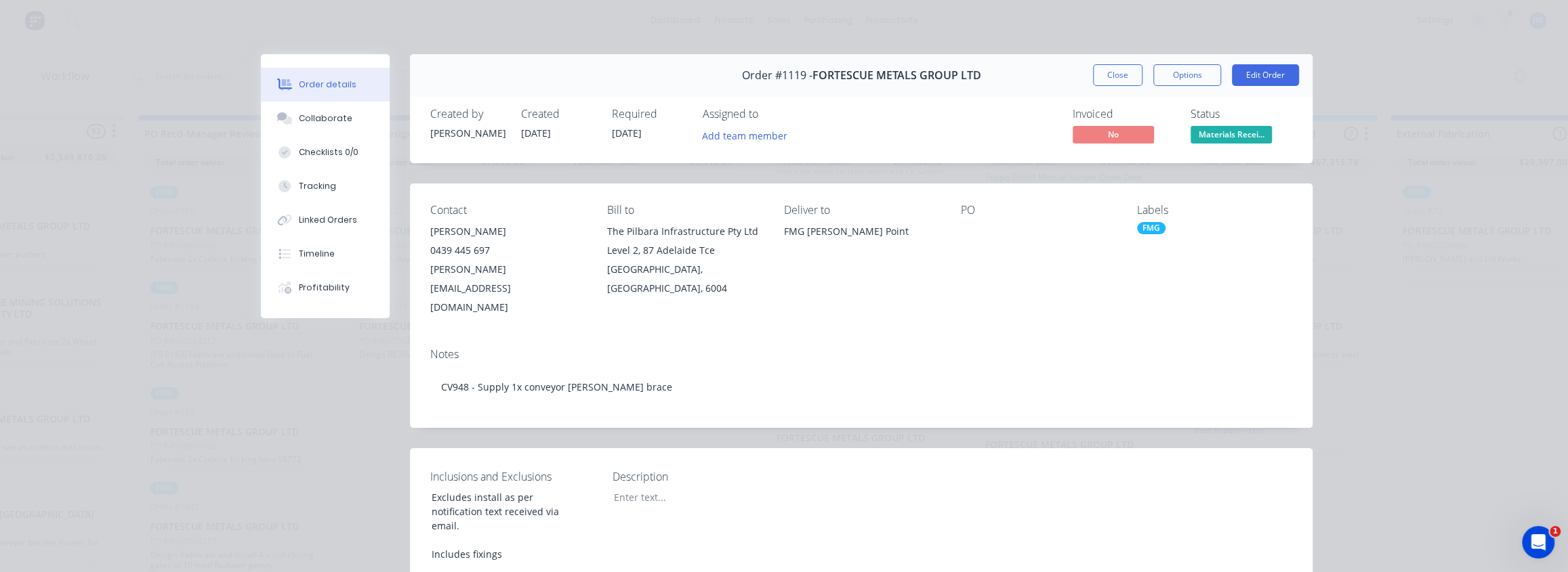
drag, startPoint x: 1113, startPoint y: 73, endPoint x: 1038, endPoint y: 108, distance: 82.8
click at [1113, 73] on button "Close" at bounding box center [1117, 74] width 49 height 21
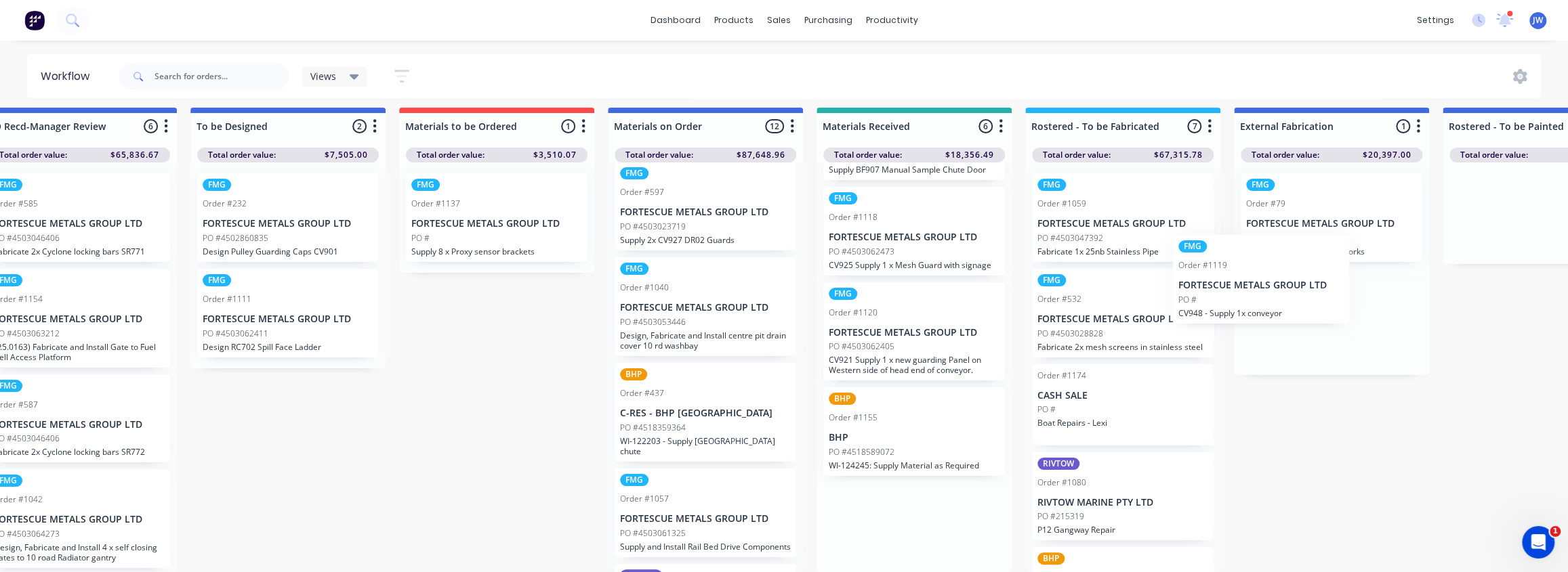
scroll to position [16, 258]
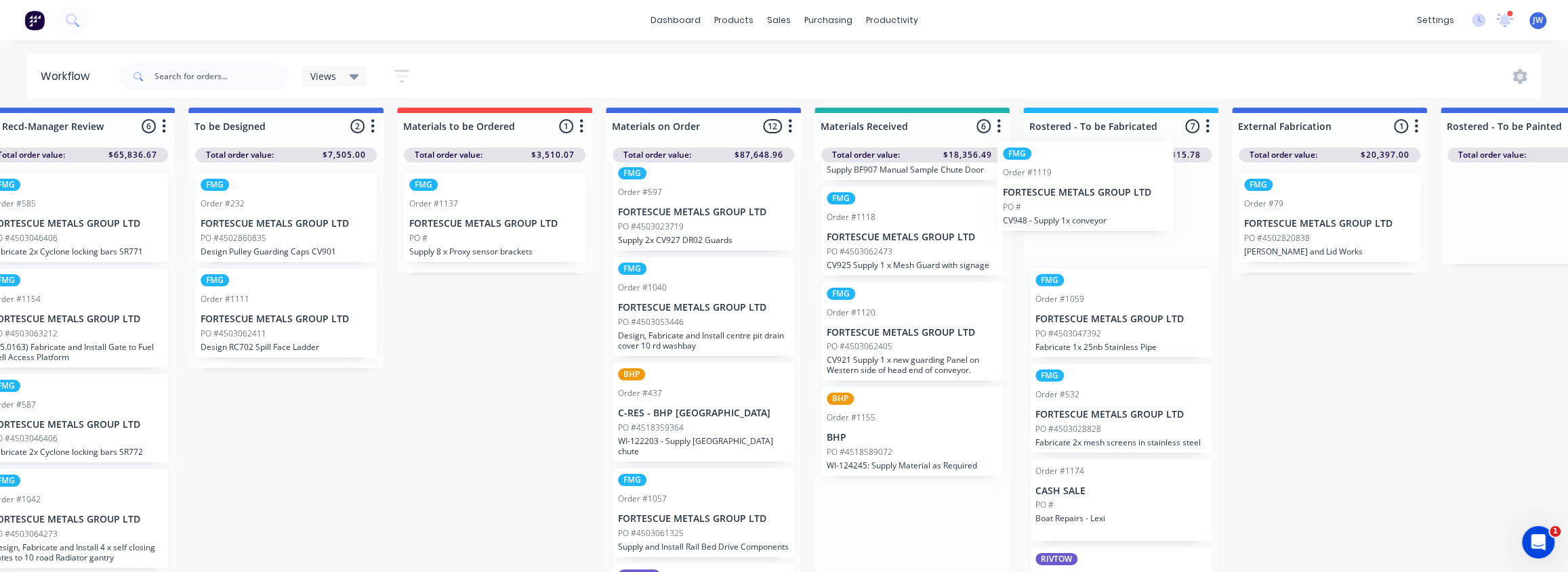
drag, startPoint x: 1068, startPoint y: 441, endPoint x: 1098, endPoint y: 204, distance: 238.9
click at [1096, 202] on div "Submitted 92 Status colour #CDDAF4 hex #CDDAF4 Save Cancel Summaries Total orde…" at bounding box center [1548, 340] width 3635 height 464
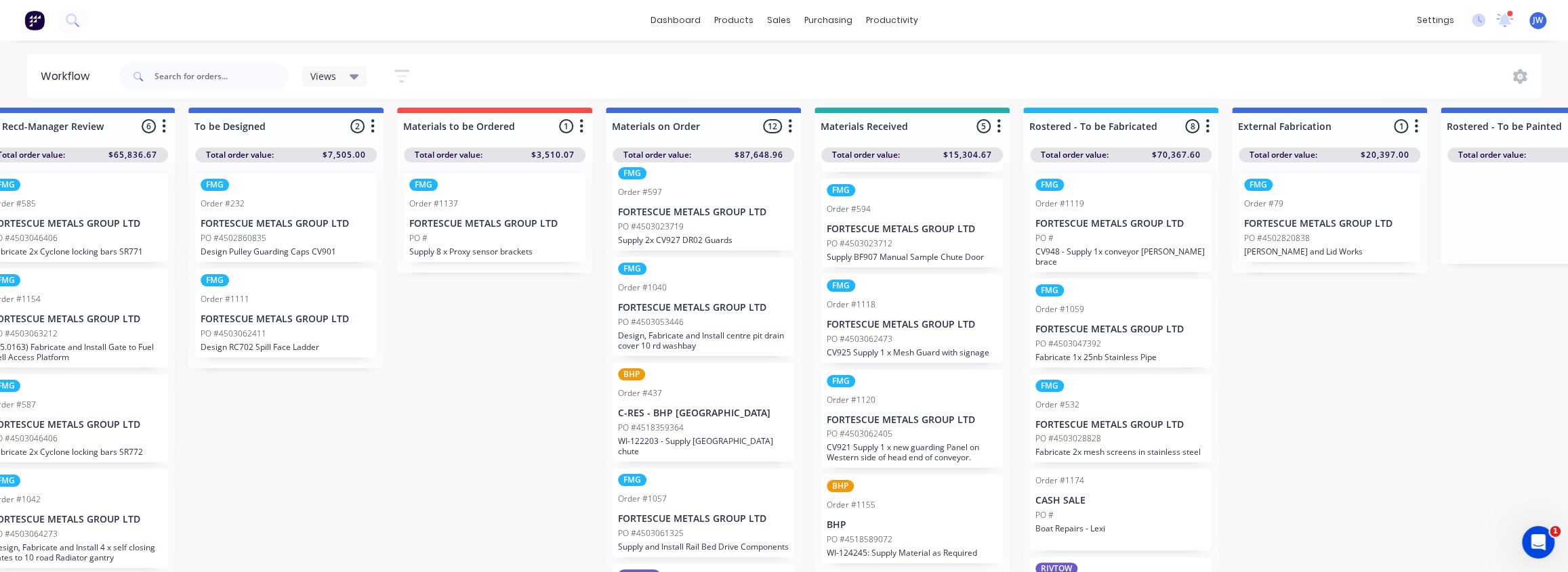
scroll to position [74, 0]
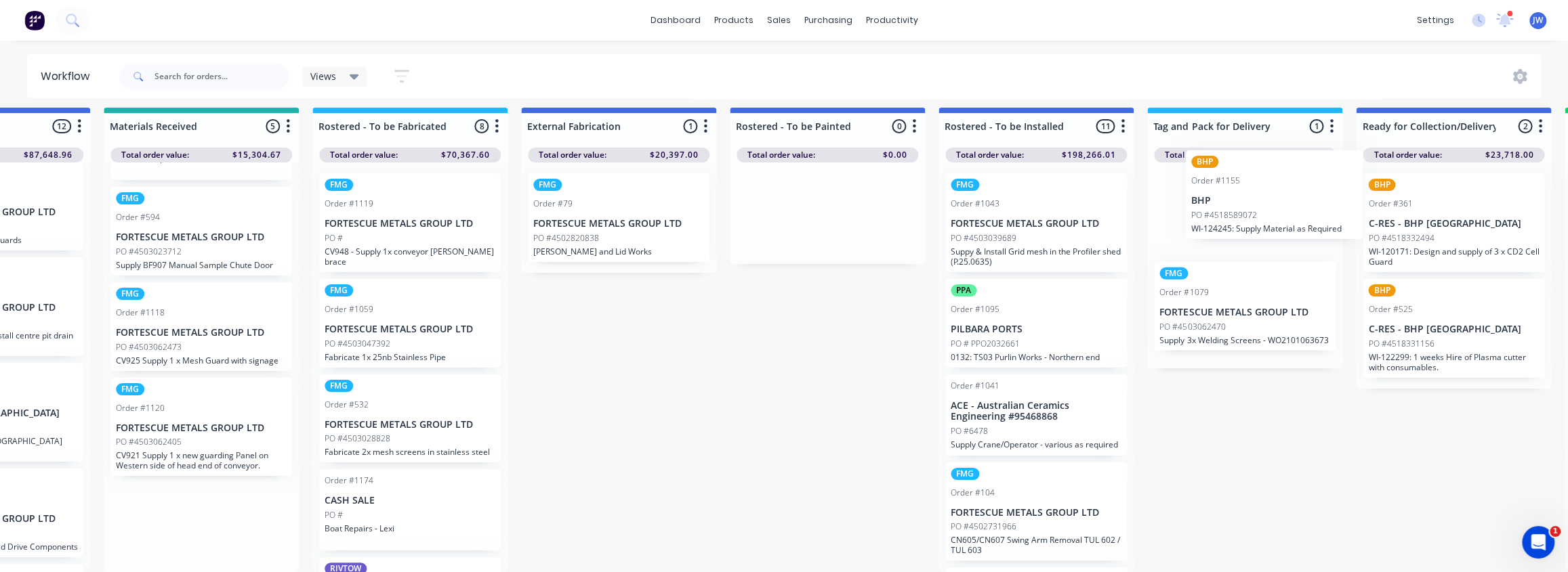
drag, startPoint x: 908, startPoint y: 541, endPoint x: 1276, endPoint y: 215, distance: 491.6
click at [1276, 215] on div "Submitted 92 Status colour #CDDAF4 hex #CDDAF4 Save Cancel Summaries Total orde…" at bounding box center [838, 340] width 3635 height 464
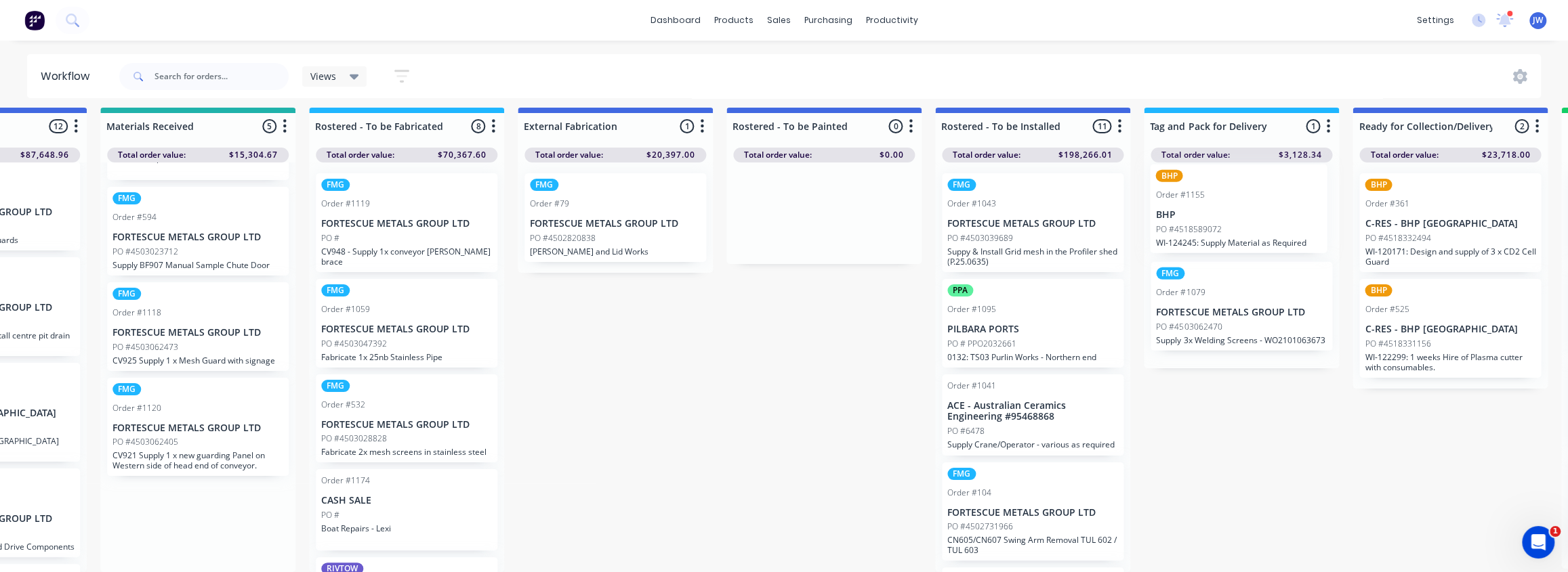
scroll to position [0, 0]
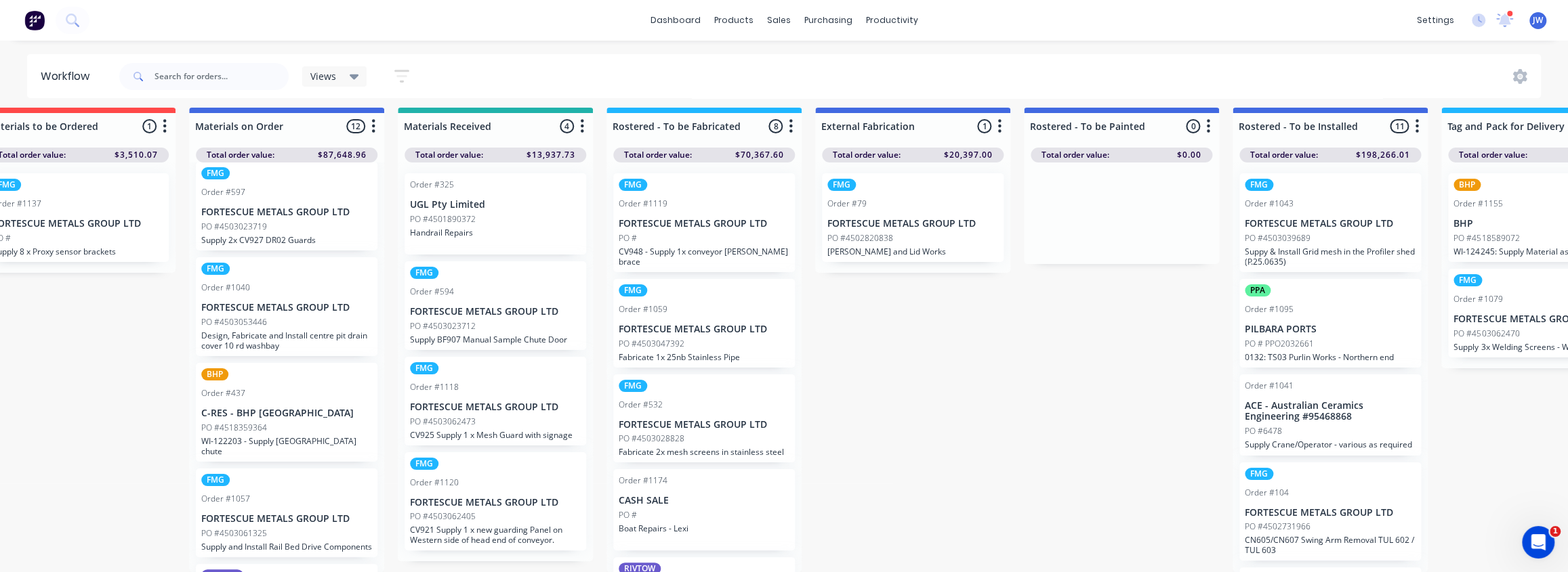
drag, startPoint x: 653, startPoint y: 419, endPoint x: 573, endPoint y: 425, distance: 80.2
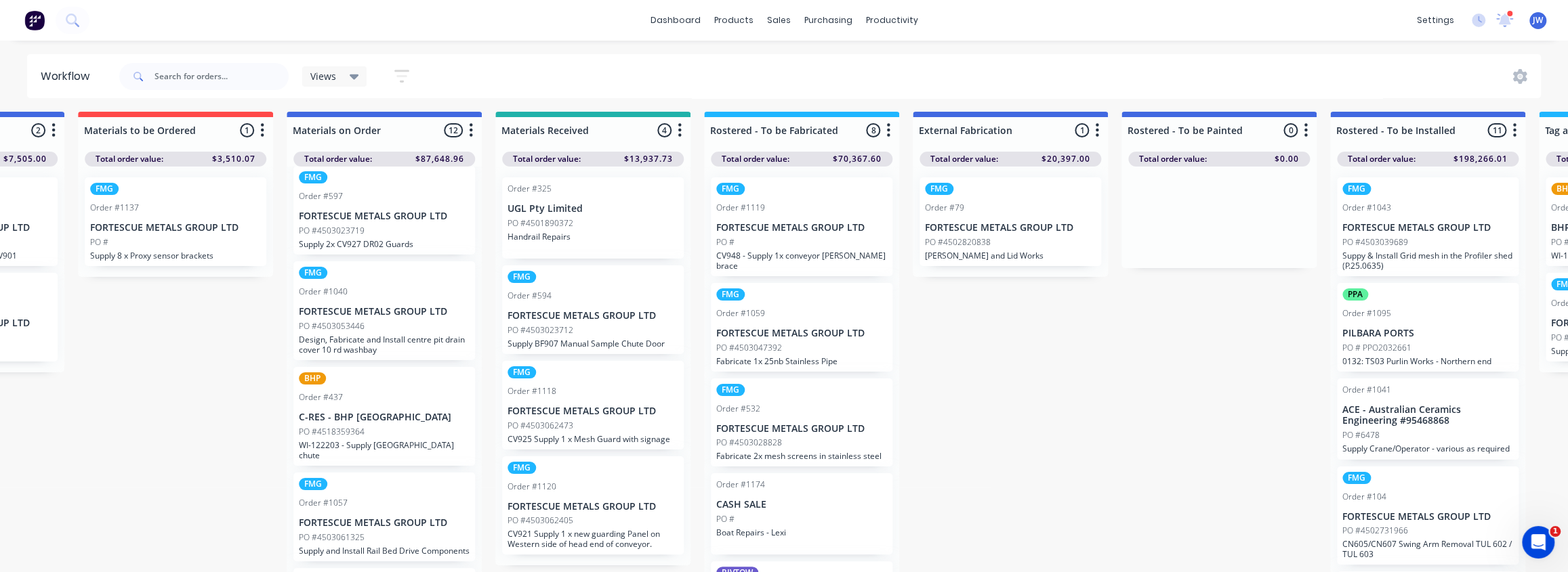
scroll to position [0, 577]
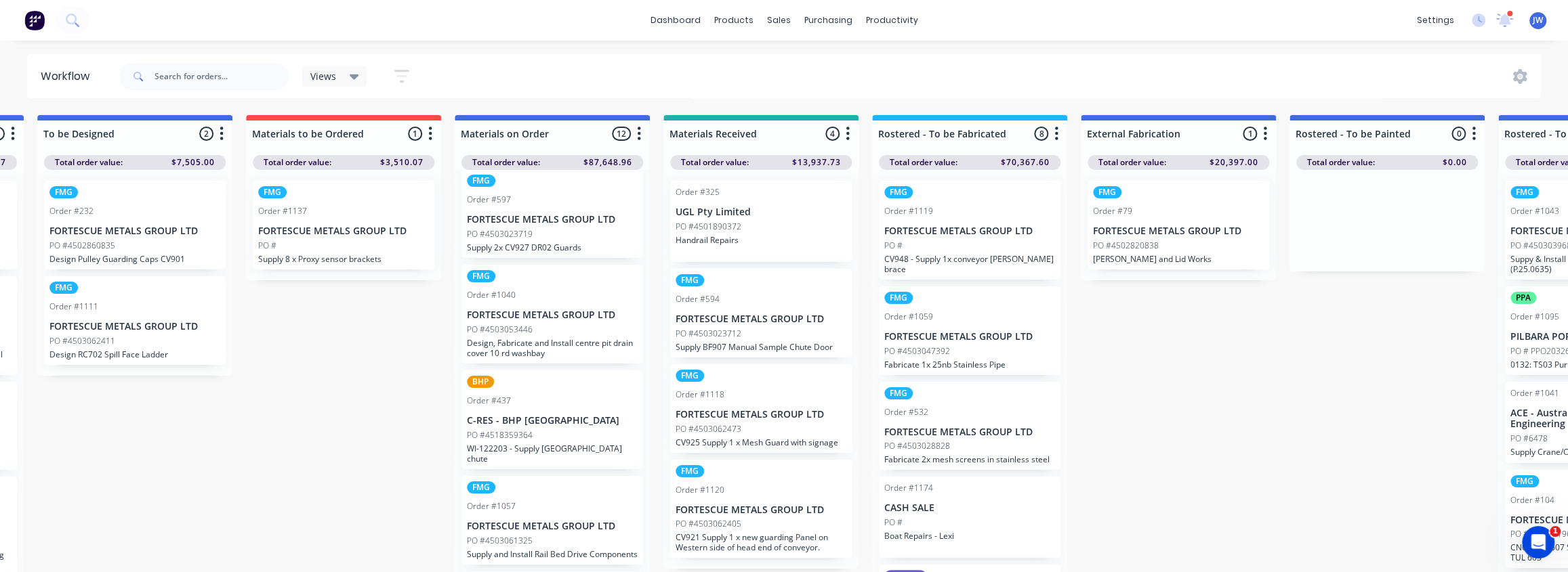
drag, startPoint x: 649, startPoint y: 266, endPoint x: 612, endPoint y: 266, distance: 37.0
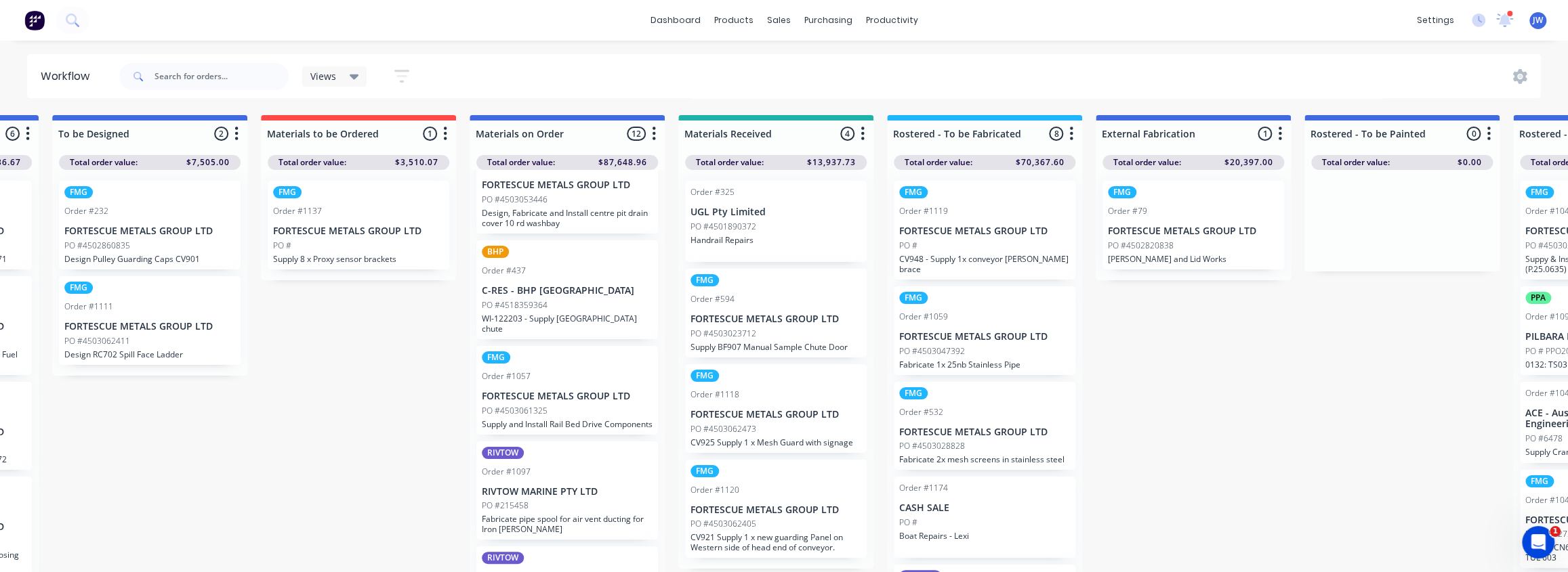
scroll to position [431, 0]
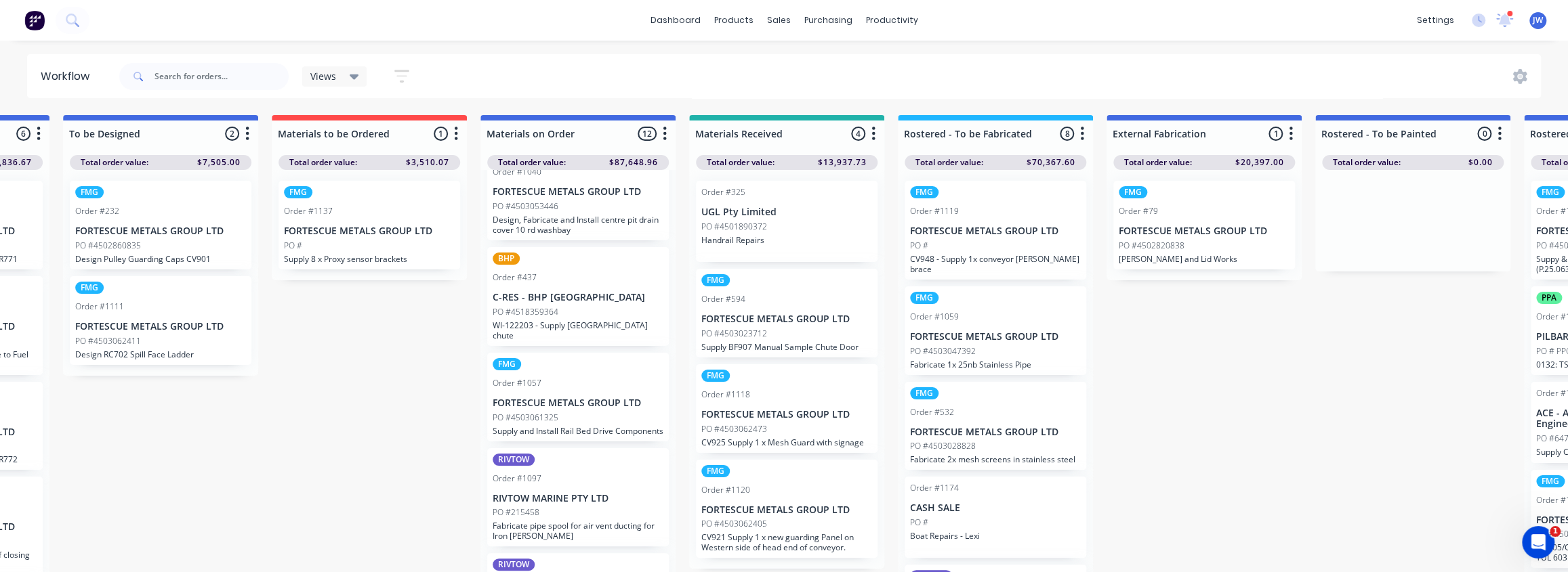
drag, startPoint x: 595, startPoint y: 281, endPoint x: 551, endPoint y: 281, distance: 44.0
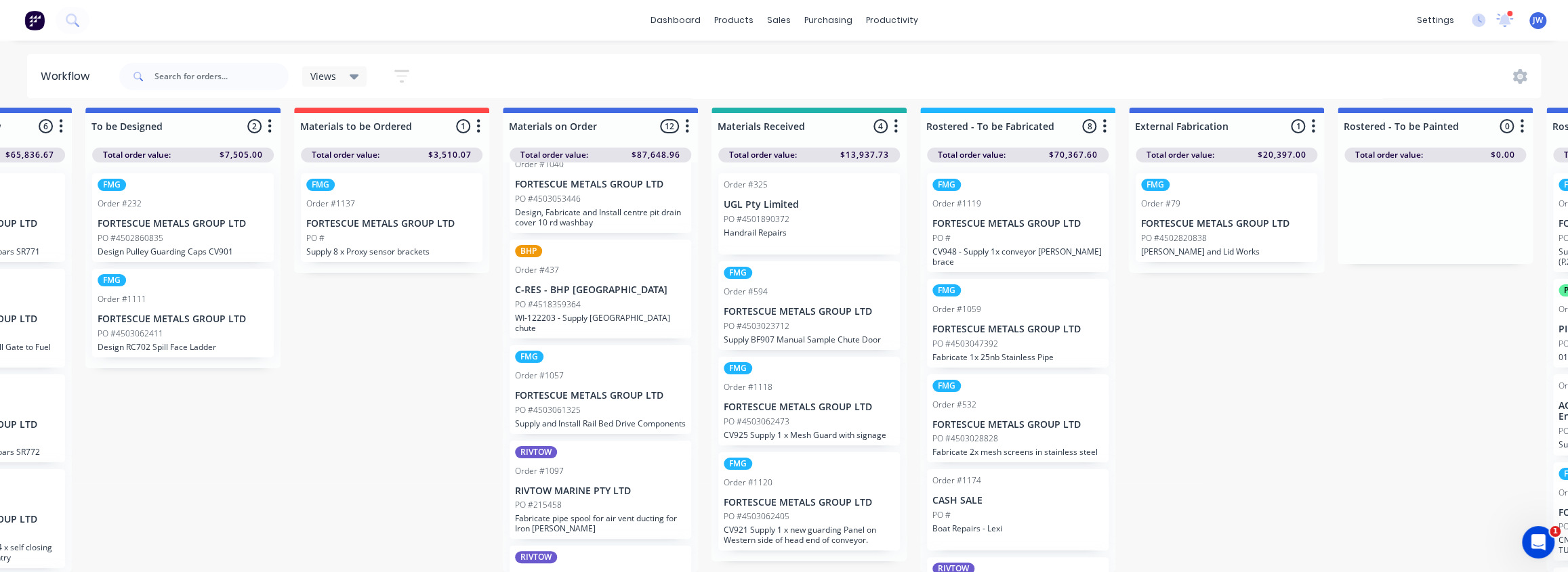
scroll to position [16, 361]
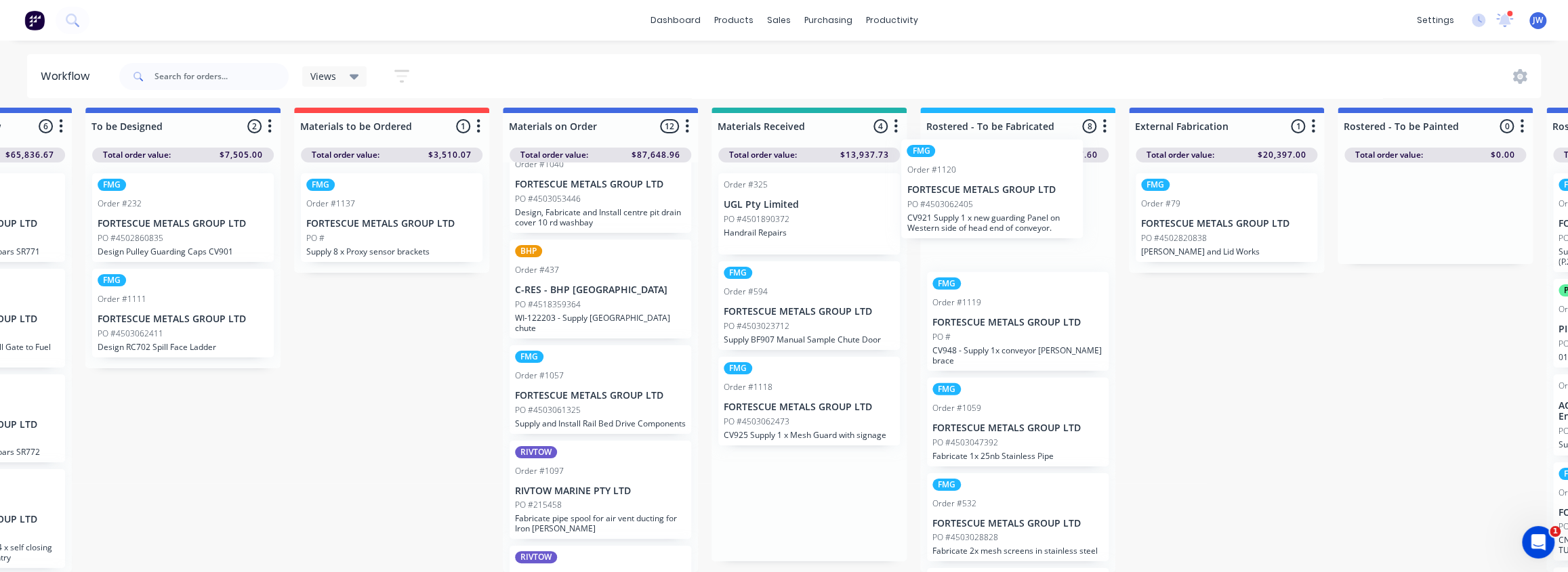
drag, startPoint x: 786, startPoint y: 508, endPoint x: 979, endPoint y: 202, distance: 361.8
click at [979, 202] on div "Submitted 92 Status colour #CDDAF4 hex #CDDAF4 Save Cancel Summaries Total orde…" at bounding box center [1445, 340] width 3635 height 464
